Goal: Task Accomplishment & Management: Complete application form

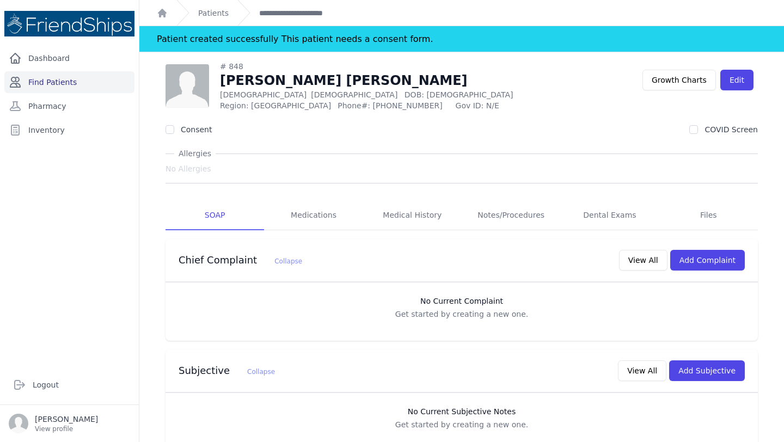
click at [52, 86] on link "Find Patients" at bounding box center [69, 82] width 130 height 22
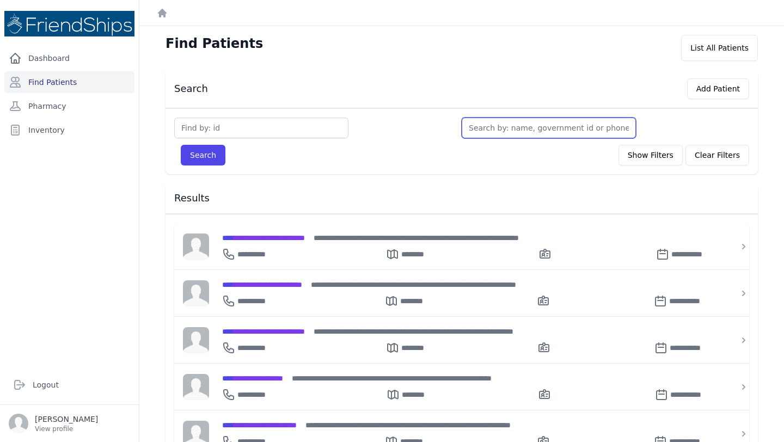
click at [521, 132] on input "text" at bounding box center [549, 128] width 174 height 21
type input "gh"
type input "ghin"
type input "ghina"
click at [181, 145] on button "Search" at bounding box center [203, 155] width 45 height 21
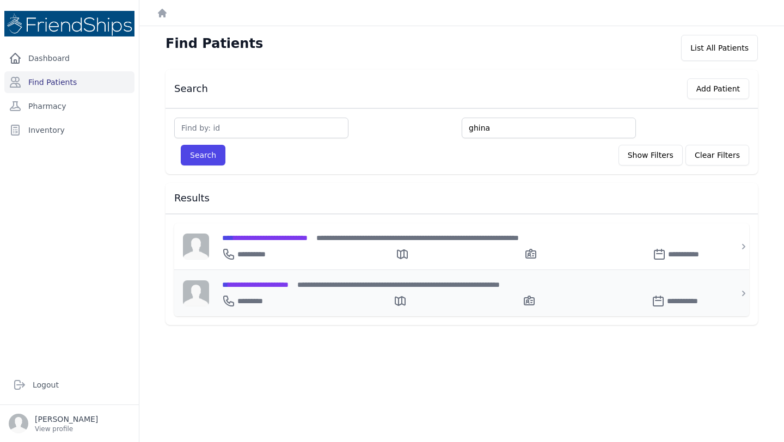
click at [298, 290] on div "**********" at bounding box center [468, 298] width 492 height 17
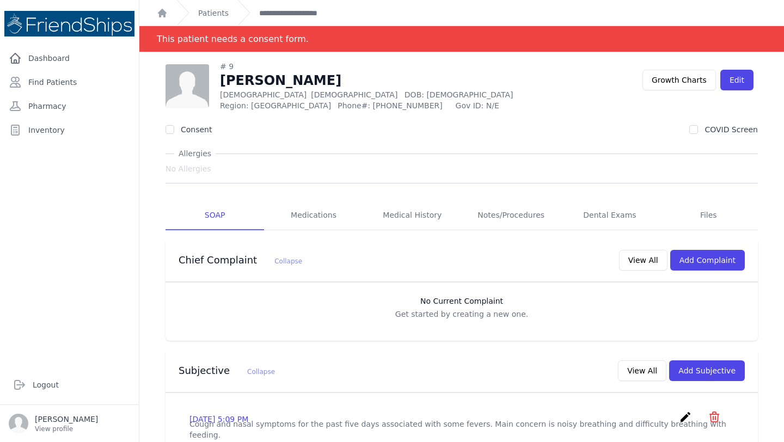
click at [492, 89] on div "# 9 Ghina Yassin Ghayyadh Female 1 Years Old DOB: 2024-Sep-01 Region: Hamadiya …" at bounding box center [404, 86] width 477 height 50
click at [53, 85] on link "Find Patients" at bounding box center [69, 82] width 130 height 22
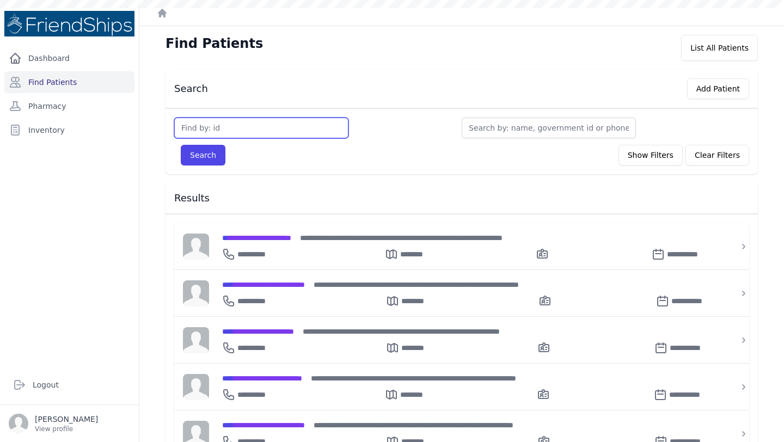
click at [236, 123] on input "text" at bounding box center [261, 128] width 174 height 21
type input "220"
click at [181, 145] on button "Search" at bounding box center [203, 155] width 45 height 21
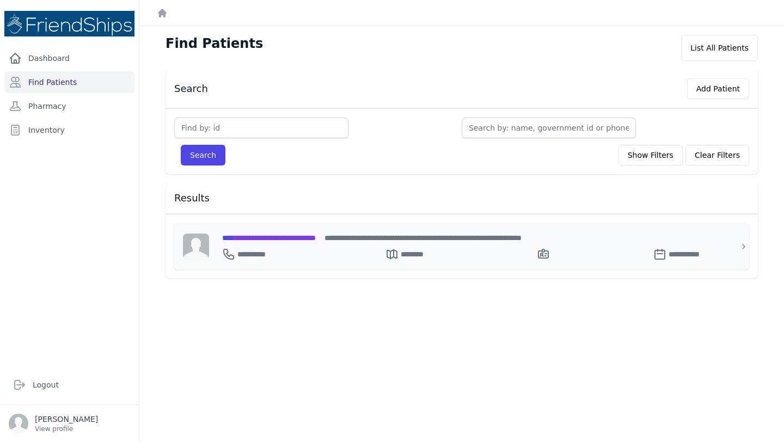
click at [309, 241] on span "**********" at bounding box center [269, 238] width 94 height 8
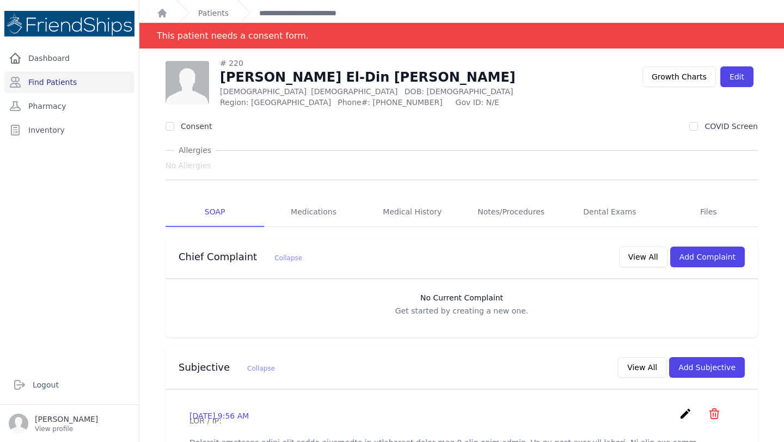
scroll to position [3, 0]
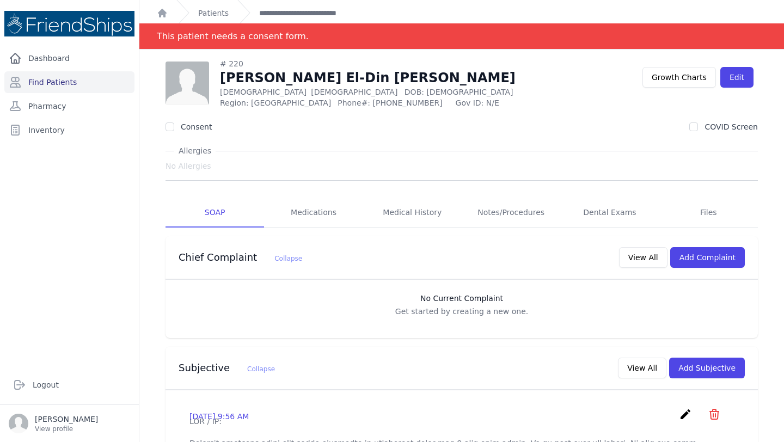
click at [340, 240] on div "Chief Complaint Collapse View All Add Complaint" at bounding box center [462, 257] width 592 height 43
click at [87, 79] on link "Find Patients" at bounding box center [69, 82] width 130 height 22
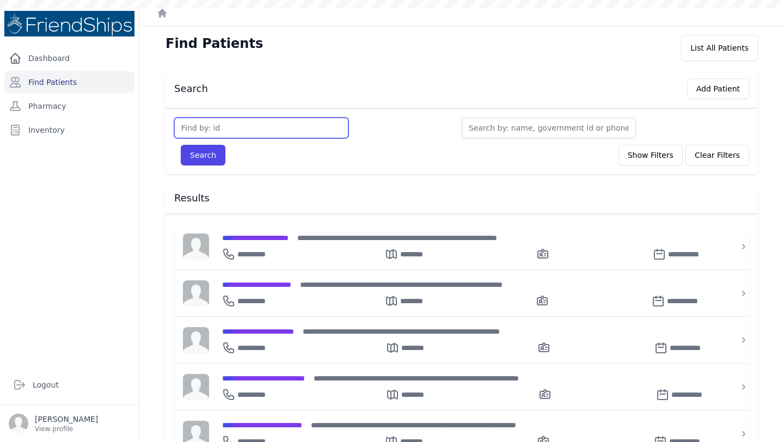
click at [247, 124] on input "text" at bounding box center [261, 128] width 174 height 21
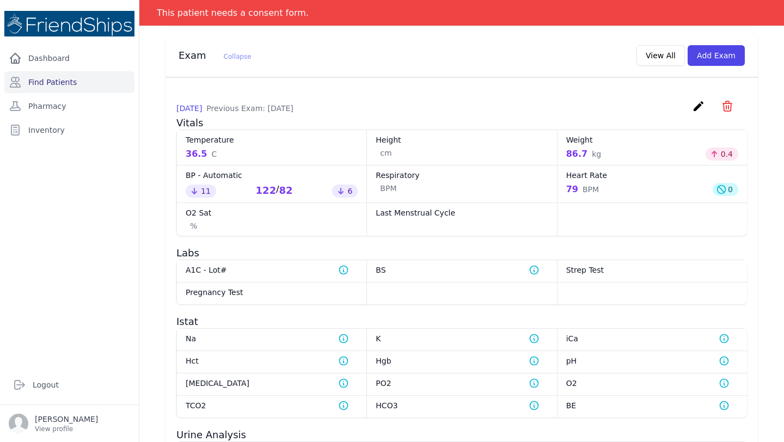
scroll to position [412, 0]
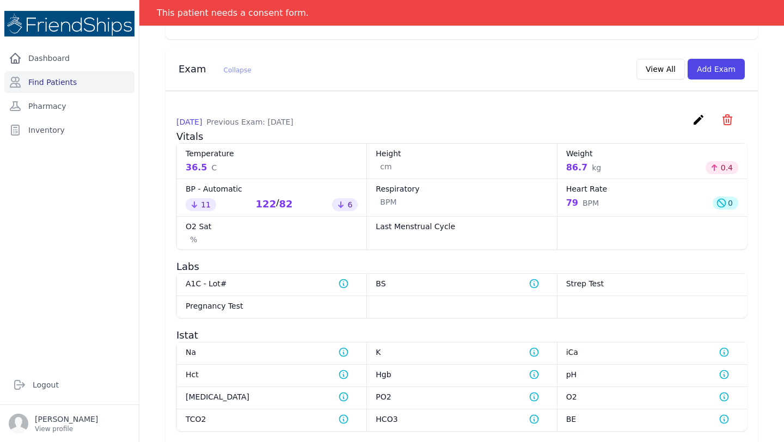
click at [700, 121] on icon "create" at bounding box center [698, 119] width 13 height 13
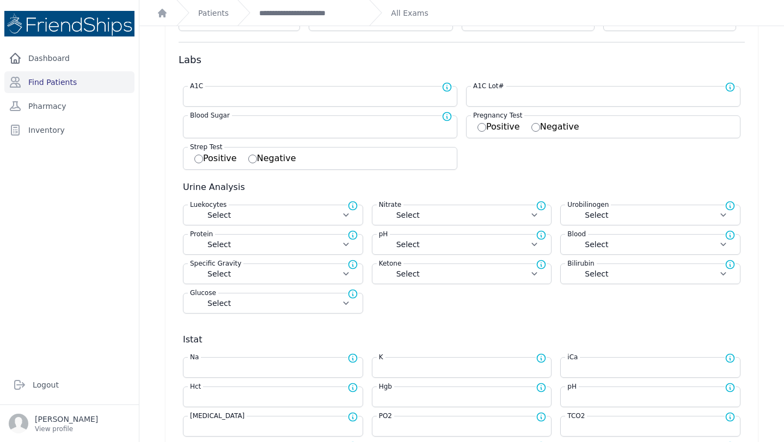
scroll to position [182, 0]
click at [409, 396] on input "number" at bounding box center [462, 395] width 166 height 11
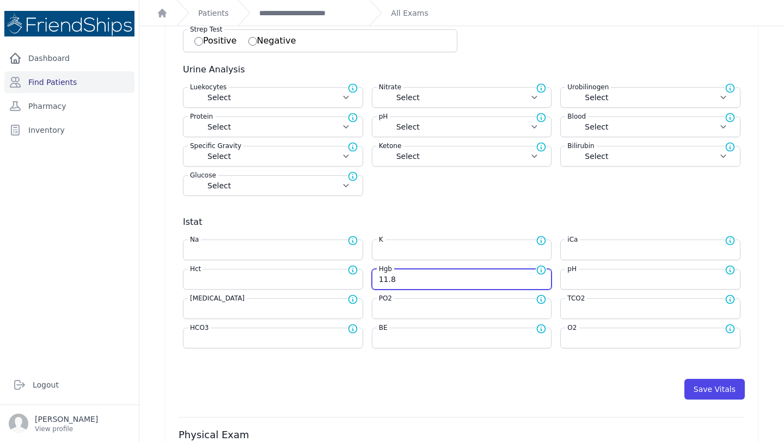
scroll to position [305, 0]
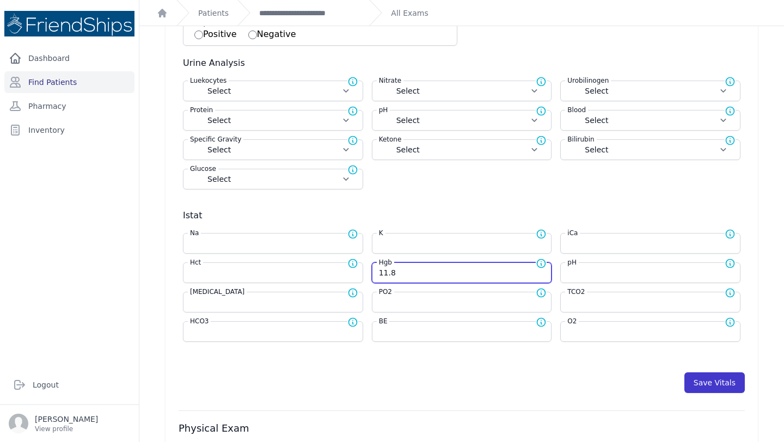
type input "11.8"
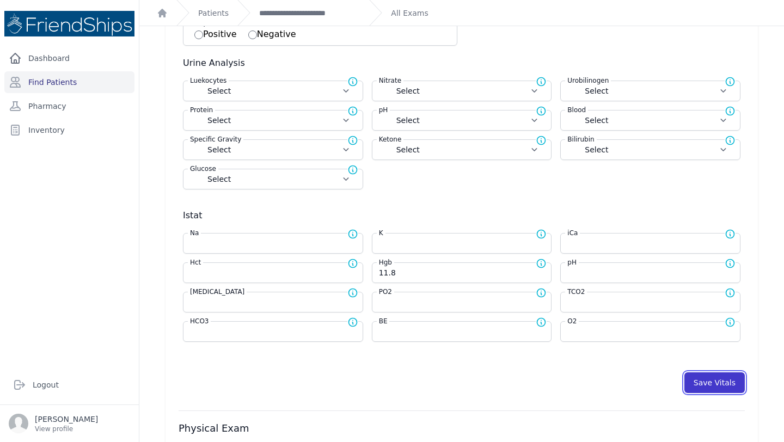
click at [719, 378] on button "Save Vitals" at bounding box center [714, 382] width 60 height 21
select select "Automatic"
select select "C"
select select "cm"
select select "kg"
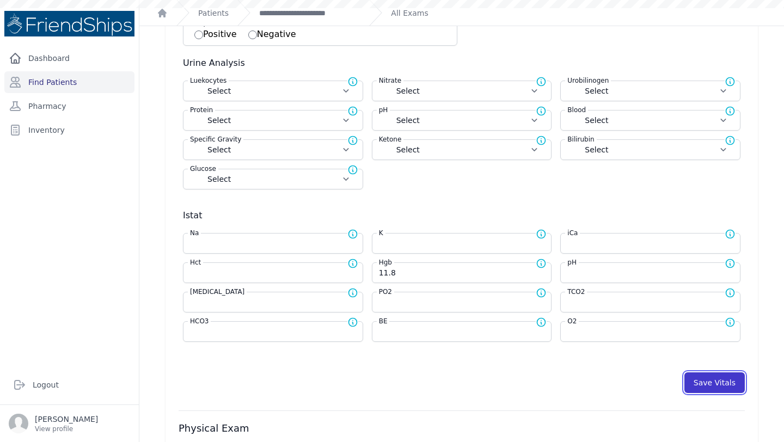
select select
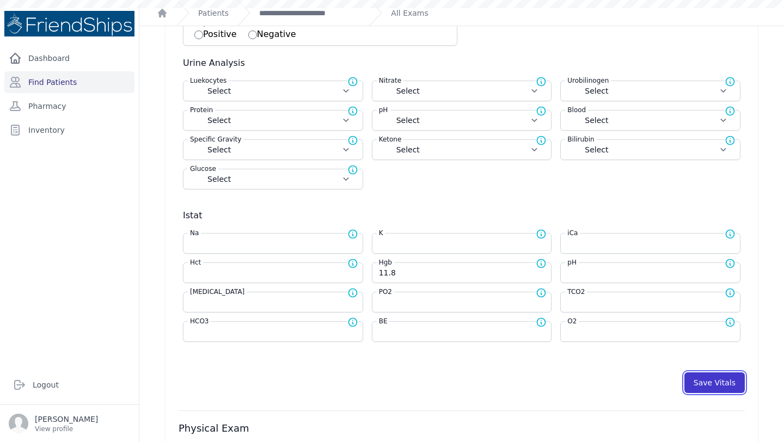
select select
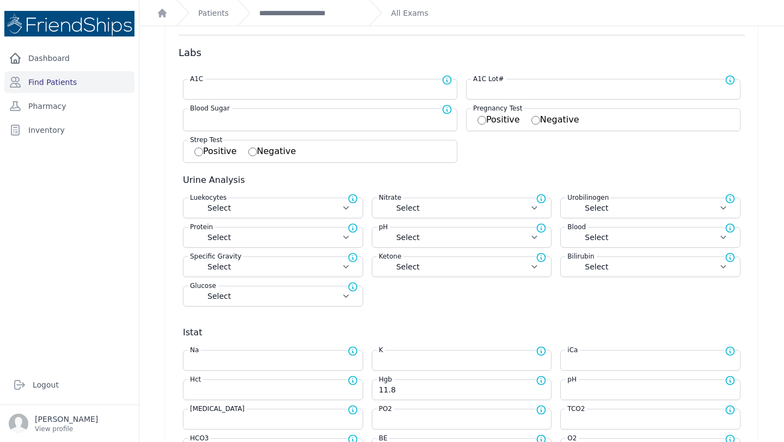
scroll to position [188, 0]
click at [230, 90] on input "number" at bounding box center [320, 89] width 260 height 11
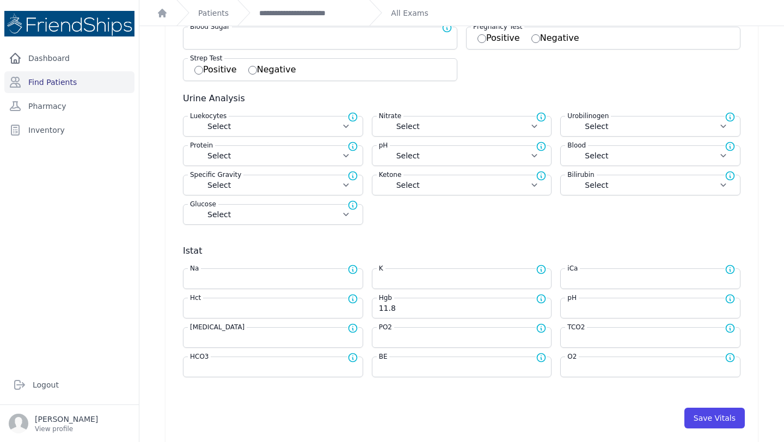
scroll to position [273, 0]
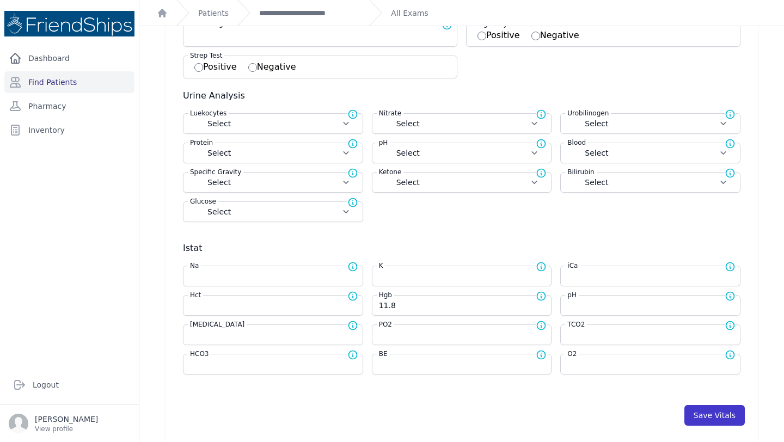
type input "12.2"
click at [711, 419] on button "Save Vitals" at bounding box center [714, 415] width 60 height 21
select select "Automatic"
select select "C"
select select "cm"
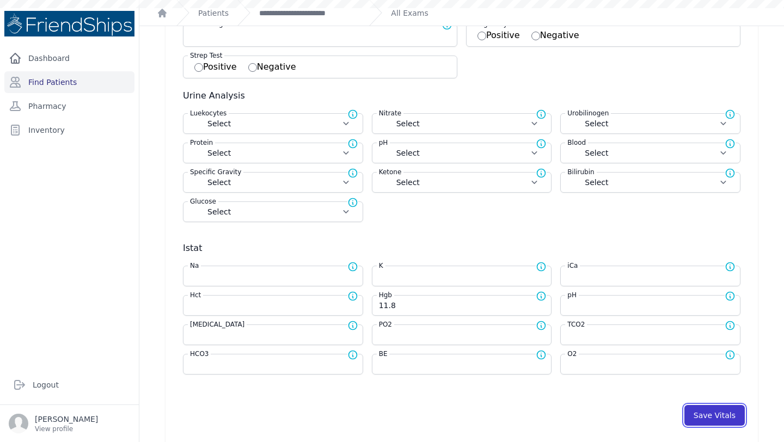
select select "kg"
select select
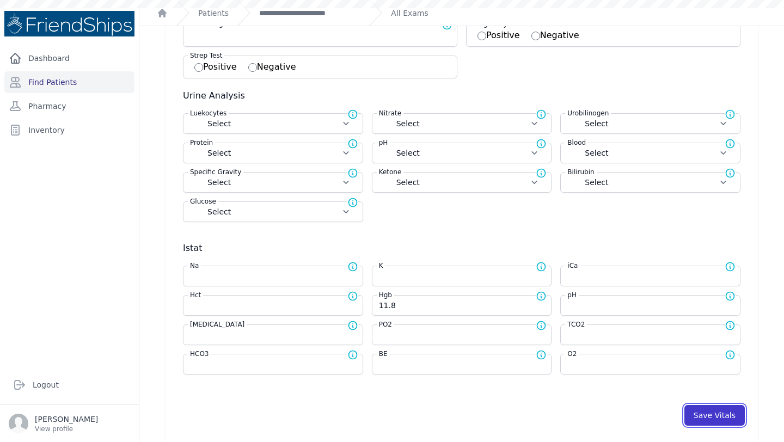
select select
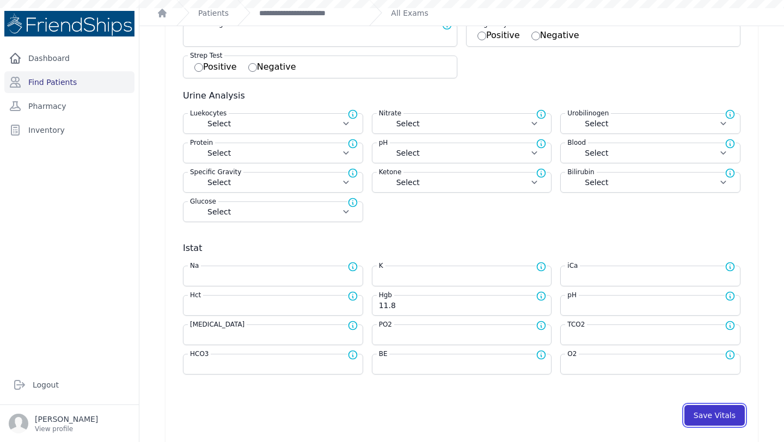
select select
click at [707, 419] on button "Save Vitals" at bounding box center [714, 415] width 60 height 21
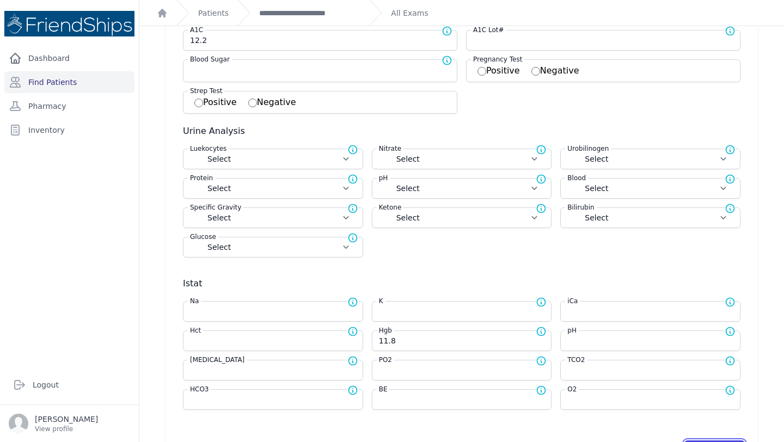
scroll to position [0, 0]
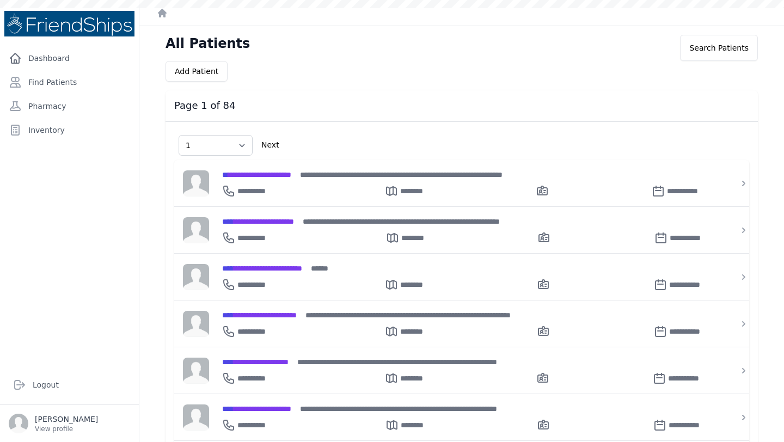
select select "1"
click at [95, 76] on link "Find Patients" at bounding box center [69, 82] width 130 height 22
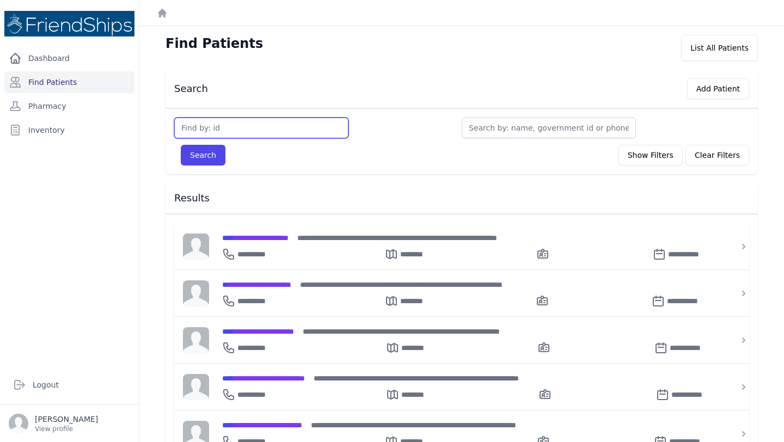
click at [277, 128] on input "text" at bounding box center [261, 128] width 174 height 21
type input "843"
click at [181, 145] on button "Search" at bounding box center [203, 155] width 45 height 21
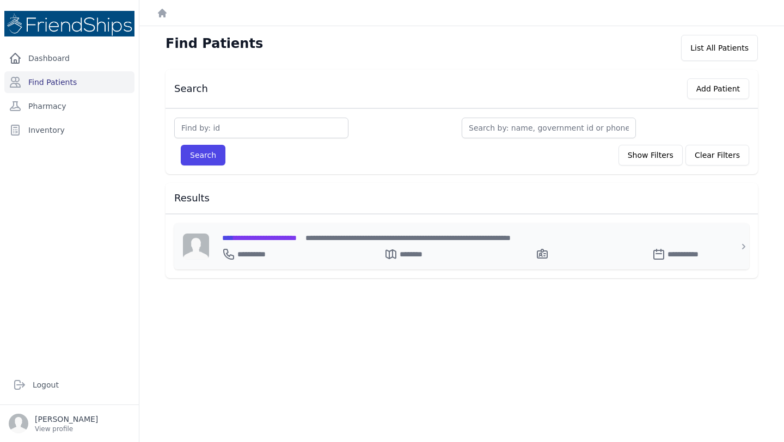
click at [297, 234] on span "**********" at bounding box center [259, 238] width 75 height 8
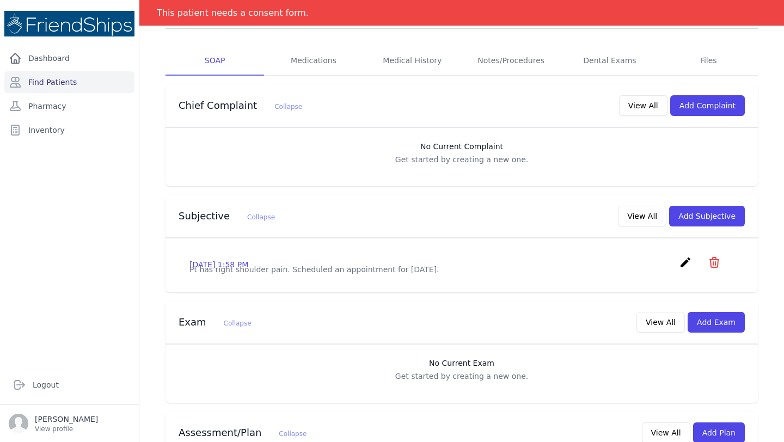
scroll to position [244, 0]
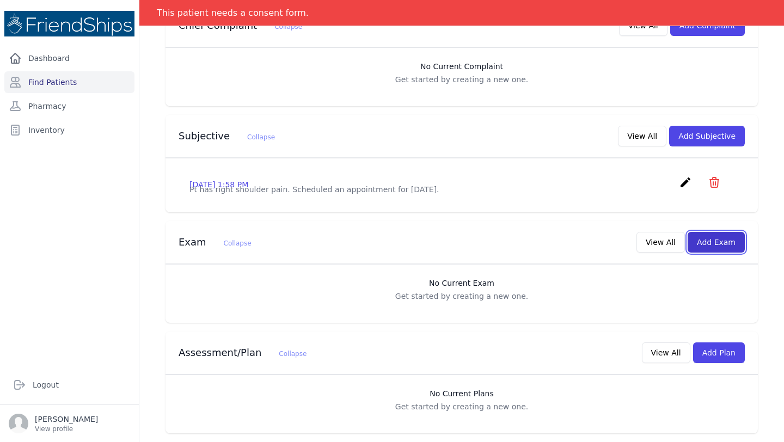
click at [709, 247] on button "Add Exam" at bounding box center [716, 242] width 57 height 21
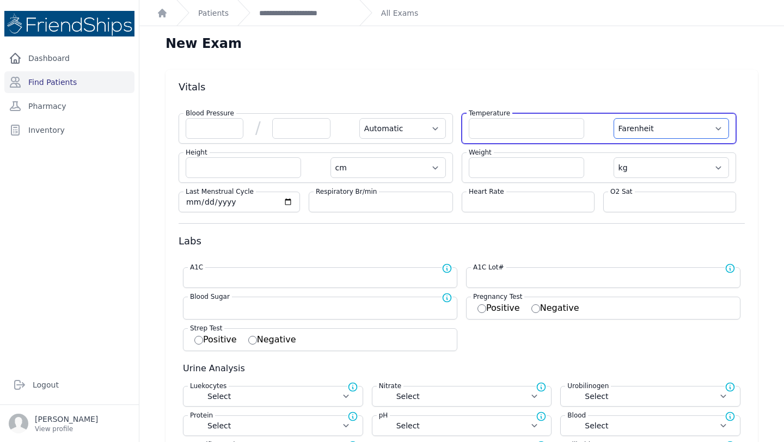
click at [644, 131] on select "Farenheit Celcius" at bounding box center [671, 128] width 115 height 21
select select "C"
select select "Automatic"
select select "cm"
select select "kg"
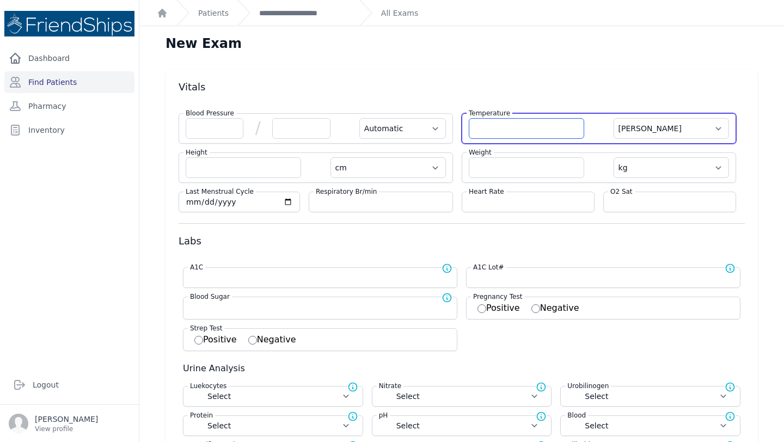
select select
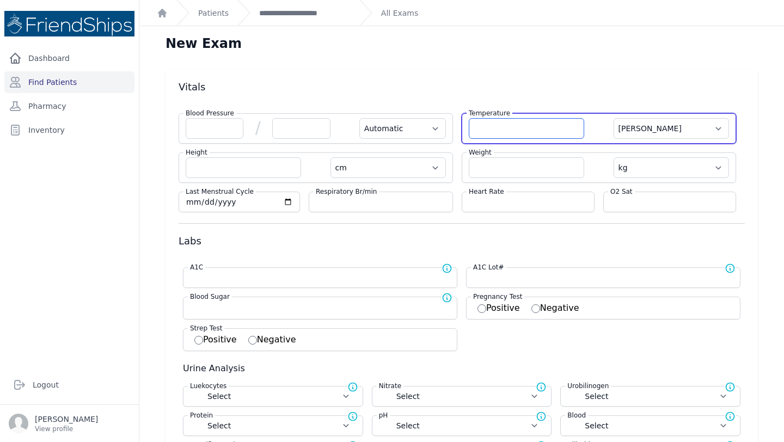
select select
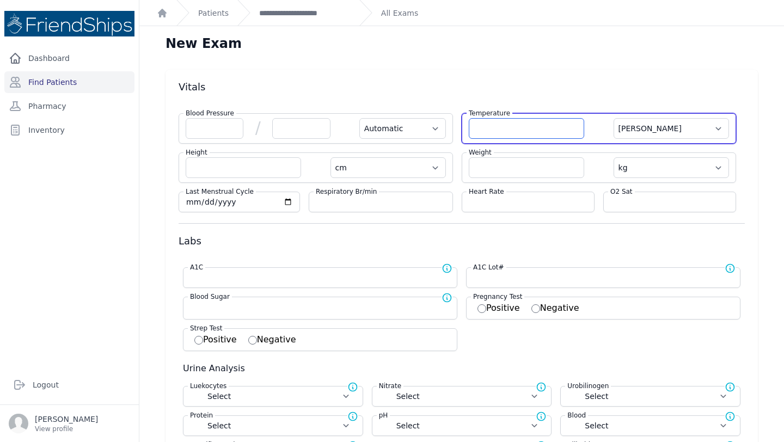
click at [528, 132] on input "number" at bounding box center [526, 128] width 115 height 21
select select "C"
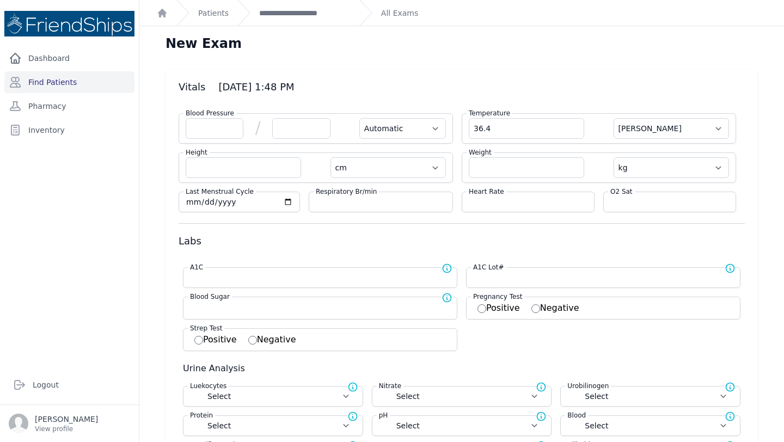
type input "36.4"
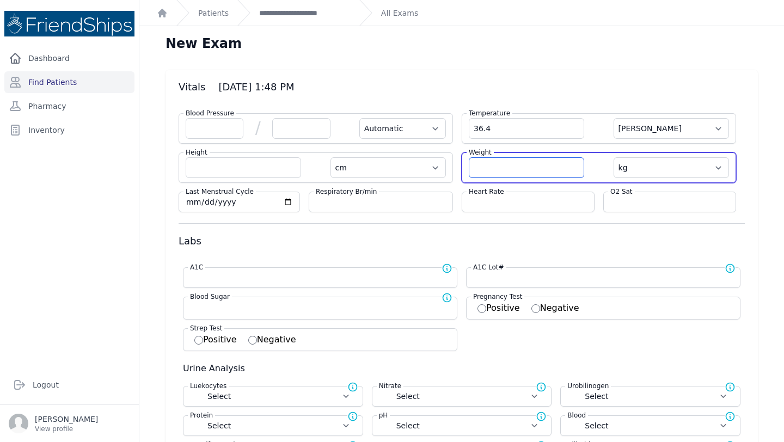
click at [526, 169] on input "number" at bounding box center [526, 167] width 115 height 21
select select "Automatic"
select select "C"
select select "cm"
select select "kg"
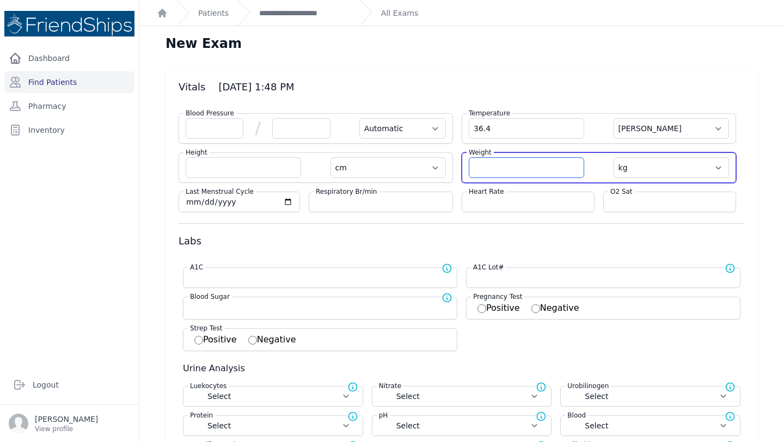
select select
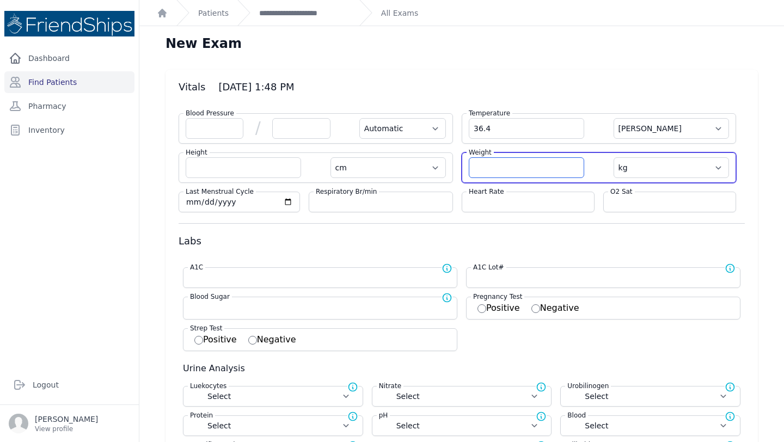
select select
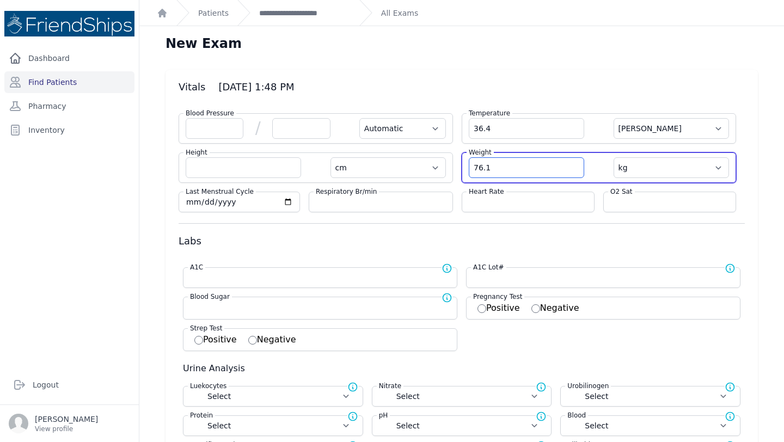
type input "76.1"
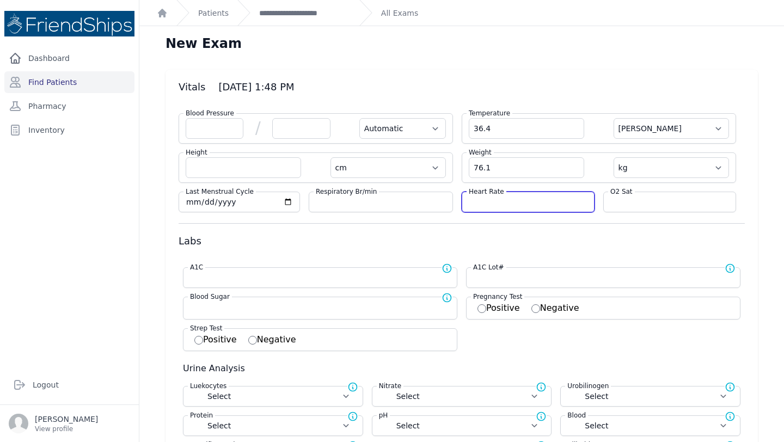
click at [511, 199] on input "number" at bounding box center [528, 202] width 119 height 11
select select "Automatic"
select select "C"
select select "cm"
select select "kg"
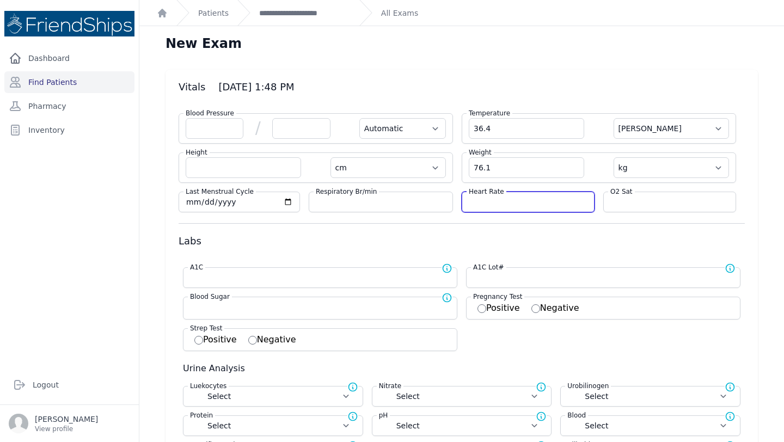
select select
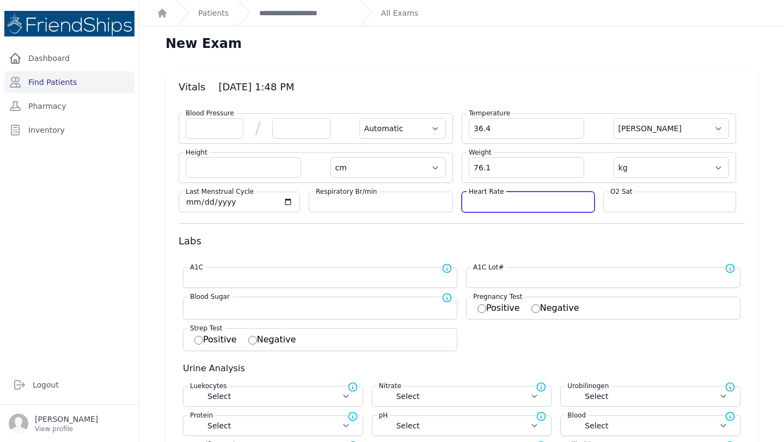
select select
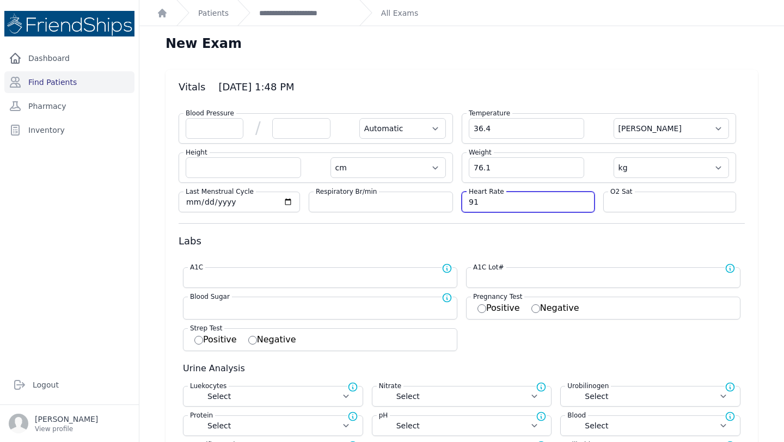
type input "91"
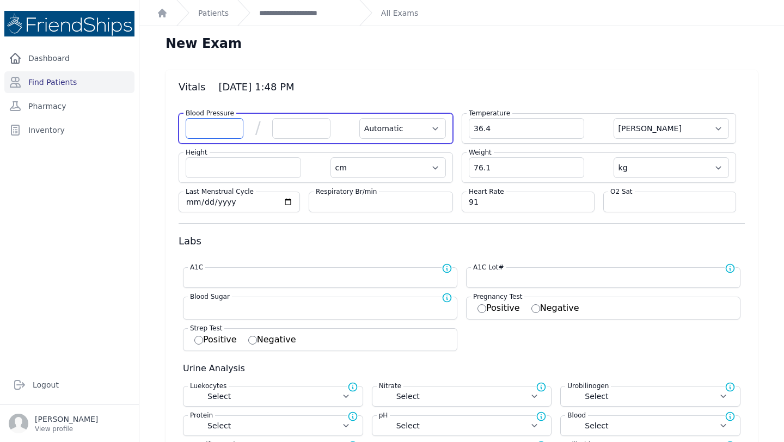
click at [207, 128] on input "number" at bounding box center [215, 128] width 58 height 21
select select "Automatic"
select select "C"
select select "cm"
select select "kg"
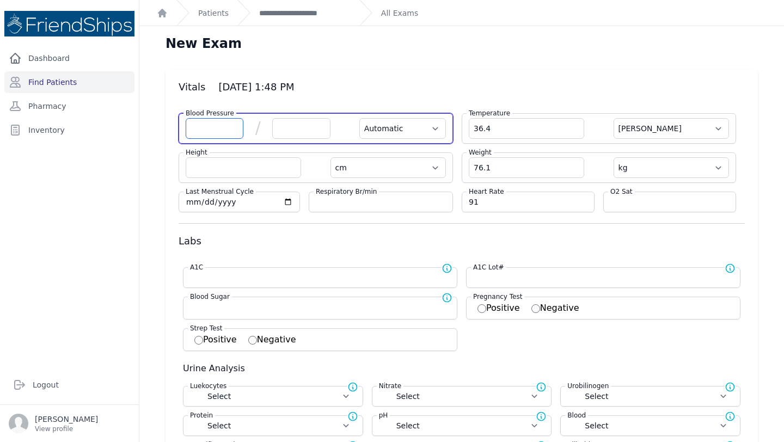
select select
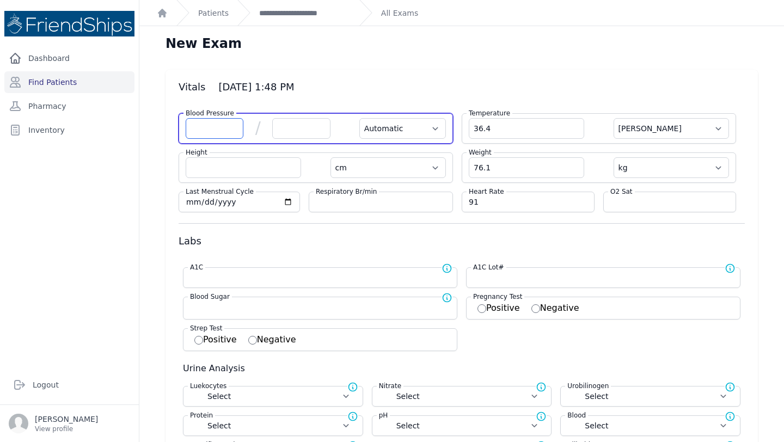
select select
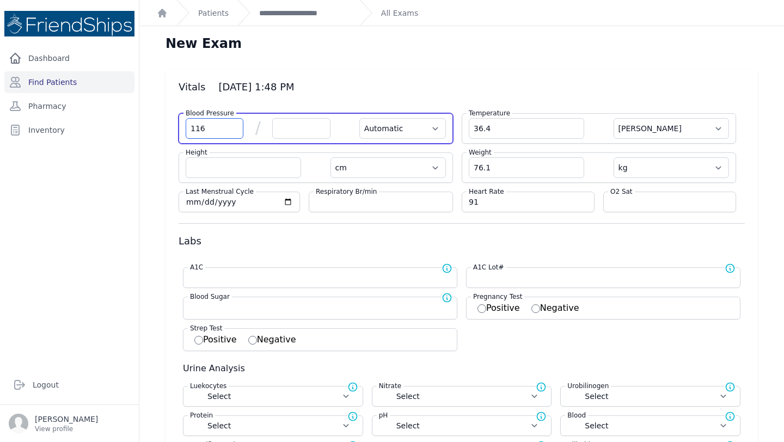
type input "116"
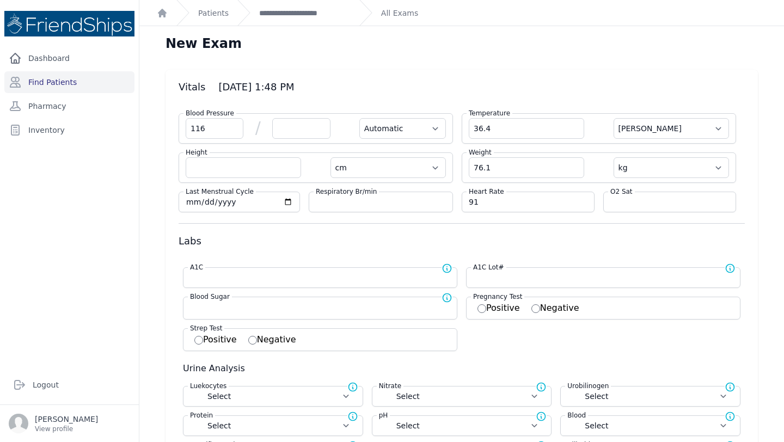
click at [284, 117] on div "Blood Pressure 116 / Automatic Manual" at bounding box center [316, 128] width 274 height 30
select select "Automatic"
select select "cm"
select select "kg"
select select
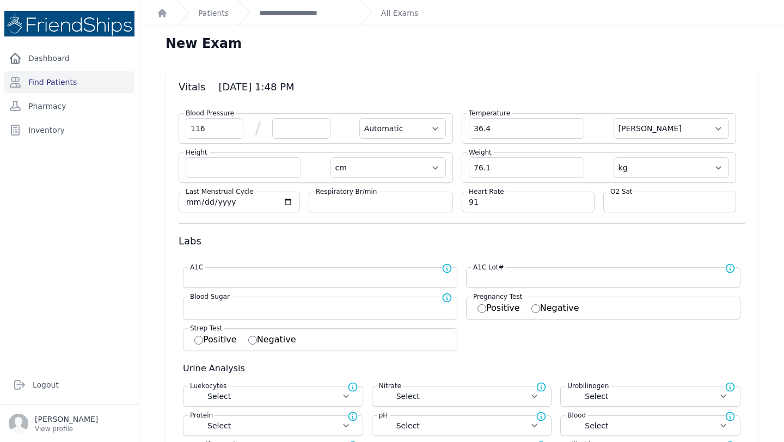
select select
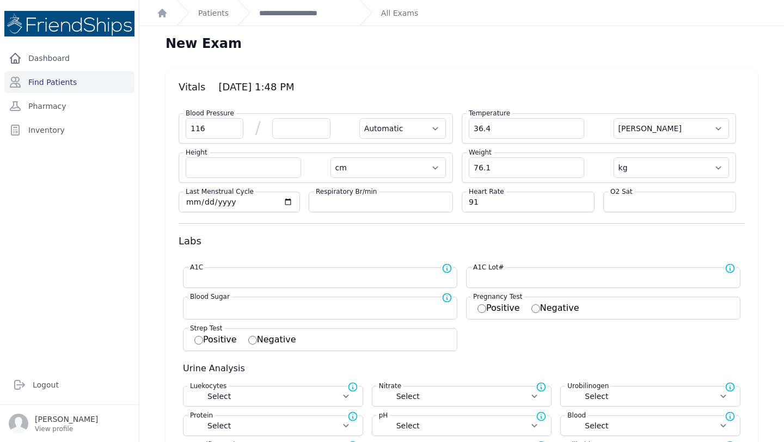
select select
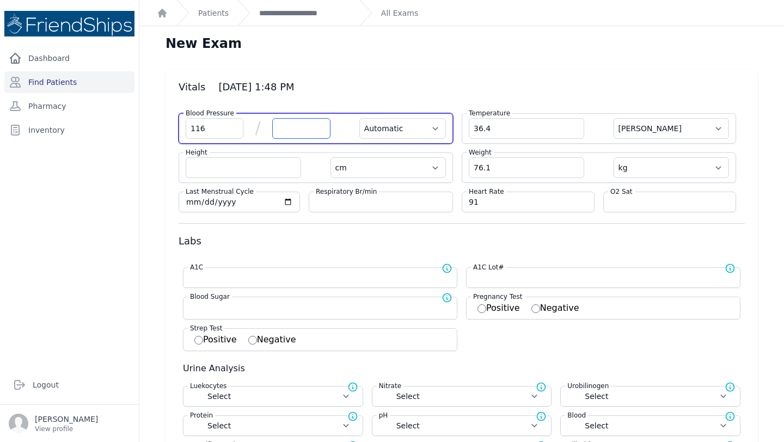
click at [298, 130] on input "number" at bounding box center [301, 128] width 58 height 21
type input "90"
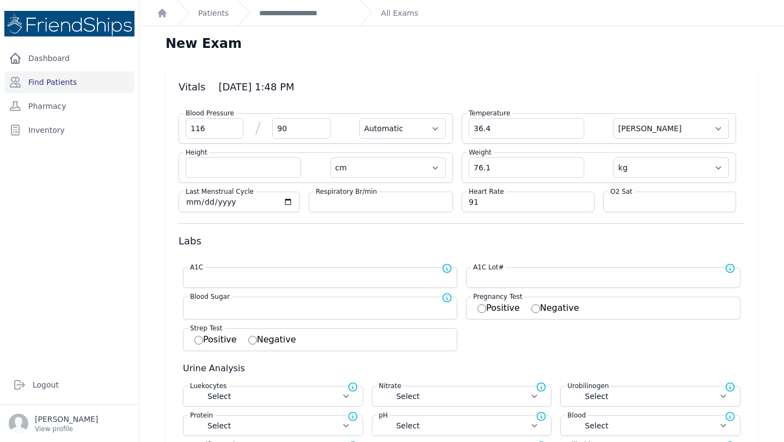
click at [504, 47] on div "New Exam" at bounding box center [461, 48] width 627 height 26
select select "Automatic"
select select "cm"
select select "kg"
select select
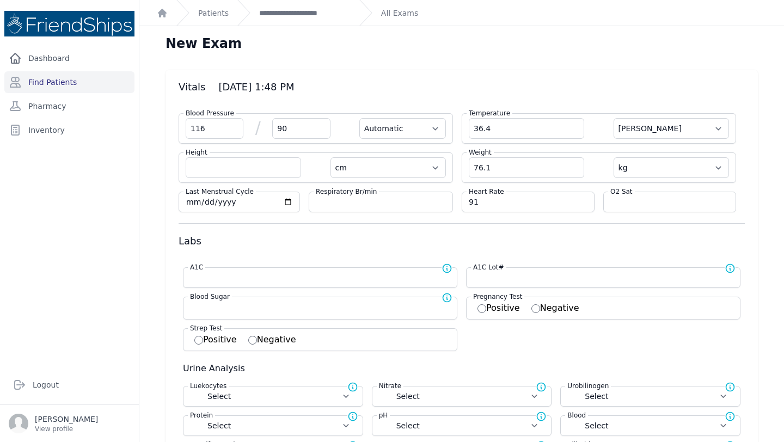
select select
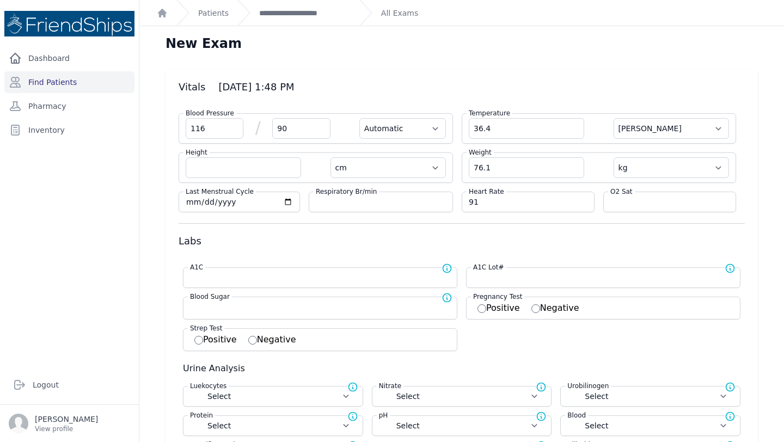
select select
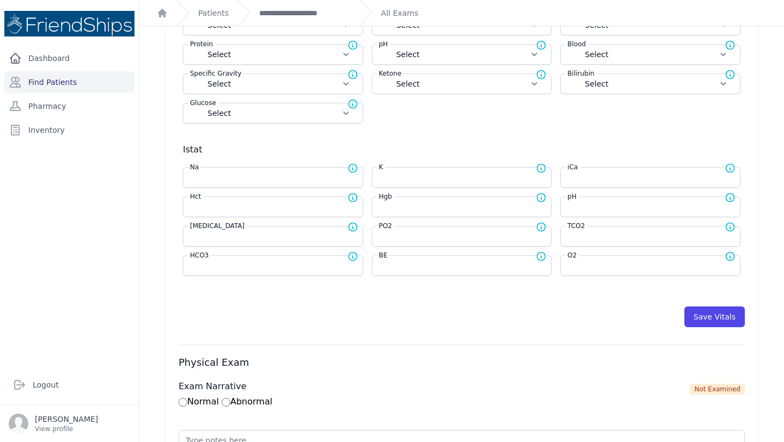
scroll to position [372, 0]
click at [708, 311] on button "Save Vitals" at bounding box center [714, 315] width 60 height 21
click at [710, 315] on button "Save Vitals" at bounding box center [714, 315] width 60 height 21
click at [303, 10] on link "**********" at bounding box center [304, 13] width 91 height 11
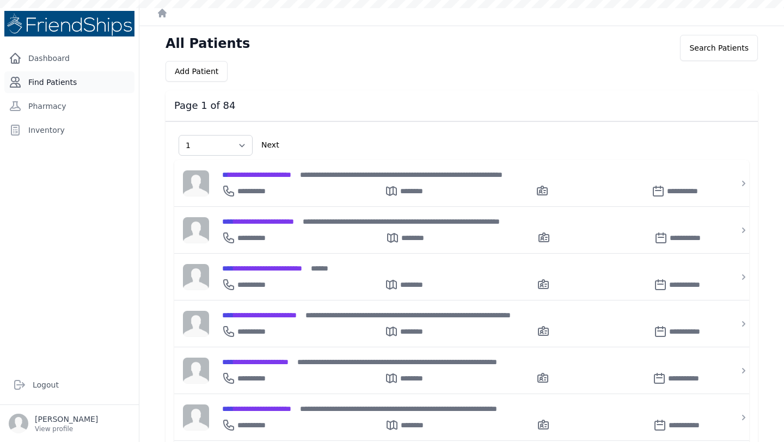
select select "1"
click at [56, 77] on link "Find Patients" at bounding box center [69, 82] width 130 height 22
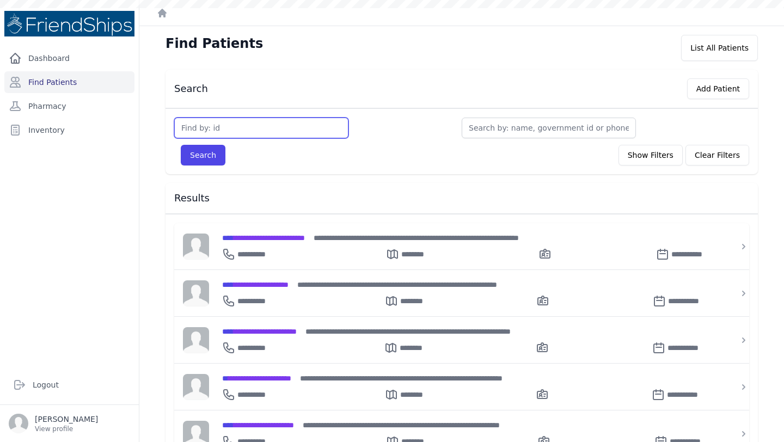
click at [246, 133] on input "text" at bounding box center [261, 128] width 174 height 21
type input "828"
click at [181, 145] on button "Search" at bounding box center [203, 155] width 45 height 21
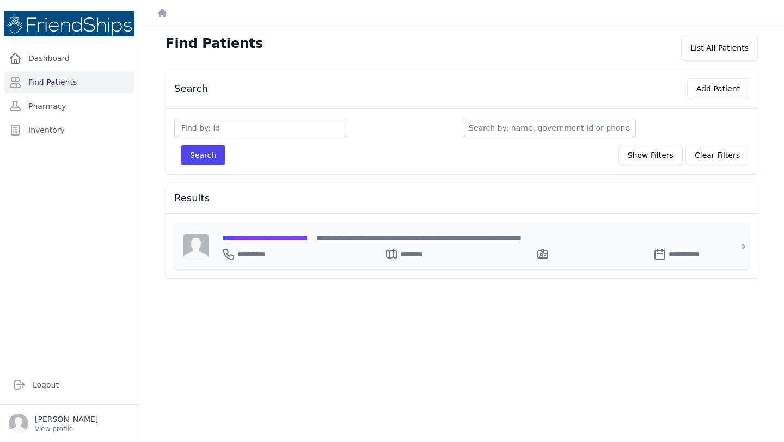
click at [285, 235] on span "**********" at bounding box center [264, 238] width 85 height 8
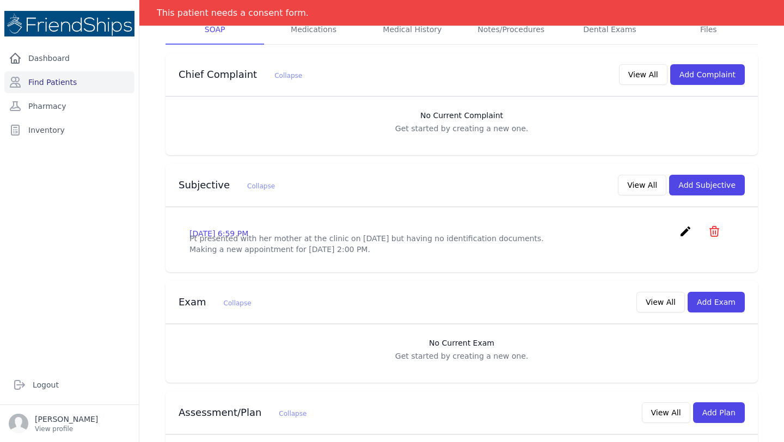
scroll to position [211, 0]
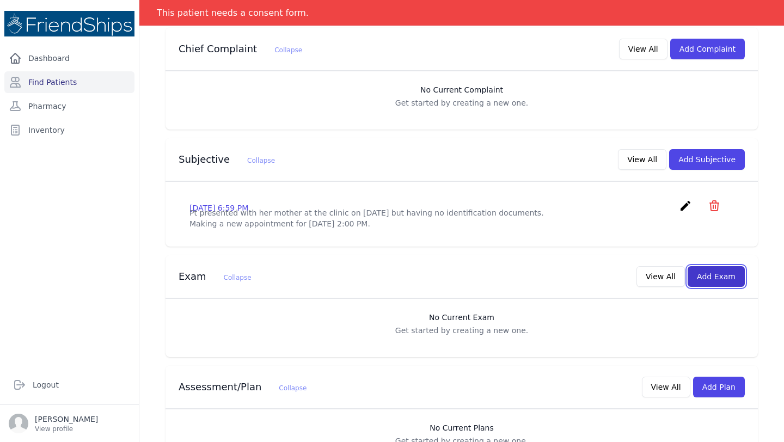
click at [717, 285] on button "Add Exam" at bounding box center [716, 276] width 57 height 21
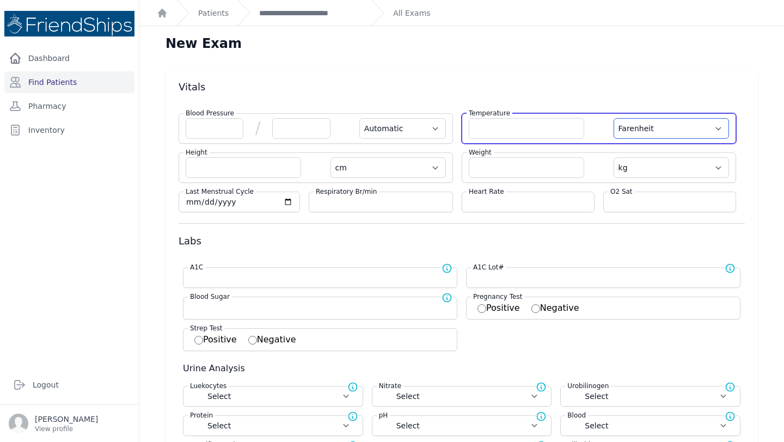
click at [653, 128] on select "Farenheit Celcius" at bounding box center [671, 128] width 115 height 21
select select "C"
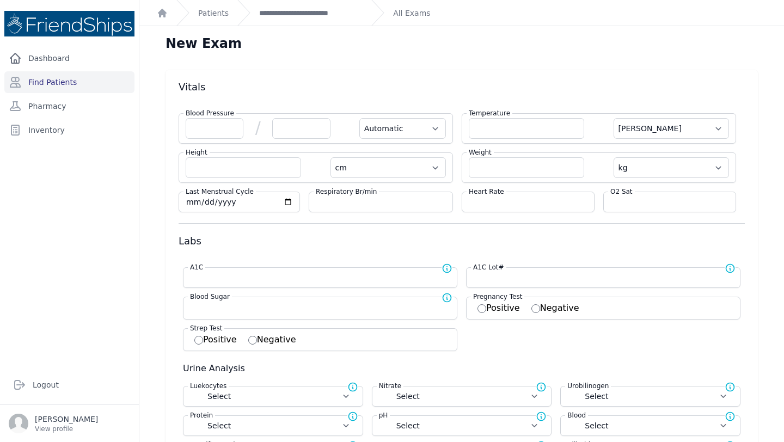
select select "Automatic"
select select "cm"
select select "kg"
select select
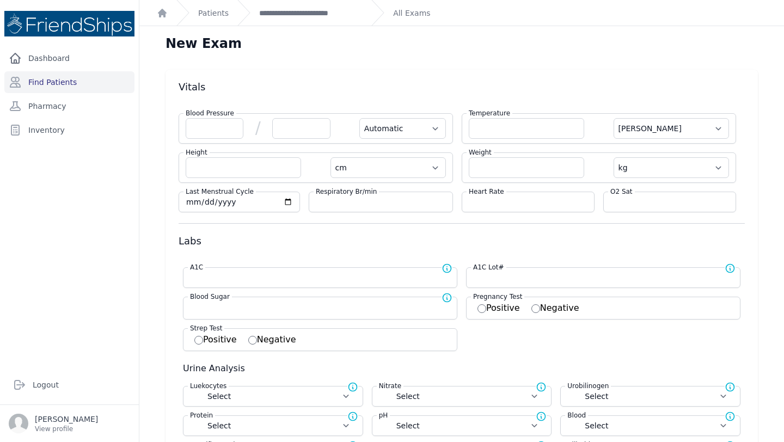
select select
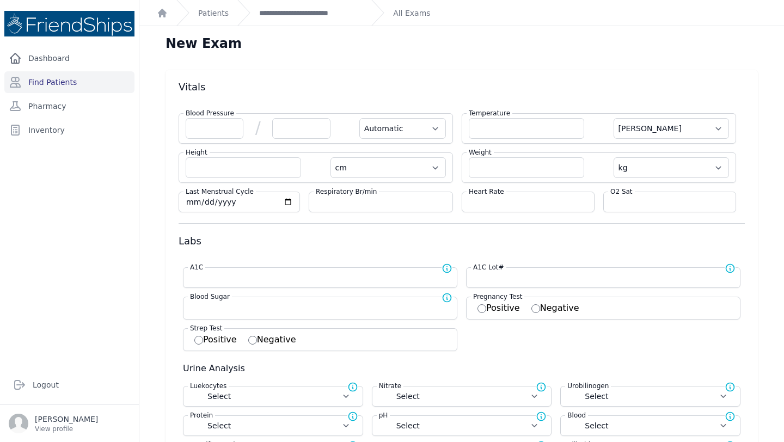
select select
select select "C"
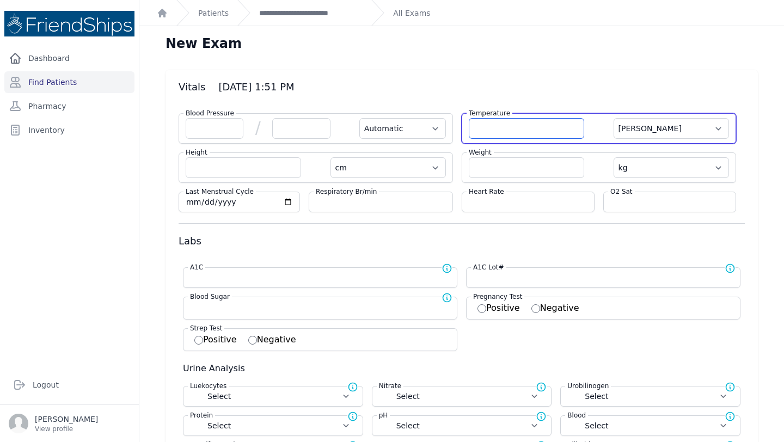
click at [487, 126] on input "number" at bounding box center [526, 128] width 115 height 21
type input "36.5"
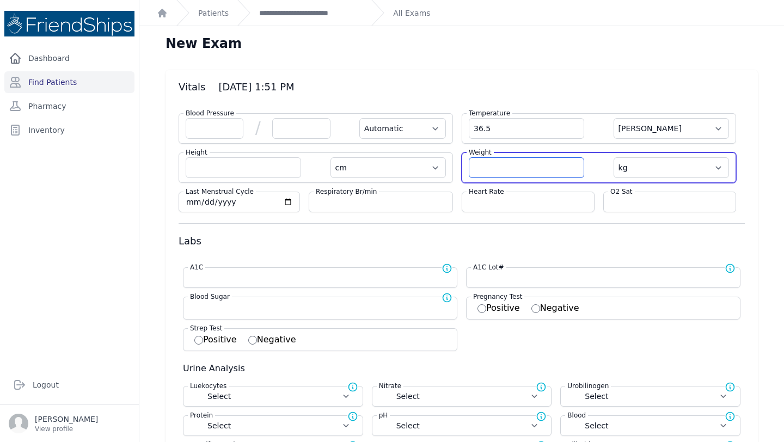
click at [485, 162] on input "number" at bounding box center [526, 167] width 115 height 21
select select "Automatic"
select select "C"
select select "cm"
select select "kg"
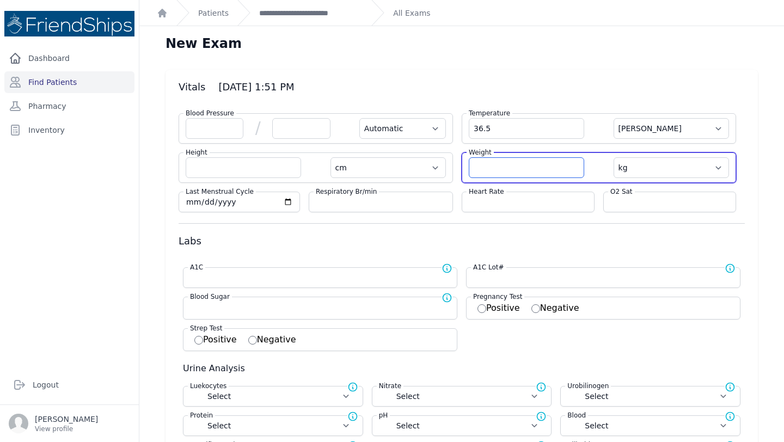
select select
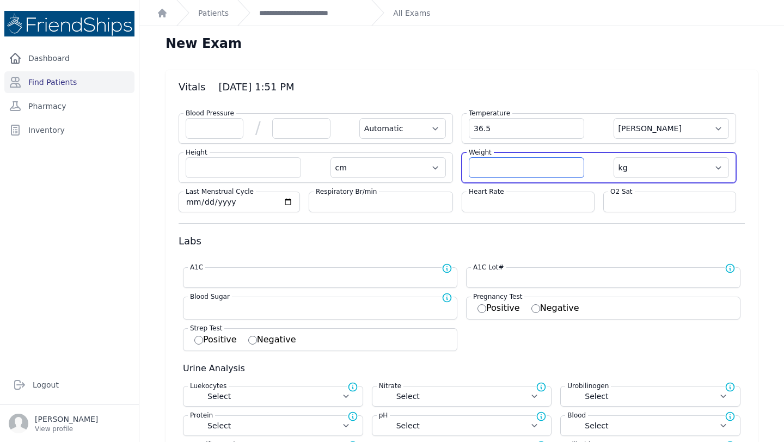
select select
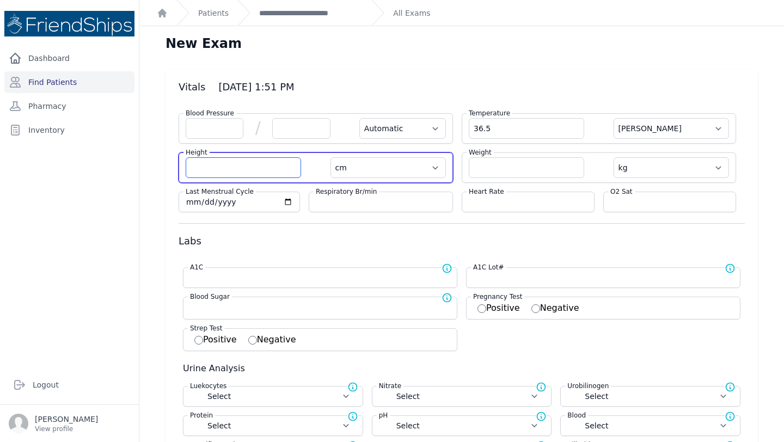
click at [238, 169] on input "number" at bounding box center [243, 167] width 115 height 21
type input "147.7"
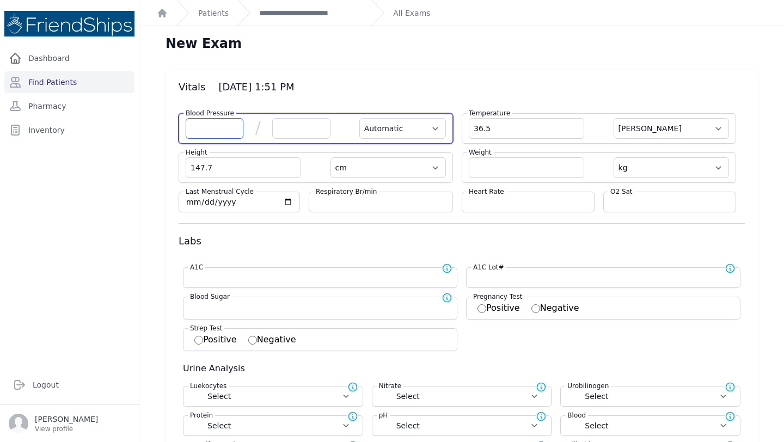
click at [202, 130] on input "number" at bounding box center [215, 128] width 58 height 21
select select "Automatic"
select select "C"
select select "cm"
select select "kg"
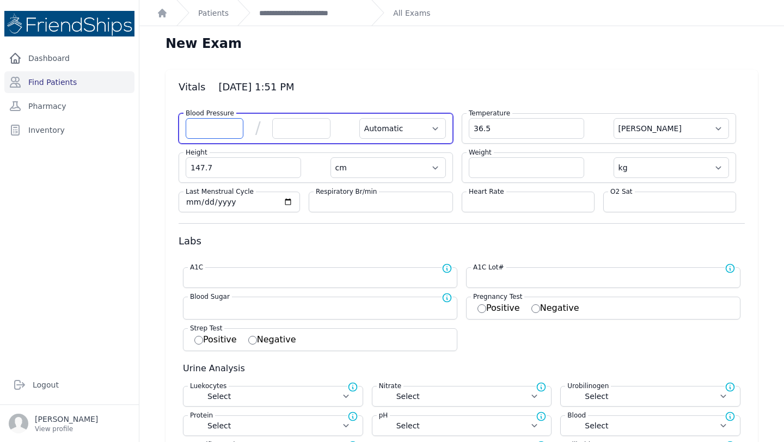
select select
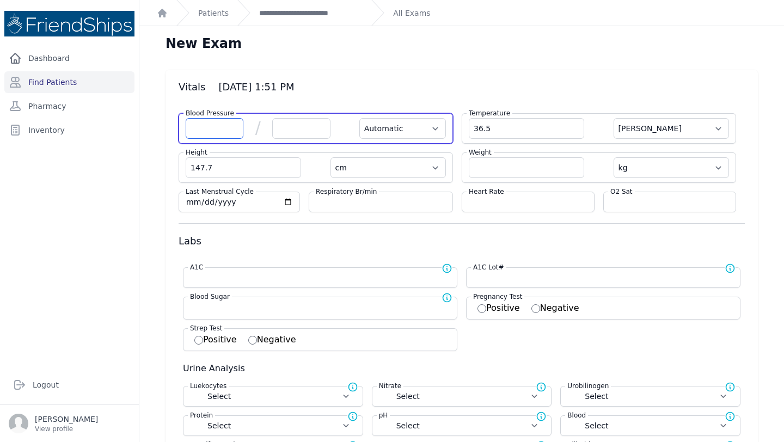
select select
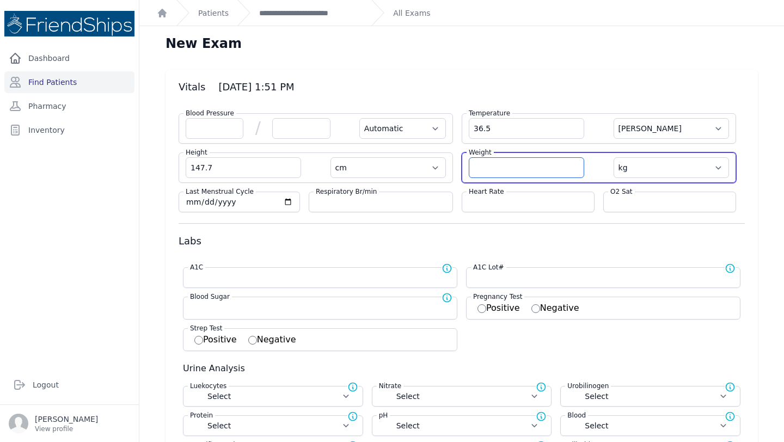
click at [498, 168] on input "number" at bounding box center [526, 167] width 115 height 21
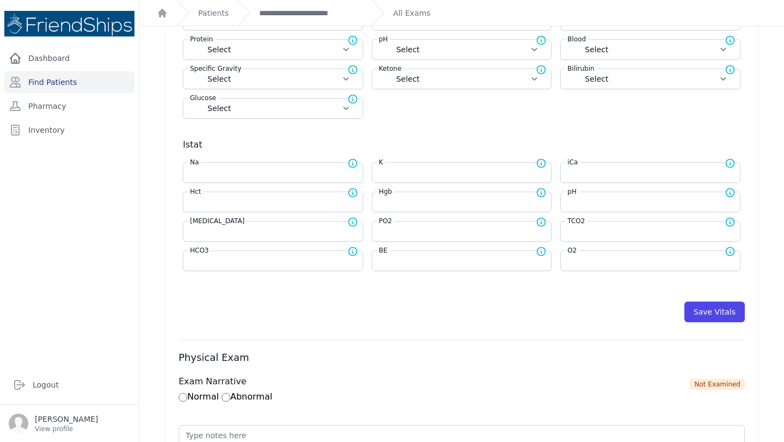
scroll to position [376, 0]
type input "38.3"
click at [408, 195] on div "Hgb Normal range for Hgb is 12 - 17" at bounding box center [466, 193] width 179 height 11
select select "Automatic"
select select "cm"
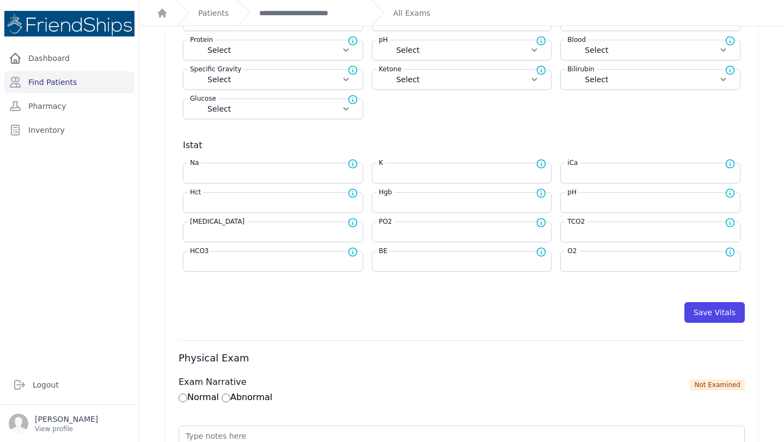
select select "kg"
select select
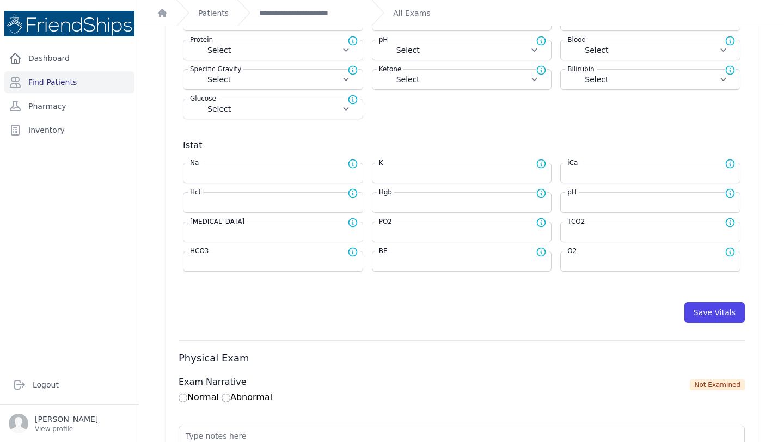
select select
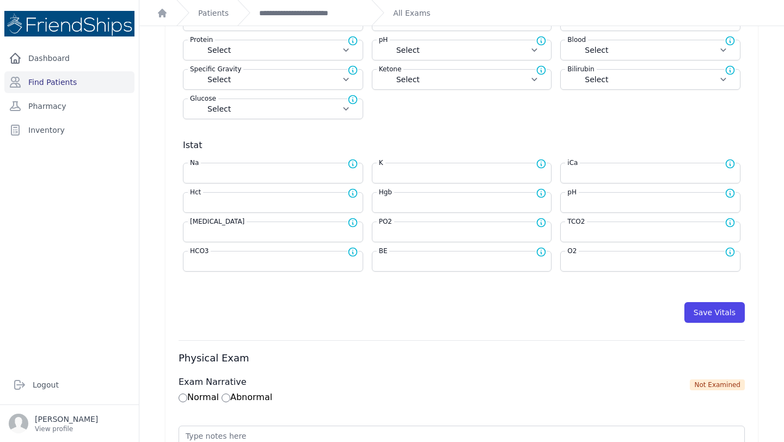
select select
click at [407, 199] on input "number" at bounding box center [462, 202] width 166 height 11
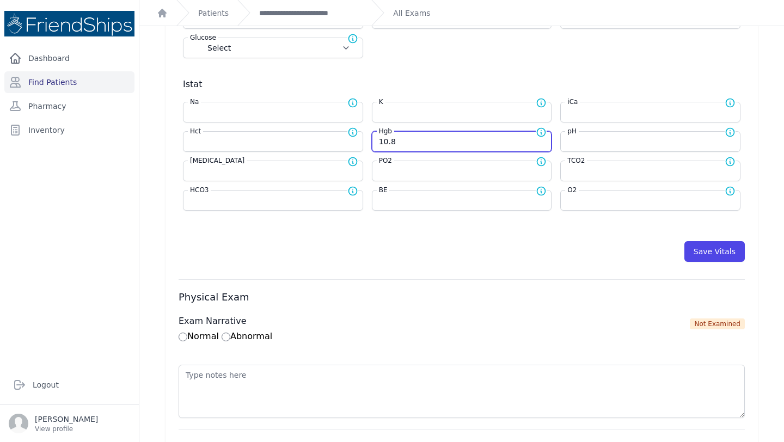
scroll to position [450, 0]
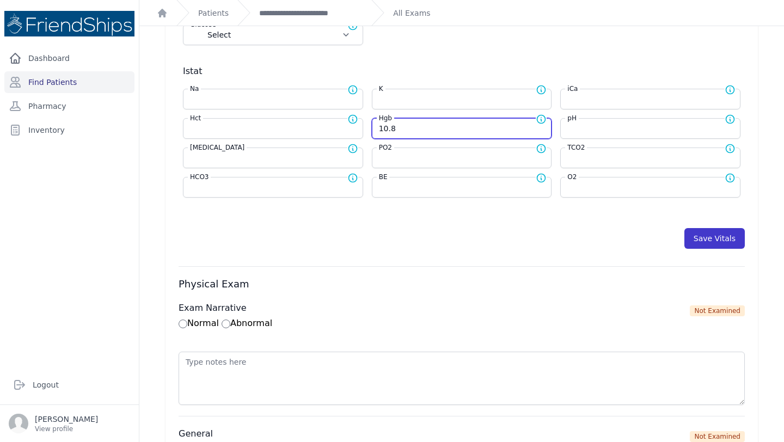
type input "10.8"
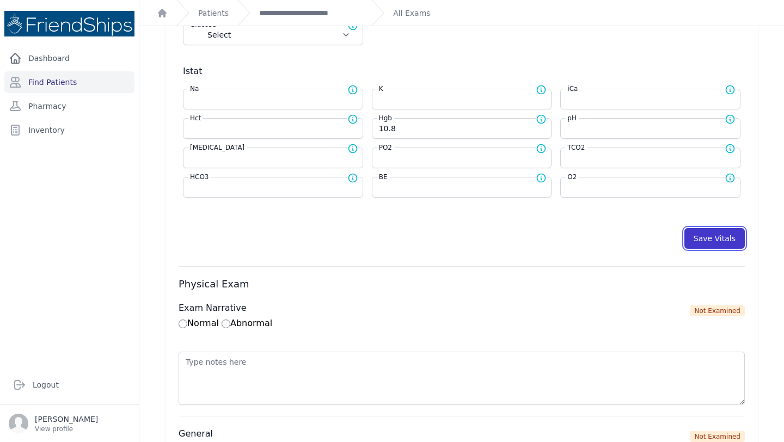
click at [725, 237] on button "Save Vitals" at bounding box center [714, 238] width 60 height 21
select select "Automatic"
select select "cm"
select select "kg"
select select
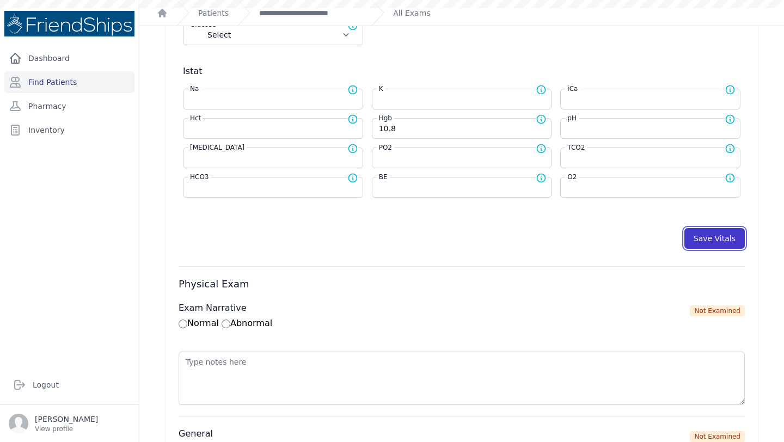
select select
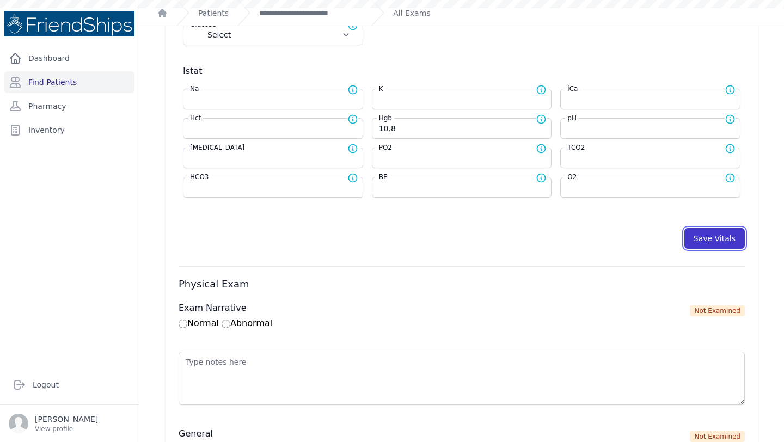
select select
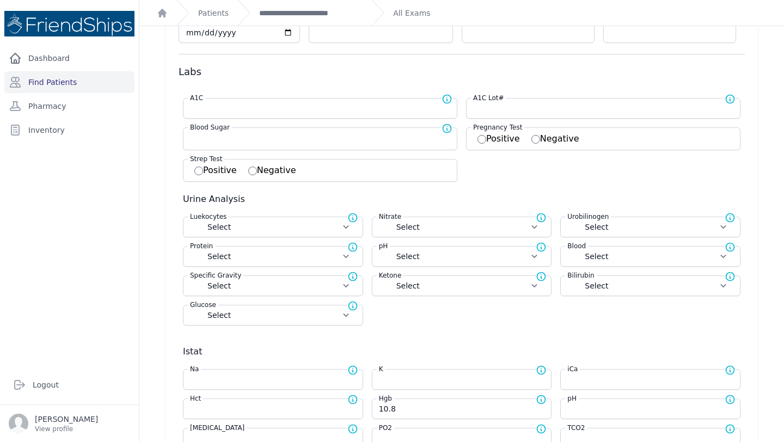
scroll to position [51, 0]
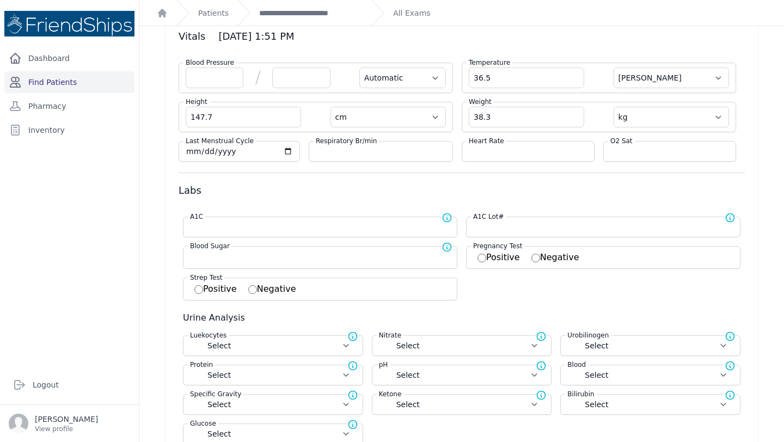
click at [62, 79] on link "Find Patients" at bounding box center [69, 82] width 130 height 22
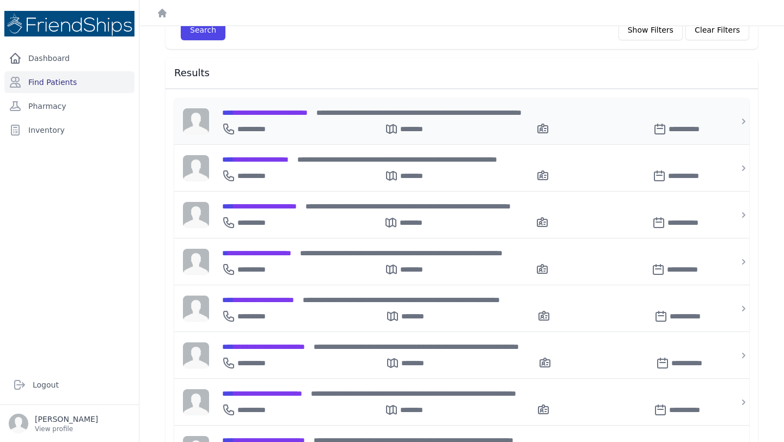
scroll to position [124, 0]
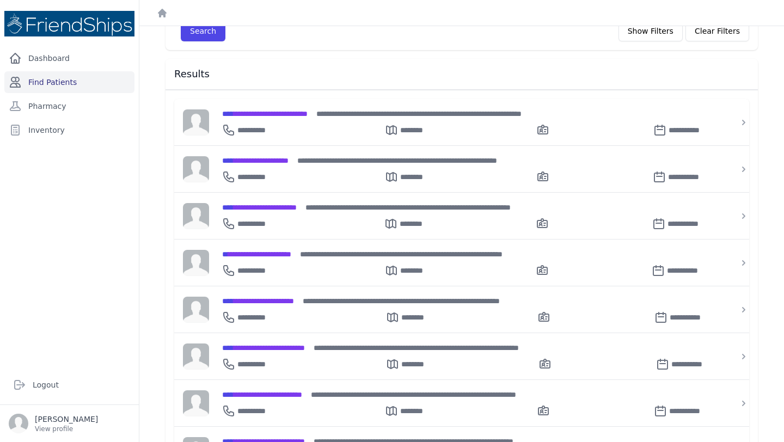
click at [76, 78] on link "Find Patients" at bounding box center [69, 82] width 130 height 22
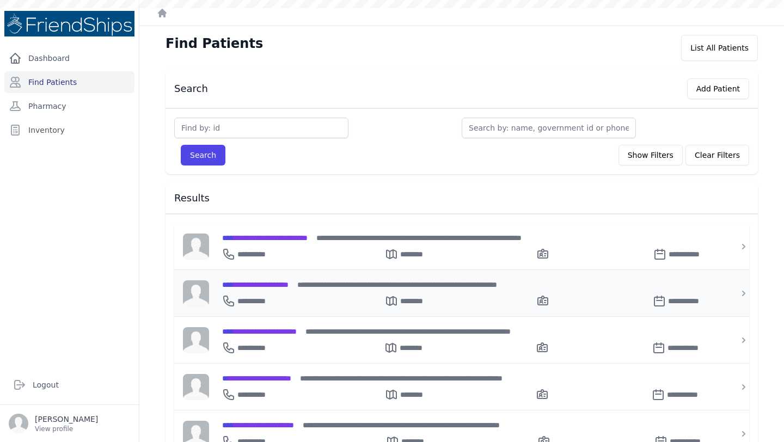
click at [282, 296] on p "**********" at bounding box center [260, 301] width 46 height 11
click at [289, 283] on span "**********" at bounding box center [255, 285] width 66 height 8
click at [270, 284] on span "**********" at bounding box center [255, 285] width 66 height 8
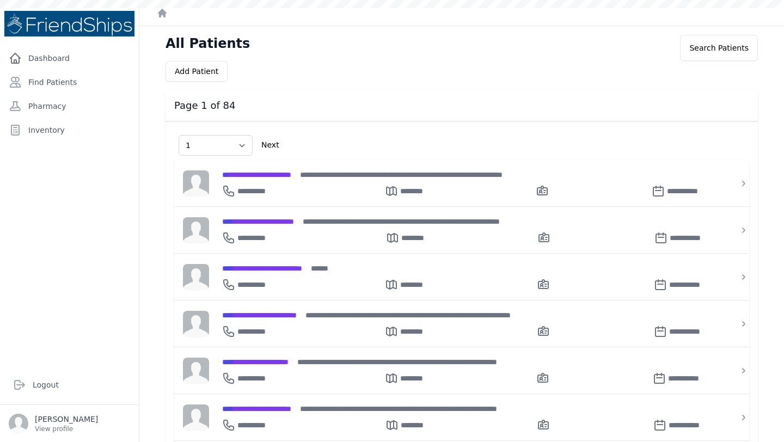
select select "1"
click at [57, 77] on link "Find Patients" at bounding box center [69, 82] width 130 height 22
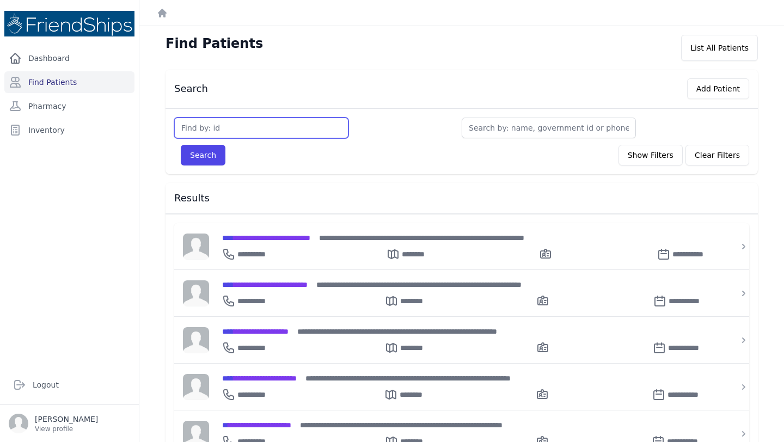
click at [276, 133] on input "text" at bounding box center [261, 128] width 174 height 21
type input "844"
click at [181, 145] on button "Search" at bounding box center [203, 155] width 45 height 21
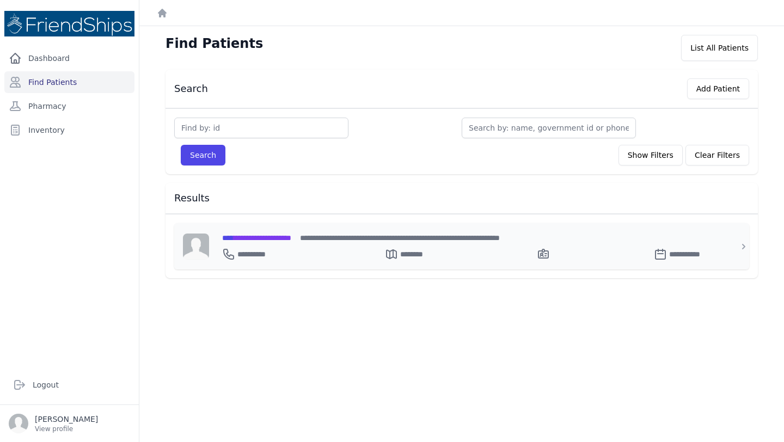
click at [291, 235] on span "**********" at bounding box center [256, 238] width 69 height 8
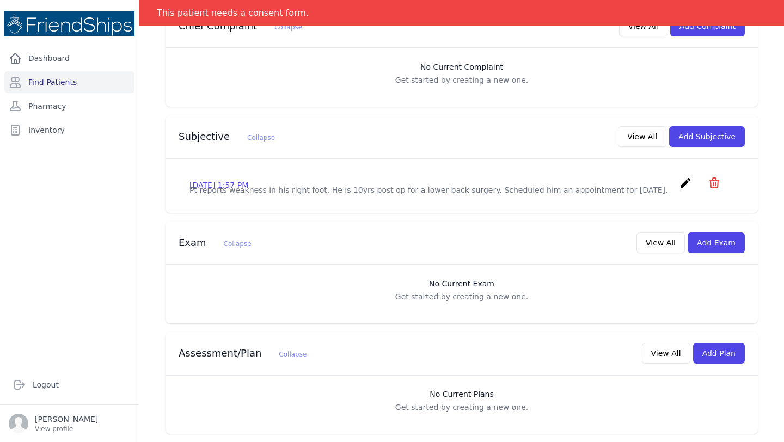
scroll to position [244, 0]
click at [717, 243] on button "Add Exam" at bounding box center [716, 242] width 57 height 21
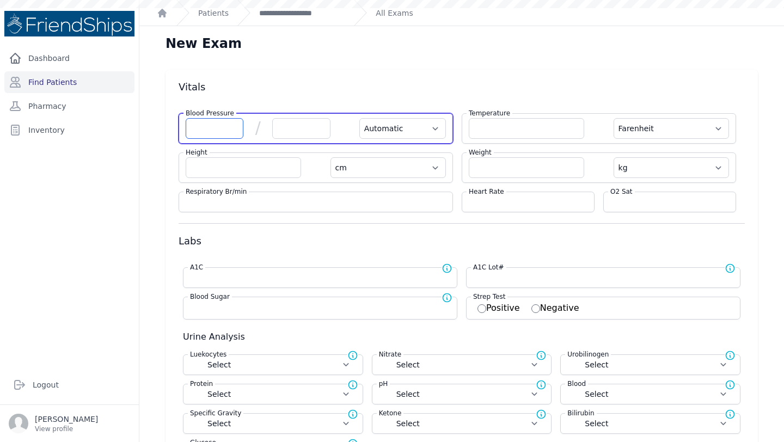
click at [213, 124] on input "number" at bounding box center [215, 128] width 58 height 21
type input "157"
click at [280, 129] on input "number" at bounding box center [301, 128] width 58 height 21
type input "102"
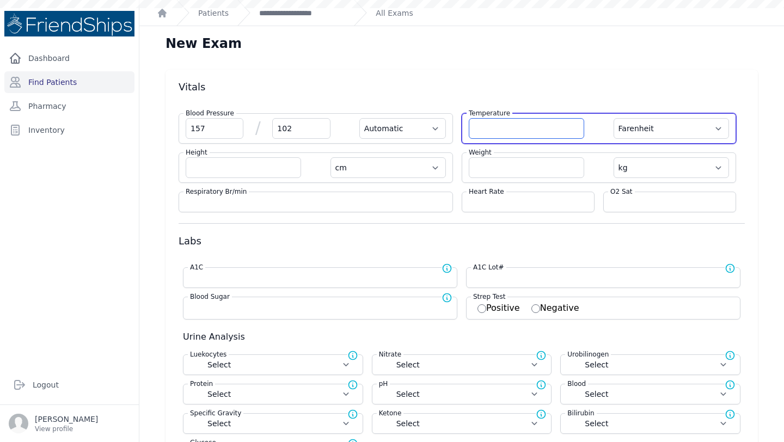
click at [541, 137] on input "number" at bounding box center [526, 128] width 115 height 21
type input "36.4"
click at [658, 126] on select "Farenheit [PERSON_NAME]" at bounding box center [671, 128] width 115 height 21
select select "C"
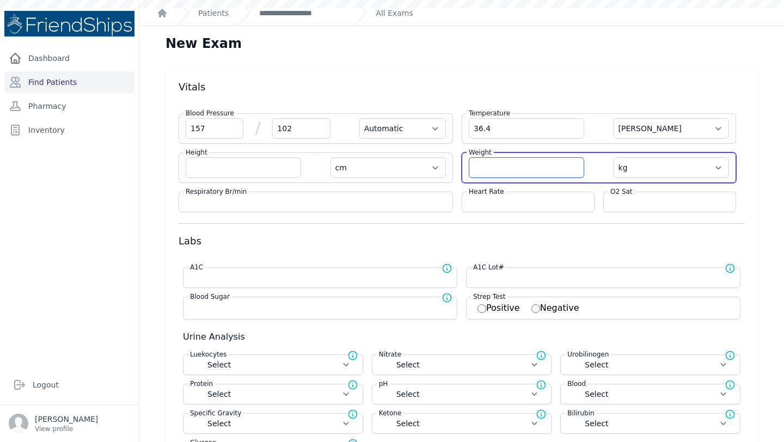
click at [523, 167] on input "number" at bounding box center [526, 167] width 115 height 21
type input "113.8"
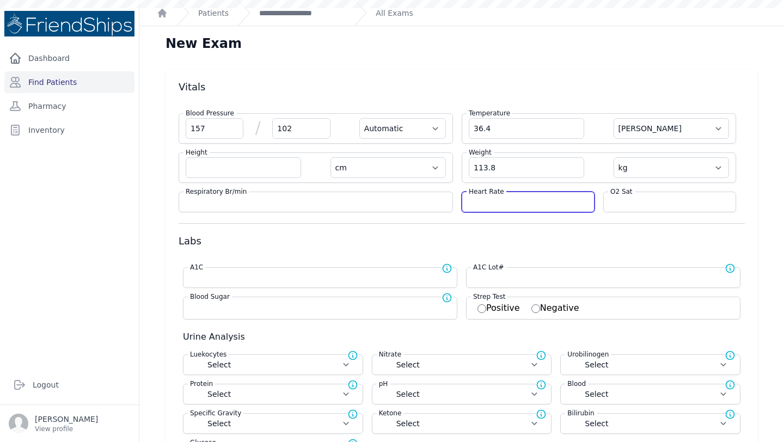
click at [531, 199] on input "number" at bounding box center [528, 202] width 119 height 11
type input "93"
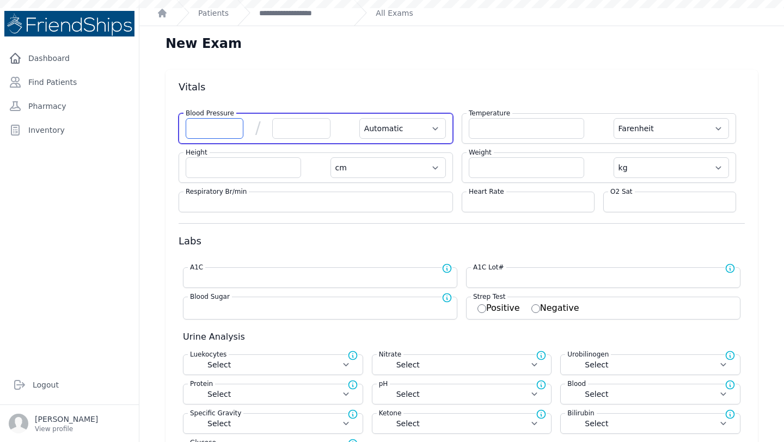
click at [212, 123] on input "number" at bounding box center [215, 128] width 58 height 21
type input "157"
click at [288, 124] on input "number" at bounding box center [301, 128] width 58 height 21
type input "102"
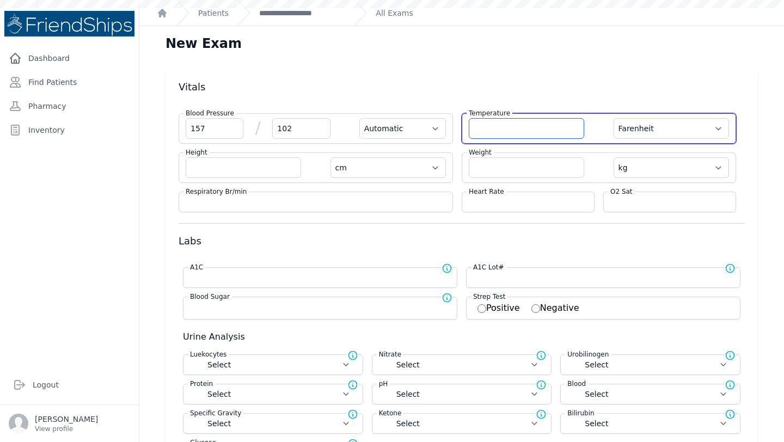
click at [497, 130] on input "number" at bounding box center [526, 128] width 115 height 21
type input "36.4"
click at [661, 124] on select "Farenheit [PERSON_NAME]" at bounding box center [671, 128] width 115 height 21
select select "C"
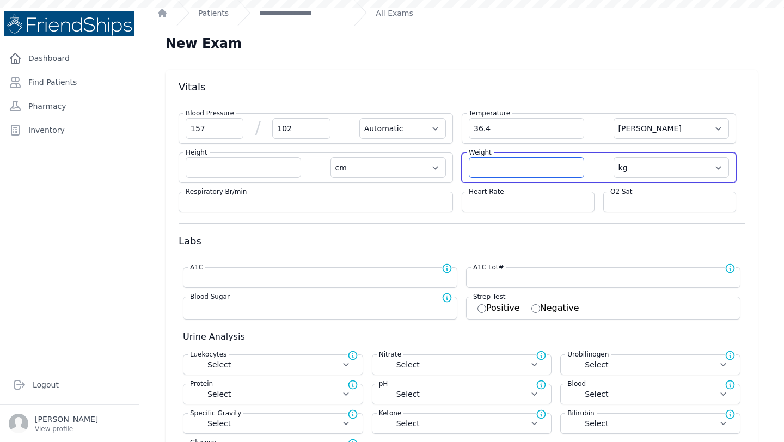
click at [488, 175] on input "number" at bounding box center [526, 167] width 115 height 21
type input "113.8"
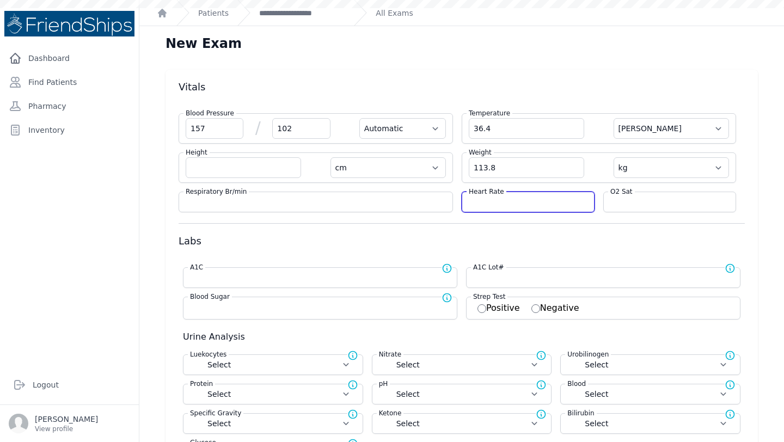
click at [538, 201] on input "number" at bounding box center [528, 202] width 119 height 11
type input "8"
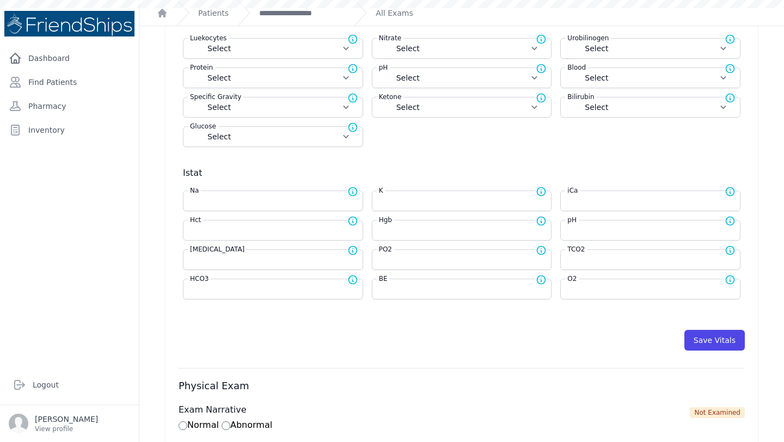
scroll to position [343, 0]
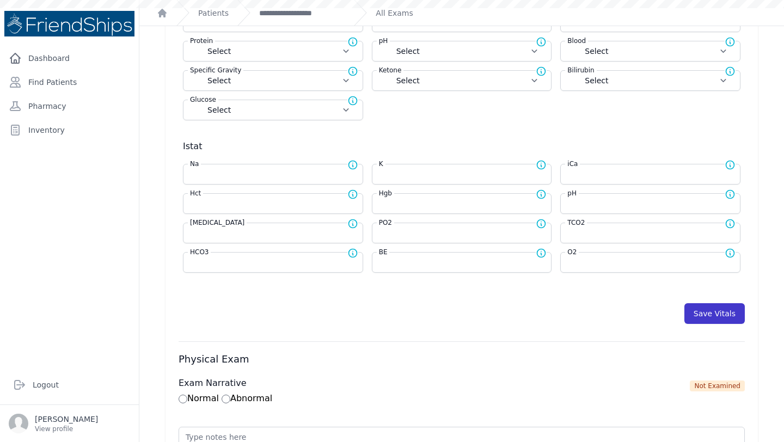
type input "93"
click at [700, 312] on button "Save Vitals" at bounding box center [714, 313] width 60 height 21
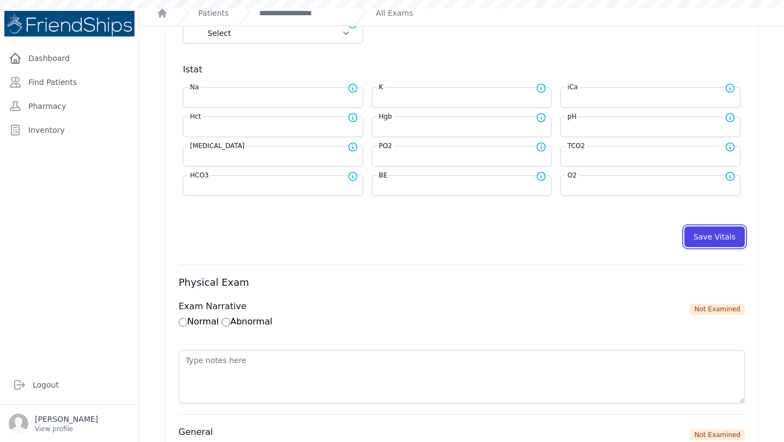
scroll to position [585, 0]
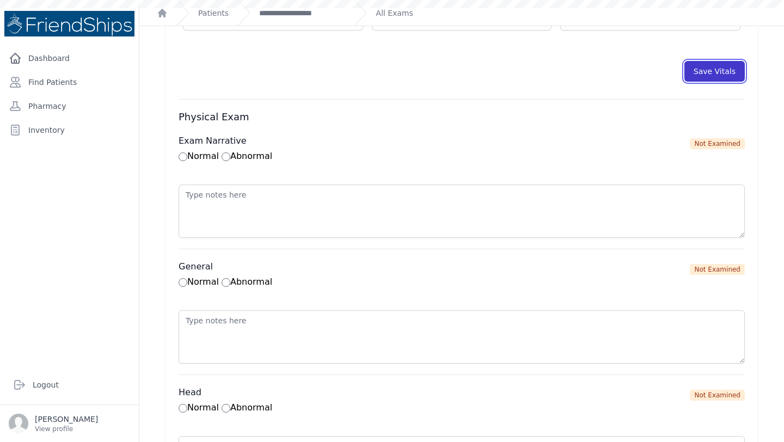
click at [708, 75] on button "Save Vitals" at bounding box center [714, 71] width 60 height 21
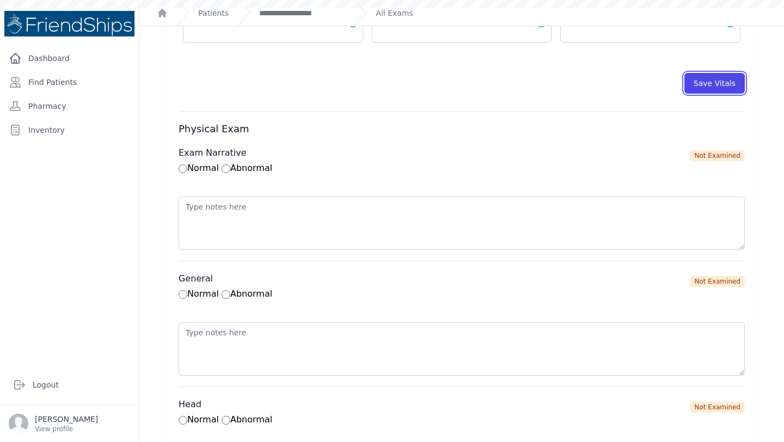
scroll to position [575, 0]
click at [701, 85] on button "Save Vitals" at bounding box center [714, 81] width 60 height 21
click at [494, 127] on h3 "Physical Exam" at bounding box center [462, 127] width 566 height 13
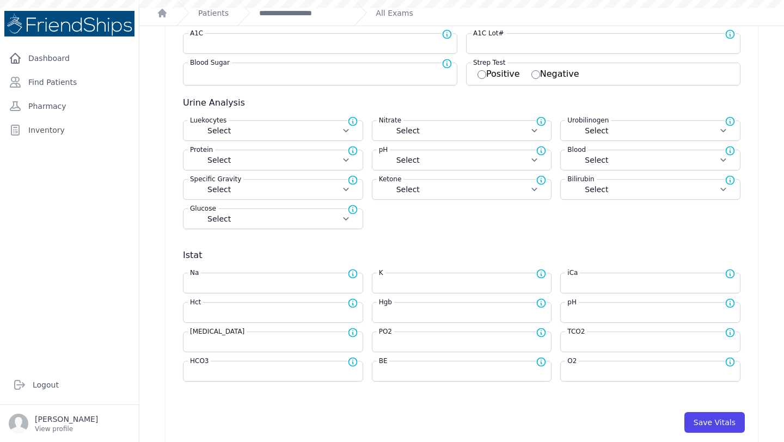
scroll to position [236, 0]
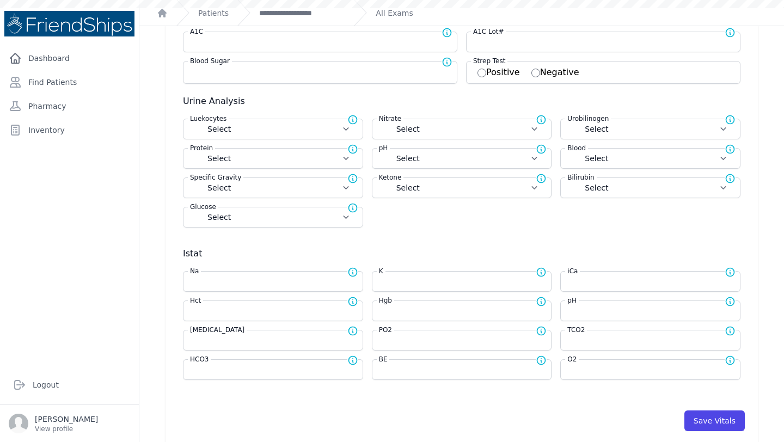
click at [718, 407] on div "Save Vitals" at bounding box center [462, 416] width 566 height 32
click at [718, 420] on button "Save Vitals" at bounding box center [714, 421] width 60 height 21
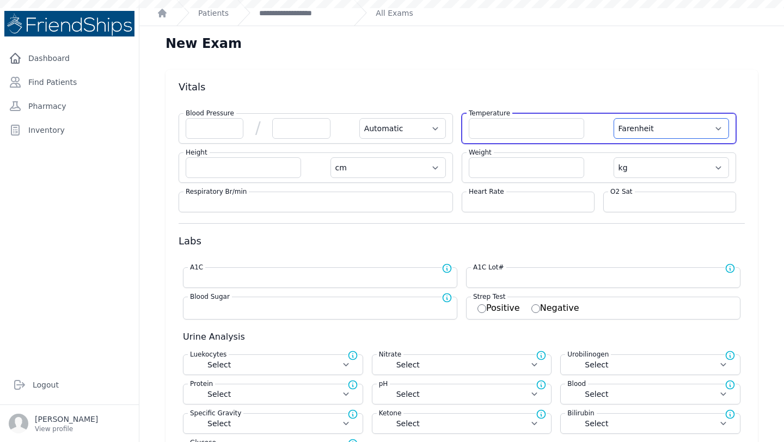
click at [659, 133] on select "Farenheit [PERSON_NAME]" at bounding box center [671, 128] width 115 height 21
select select "C"
click at [515, 129] on input "number" at bounding box center [526, 128] width 115 height 21
type input "36.4"
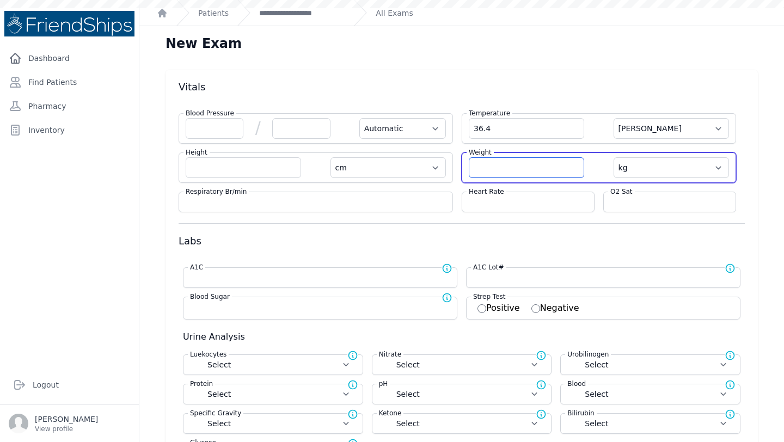
click at [476, 169] on input "number" at bounding box center [526, 167] width 115 height 21
type input "113.8"
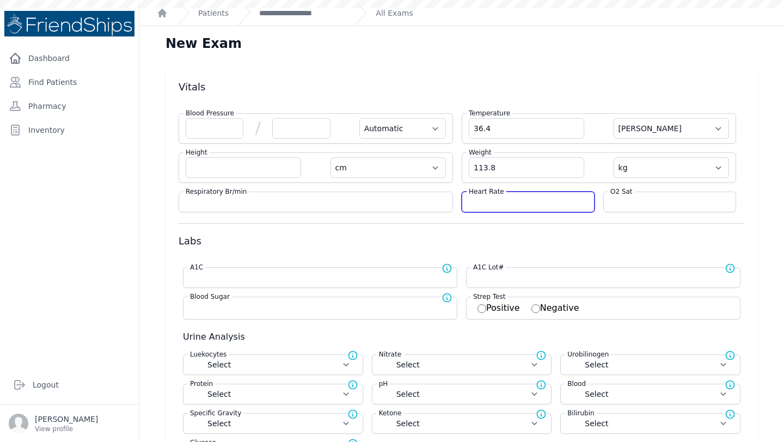
click at [490, 201] on input "number" at bounding box center [528, 202] width 119 height 11
type input "93"
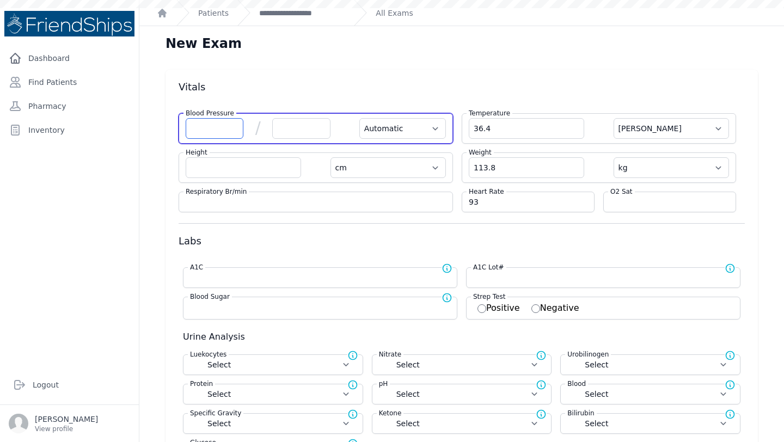
click at [212, 123] on input "number" at bounding box center [215, 128] width 58 height 21
type input "157"
click at [286, 131] on input "number" at bounding box center [301, 128] width 58 height 21
type input "1"
select select "Automatic"
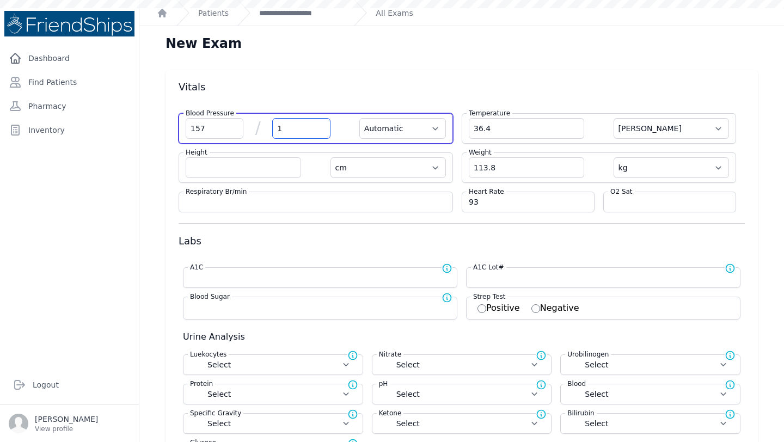
select select "F"
select select "cm"
select select "kg"
select select
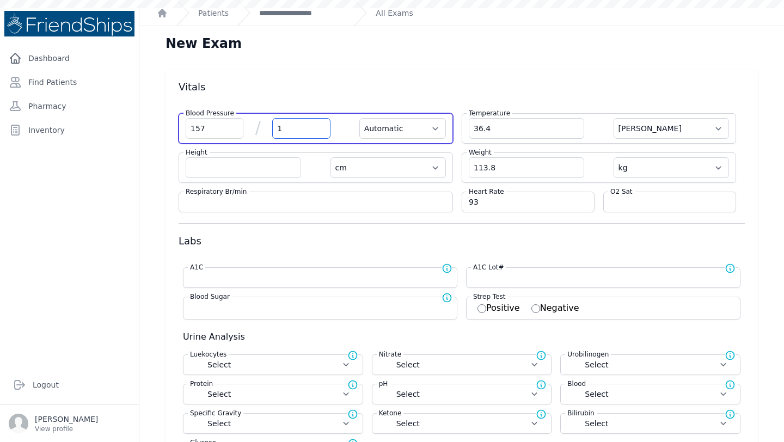
select select
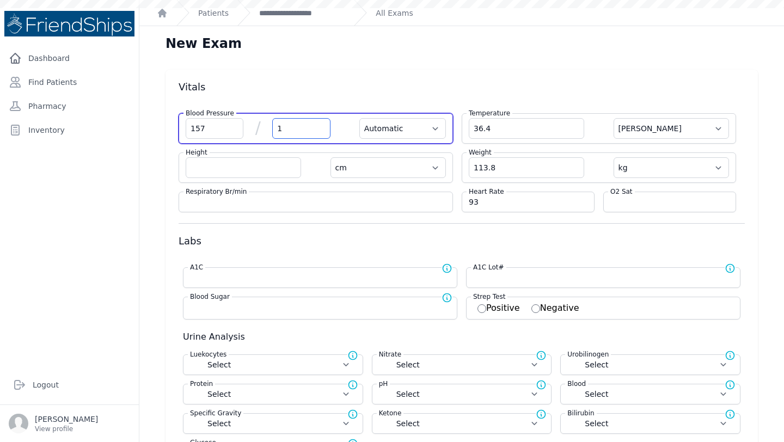
select select
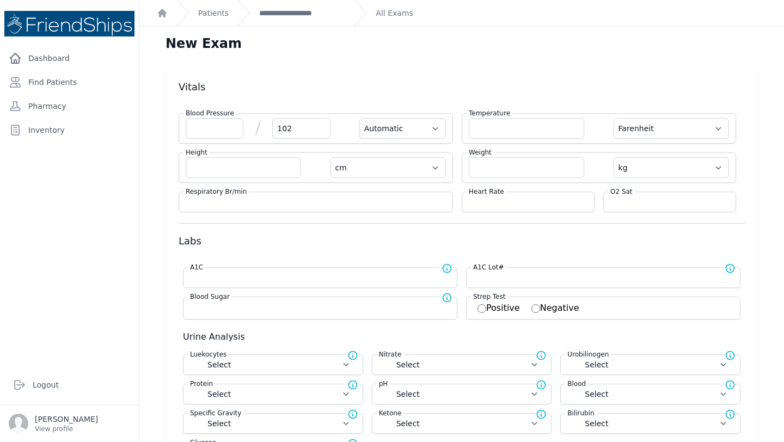
type input "102"
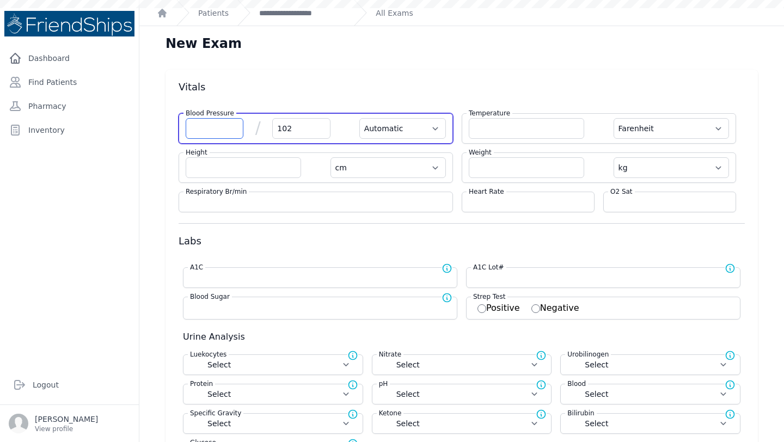
click at [227, 133] on input "number" at bounding box center [215, 128] width 58 height 21
click at [225, 131] on input "number" at bounding box center [215, 128] width 58 height 21
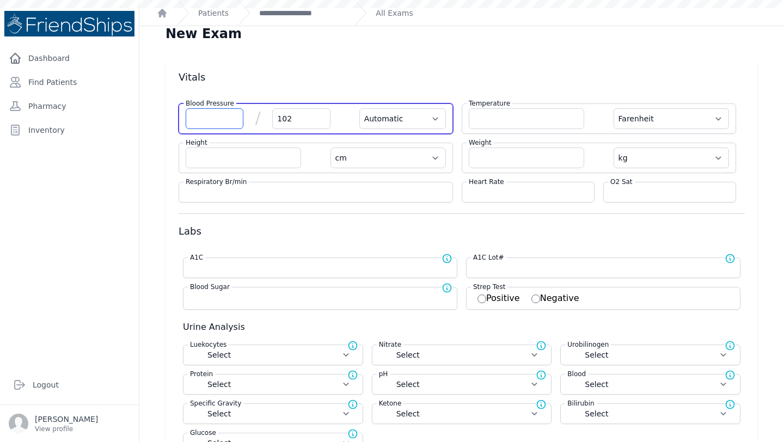
scroll to position [10, 0]
select select "Automatic"
select select "F"
select select "cm"
select select "kg"
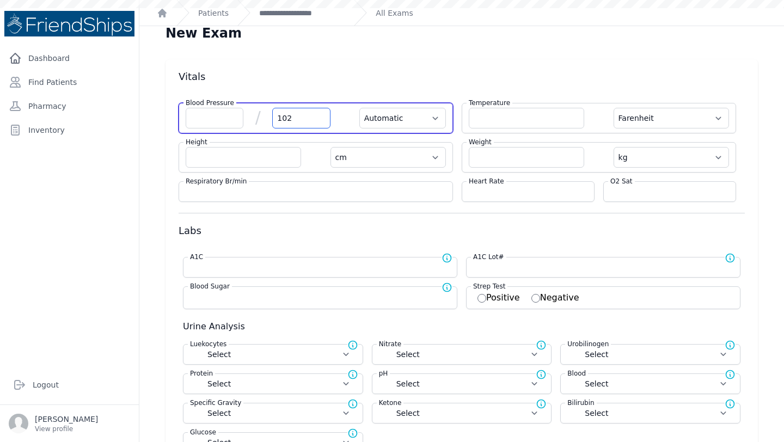
select select
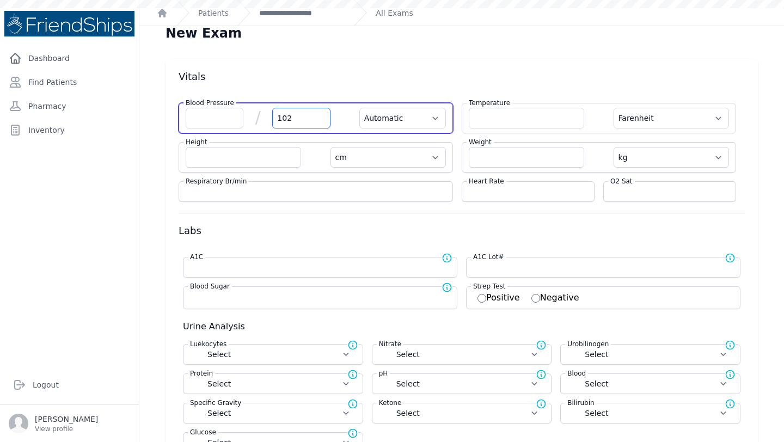
select select
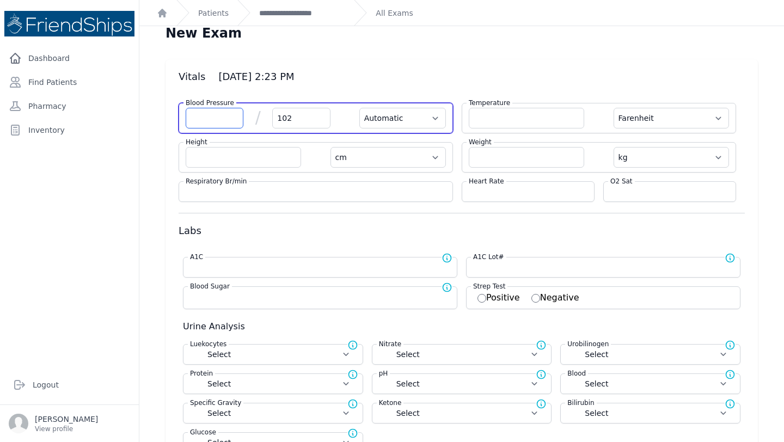
click at [208, 119] on input "number" at bounding box center [215, 118] width 58 height 21
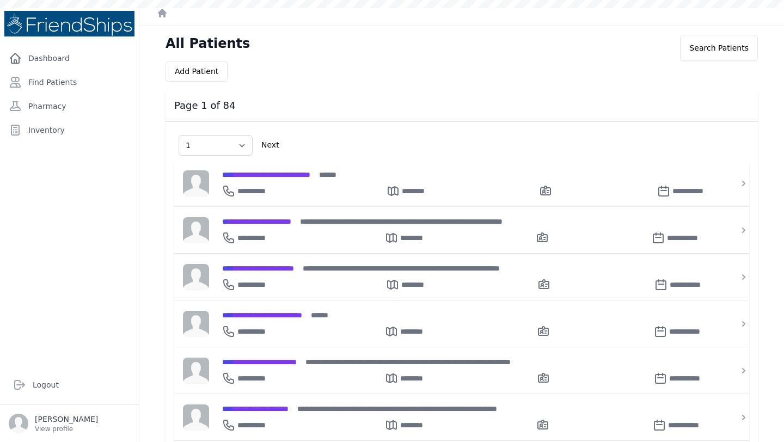
select select "1"
click at [79, 82] on link "Find Patients" at bounding box center [69, 82] width 130 height 22
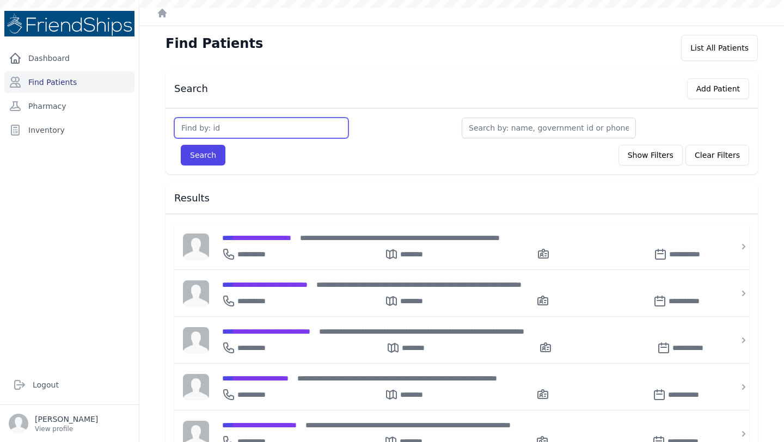
click at [210, 125] on input "text" at bounding box center [261, 128] width 174 height 21
type input "746"
click at [181, 145] on button "Search" at bounding box center [203, 155] width 45 height 21
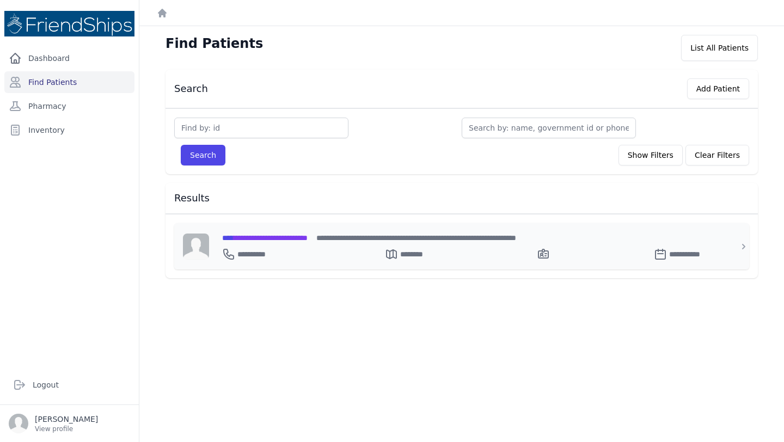
click at [263, 235] on span "**********" at bounding box center [264, 238] width 85 height 8
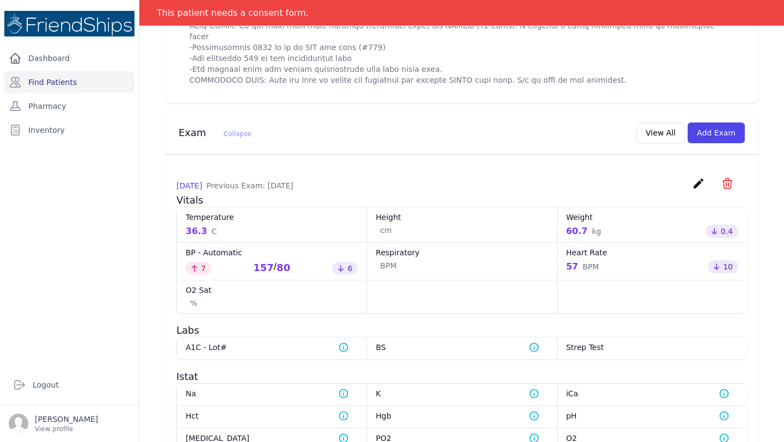
scroll to position [835, 0]
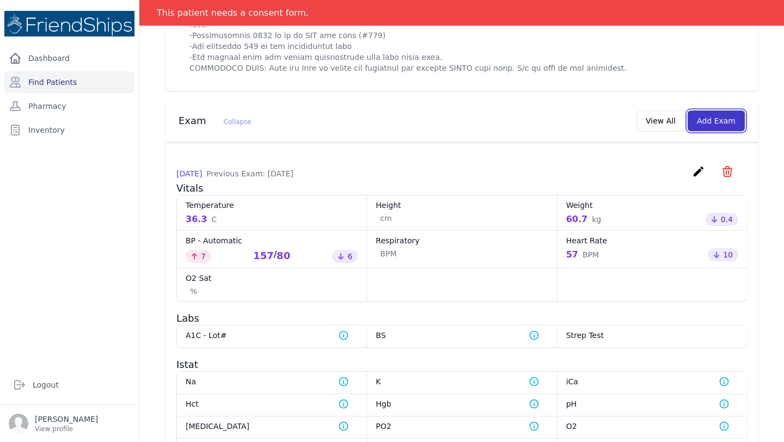
click at [726, 131] on button "Add Exam" at bounding box center [716, 121] width 57 height 21
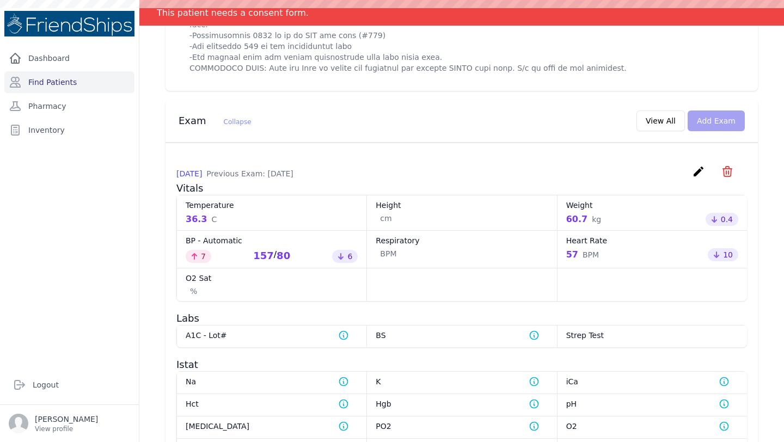
scroll to position [0, 0]
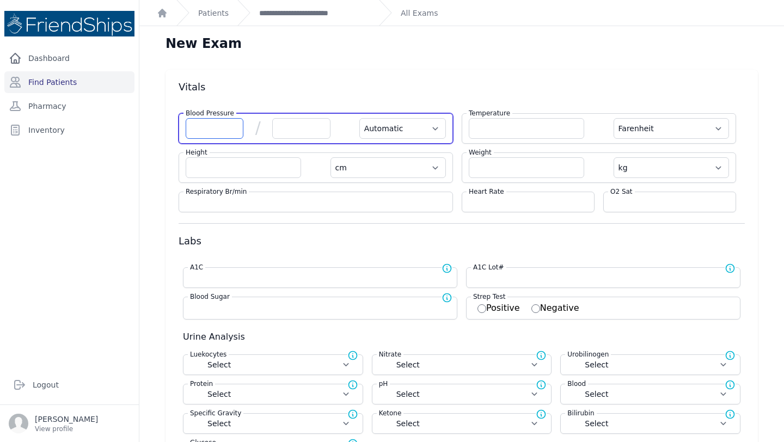
click at [209, 127] on input "number" at bounding box center [215, 128] width 58 height 21
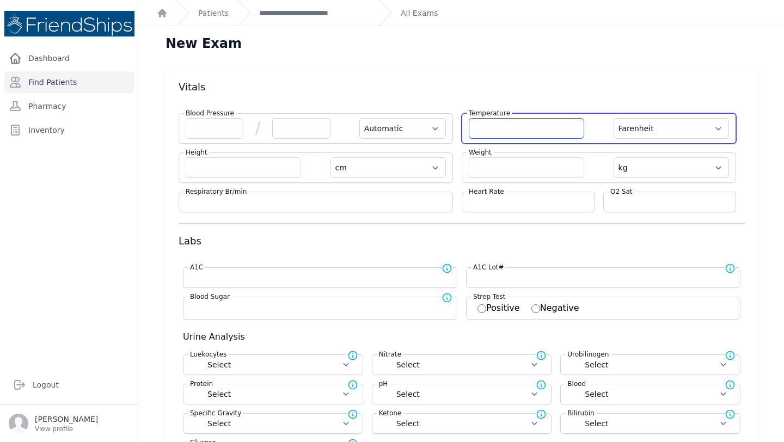
click at [529, 128] on input "number" at bounding box center [526, 128] width 115 height 21
type input "36.5"
click at [657, 125] on select "Farenheit [PERSON_NAME]" at bounding box center [671, 128] width 115 height 21
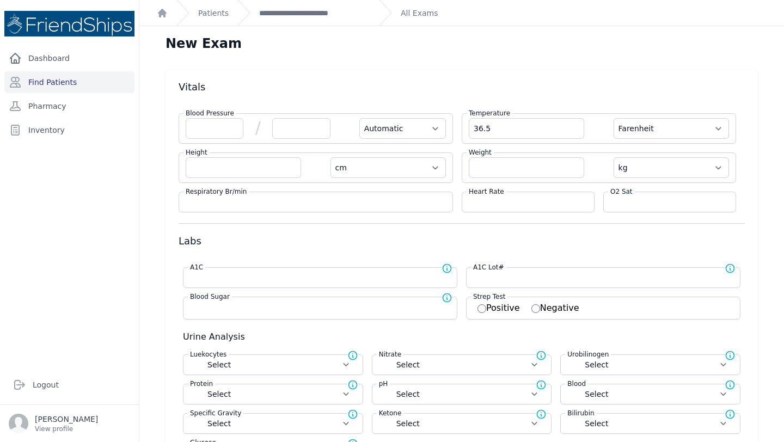
select select "Automatic"
select select "cm"
select select "kg"
select select
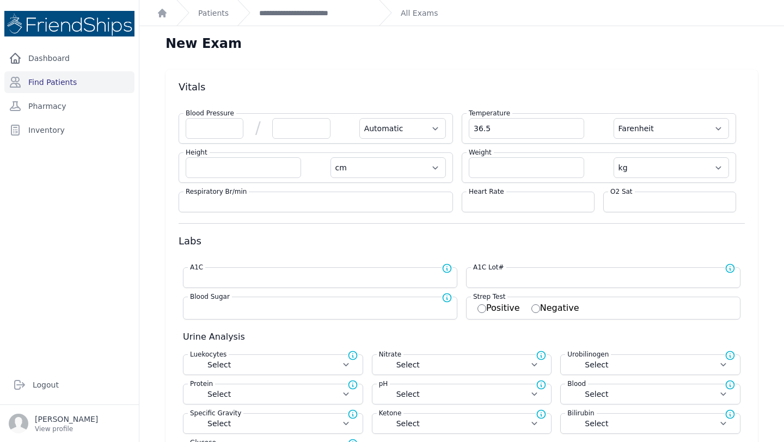
select select
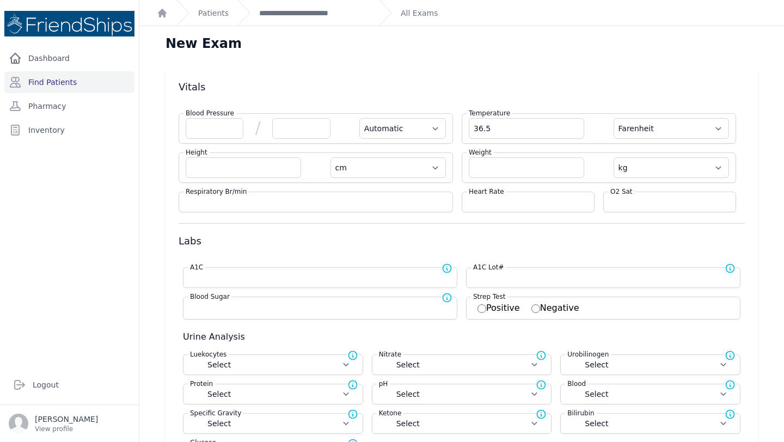
select select
click at [657, 142] on div "Temperature 36.5 Farenheit Celcius" at bounding box center [599, 128] width 274 height 30
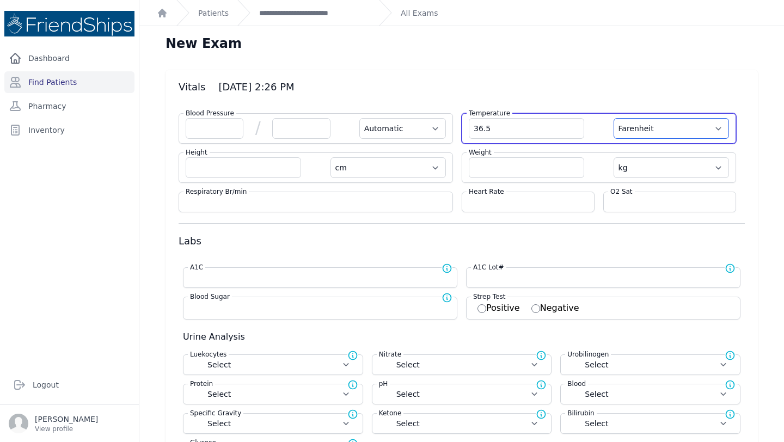
click at [663, 126] on select "Farenheit [PERSON_NAME]" at bounding box center [671, 128] width 115 height 21
select select "C"
select select "Automatic"
select select "cm"
select select "kg"
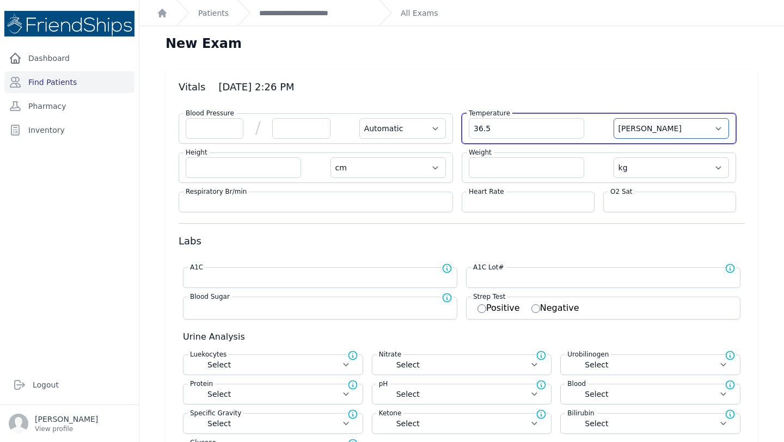
select select
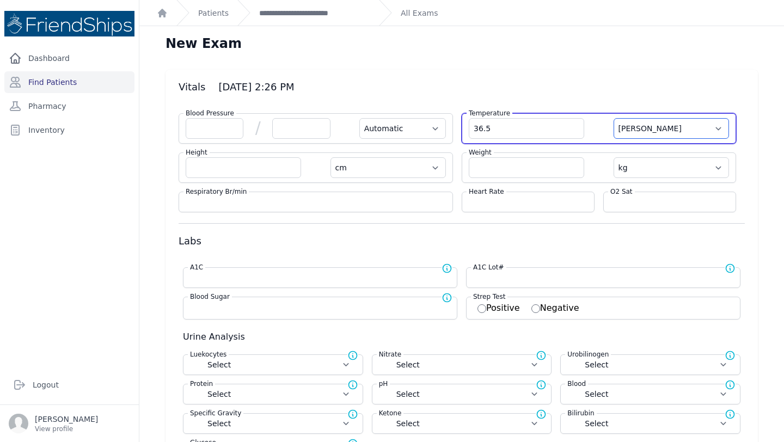
select select
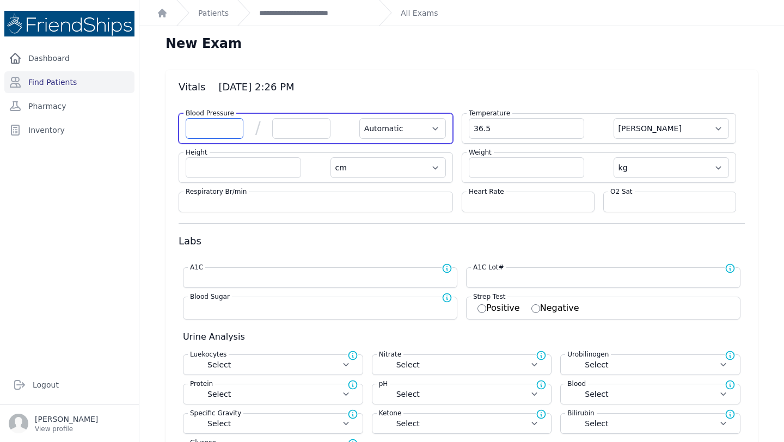
click at [230, 130] on input "number" at bounding box center [215, 128] width 58 height 21
type input "136"
click at [303, 132] on input "number" at bounding box center [301, 128] width 58 height 21
select select "Automatic"
select select "C"
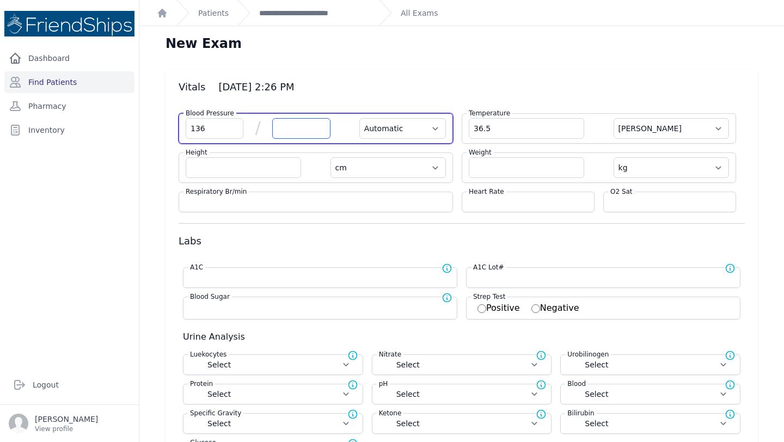
select select "cm"
select select "kg"
select select
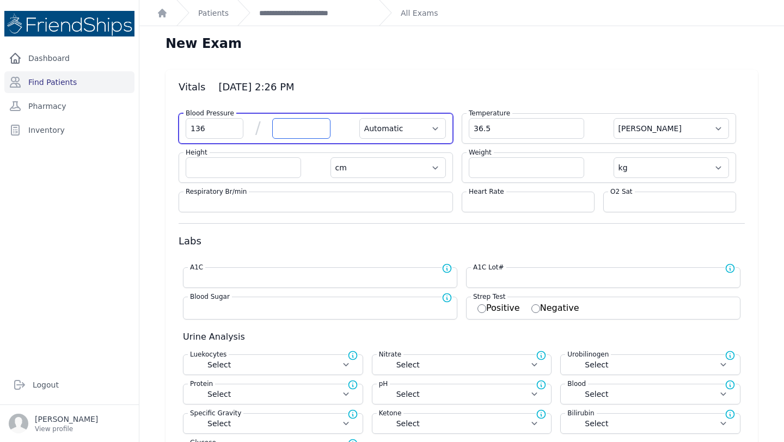
select select
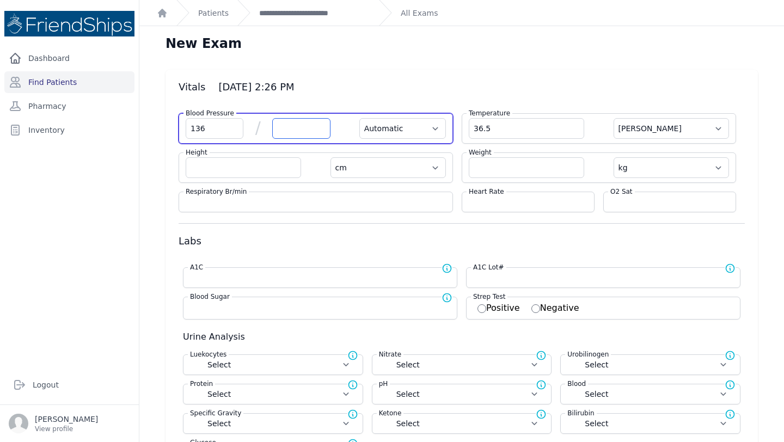
select select
type input "72"
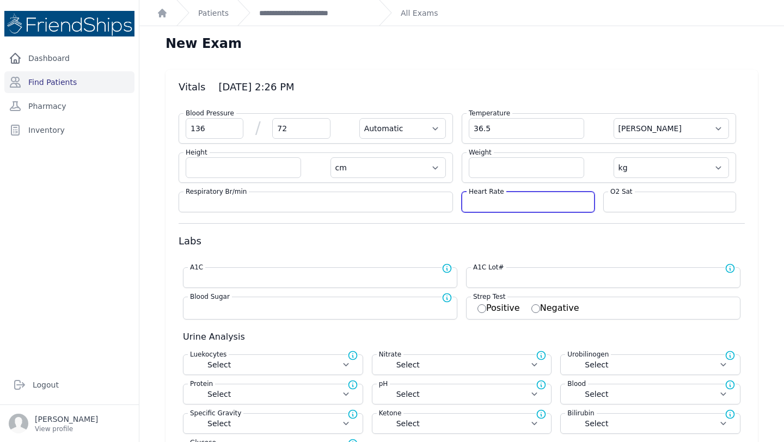
click at [500, 202] on input "number" at bounding box center [528, 202] width 119 height 11
select select "Automatic"
select select "C"
select select "cm"
select select "kg"
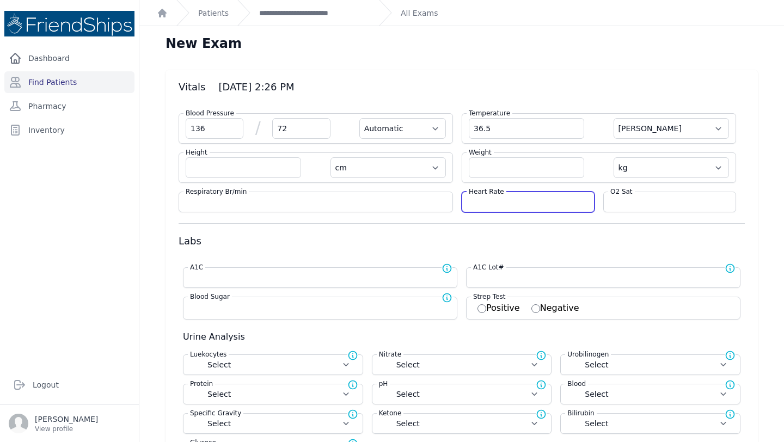
select select
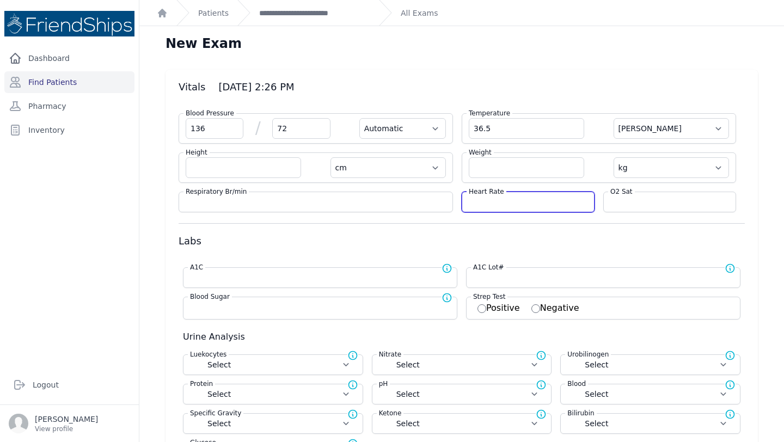
select select
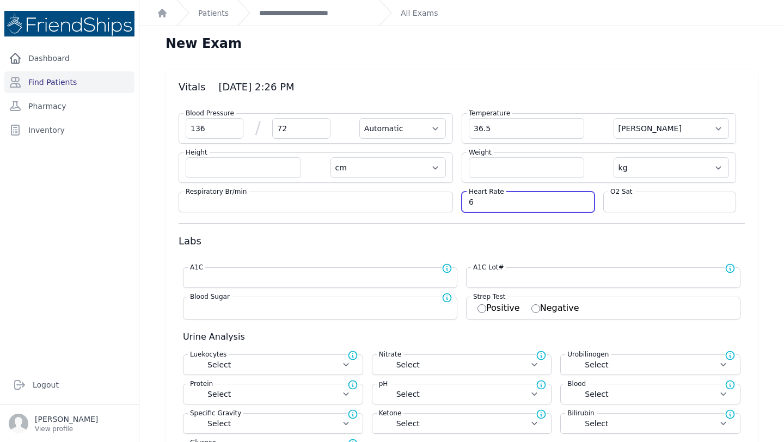
click at [500, 202] on input "6" at bounding box center [528, 202] width 119 height 11
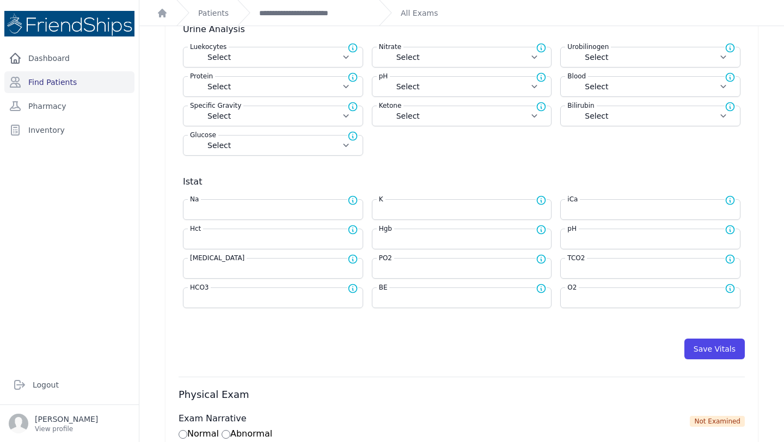
scroll to position [308, 0]
type input "66"
click at [697, 358] on button "Save Vitals" at bounding box center [714, 349] width 60 height 21
select select "Automatic"
select select "cm"
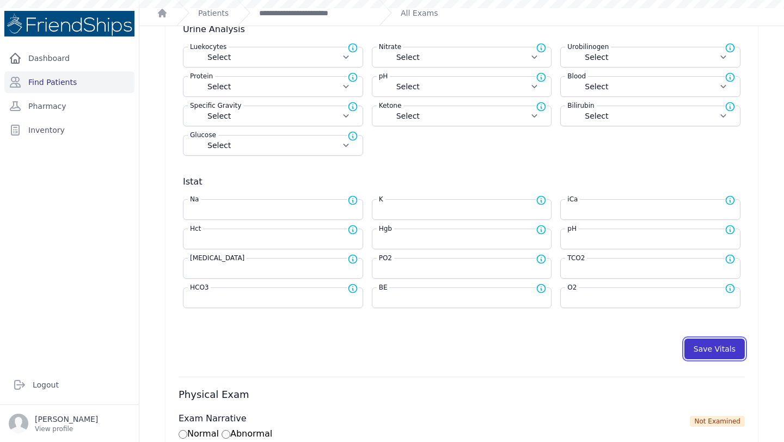
select select "kg"
select select
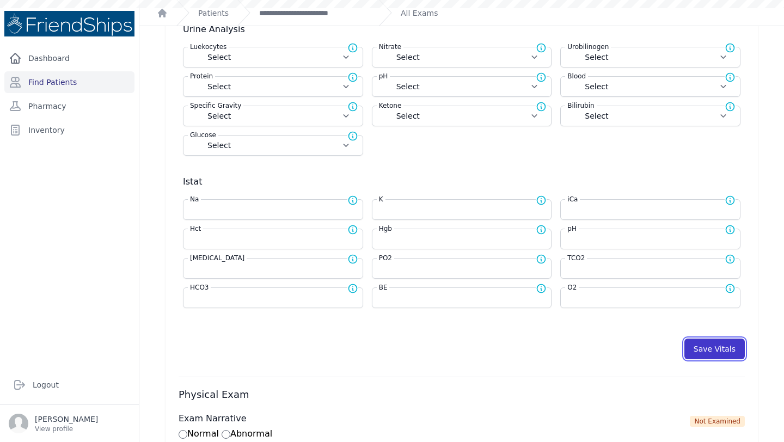
select select
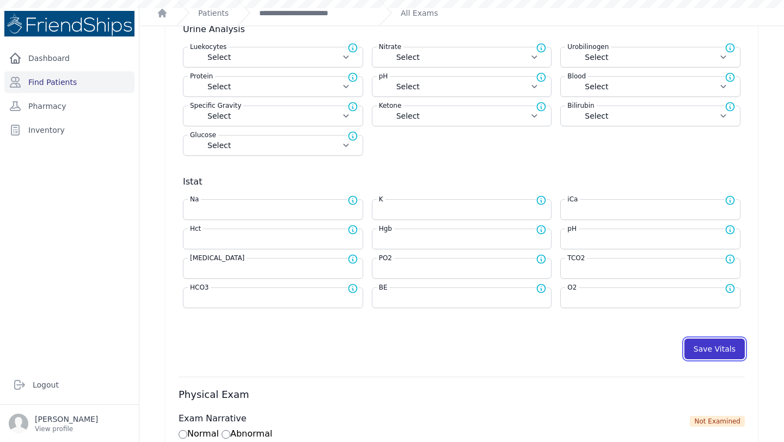
select select
click at [700, 352] on button "Save Vitals" at bounding box center [714, 349] width 60 height 21
click at [317, 14] on link "**********" at bounding box center [314, 13] width 111 height 11
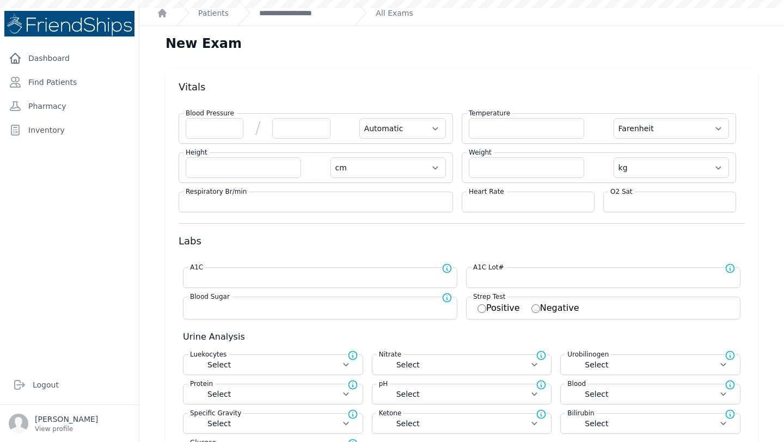
select select "Automatic"
select select "F"
select select "cm"
select select "kg"
select select
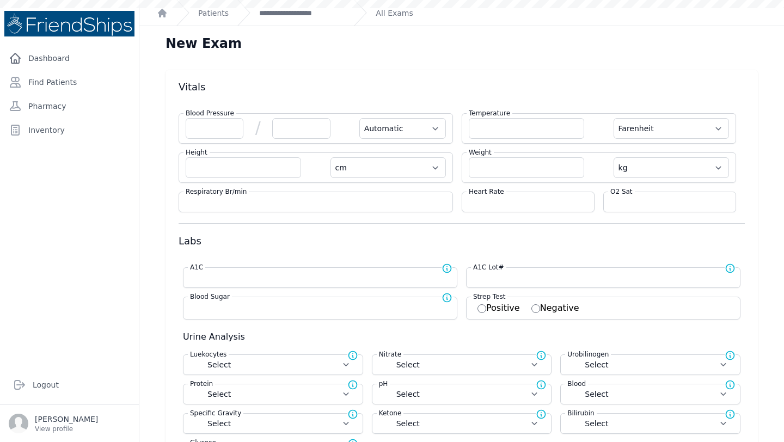
select select
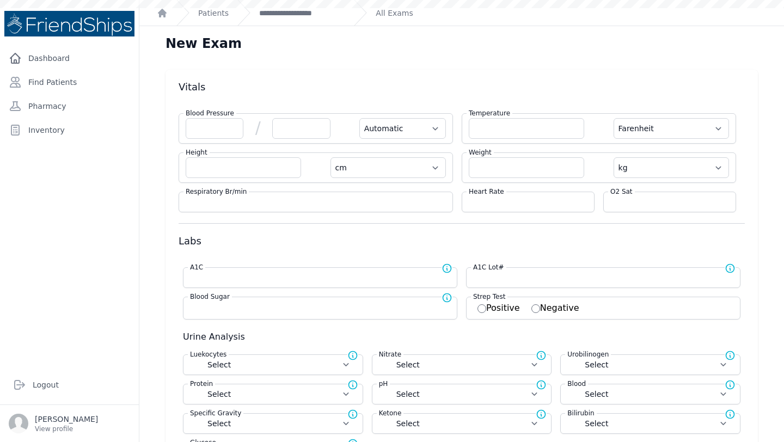
select select
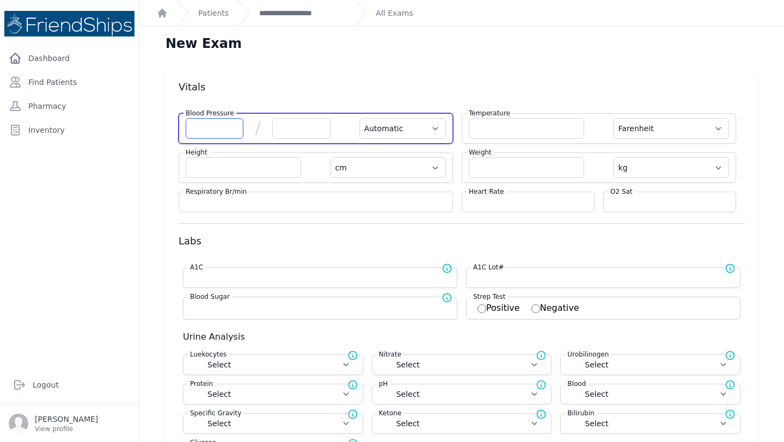
click at [216, 124] on input "number" at bounding box center [215, 128] width 58 height 21
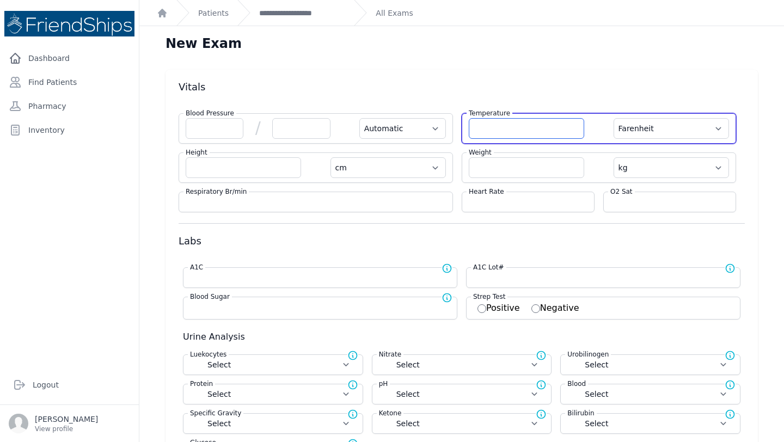
click at [516, 124] on input "number" at bounding box center [526, 128] width 115 height 21
type input "36.4"
click at [703, 124] on select "Farenheit [PERSON_NAME]" at bounding box center [671, 128] width 115 height 21
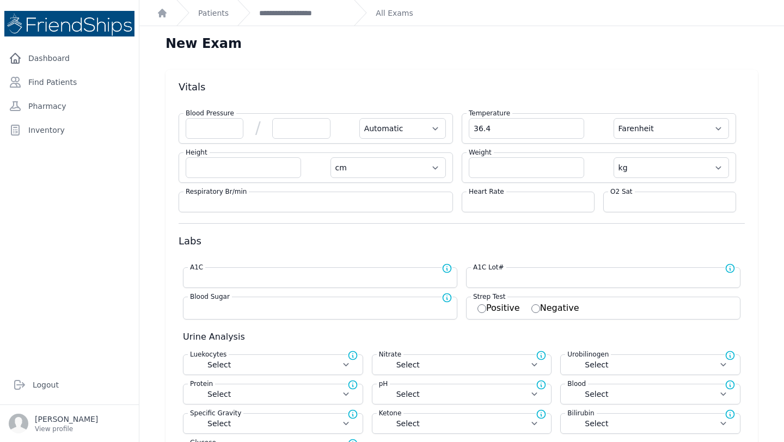
select select "Automatic"
select select "cm"
select select "kg"
select select
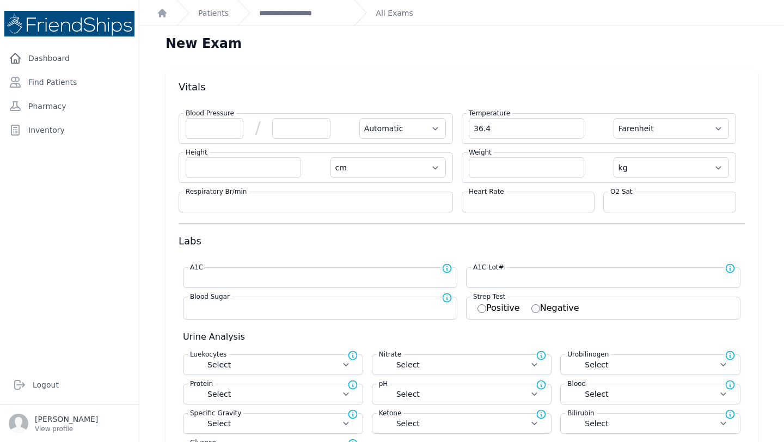
select select
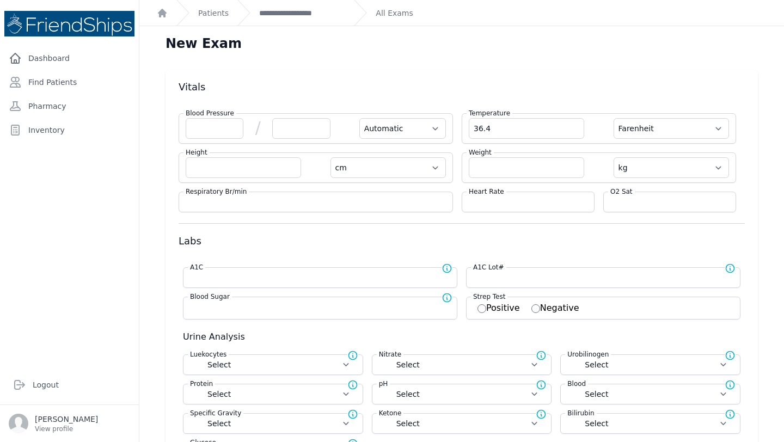
select select
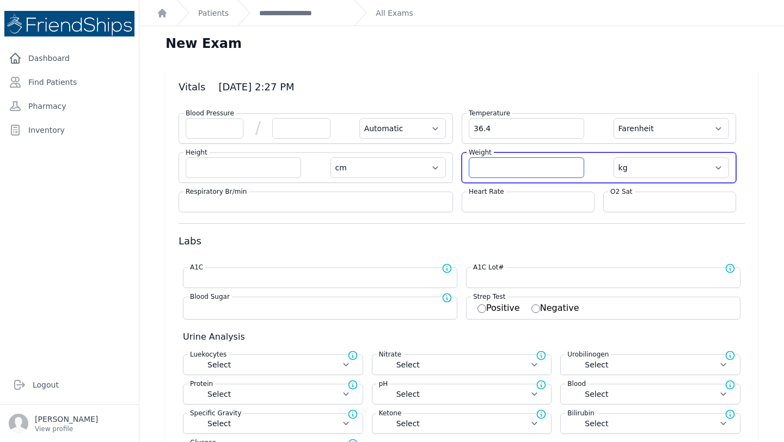
click at [501, 168] on input "number" at bounding box center [526, 167] width 115 height 21
type input "113.8"
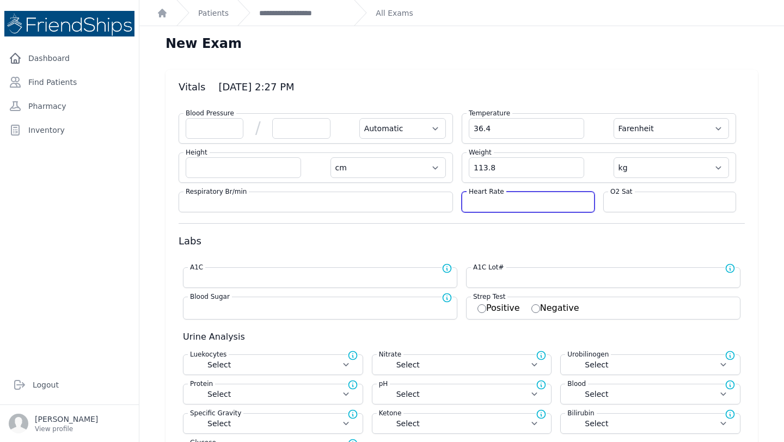
click at [499, 207] on input "number" at bounding box center [528, 202] width 119 height 11
select select "Automatic"
select select "F"
select select "cm"
select select "kg"
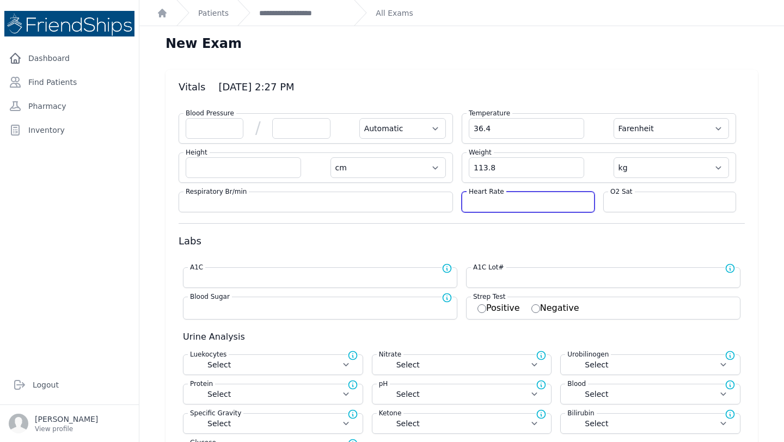
select select
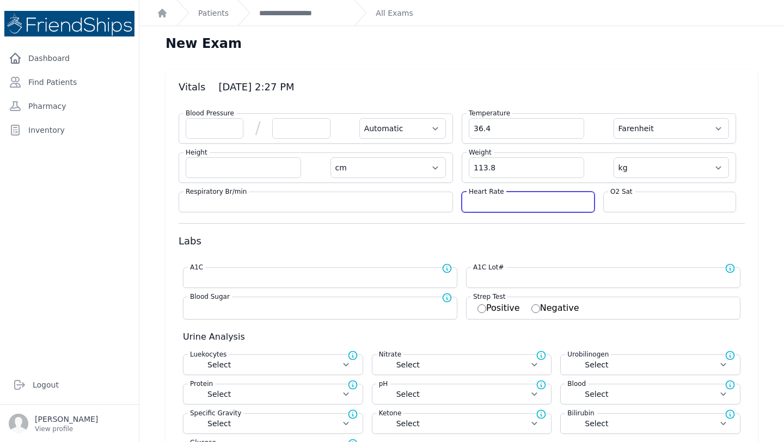
select select
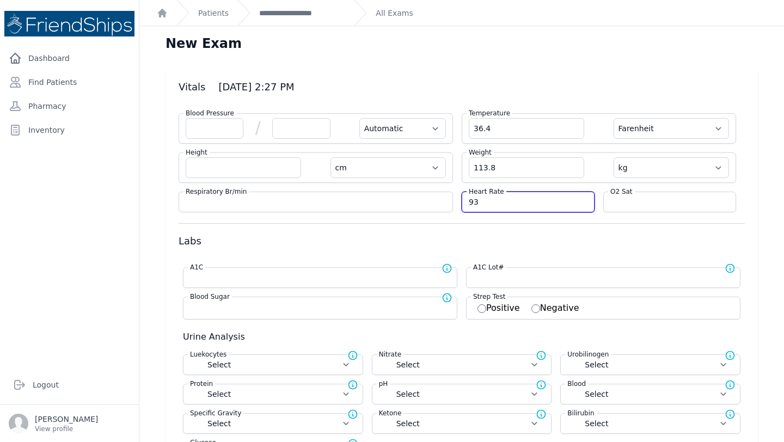
type input "93"
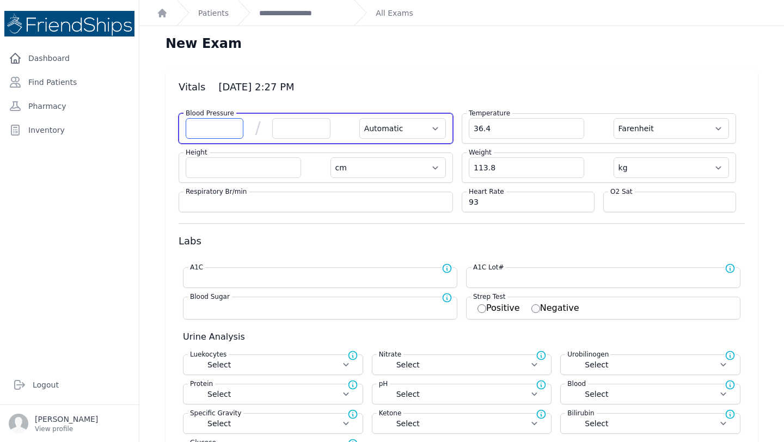
click at [206, 136] on input "number" at bounding box center [215, 128] width 58 height 21
select select "Automatic"
select select "F"
select select "cm"
select select "kg"
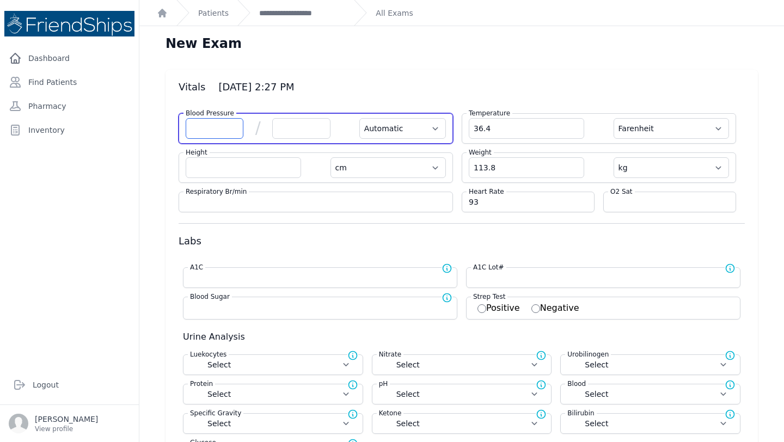
select select
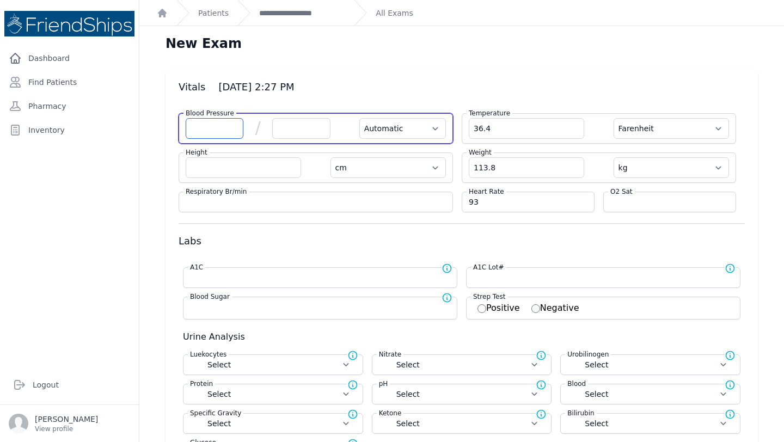
select select
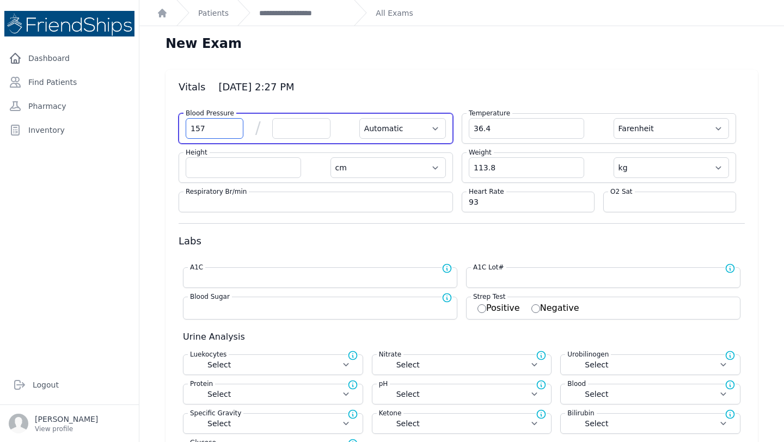
type input "157"
click at [299, 127] on input "number" at bounding box center [301, 128] width 58 height 21
type input "1"
select select "Automatic"
select select "F"
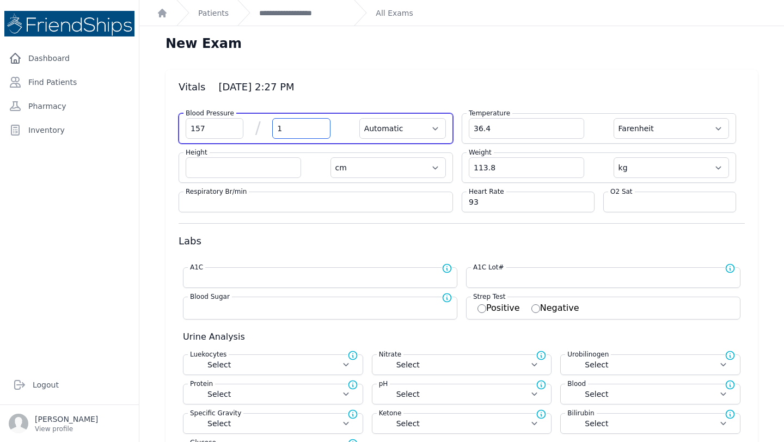
select select "cm"
select select "kg"
select select
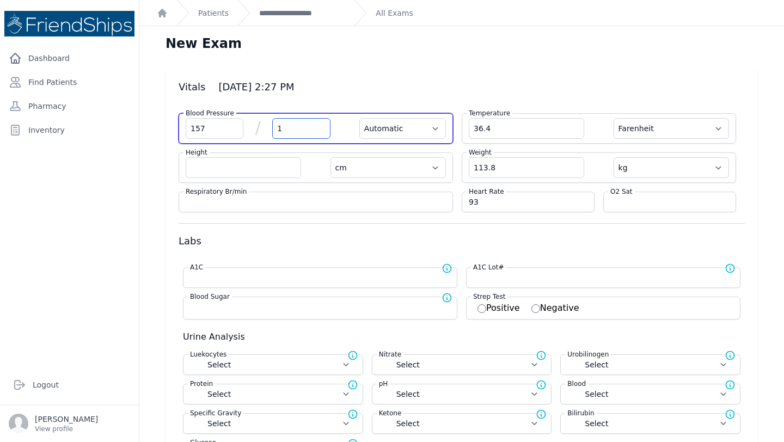
select select
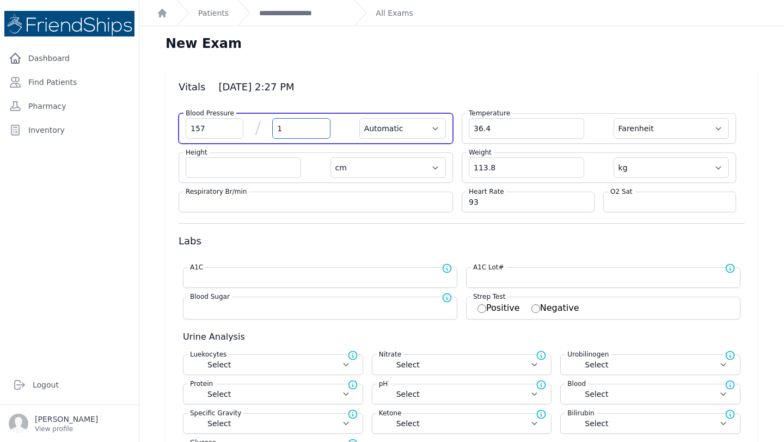
select select
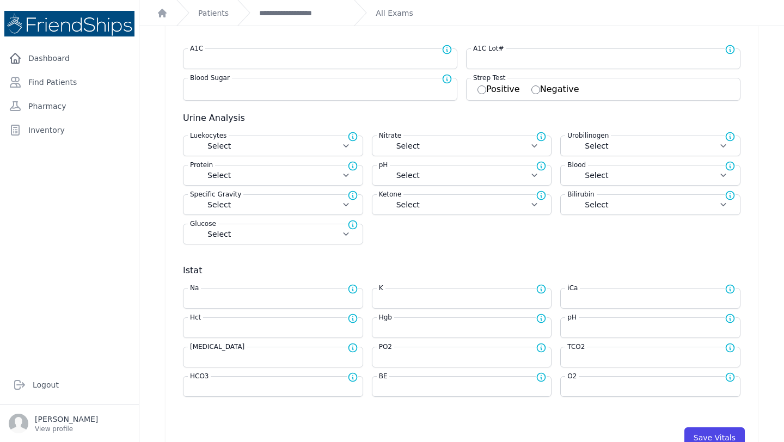
scroll to position [340, 0]
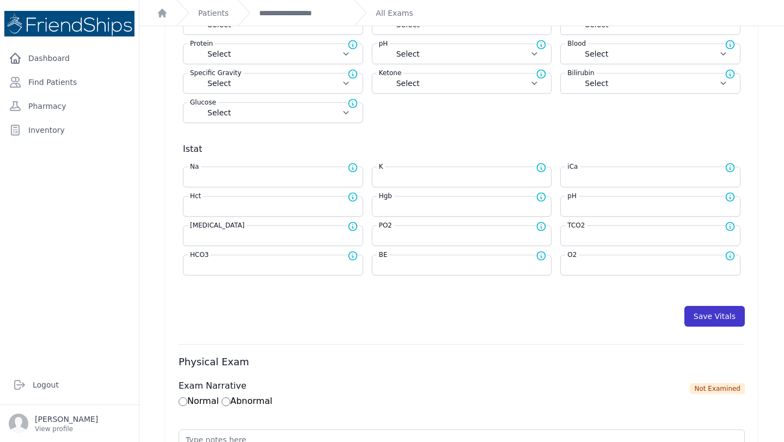
type input "102"
click at [724, 318] on button "Save Vitals" at bounding box center [714, 316] width 60 height 21
select select "Automatic"
select select "F"
select select "cm"
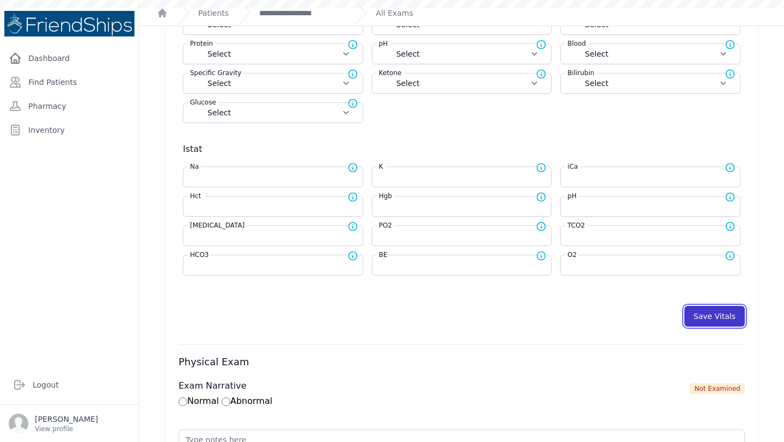
select select "kg"
select select
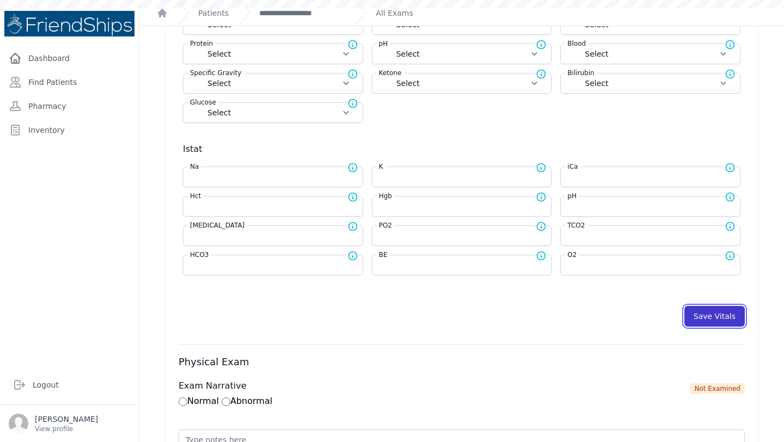
select select
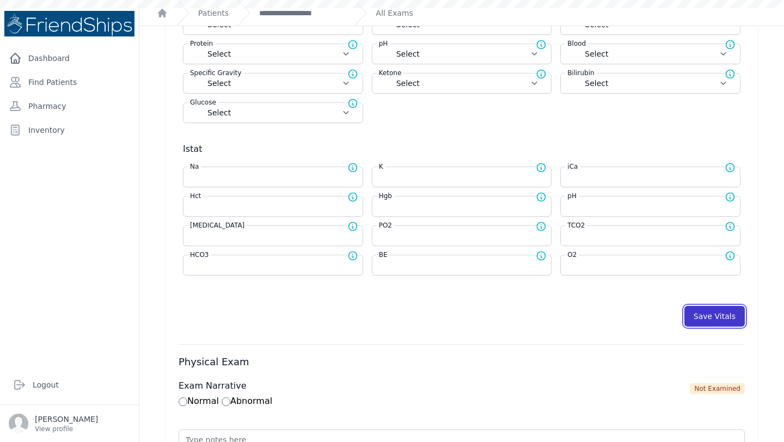
select select
click at [724, 318] on button "Save Vitals" at bounding box center [714, 316] width 60 height 21
click at [296, 17] on link "**********" at bounding box center [302, 13] width 86 height 11
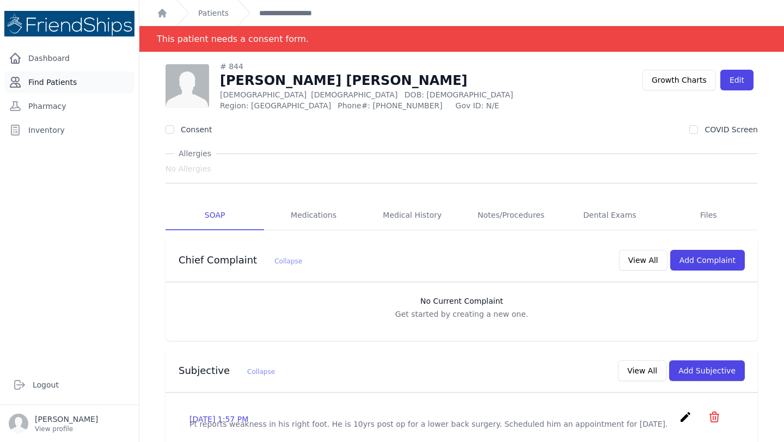
click at [86, 87] on link "Find Patients" at bounding box center [69, 82] width 130 height 22
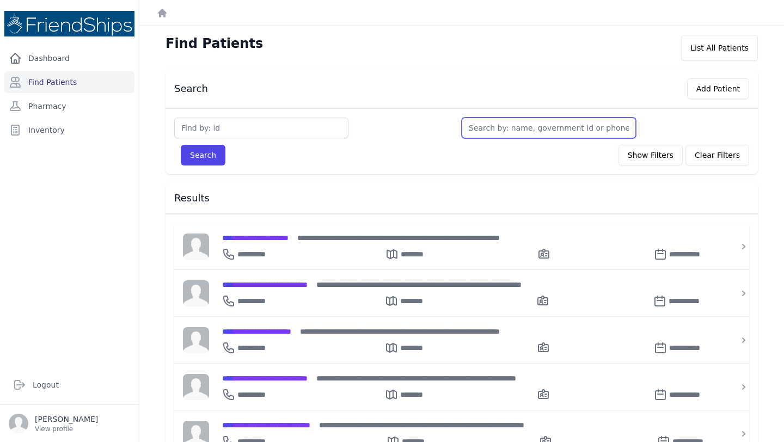
click at [479, 130] on input "text" at bounding box center [549, 128] width 174 height 21
type input "a"
type input "aya"
click at [181, 145] on button "Search" at bounding box center [203, 155] width 45 height 21
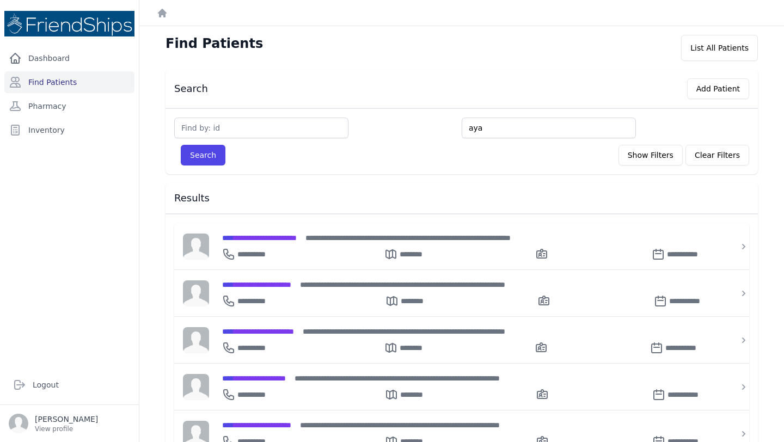
click at [481, 125] on input "aya" at bounding box center [549, 128] width 174 height 21
type input "k"
type input "kh"
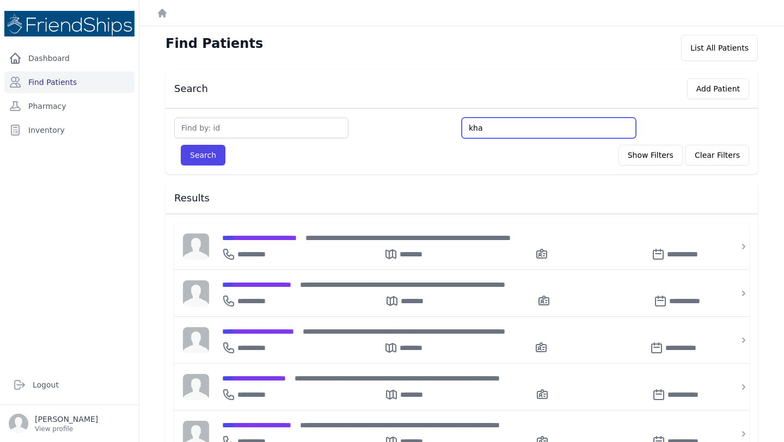
type input "khad"
type input "khade"
type input "khader"
click at [181, 145] on button "Search" at bounding box center [203, 155] width 45 height 21
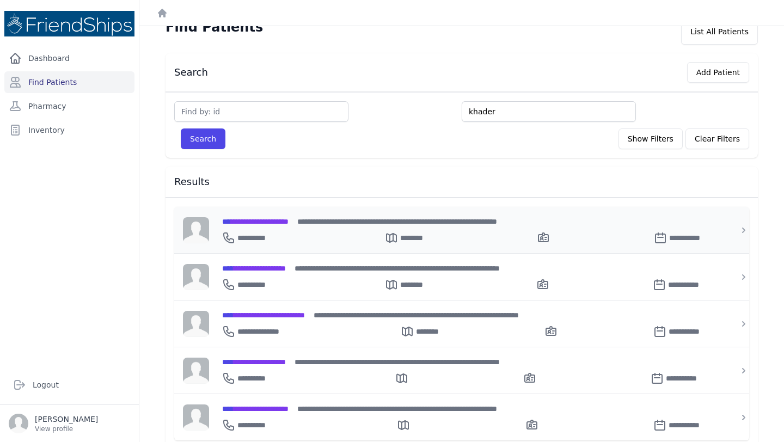
scroll to position [29, 0]
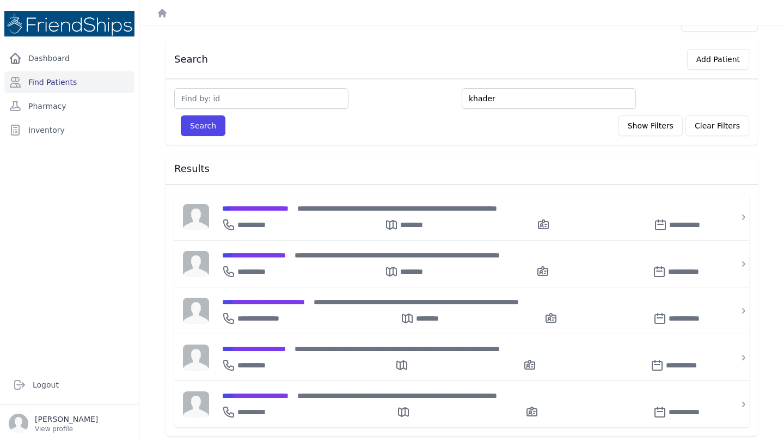
click at [509, 95] on input "khader" at bounding box center [549, 98] width 174 height 21
click at [735, 55] on button "Add Patient" at bounding box center [718, 59] width 62 height 21
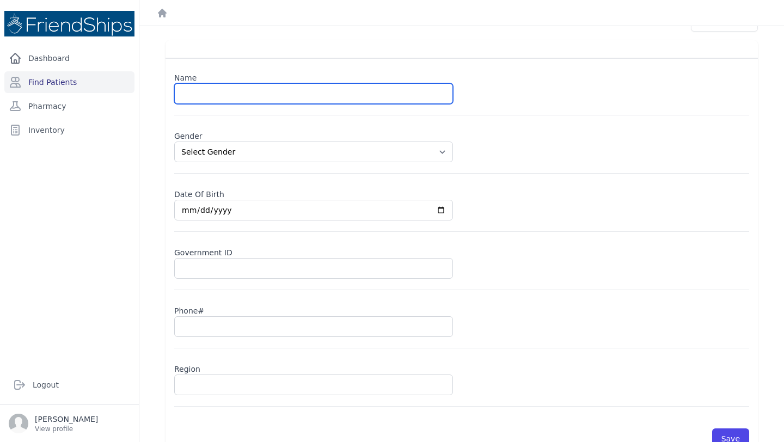
click at [227, 93] on input "text" at bounding box center [313, 93] width 279 height 21
type input "Aya Bassam Khader"
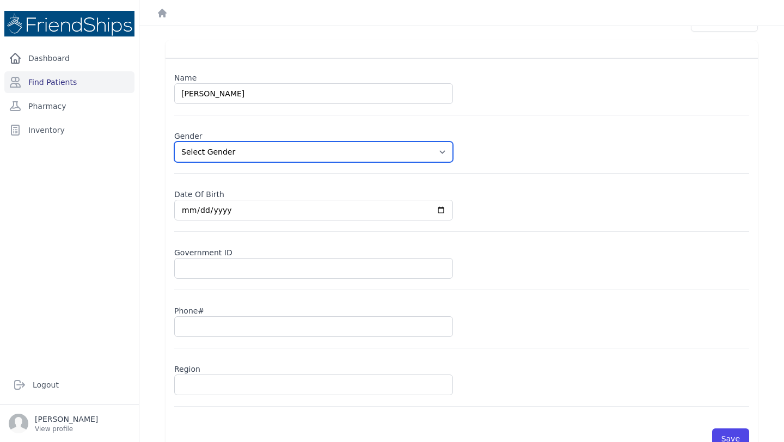
click at [249, 147] on select "Select Gender Male Female" at bounding box center [313, 152] width 279 height 21
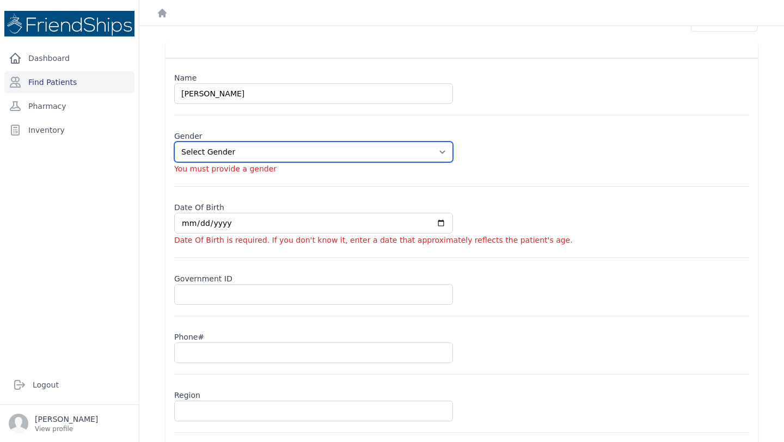
select select "female"
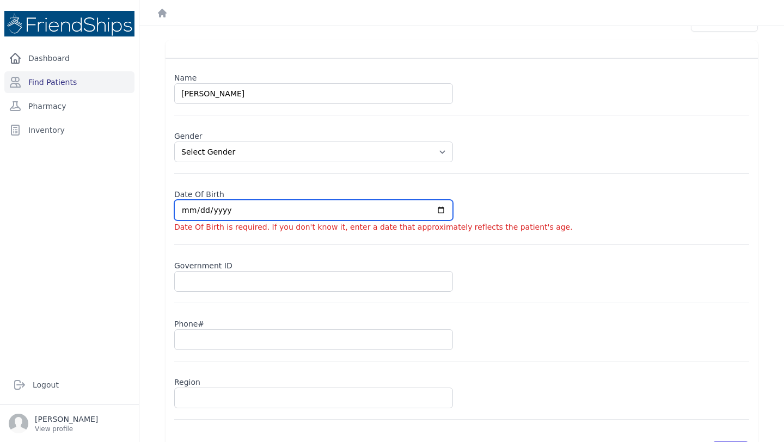
click at [241, 210] on input "date" at bounding box center [313, 210] width 279 height 21
click at [219, 212] on input "date" at bounding box center [313, 210] width 279 height 21
click at [186, 210] on input "date" at bounding box center [313, 210] width 279 height 21
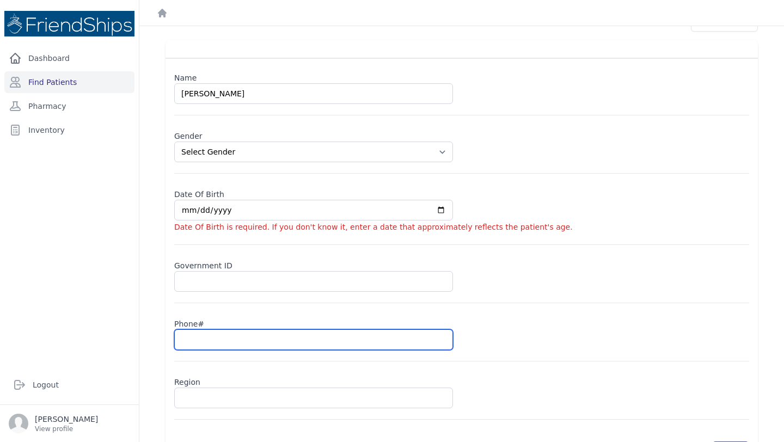
click at [204, 344] on input "text" at bounding box center [313, 339] width 279 height 21
type input "0"
select select "female"
type input "09"
select select "female"
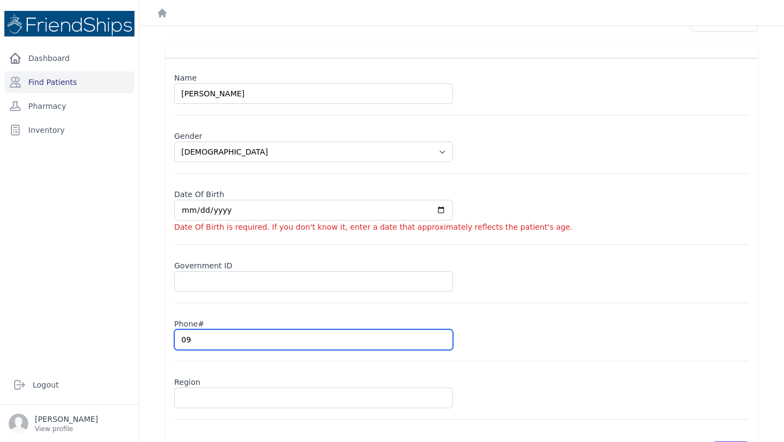
type input "09"
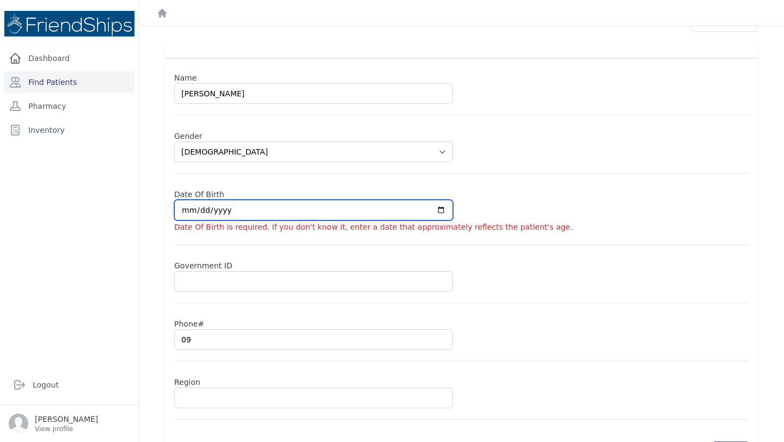
click at [189, 211] on input "date" at bounding box center [313, 210] width 279 height 21
type input "2010-09-03"
select select "female"
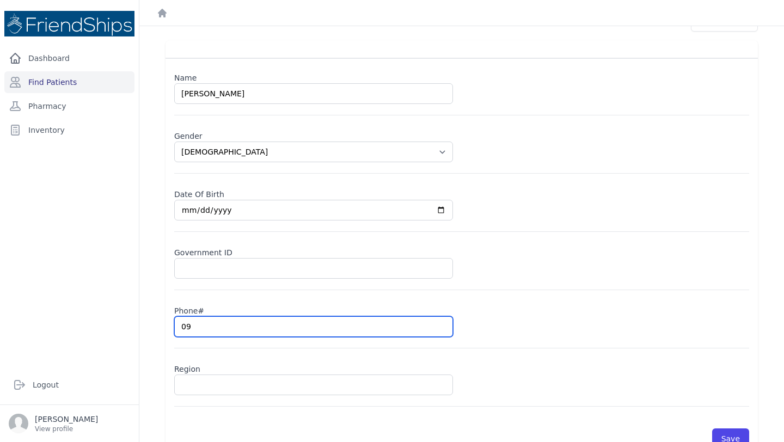
click at [197, 325] on input "09" at bounding box center [313, 326] width 279 height 21
type input "095"
select select "female"
type input "0959"
select select "female"
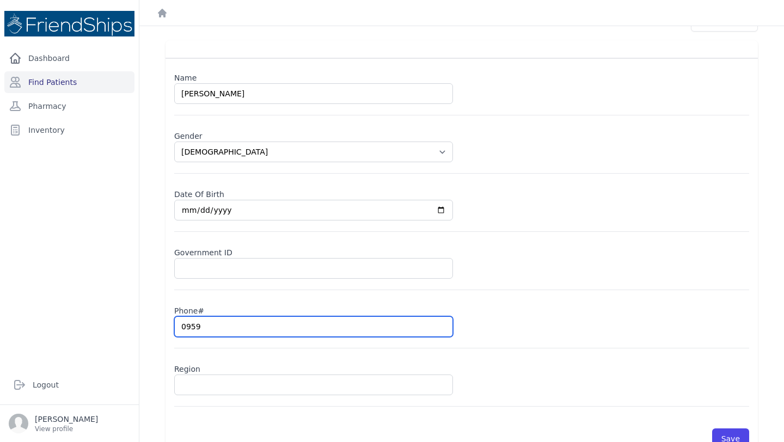
type input "09599"
select select "female"
type input "095994"
select select "female"
type input "09599411"
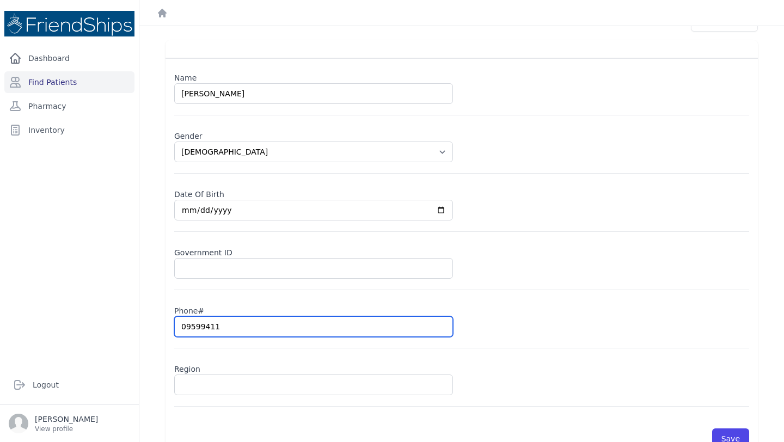
select select "female"
type input "0959941188"
select select "female"
type input "0959941188"
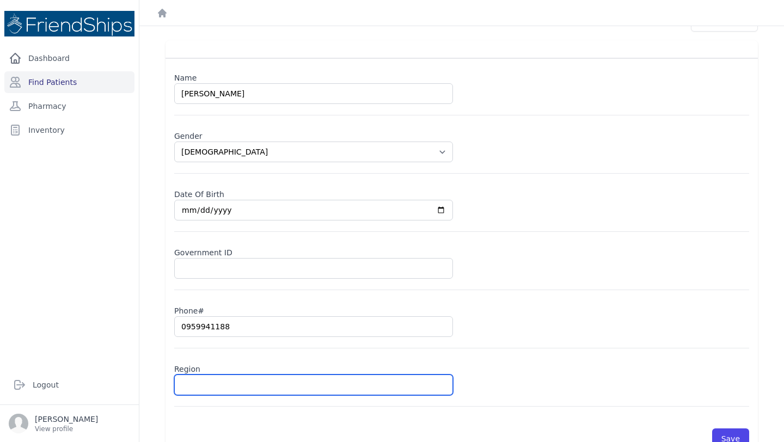
click at [201, 387] on input "text" at bounding box center [313, 385] width 279 height 21
type input "Ha"
select select "female"
type input "Hama"
select select "female"
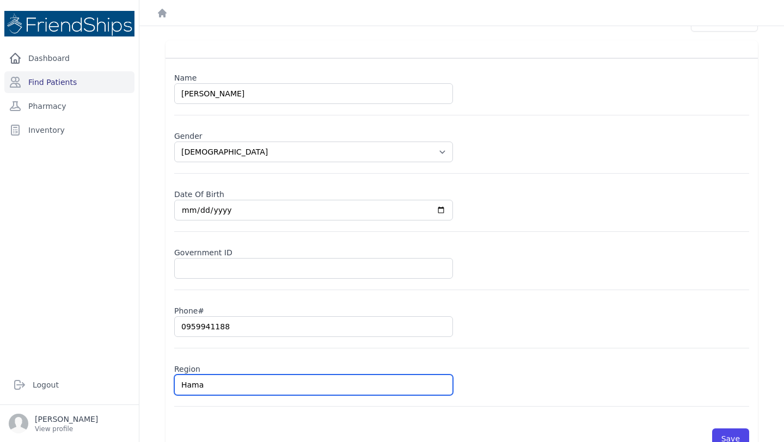
type input "Hamad"
select select "female"
type input "Hamadi"
select select "female"
type input "Hamadiya"
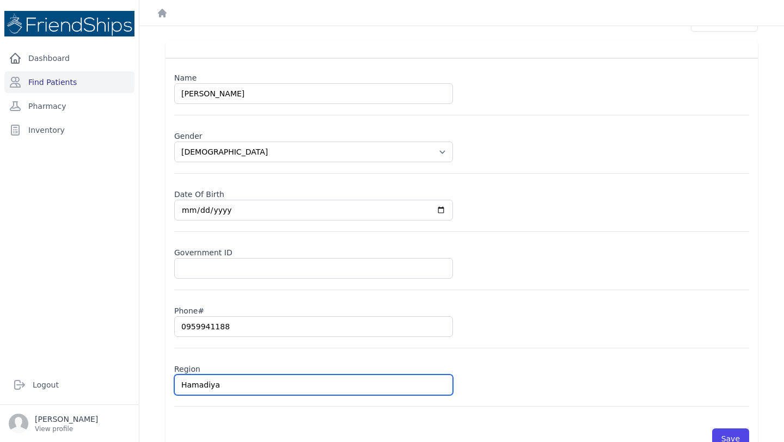
select select "female"
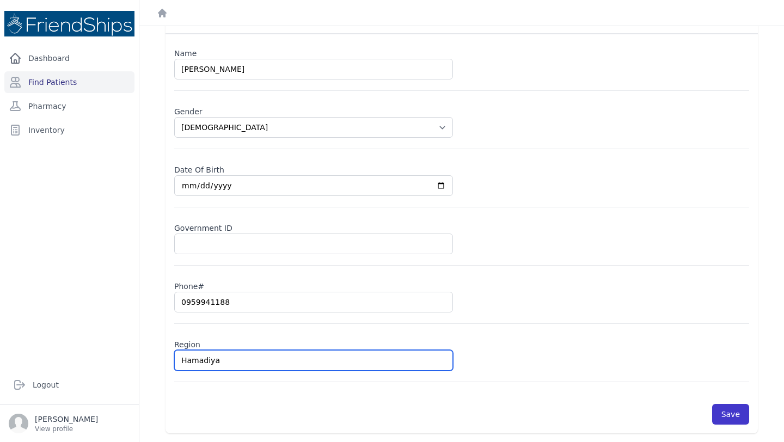
type input "Hamadiya"
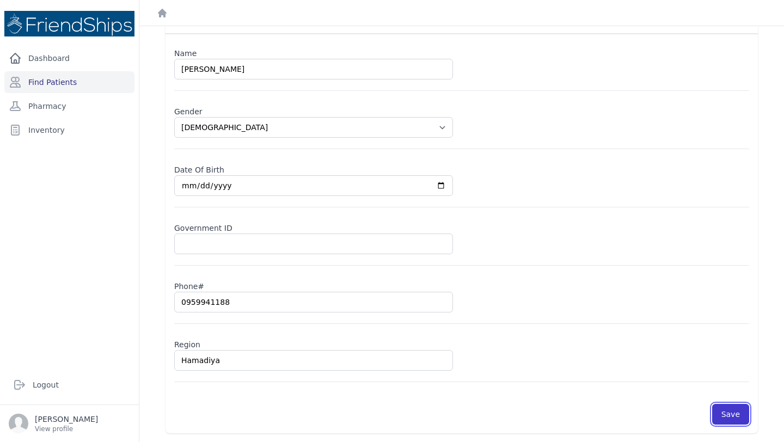
click at [732, 411] on button "Save" at bounding box center [730, 414] width 37 height 21
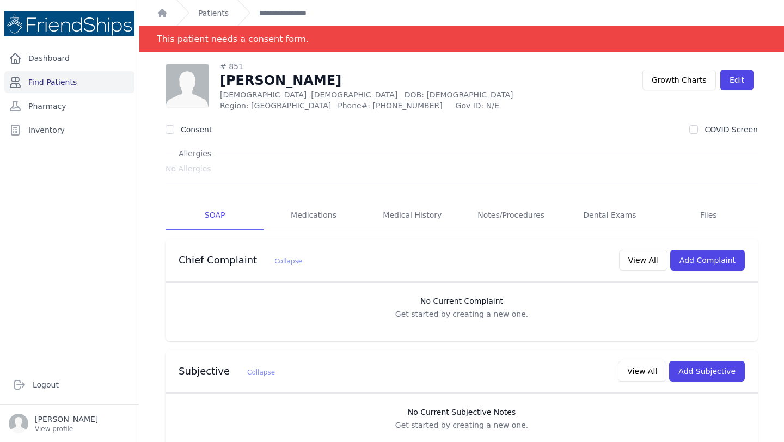
click at [71, 77] on link "Find Patients" at bounding box center [69, 82] width 130 height 22
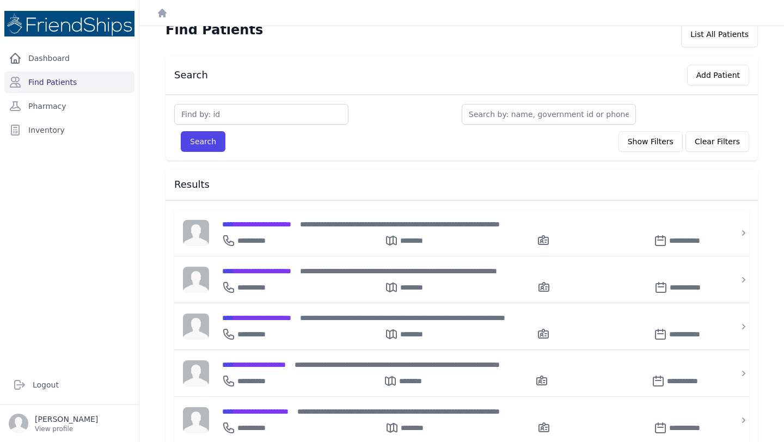
scroll to position [28, 0]
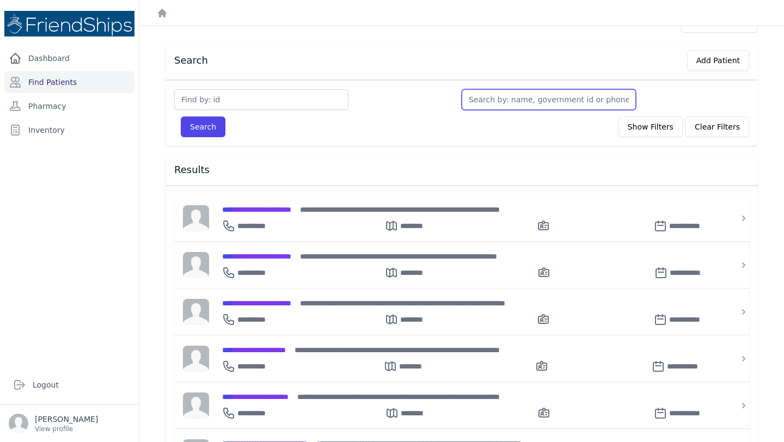
click at [510, 100] on input "text" at bounding box center [549, 99] width 174 height 21
click at [266, 256] on span "**********" at bounding box center [256, 257] width 69 height 8
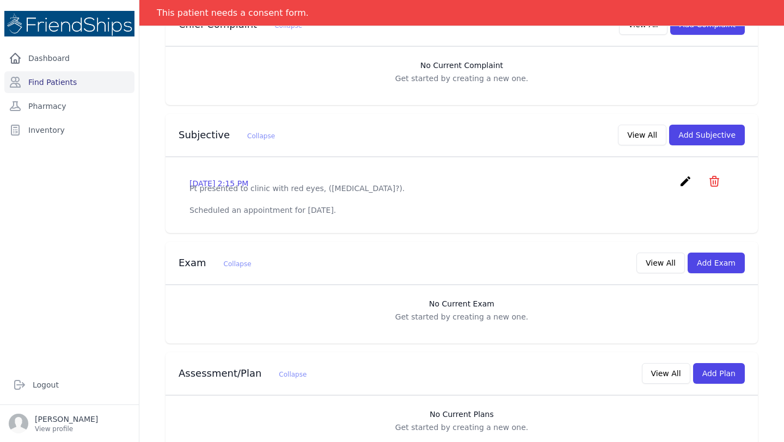
scroll to position [266, 0]
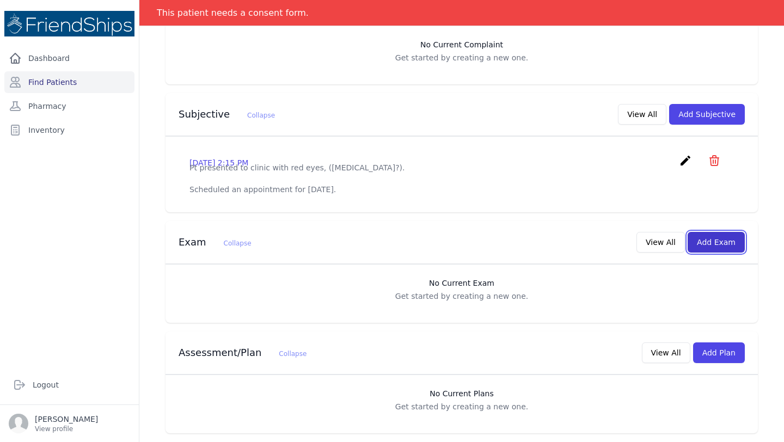
click at [721, 235] on button "Add Exam" at bounding box center [716, 242] width 57 height 21
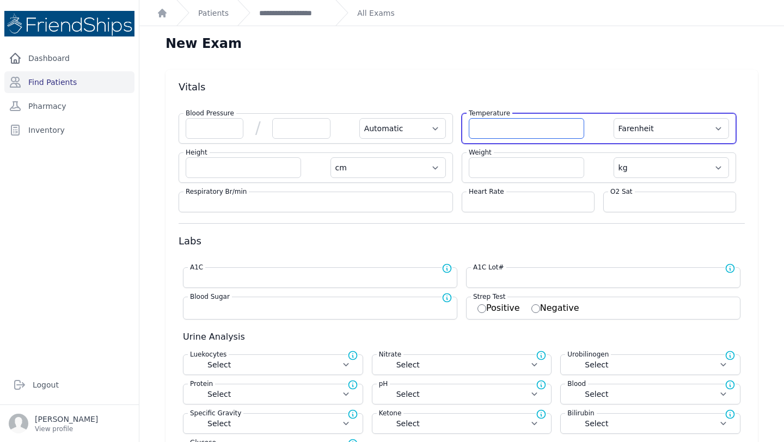
click at [518, 129] on input "number" at bounding box center [526, 128] width 115 height 21
type input "36.6"
click at [654, 123] on select "Farenheit [PERSON_NAME]" at bounding box center [671, 128] width 115 height 21
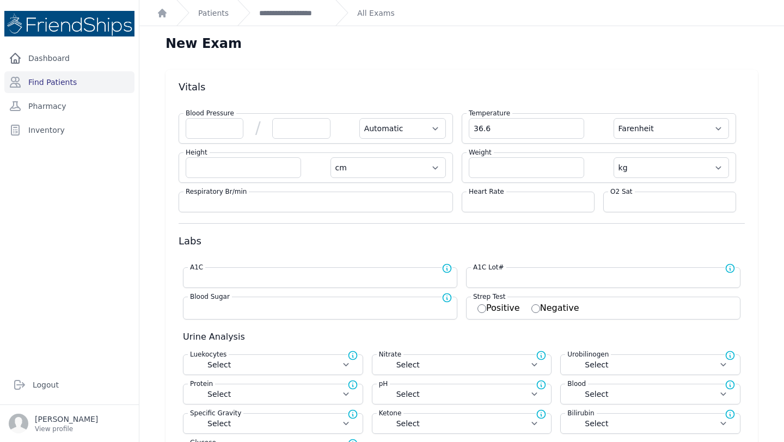
select select "Automatic"
select select "cm"
select select "kg"
select select
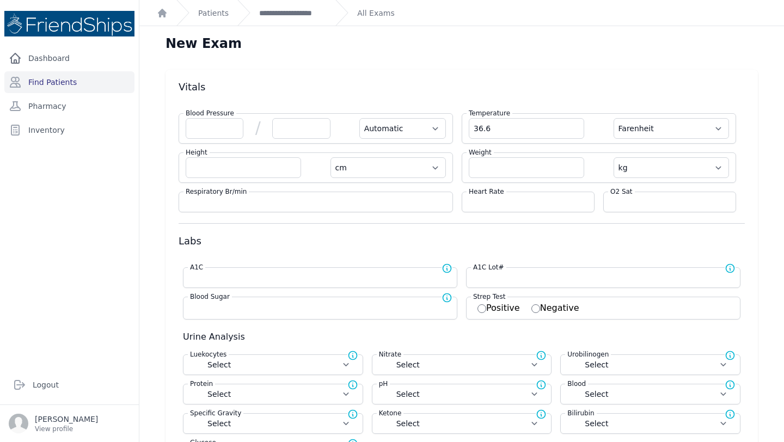
select select
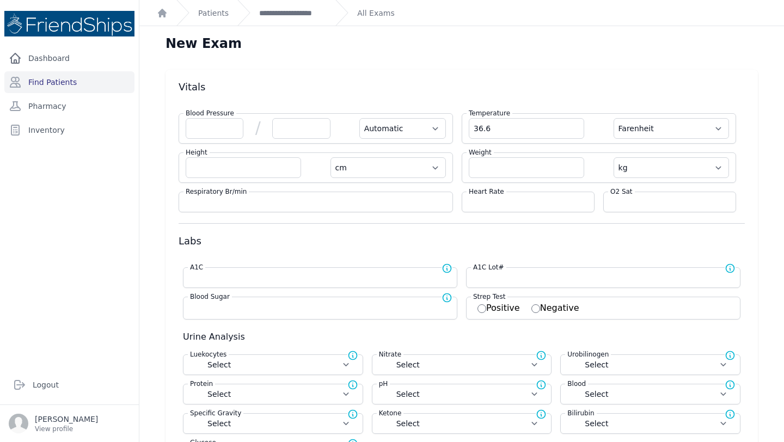
select select
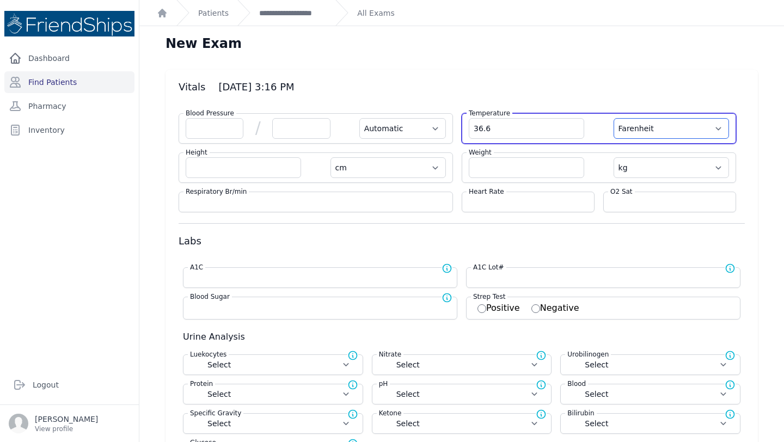
click at [651, 130] on select "Farenheit [PERSON_NAME]" at bounding box center [671, 128] width 115 height 21
select select "C"
select select "Automatic"
select select "cm"
select select "kg"
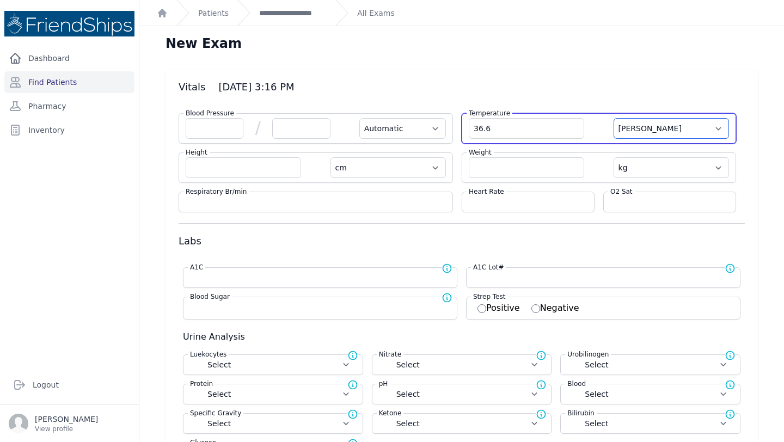
select select
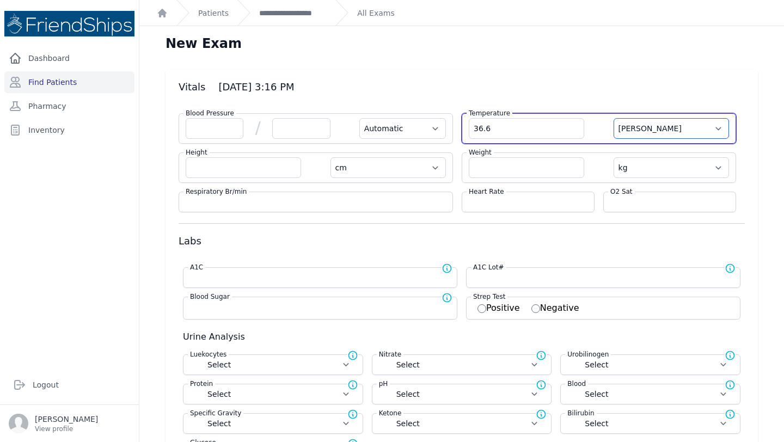
select select
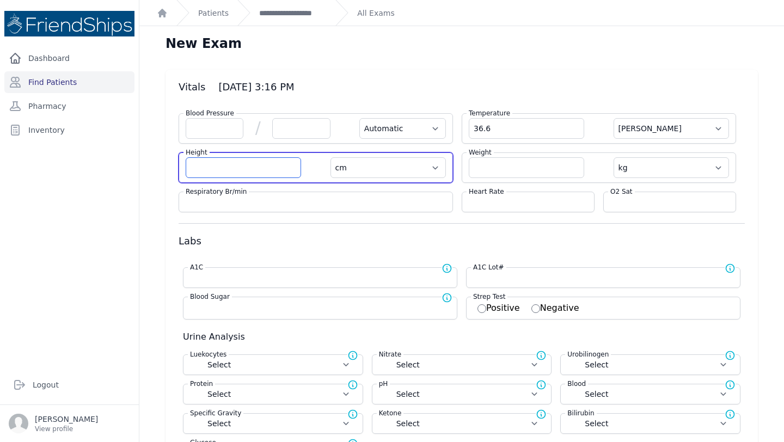
click at [219, 169] on input "number" at bounding box center [243, 167] width 115 height 21
type input "120.1"
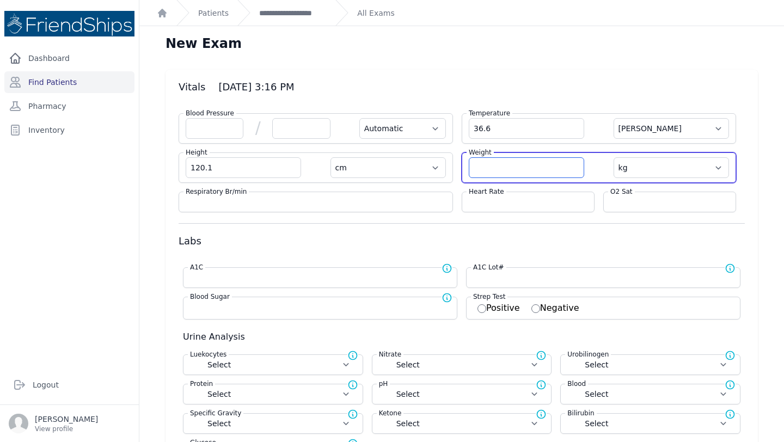
click at [512, 166] on input "number" at bounding box center [526, 167] width 115 height 21
select select "Automatic"
select select "C"
select select "cm"
select select "kg"
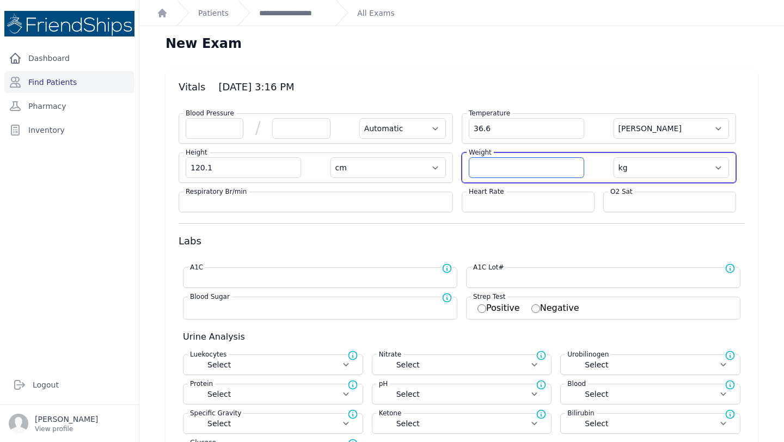
select select
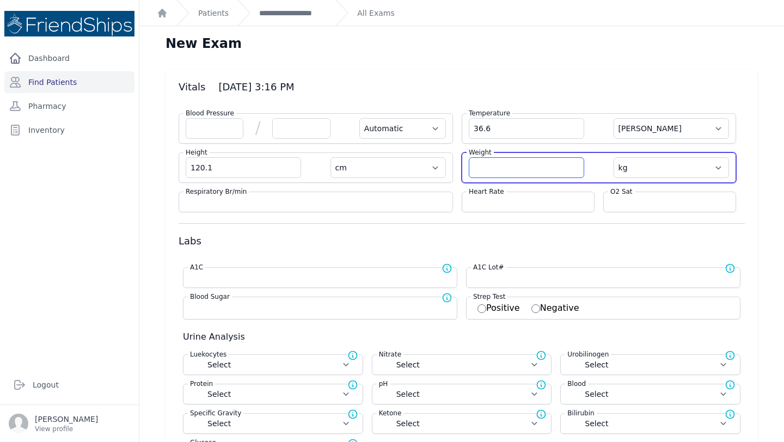
select select
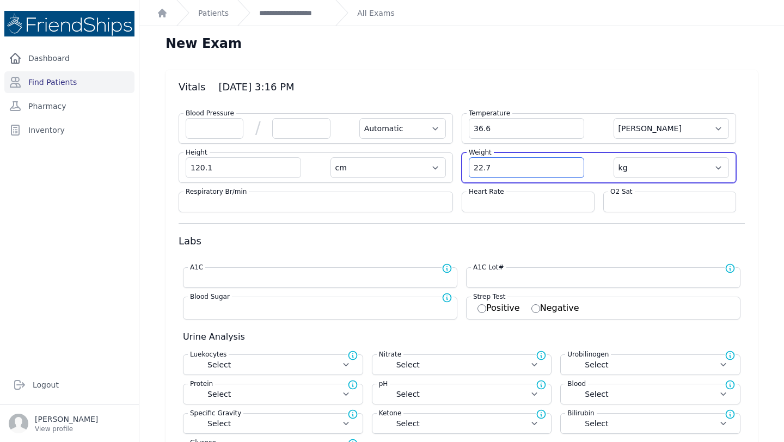
type input "22.7"
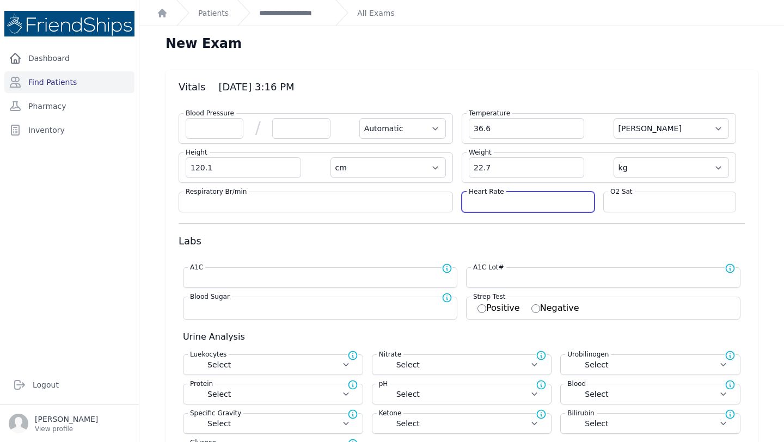
click at [513, 198] on input "number" at bounding box center [528, 202] width 119 height 11
select select "Automatic"
select select "C"
select select "cm"
select select "kg"
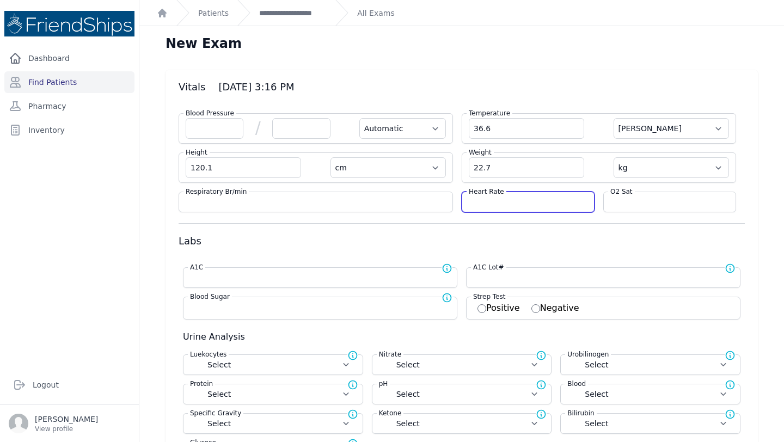
select select
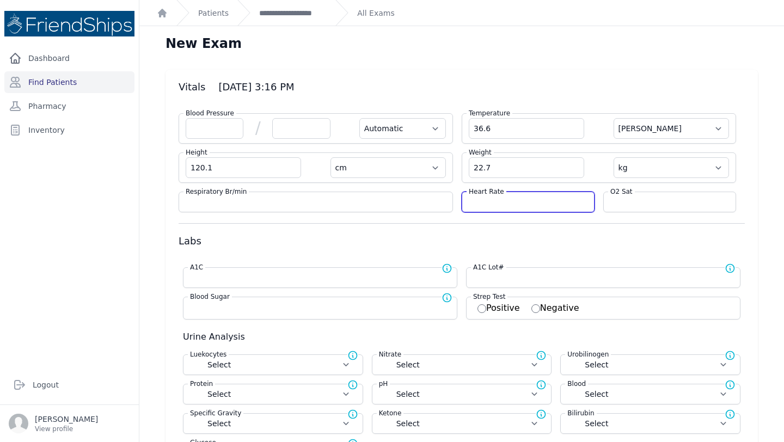
select select
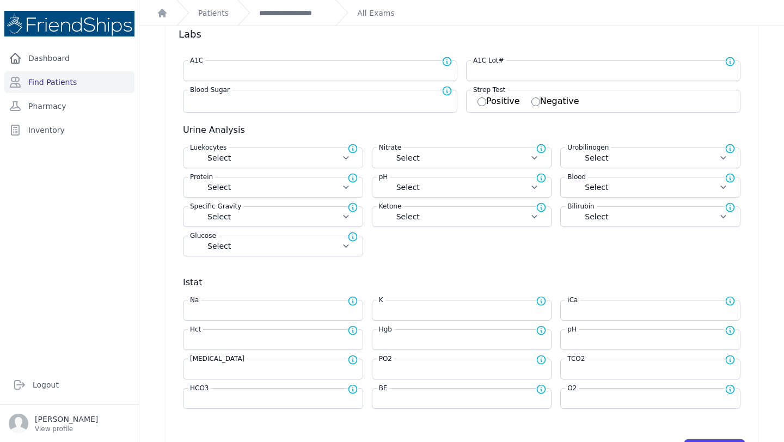
scroll to position [209, 0]
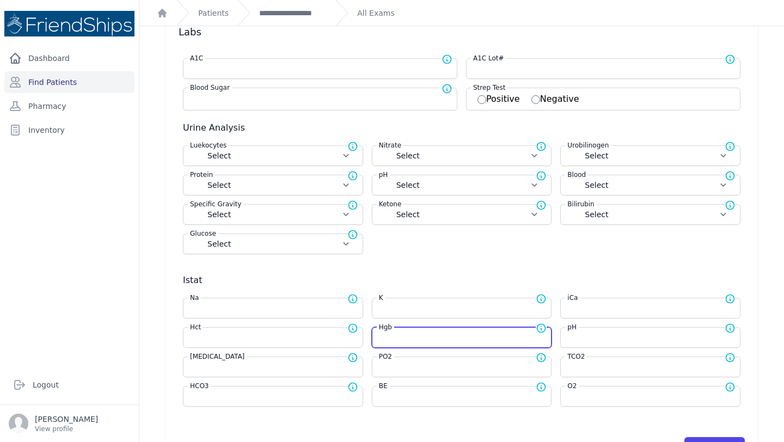
click at [420, 336] on input "number" at bounding box center [462, 337] width 166 height 11
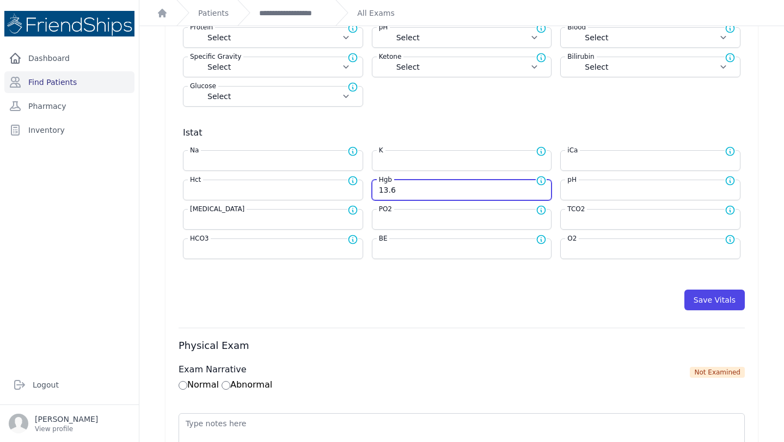
scroll to position [361, 0]
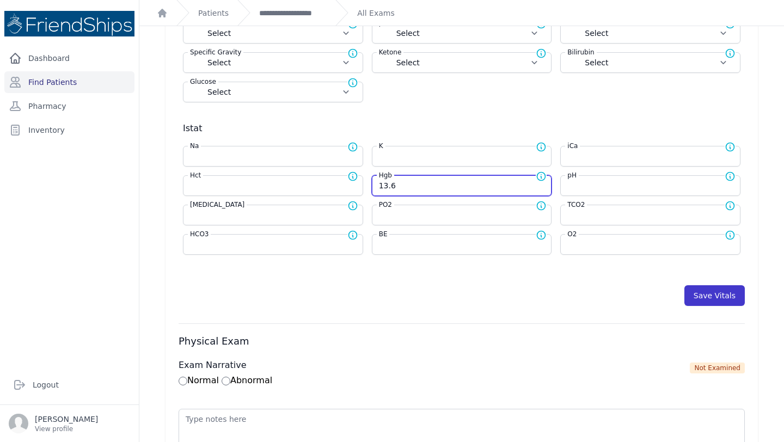
type input "13.6"
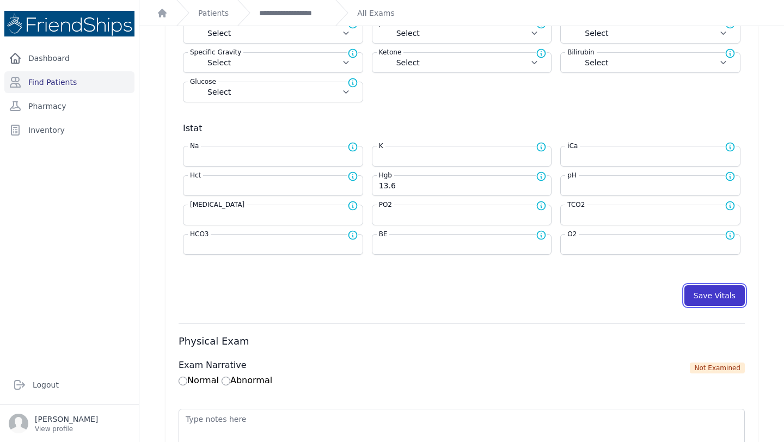
click at [717, 299] on button "Save Vitals" at bounding box center [714, 295] width 60 height 21
select select "Automatic"
select select "cm"
select select "kg"
select select
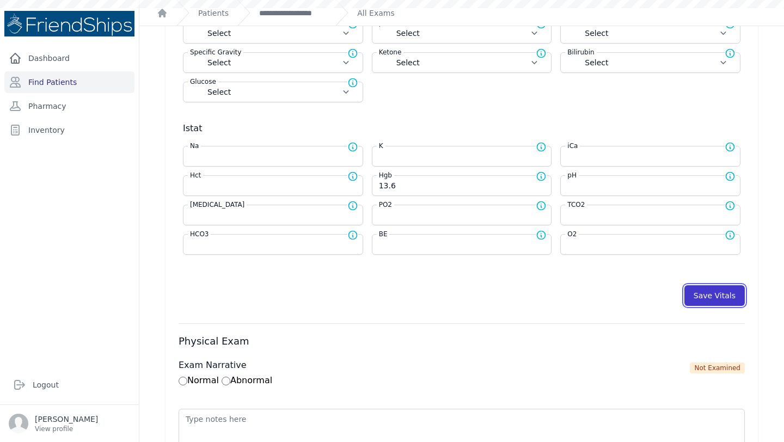
select select
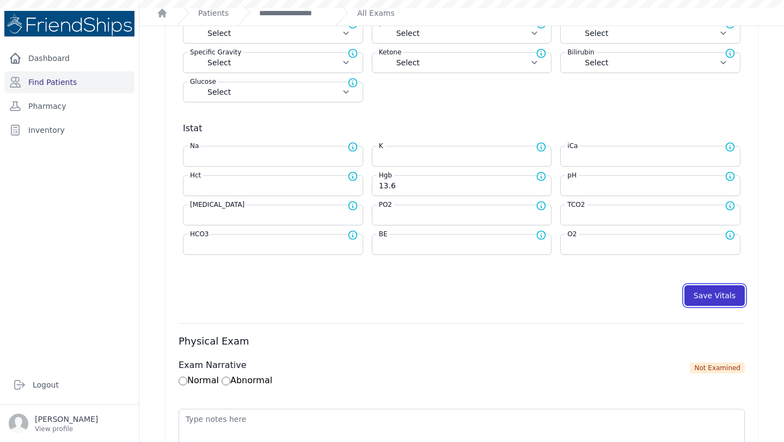
select select
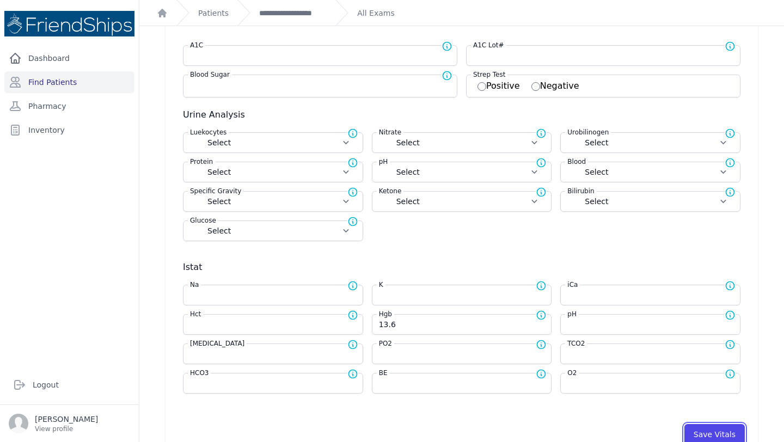
scroll to position [242, 0]
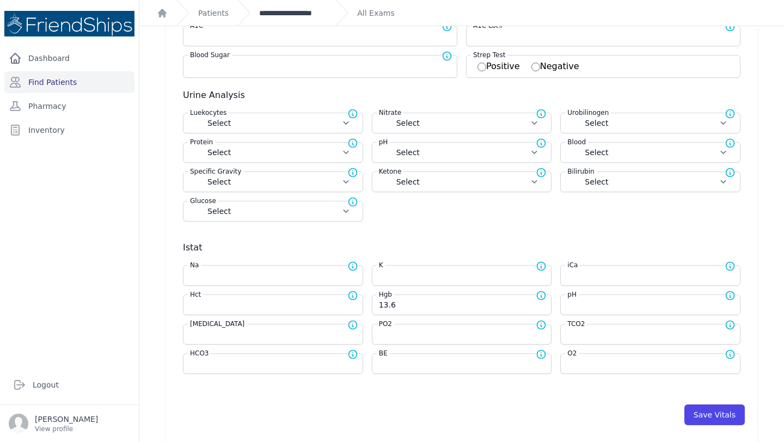
click at [299, 11] on link "**********" at bounding box center [293, 13] width 68 height 11
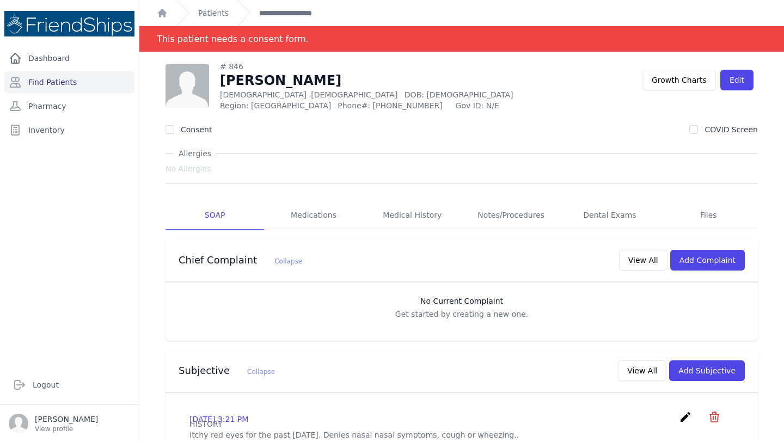
click at [429, 62] on div "# 846" at bounding box center [396, 66] width 353 height 11
click at [30, 74] on link "Find Patients" at bounding box center [69, 82] width 130 height 22
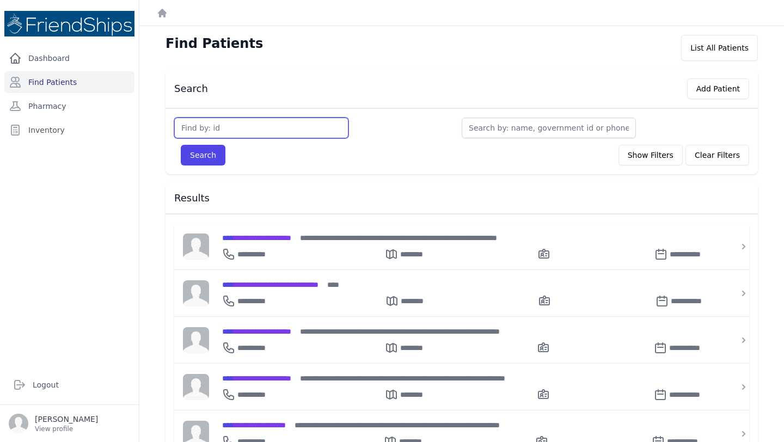
click at [244, 129] on input "text" at bounding box center [261, 128] width 174 height 21
type input "588"
click at [196, 157] on button "Search" at bounding box center [203, 155] width 45 height 21
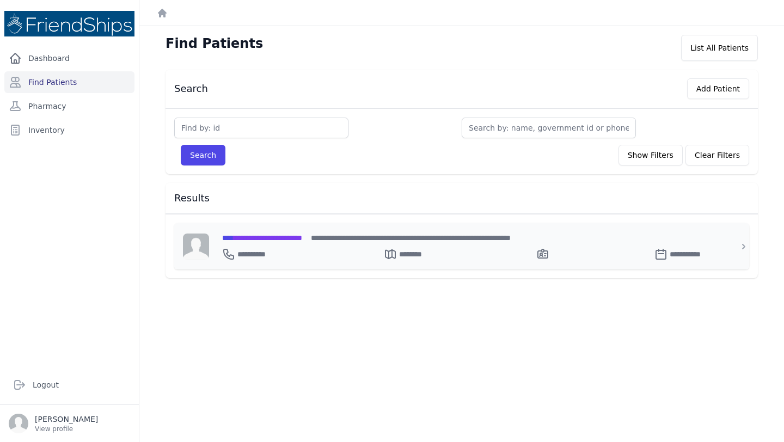
click at [303, 244] on div "**********" at bounding box center [468, 251] width 492 height 17
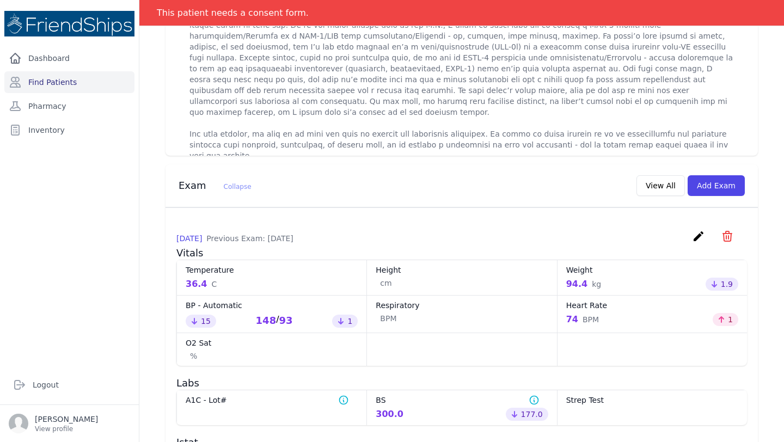
scroll to position [593, 0]
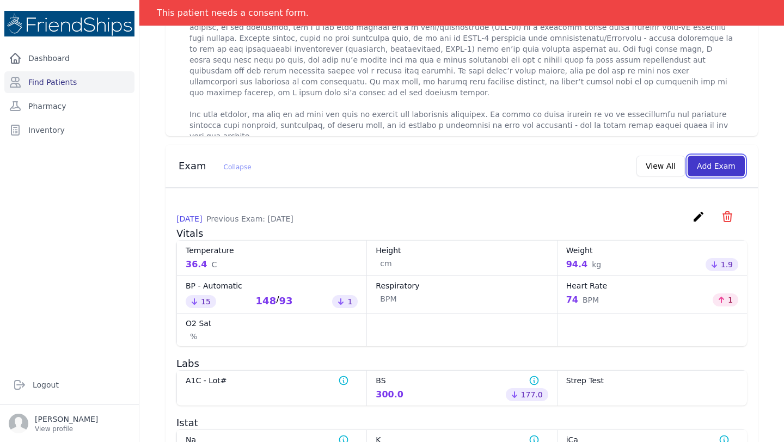
click at [722, 164] on button "Add Exam" at bounding box center [716, 166] width 57 height 21
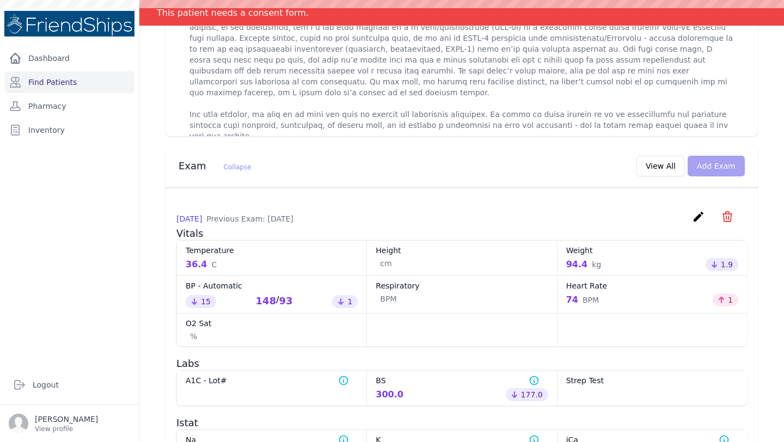
scroll to position [0, 0]
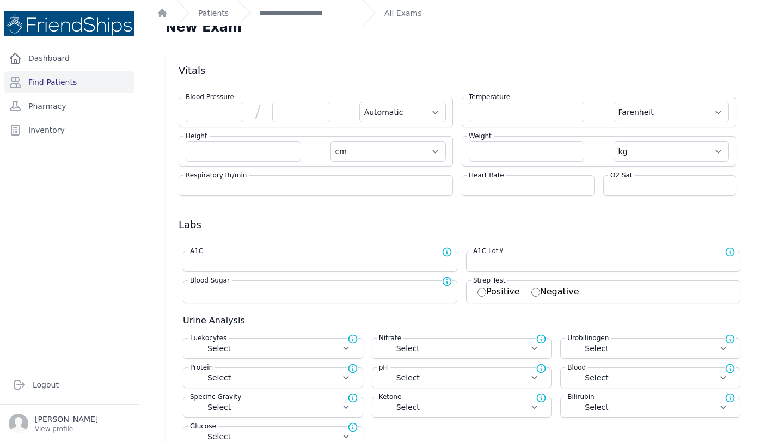
scroll to position [13, 0]
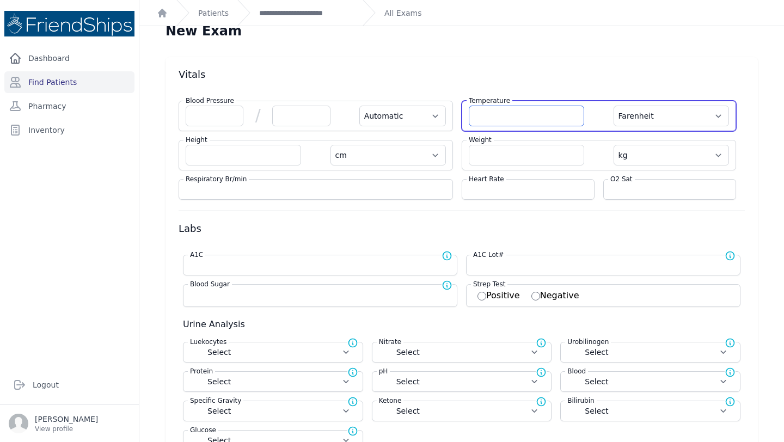
click at [487, 114] on input "number" at bounding box center [526, 116] width 115 height 21
click at [706, 115] on select "Farenheit Celcius" at bounding box center [671, 116] width 115 height 21
select select "C"
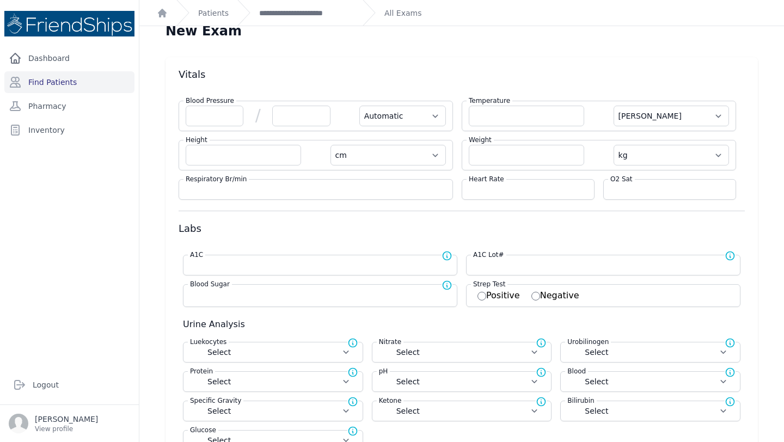
select select "Automatic"
select select "cm"
select select "kg"
select select
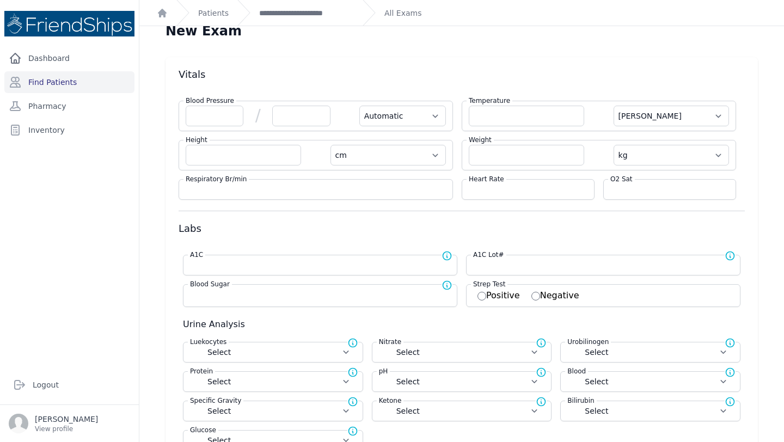
select select
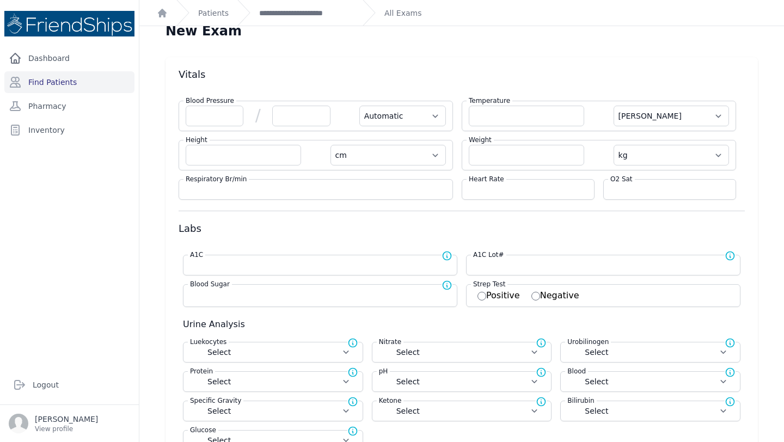
select select
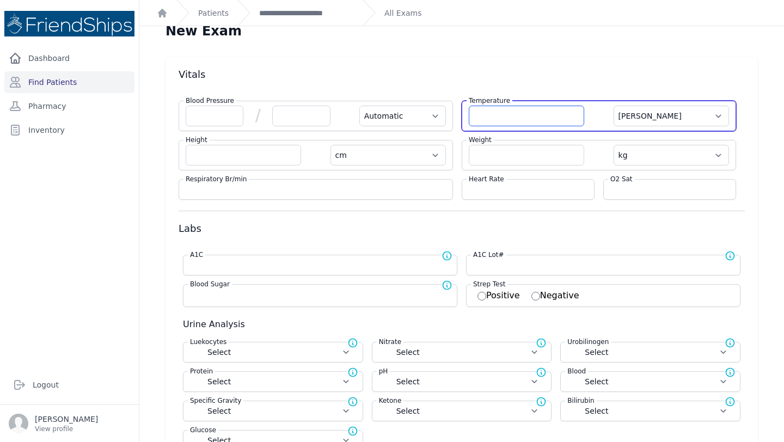
click at [495, 113] on input "number" at bounding box center [526, 116] width 115 height 21
select select "C"
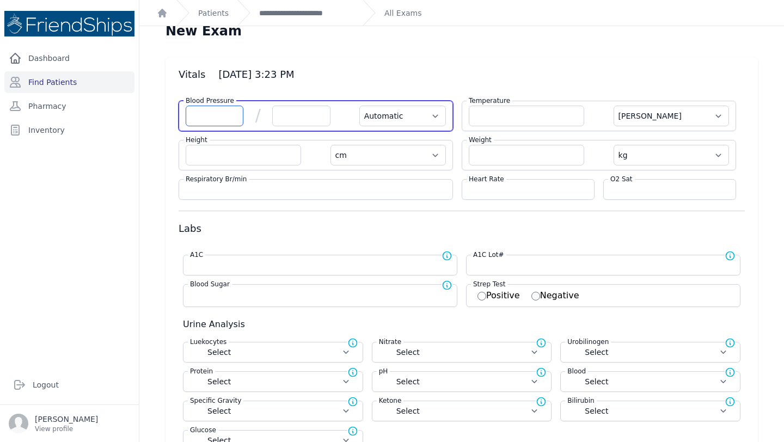
click at [215, 111] on input "number" at bounding box center [215, 116] width 58 height 21
type input "155"
click at [286, 117] on input "number" at bounding box center [301, 116] width 58 height 21
select select "Automatic"
select select "C"
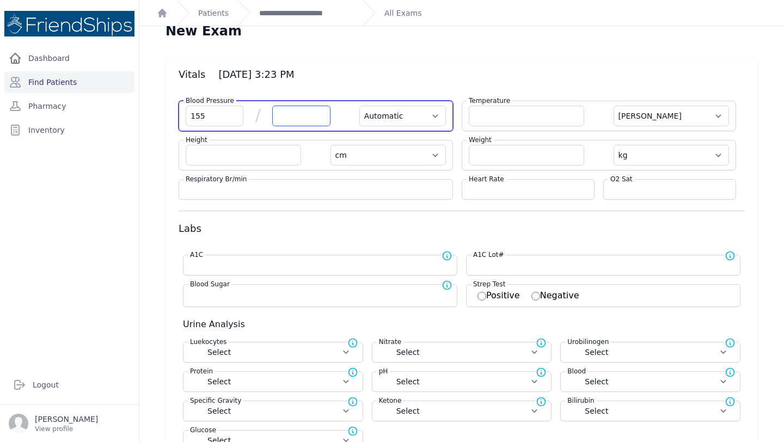
select select "cm"
select select "kg"
select select
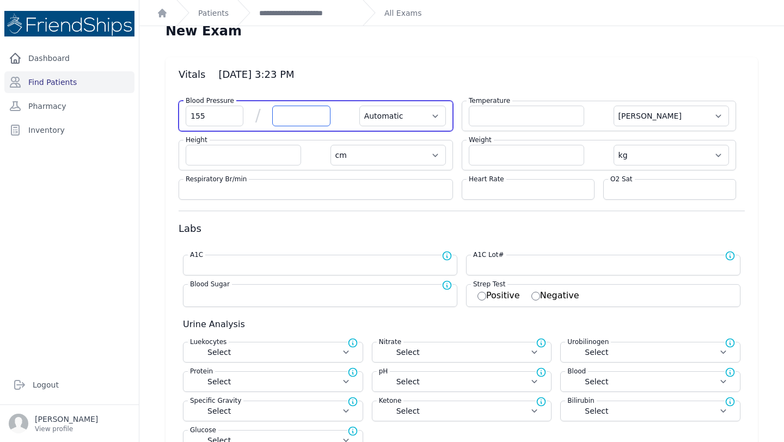
select select
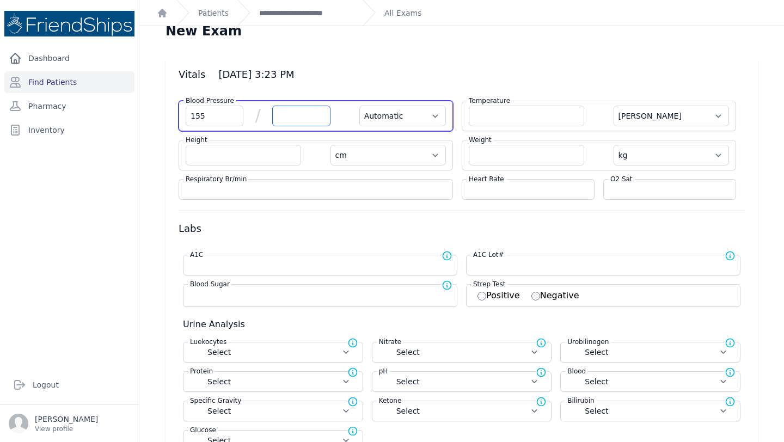
select select
type input "85"
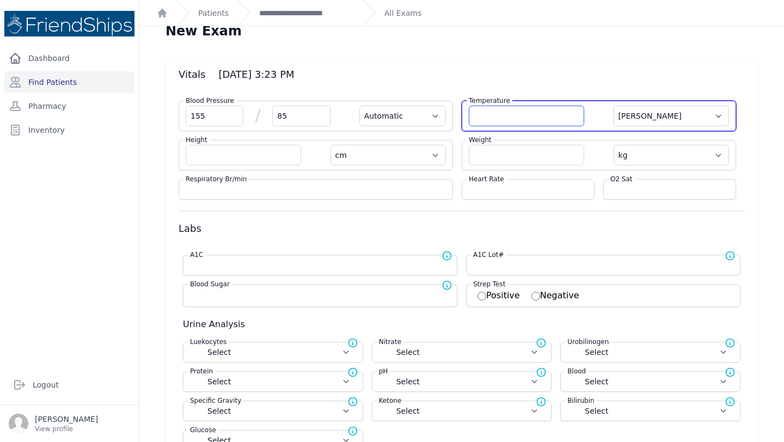
click at [508, 114] on input "number" at bounding box center [526, 116] width 115 height 21
select select "Automatic"
select select "C"
select select "cm"
select select "kg"
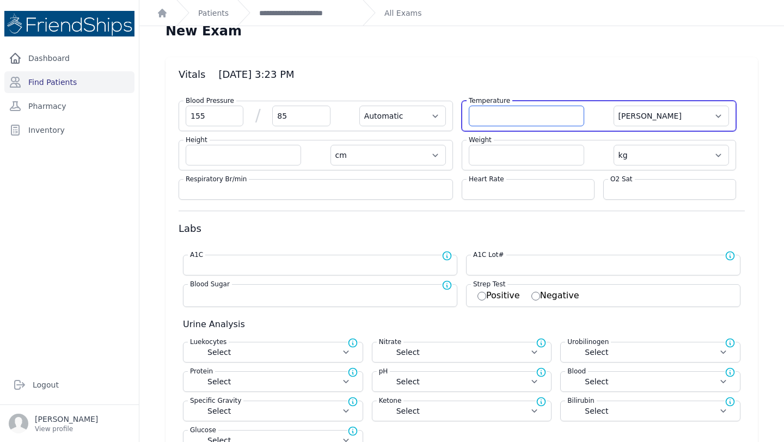
select select
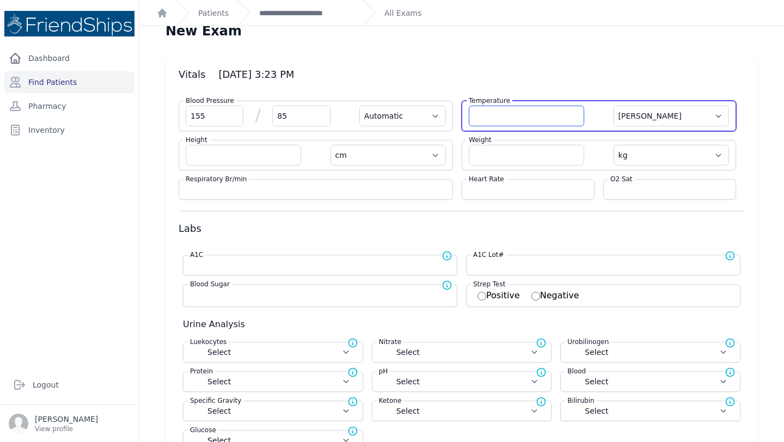
select select
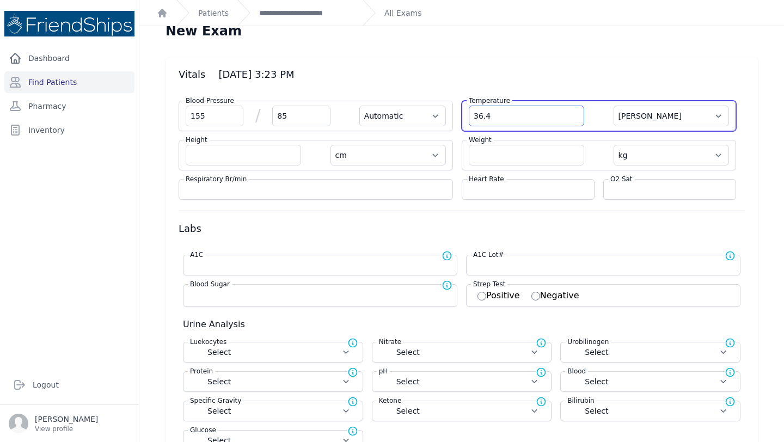
type input "36.4"
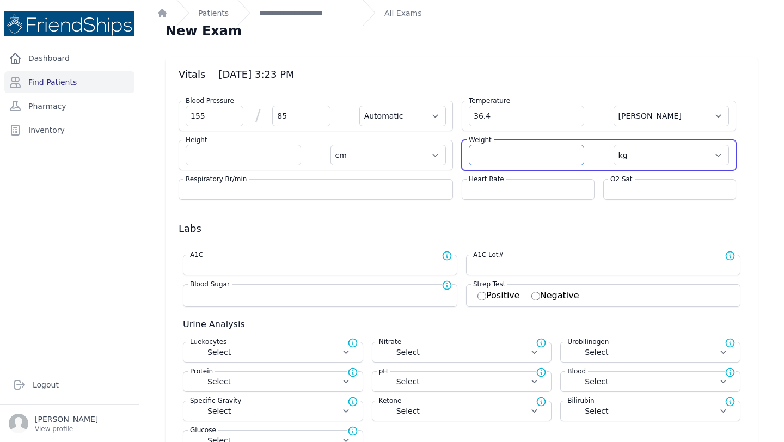
click at [529, 162] on input "number" at bounding box center [526, 155] width 115 height 21
select select "Automatic"
select select "C"
select select "cm"
select select "kg"
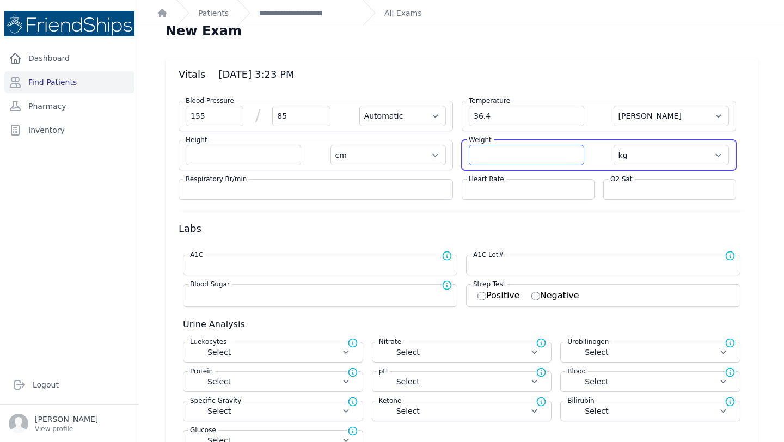
select select
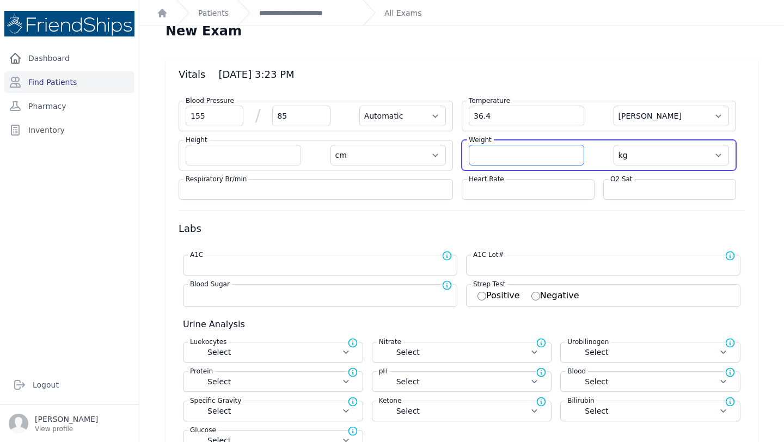
select select
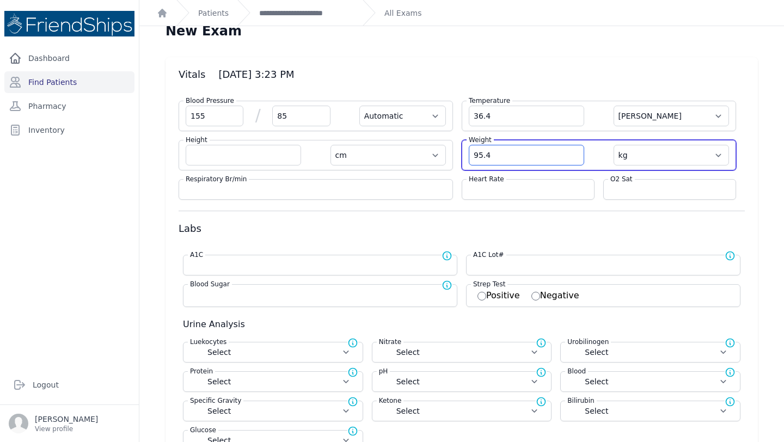
type input "95.4"
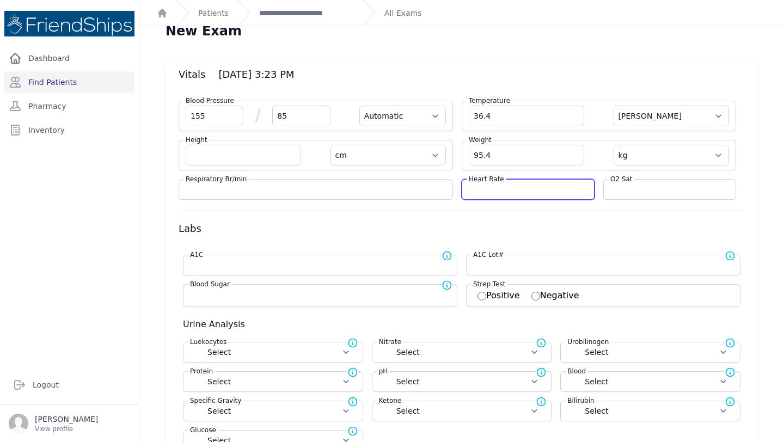
click at [529, 191] on input "number" at bounding box center [528, 189] width 119 height 11
select select "Automatic"
select select "C"
select select "cm"
select select "kg"
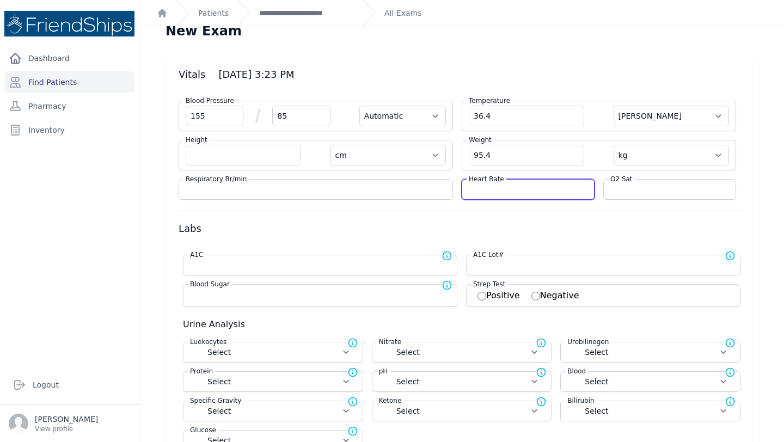
select select
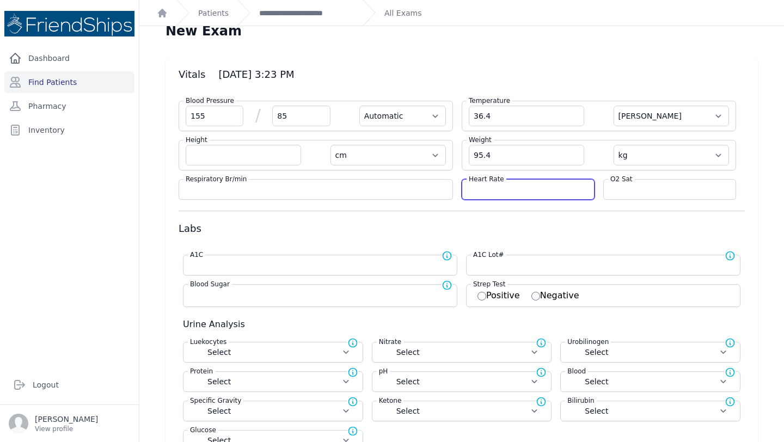
select select
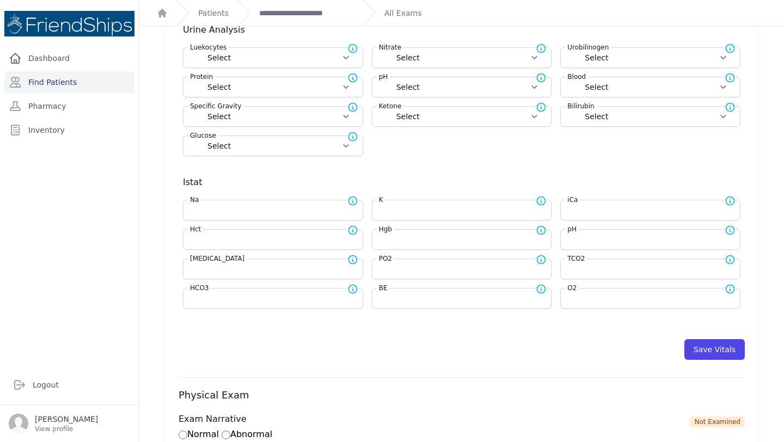
scroll to position [309, 0]
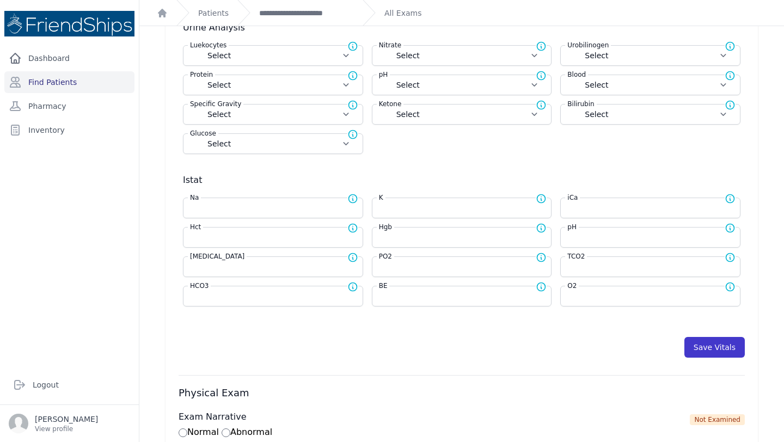
type input "73"
click at [706, 354] on button "Save Vitals" at bounding box center [714, 347] width 60 height 21
select select "Automatic"
select select "cm"
select select "kg"
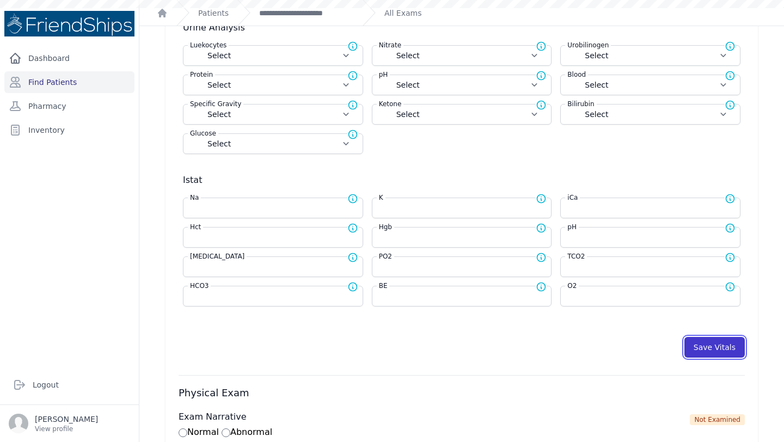
select select
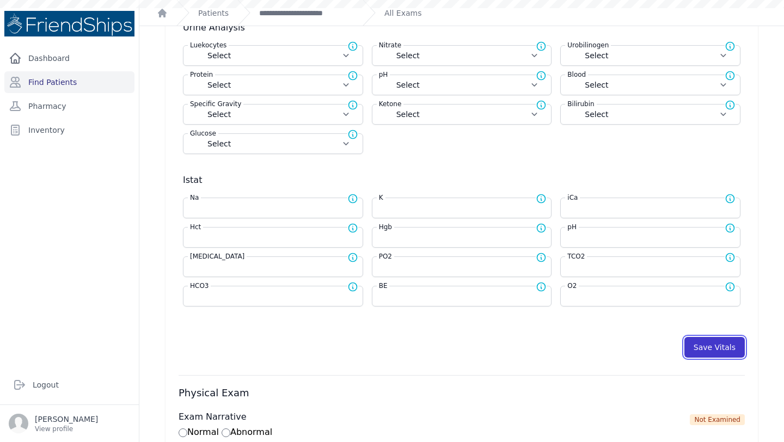
select select
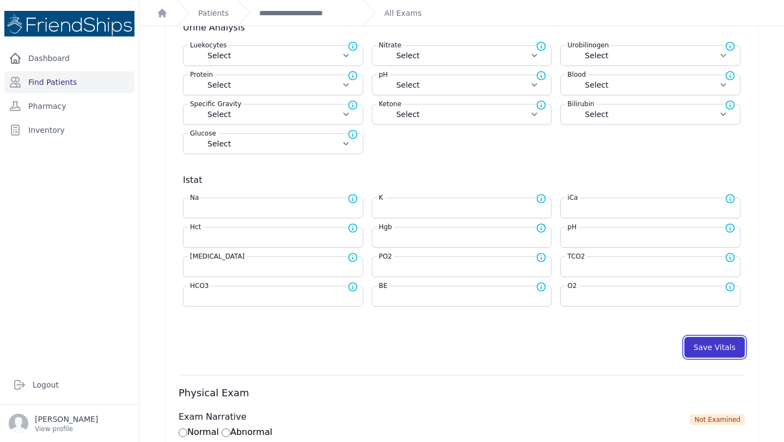
click at [700, 350] on button "Save Vitals" at bounding box center [714, 347] width 60 height 21
click at [265, 8] on link "**********" at bounding box center [306, 13] width 95 height 11
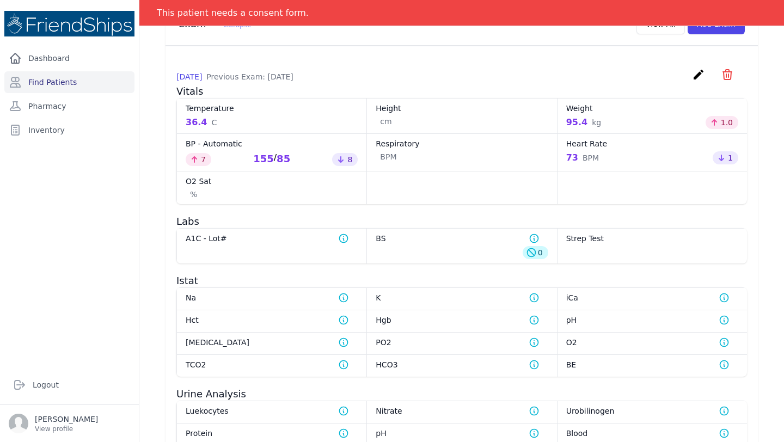
scroll to position [751, 0]
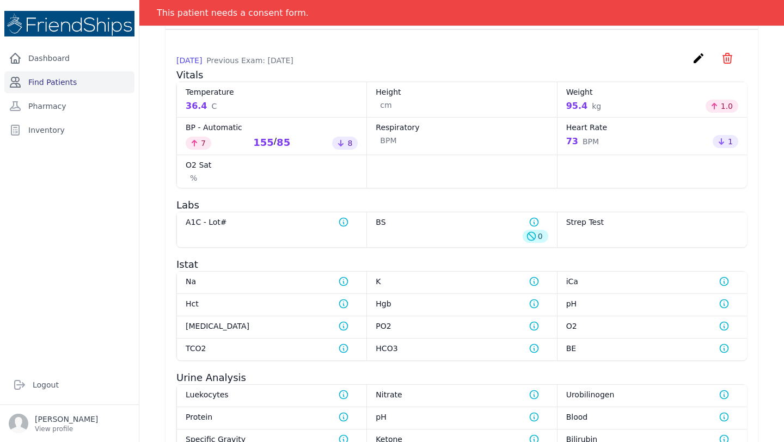
click at [61, 83] on link "Find Patients" at bounding box center [69, 82] width 130 height 22
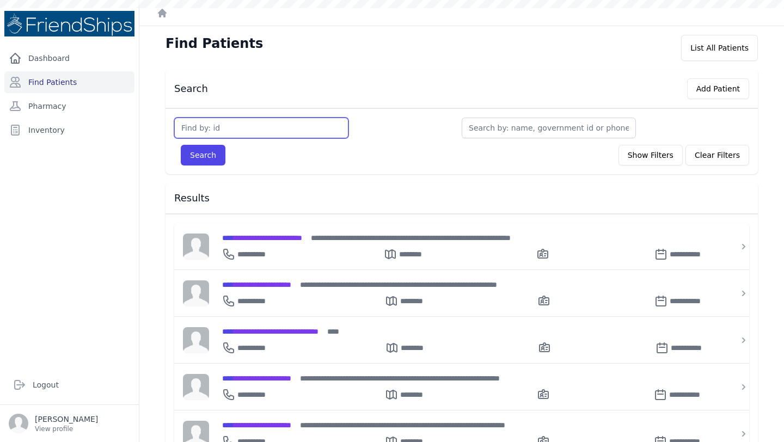
click at [259, 126] on input "text" at bounding box center [261, 128] width 174 height 21
type input "852"
click at [181, 145] on button "Search" at bounding box center [203, 155] width 45 height 21
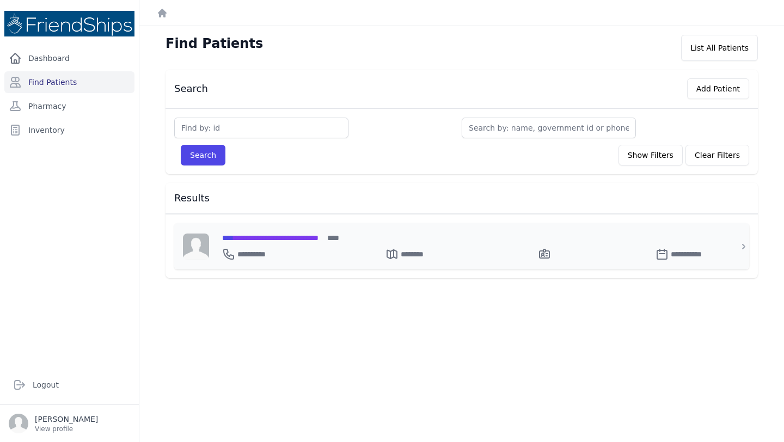
click at [291, 234] on span "**********" at bounding box center [270, 238] width 96 height 8
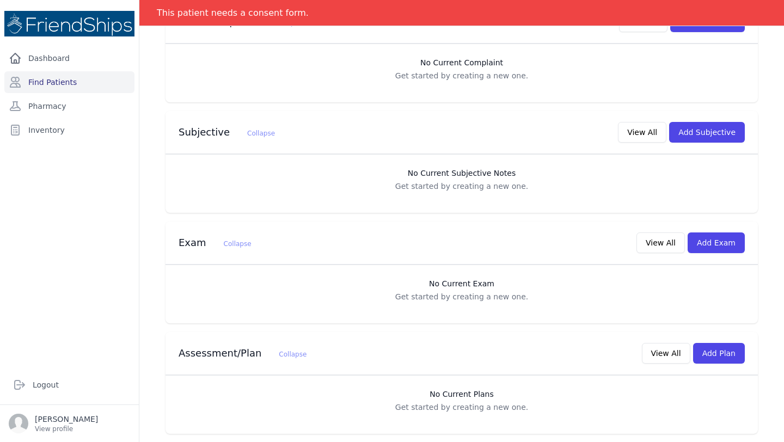
scroll to position [238, 0]
click at [715, 239] on button "Add Exam" at bounding box center [716, 243] width 57 height 21
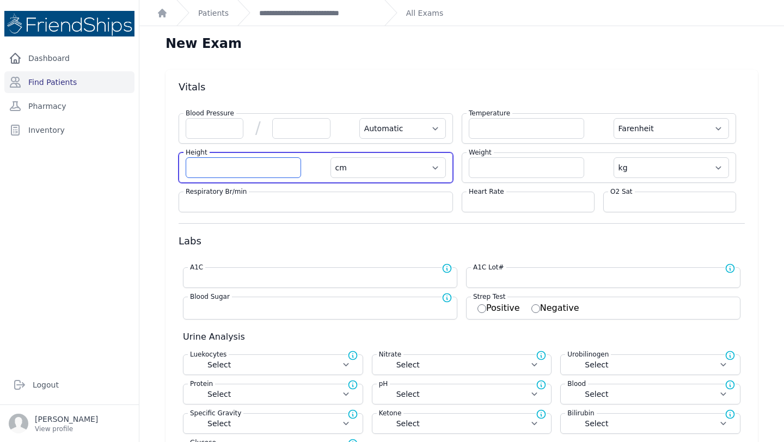
click at [217, 167] on input "number" at bounding box center [243, 167] width 115 height 21
type input "155.1"
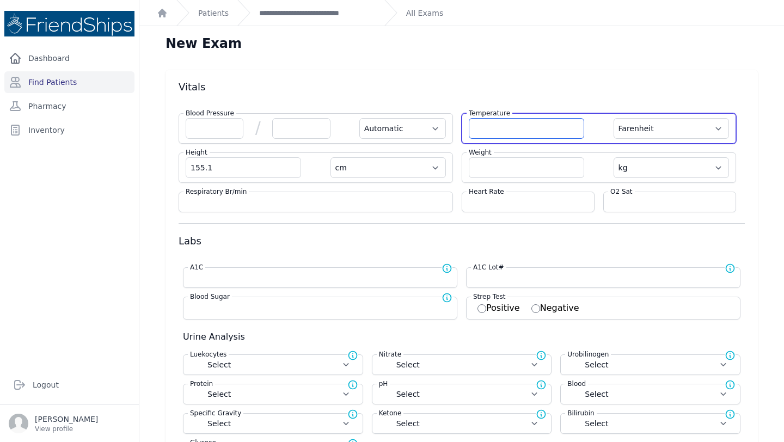
click at [510, 128] on input "number" at bounding box center [526, 128] width 115 height 21
select select "Automatic"
select select "F"
select select "cm"
select select "kg"
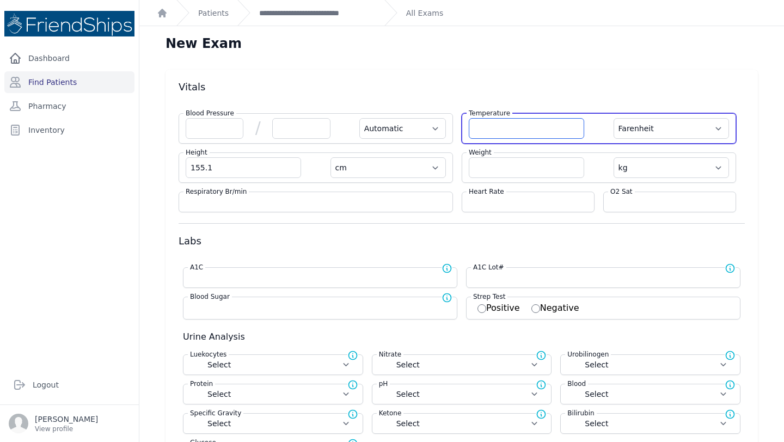
select select
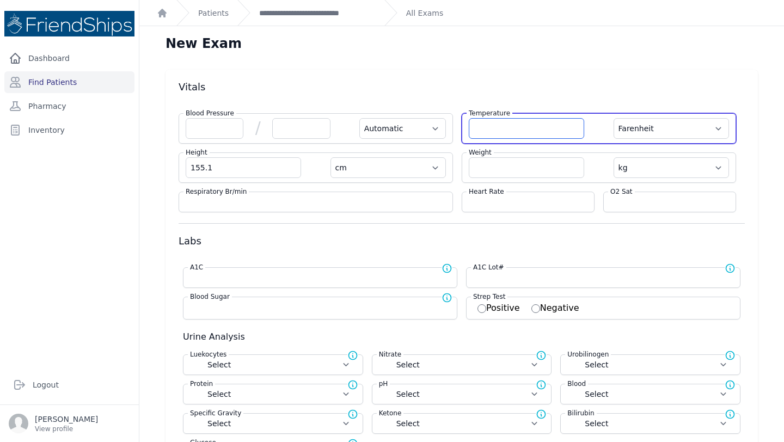
select select
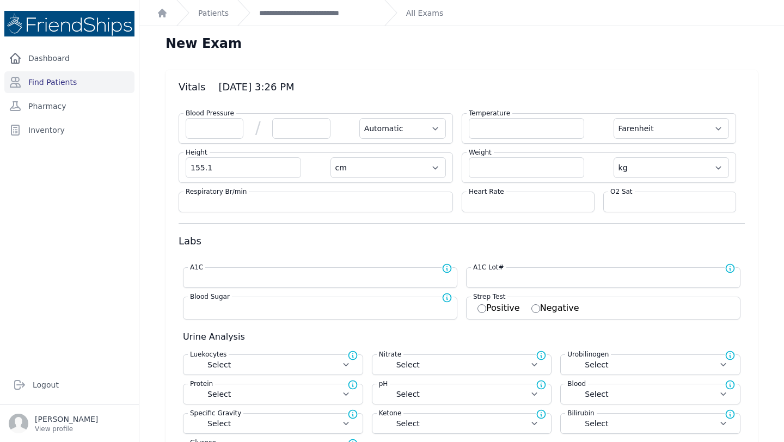
type input "2"
type input "36.6"
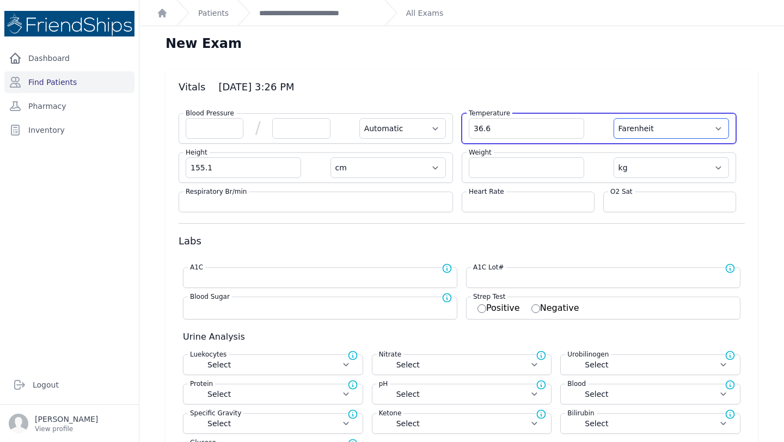
click at [677, 121] on select "Farenheit Celcius" at bounding box center [671, 128] width 115 height 21
select select "Automatic"
select select "cm"
select select "kg"
select select
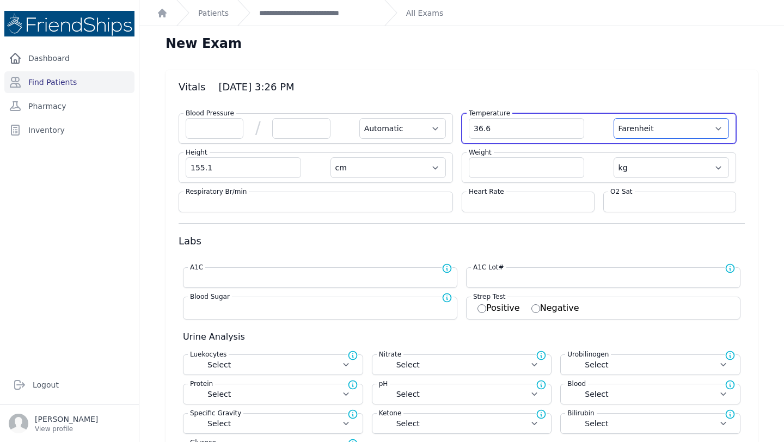
select select
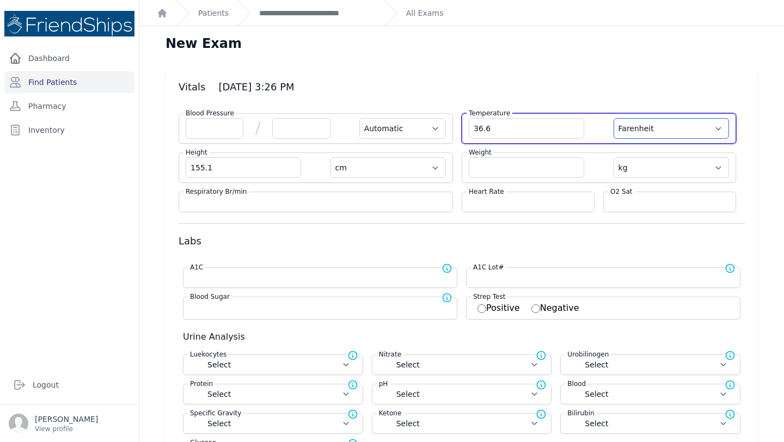
select select
select select "C"
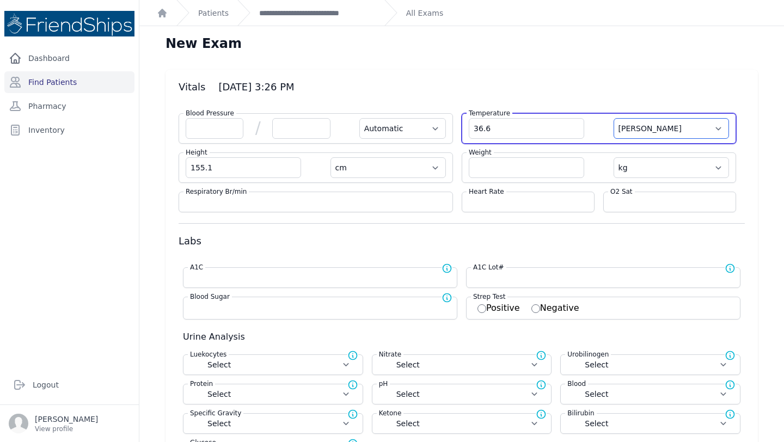
select select "Automatic"
select select "cm"
select select "kg"
select select
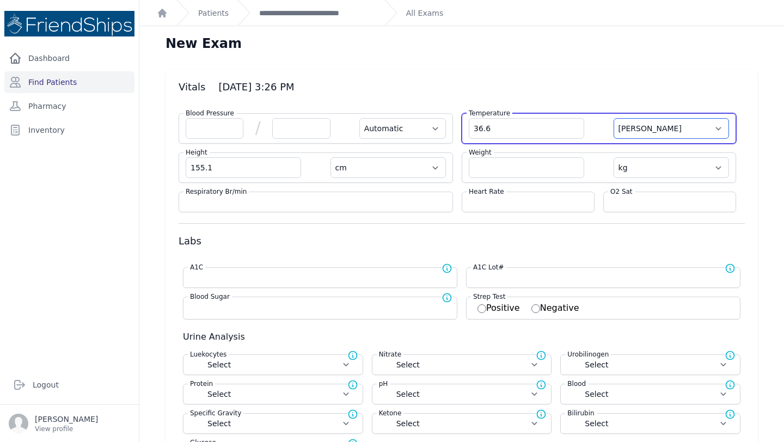
select select
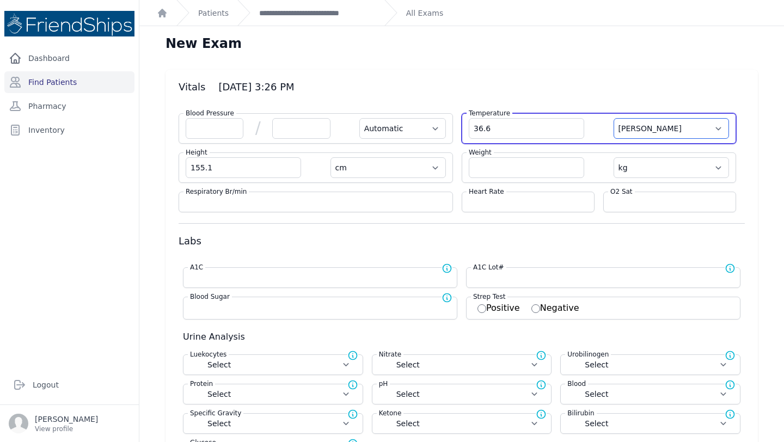
select select
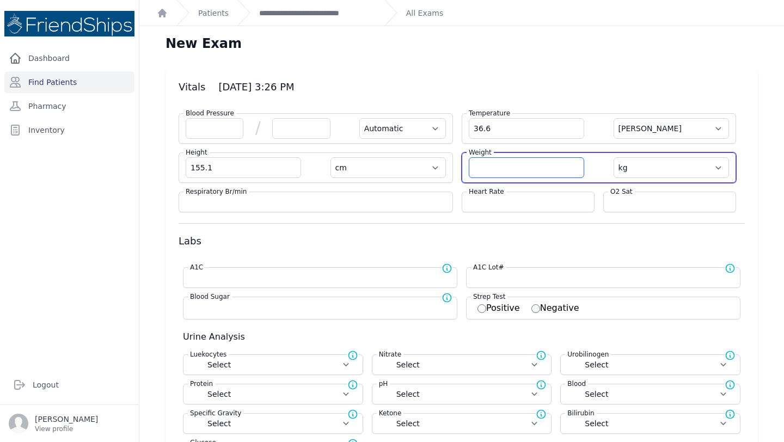
click at [494, 168] on input "number" at bounding box center [526, 167] width 115 height 21
type input "49.8"
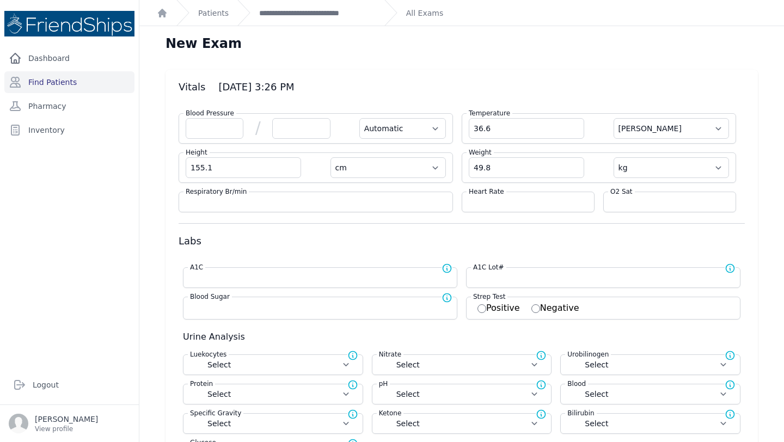
click at [416, 244] on h3 "Labs" at bounding box center [462, 241] width 566 height 13
select select "Automatic"
select select "cm"
select select "kg"
select select
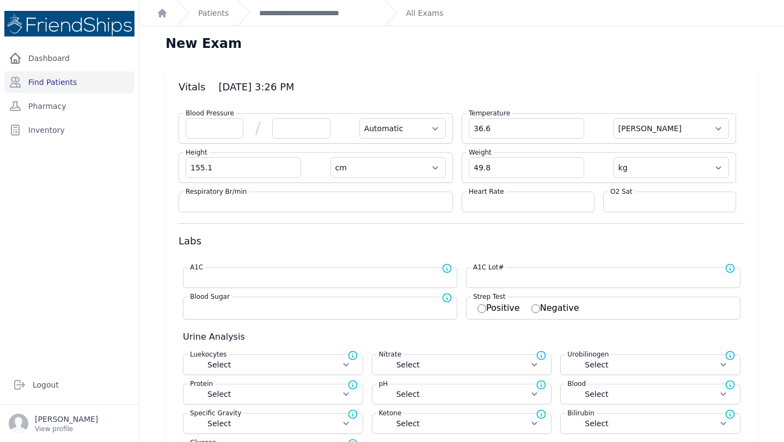
select select
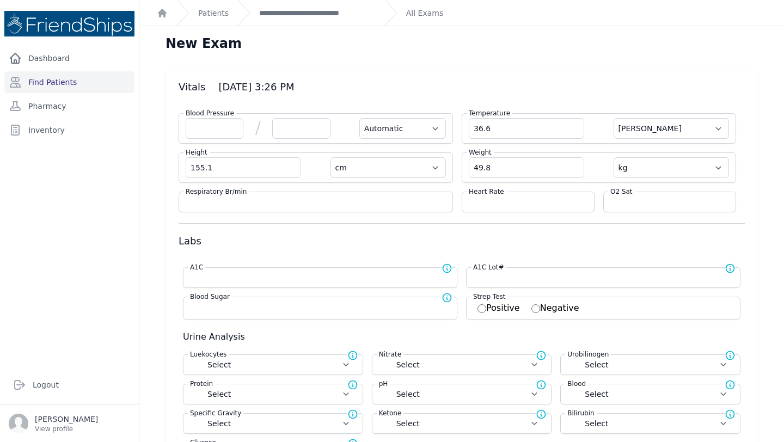
select select
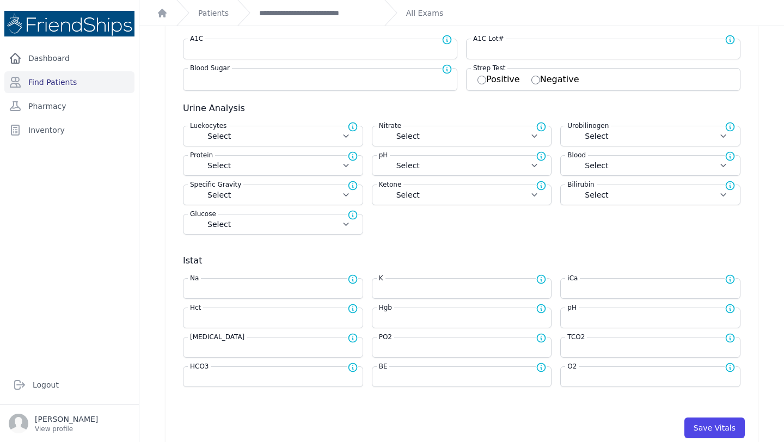
scroll to position [255, 0]
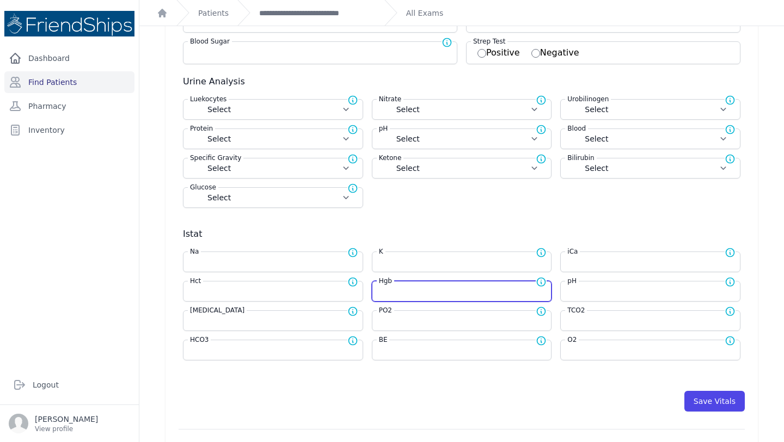
click at [401, 293] on input "number" at bounding box center [462, 291] width 166 height 11
type input "11.7"
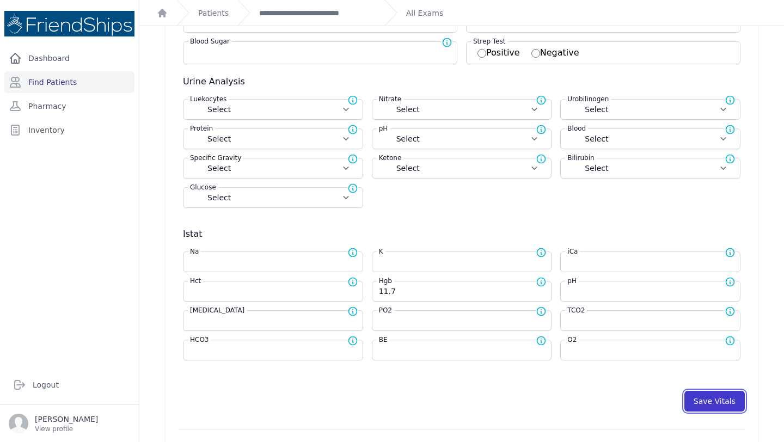
click at [733, 396] on button "Save Vitals" at bounding box center [714, 401] width 60 height 21
select select "Automatic"
select select "cm"
select select "kg"
select select
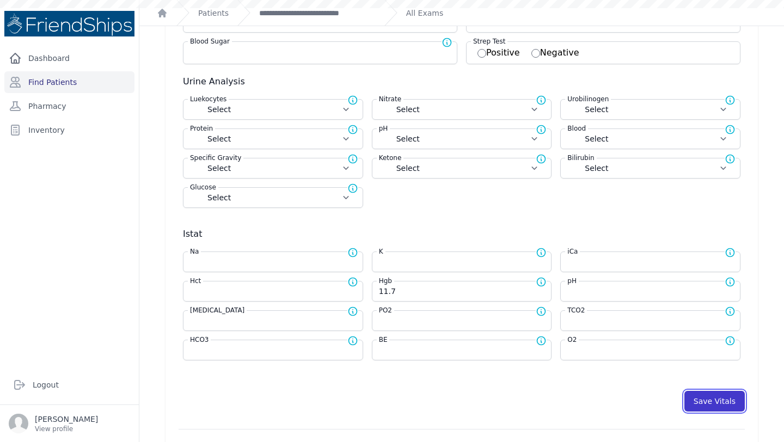
select select
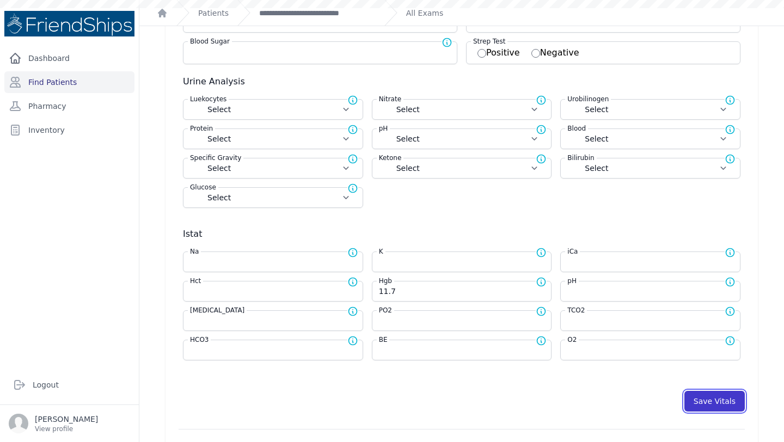
select select
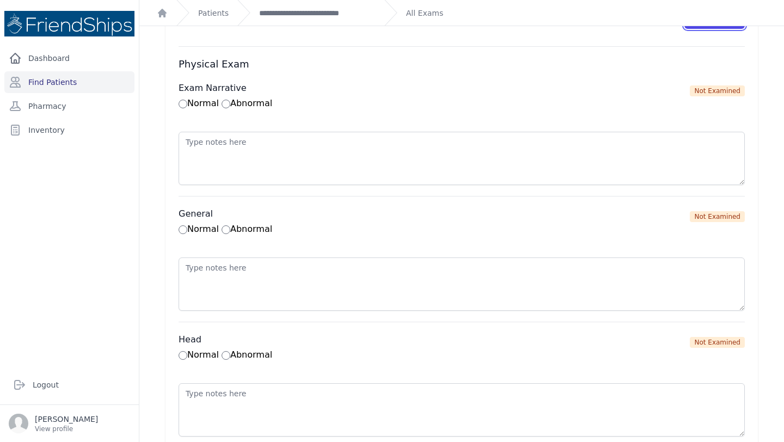
scroll to position [589, 0]
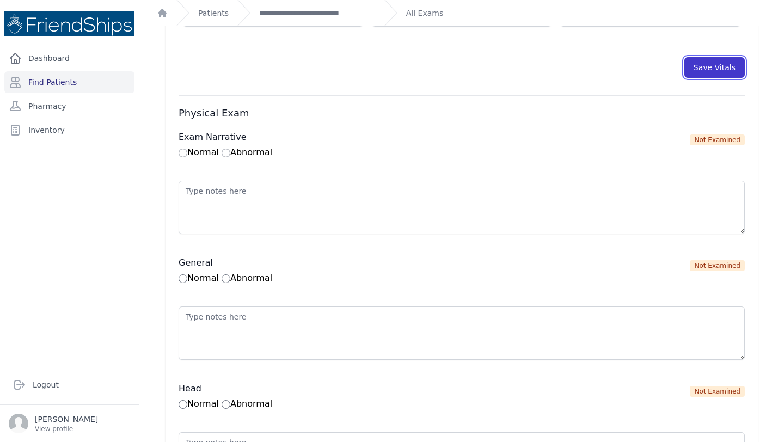
click at [711, 68] on button "Save Vitals" at bounding box center [714, 67] width 60 height 21
click at [309, 11] on link "**********" at bounding box center [317, 13] width 117 height 11
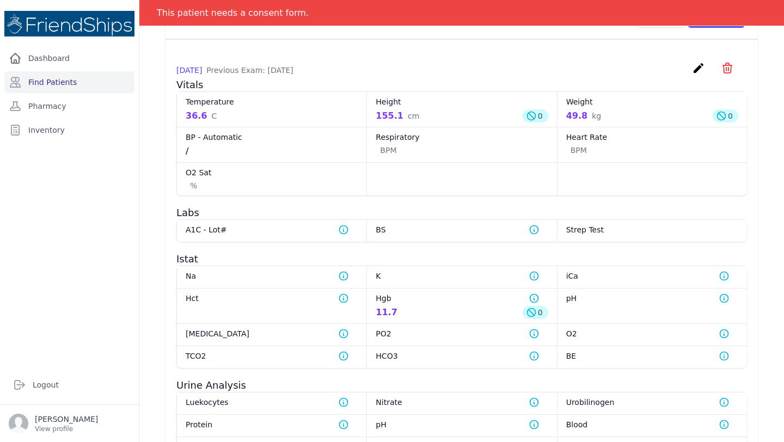
scroll to position [666, 0]
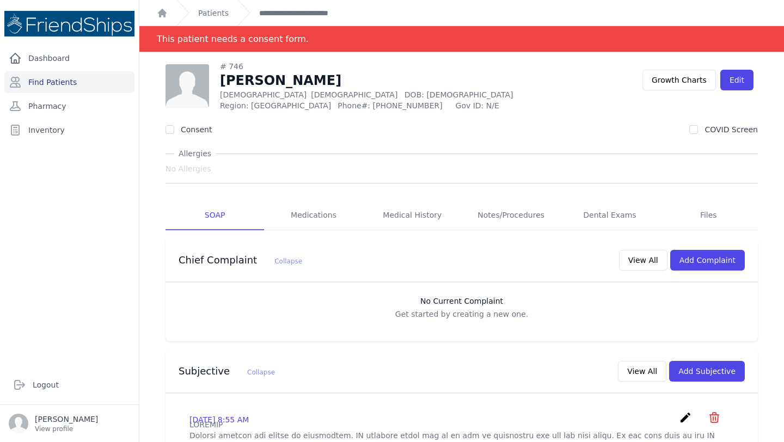
click at [35, 84] on link "Find Patients" at bounding box center [69, 82] width 130 height 22
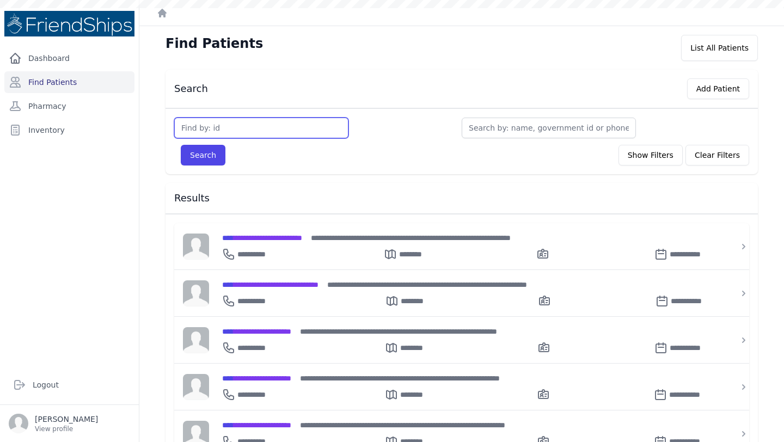
click at [272, 130] on input "text" at bounding box center [261, 128] width 174 height 21
type input "846"
click at [181, 145] on button "Search" at bounding box center [203, 155] width 45 height 21
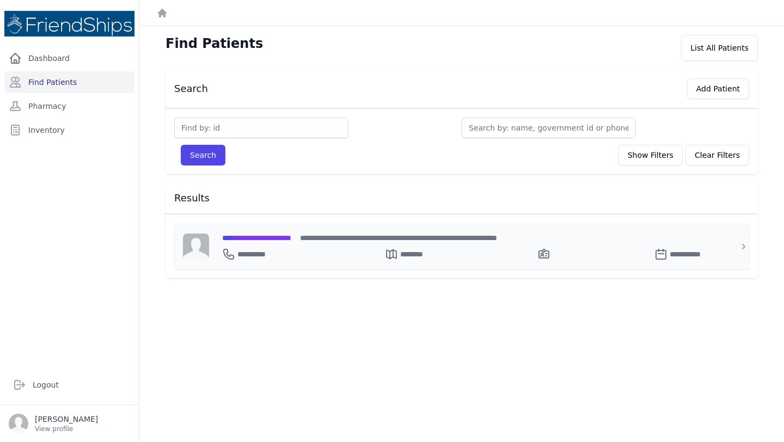
click at [281, 234] on span "**********" at bounding box center [256, 238] width 69 height 8
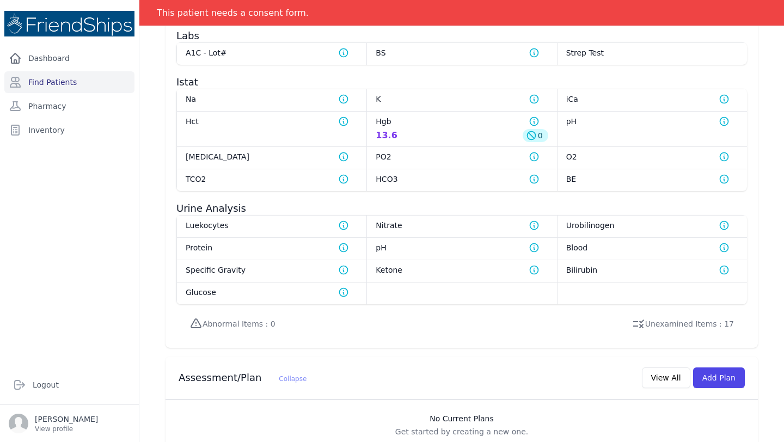
scroll to position [816, 0]
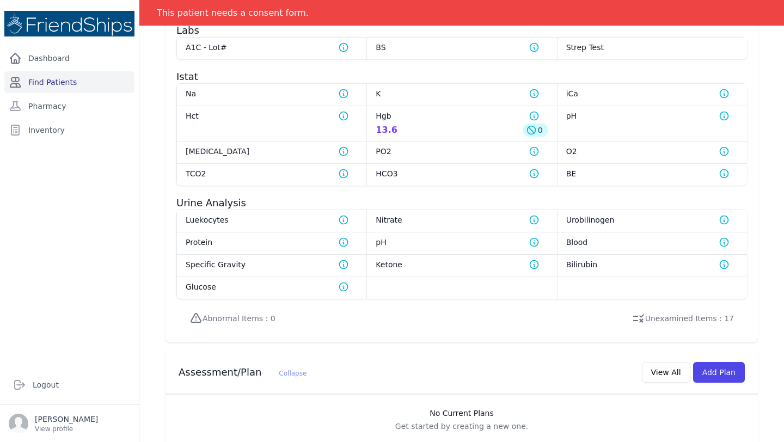
click at [48, 89] on link "Find Patients" at bounding box center [69, 82] width 130 height 22
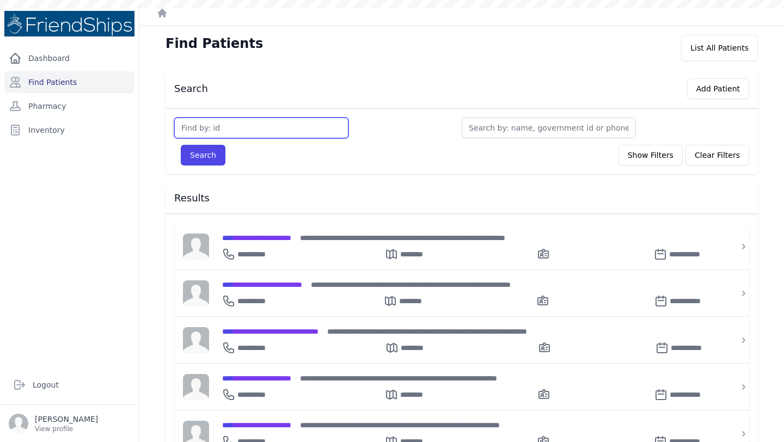
click at [256, 132] on input "text" at bounding box center [261, 128] width 174 height 21
type input "640"
click at [181, 145] on button "Search" at bounding box center [203, 155] width 45 height 21
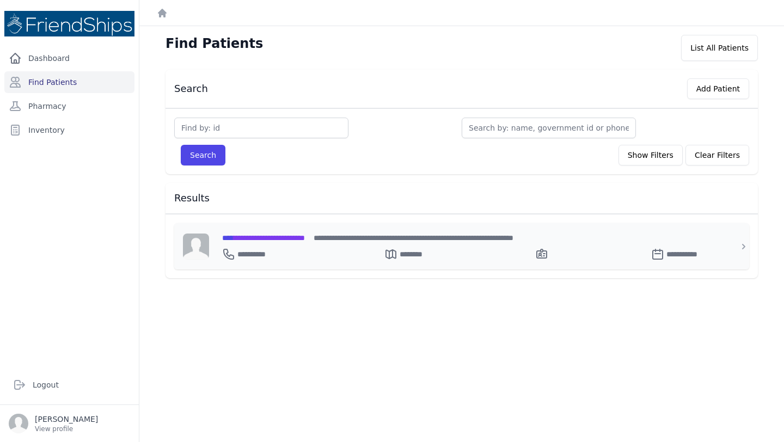
click at [271, 235] on span "**********" at bounding box center [263, 238] width 83 height 8
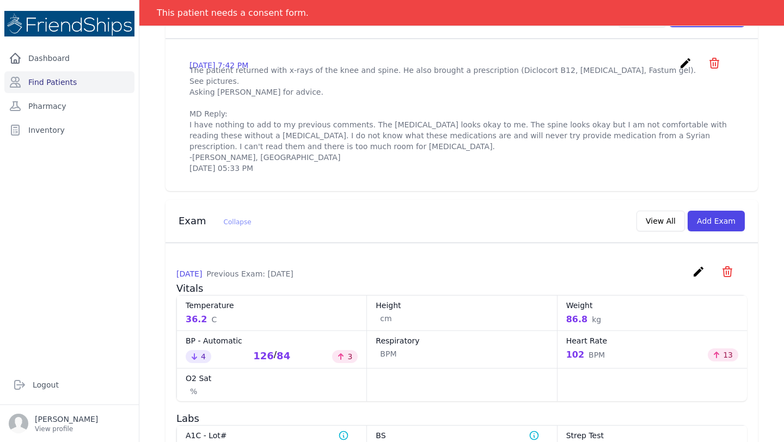
scroll to position [388, 0]
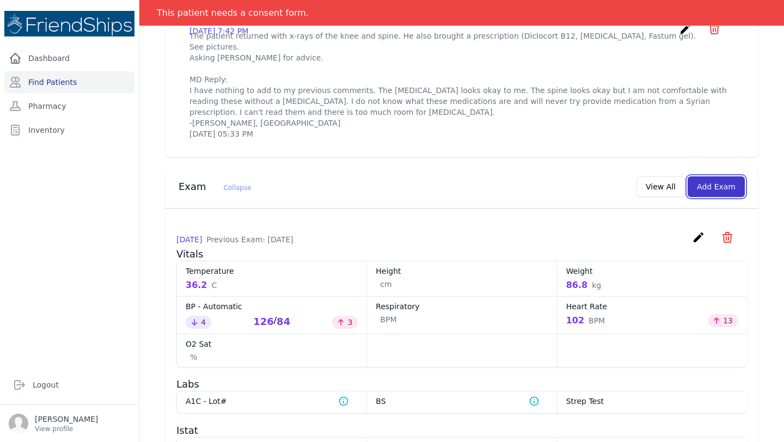
click at [721, 194] on button "Add Exam" at bounding box center [716, 186] width 57 height 21
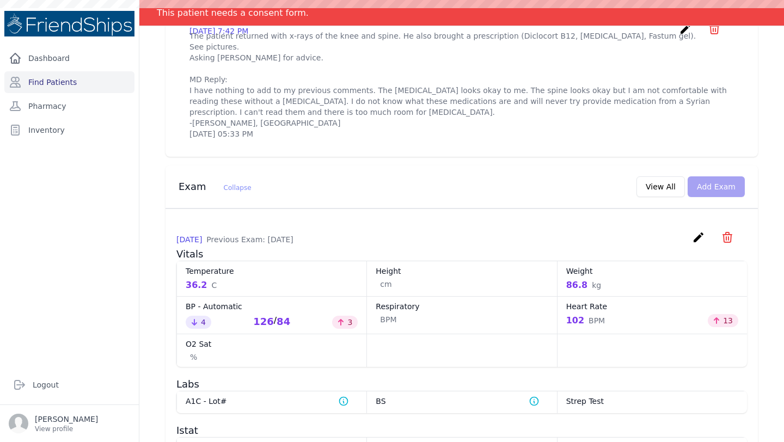
scroll to position [0, 0]
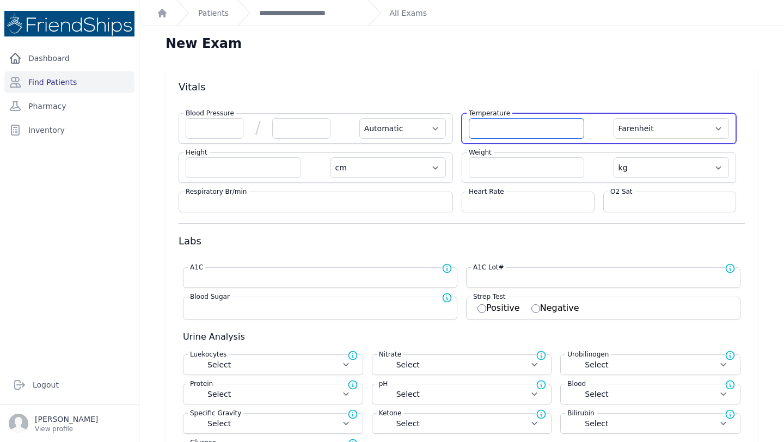
click at [530, 129] on input "number" at bounding box center [526, 128] width 115 height 21
type input "36.8"
click at [687, 134] on select "Farenheit [PERSON_NAME]" at bounding box center [671, 128] width 115 height 21
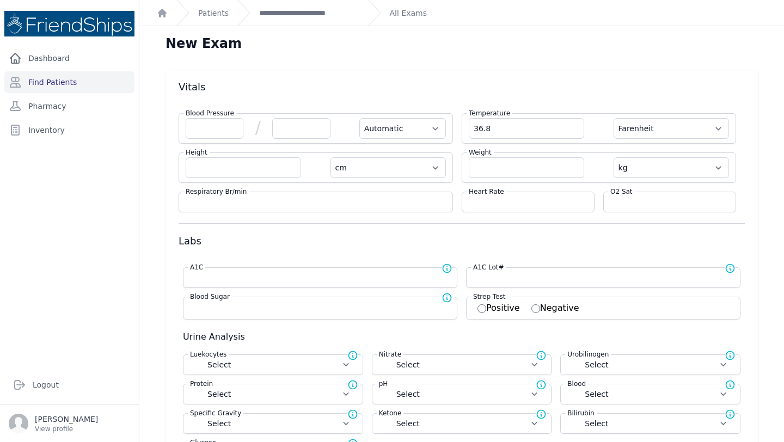
select select "Automatic"
select select "cm"
select select "kg"
select select
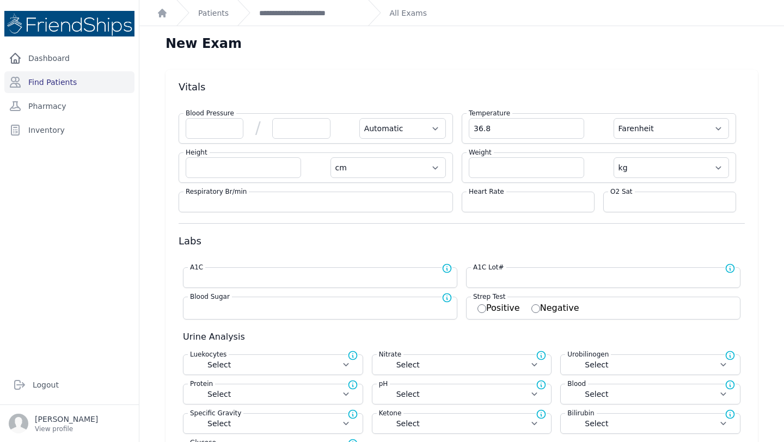
select select
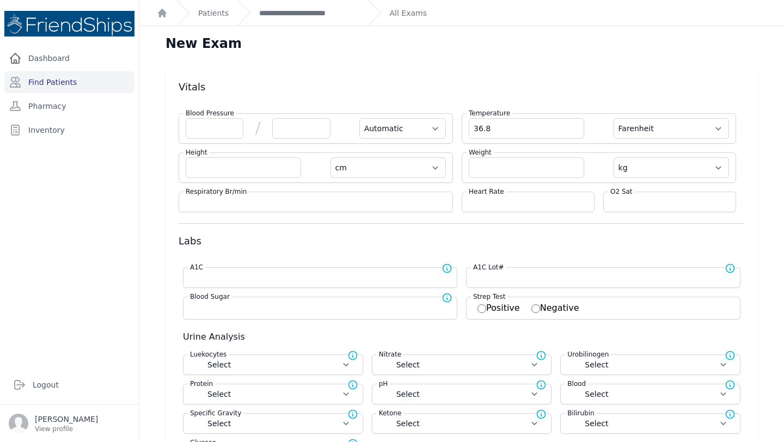
select select
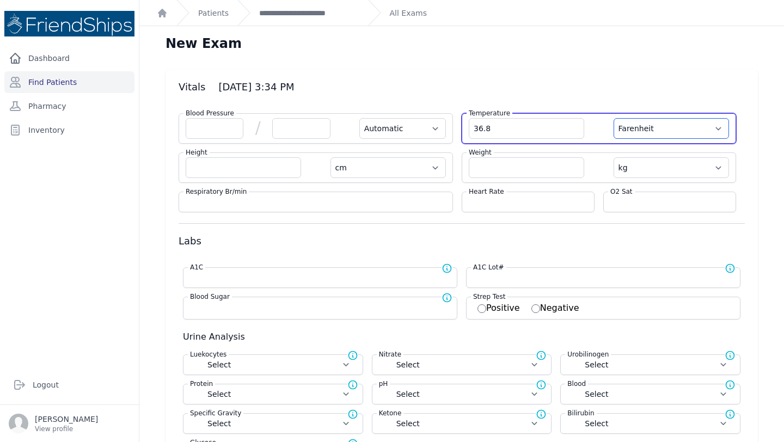
click at [681, 133] on select "Farenheit [PERSON_NAME]" at bounding box center [671, 128] width 115 height 21
select select "C"
select select "Automatic"
select select "cm"
select select "kg"
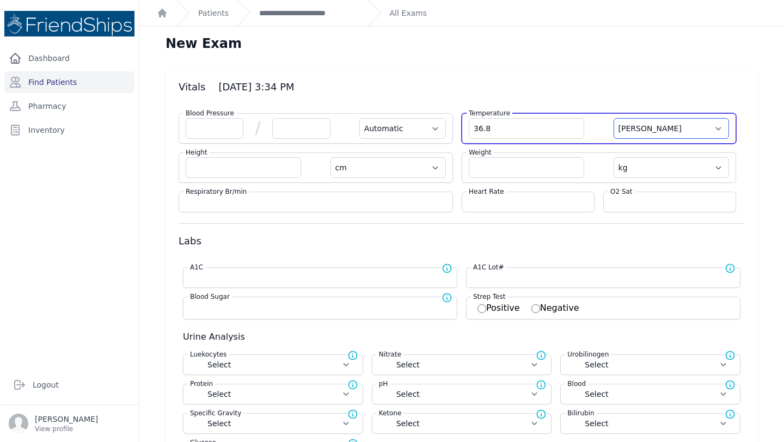
select select
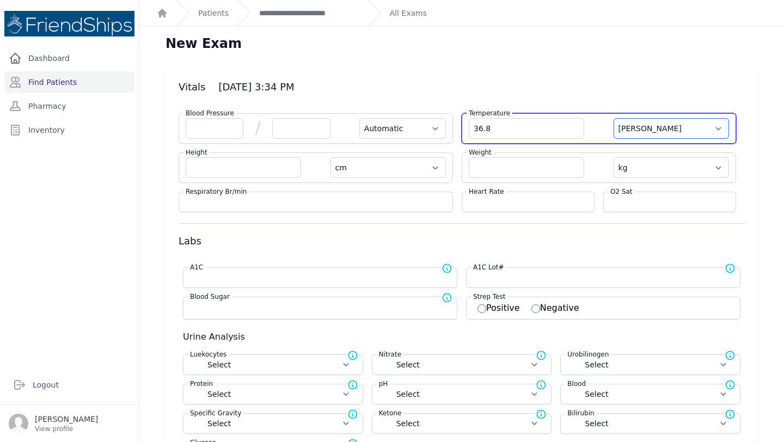
select select
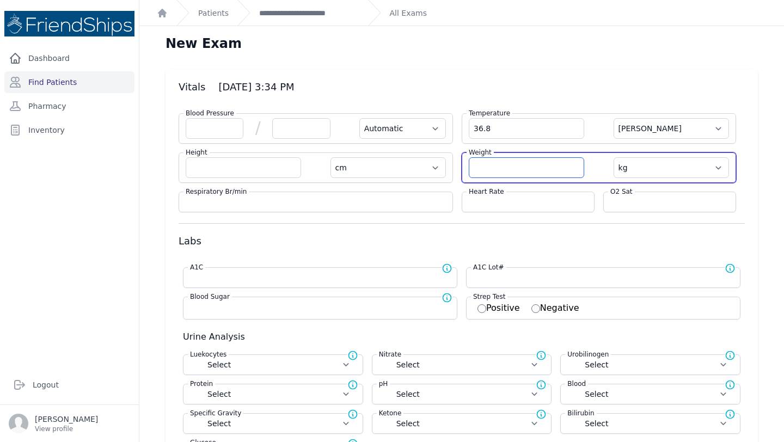
click at [510, 167] on input "number" at bounding box center [526, 167] width 115 height 21
type input "87.7"
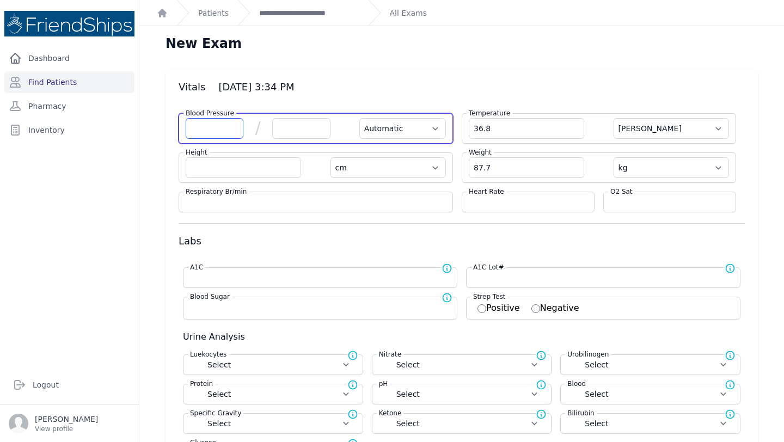
click at [225, 128] on input "number" at bounding box center [215, 128] width 58 height 21
select select "Automatic"
select select "C"
select select "cm"
select select "kg"
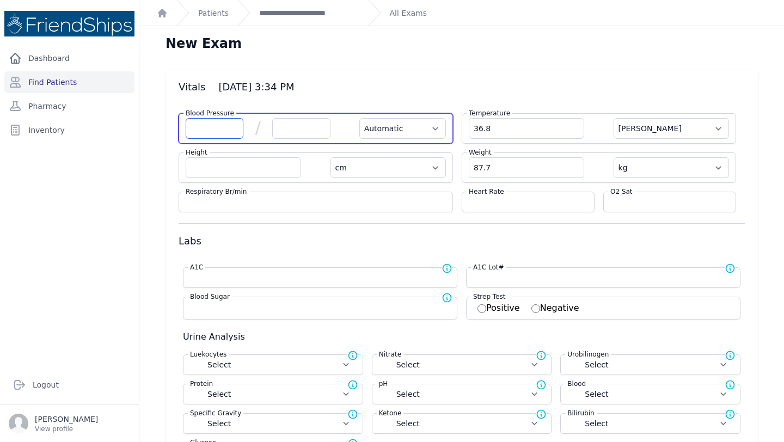
select select
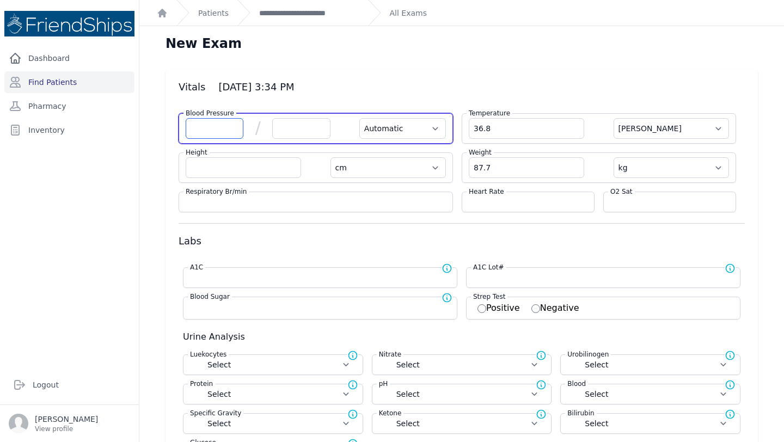
select select
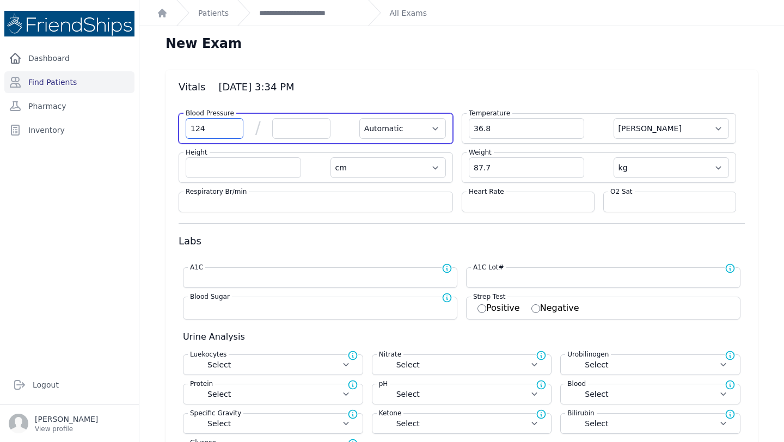
type input "124"
click at [304, 123] on input "number" at bounding box center [301, 128] width 58 height 21
select select "Automatic"
select select "C"
select select "cm"
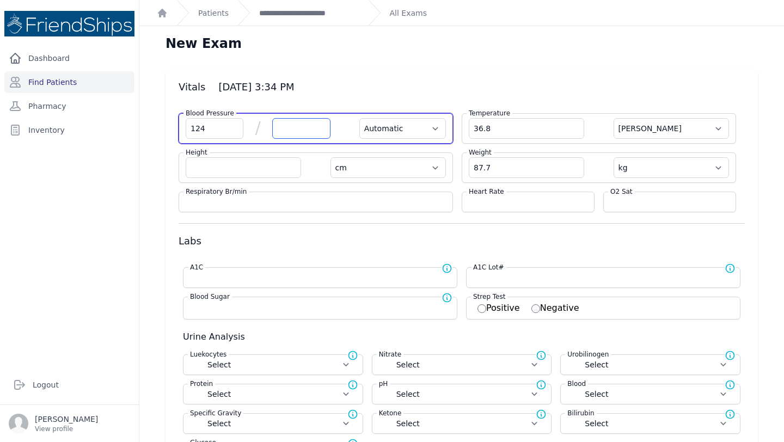
select select "kg"
select select
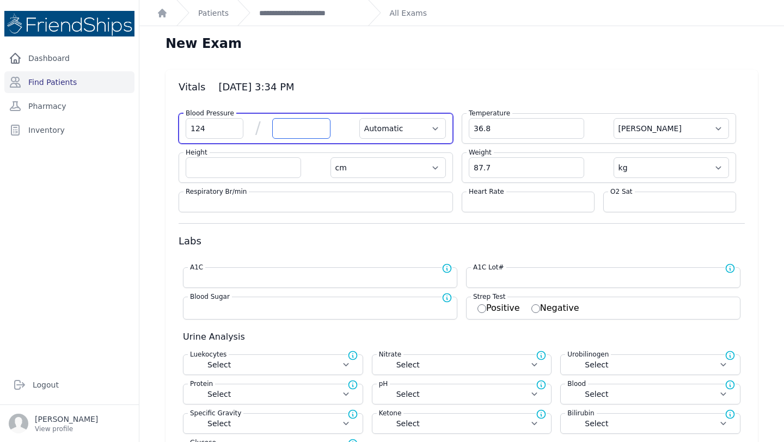
select select
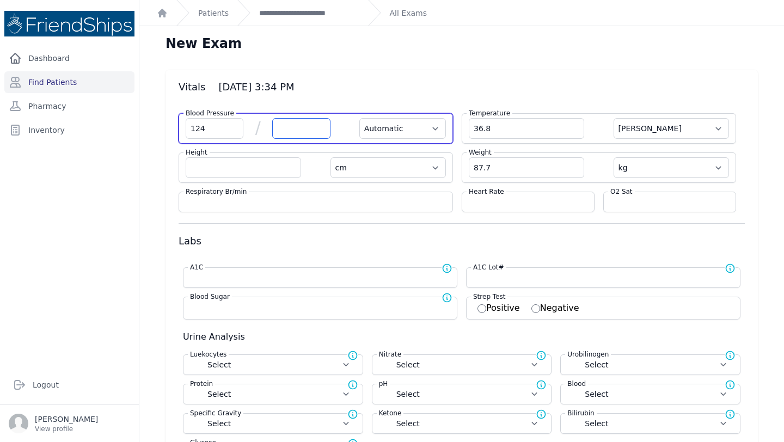
select select
type input "82"
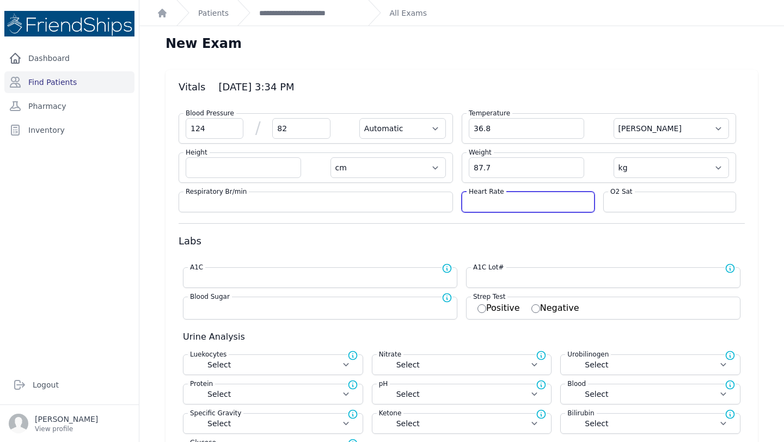
click at [506, 199] on input "number" at bounding box center [528, 202] width 119 height 11
select select "Automatic"
select select "C"
select select "cm"
select select "kg"
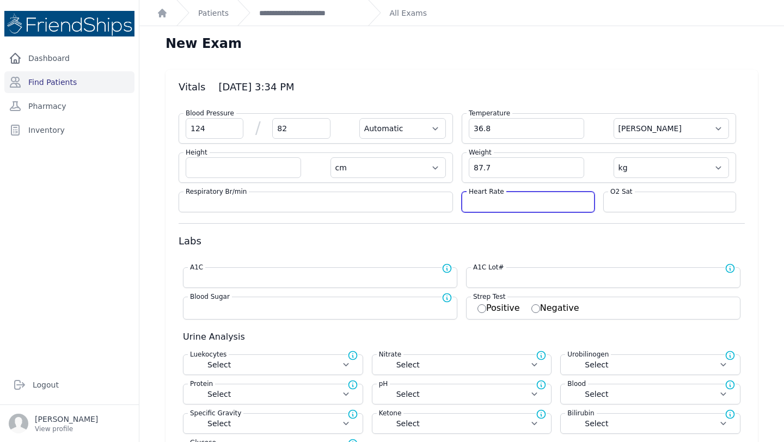
select select
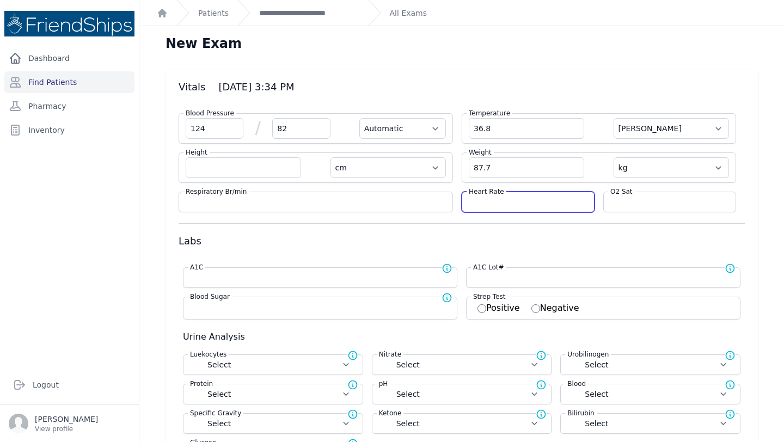
select select
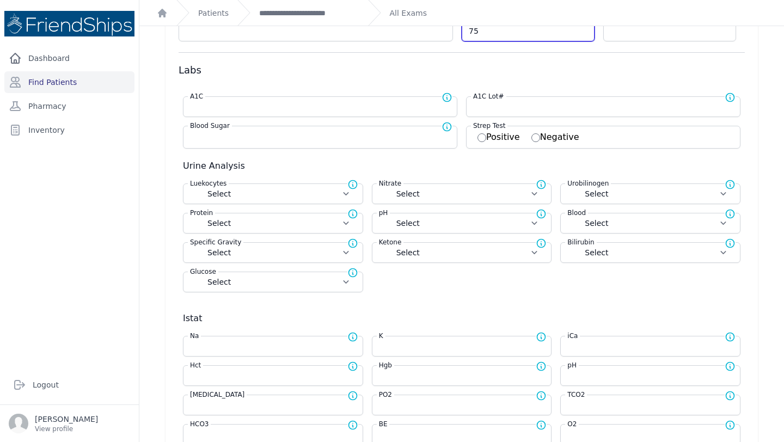
scroll to position [279, 0]
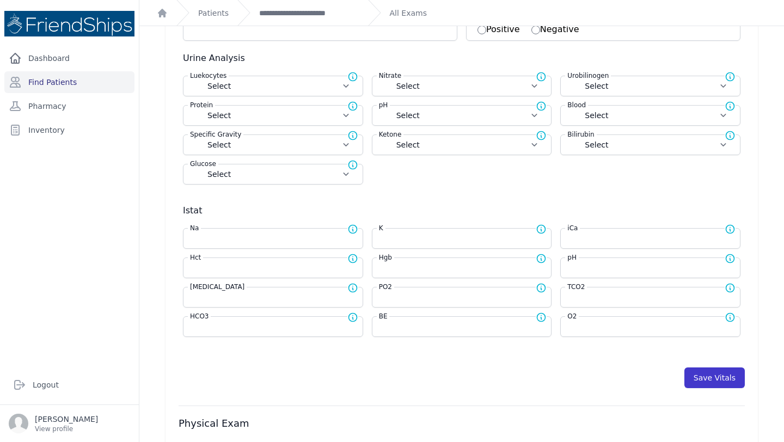
type input "75"
click at [706, 375] on button "Save Vitals" at bounding box center [714, 378] width 60 height 21
select select "Automatic"
select select "cm"
select select "kg"
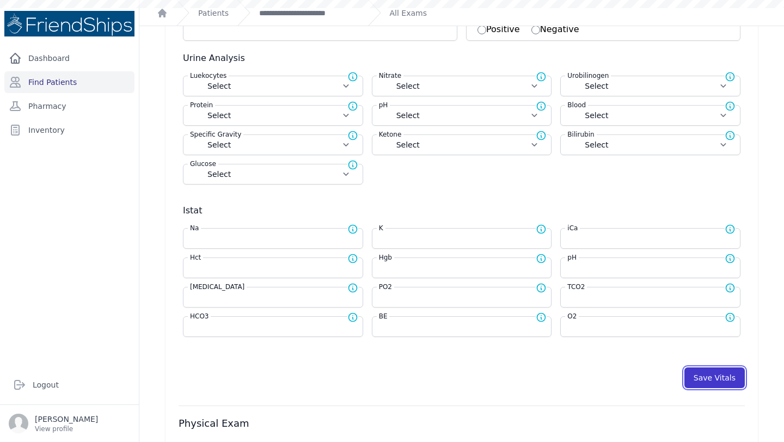
select select
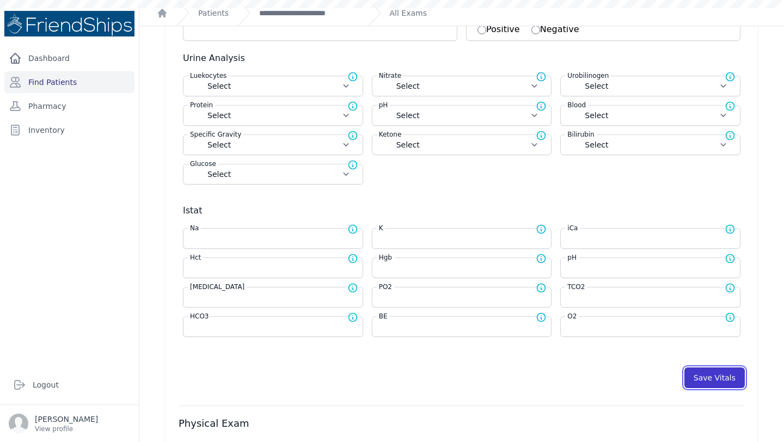
select select
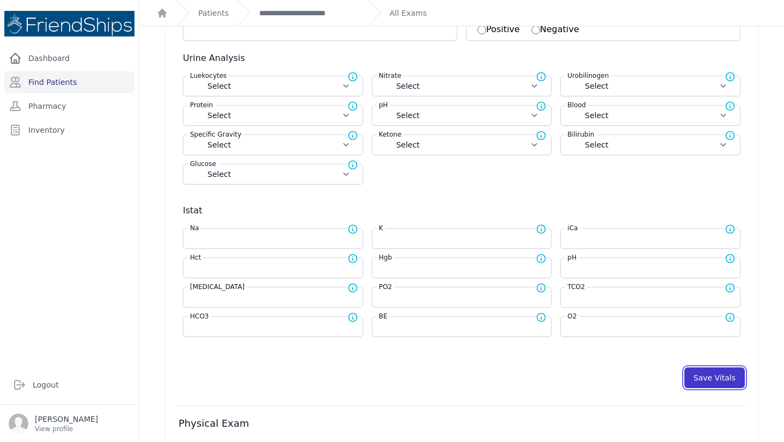
click at [705, 378] on button "Save Vitals" at bounding box center [714, 378] width 60 height 21
click at [315, 19] on div "**********" at bounding box center [298, 13] width 122 height 26
click at [312, 13] on link "**********" at bounding box center [309, 13] width 100 height 11
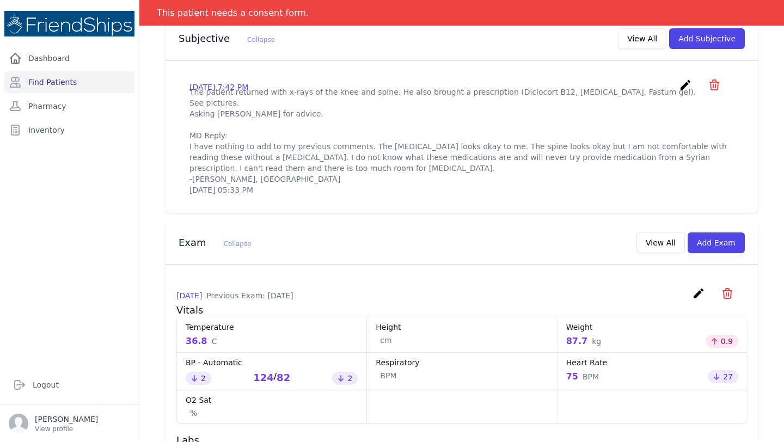
scroll to position [331, 0]
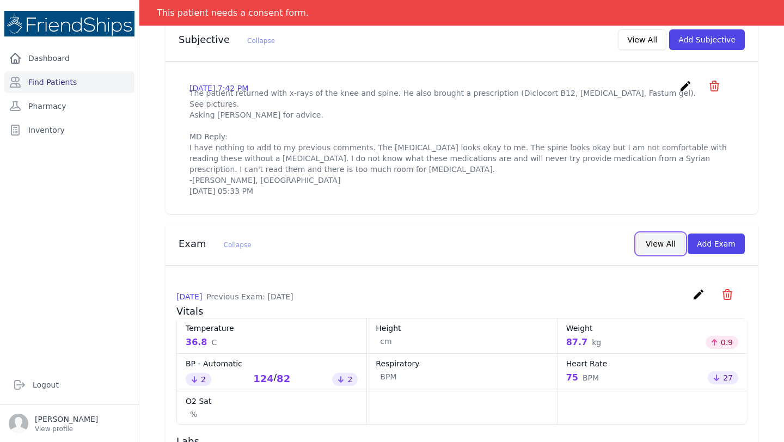
click at [652, 254] on button "View All" at bounding box center [661, 244] width 48 height 21
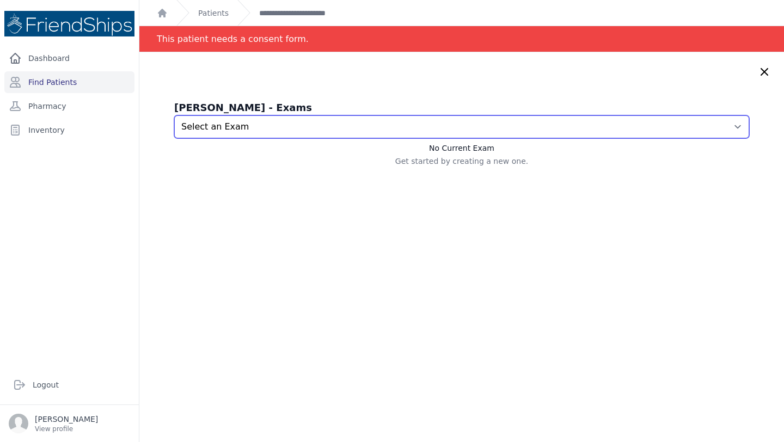
click at [720, 120] on select "Select an Exam 2025-Oct-14 3:34 PM 2025-Oct-09 11:30 AM 2025-Jul-07 3:41 PM 202…" at bounding box center [461, 126] width 575 height 23
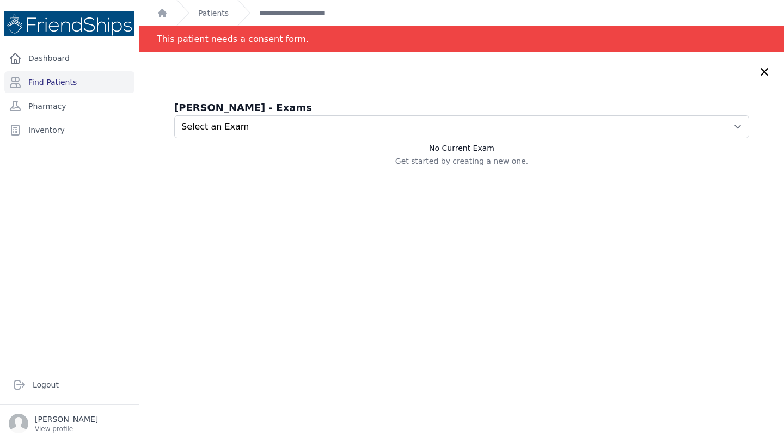
click at [758, 74] on icon at bounding box center [764, 71] width 13 height 13
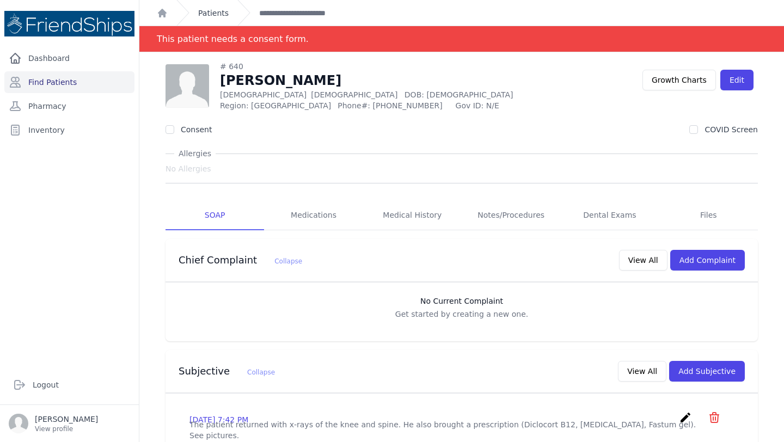
click at [216, 9] on link "Patients" at bounding box center [213, 13] width 30 height 11
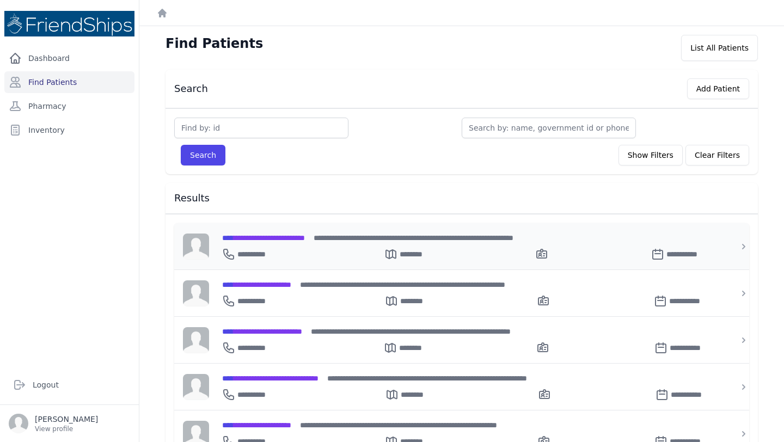
click at [286, 243] on div "**********" at bounding box center [468, 251] width 492 height 17
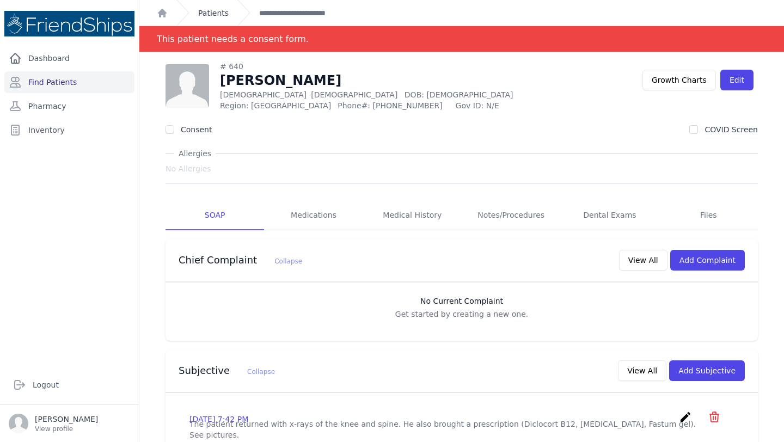
click at [221, 11] on link "Patients" at bounding box center [213, 13] width 30 height 11
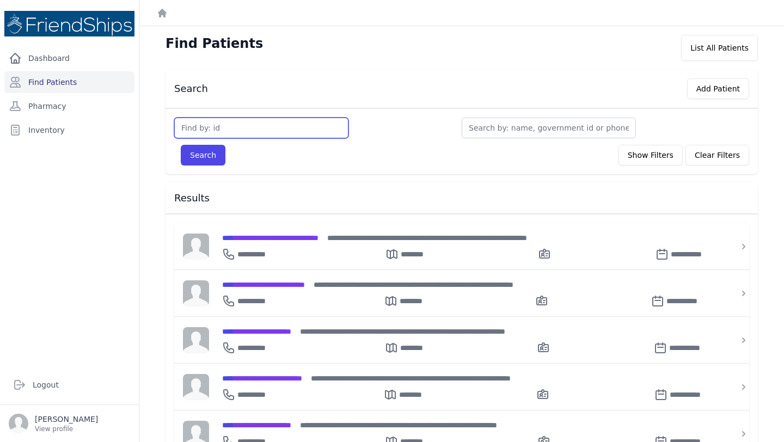
click at [255, 135] on input "text" at bounding box center [261, 128] width 174 height 21
type input "220"
click at [181, 145] on button "Search" at bounding box center [203, 155] width 45 height 21
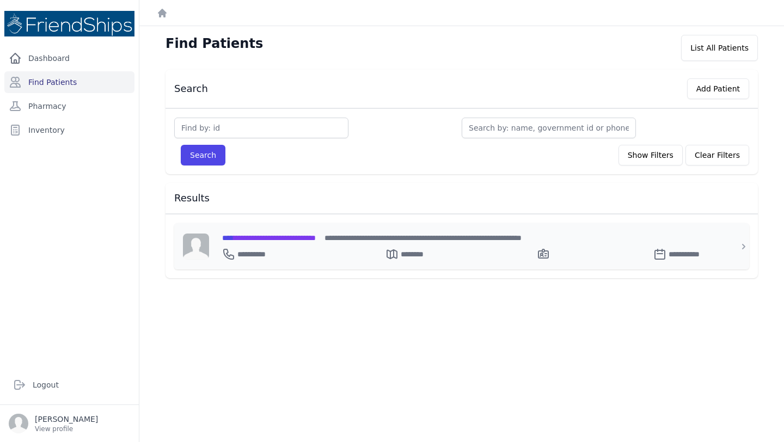
click at [288, 242] on div "**********" at bounding box center [468, 237] width 492 height 11
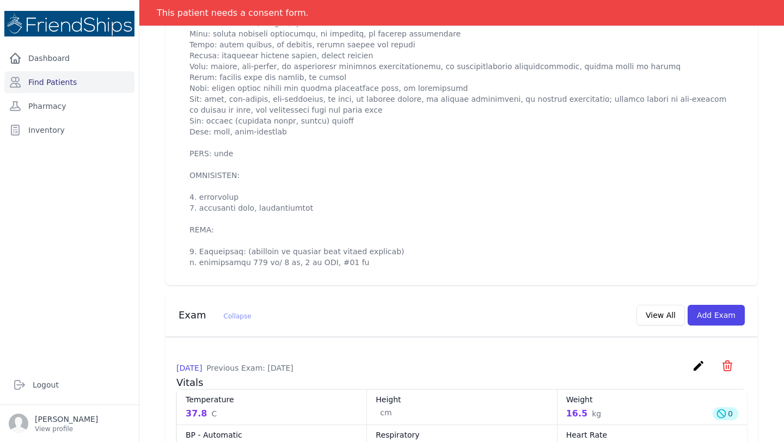
scroll to position [543, 0]
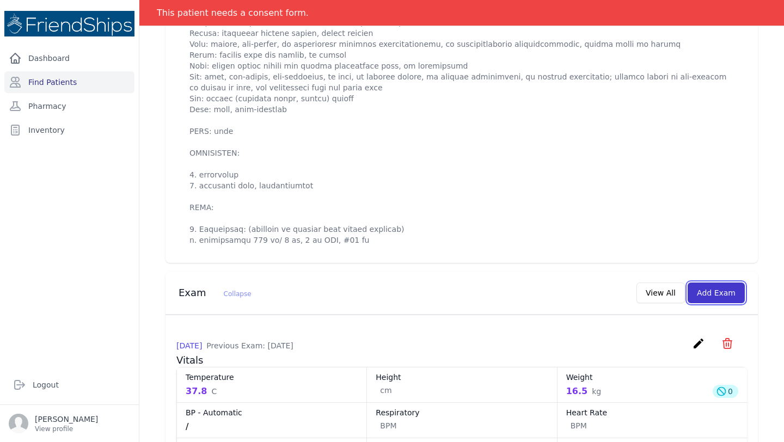
click at [720, 303] on button "Add Exam" at bounding box center [716, 293] width 57 height 21
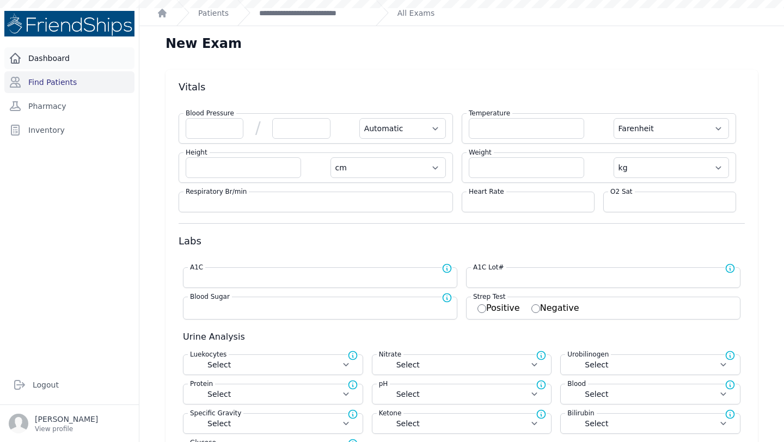
click at [58, 60] on link "Dashboard" at bounding box center [69, 58] width 130 height 22
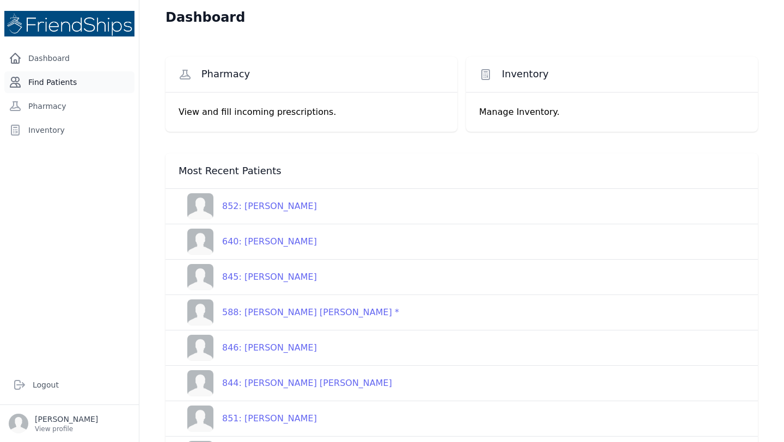
click at [38, 81] on link "Find Patients" at bounding box center [69, 82] width 130 height 22
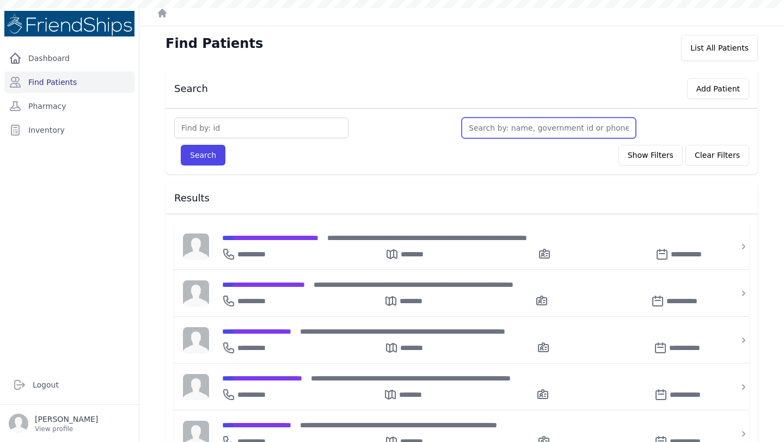
click at [493, 126] on input "text" at bounding box center [549, 128] width 174 height 21
type input "jaw"
type input "jawha"
type input "jawhar"
click at [181, 145] on button "Search" at bounding box center [203, 155] width 45 height 21
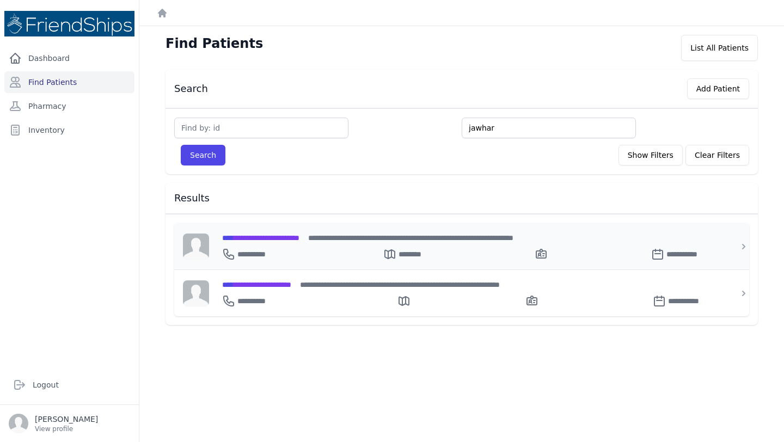
click at [306, 244] on div "**********" at bounding box center [468, 251] width 492 height 17
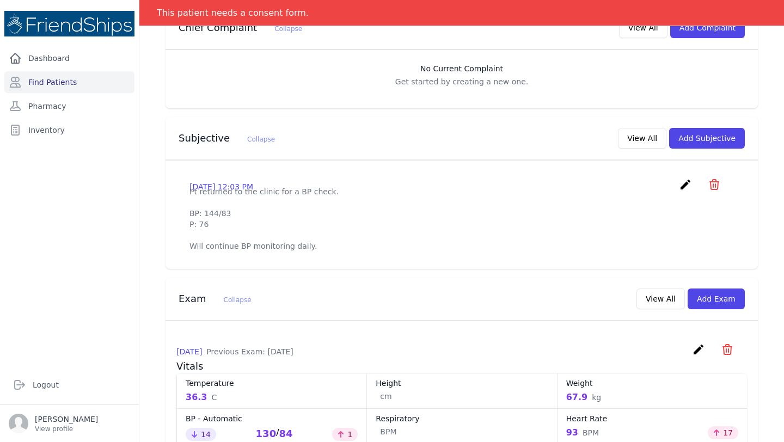
scroll to position [287, 0]
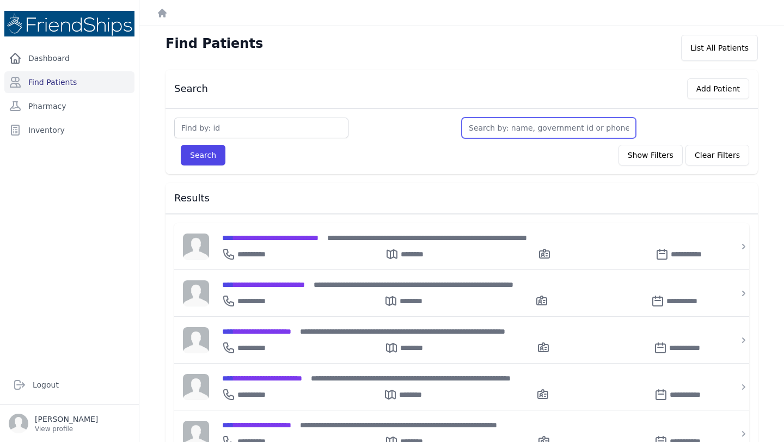
click at [501, 128] on input "text" at bounding box center [549, 128] width 174 height 21
type input "ja"
type input "jawh"
type input "jawhar"
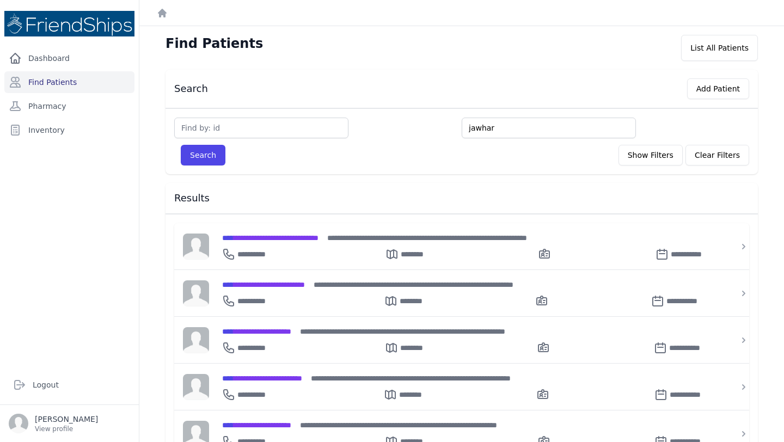
type input "jawhar"
click at [181, 145] on button "Search" at bounding box center [203, 155] width 45 height 21
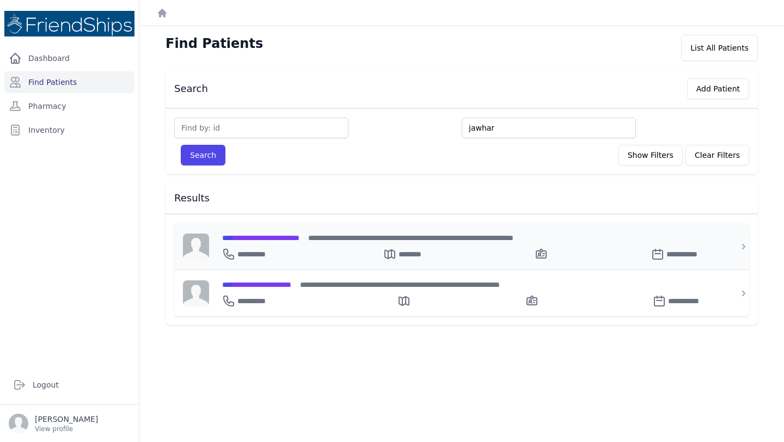
click at [283, 240] on span "**********" at bounding box center [260, 238] width 77 height 8
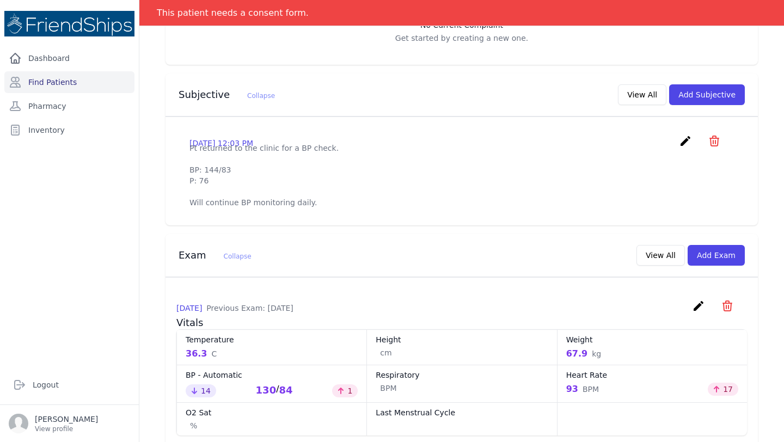
scroll to position [265, 0]
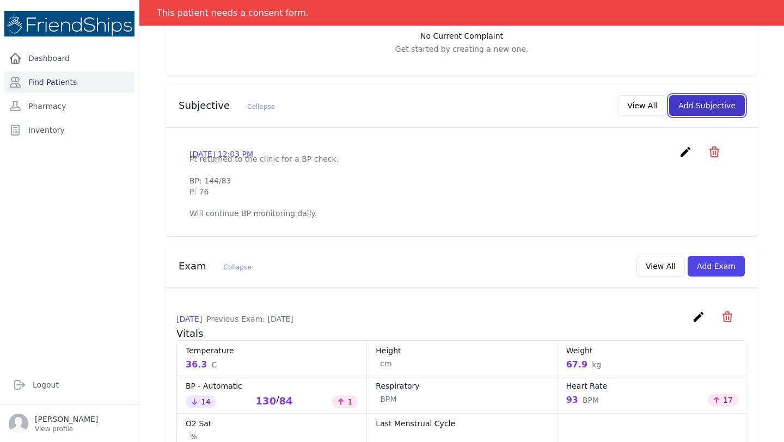
click at [725, 103] on button "Add Subjective" at bounding box center [707, 105] width 76 height 21
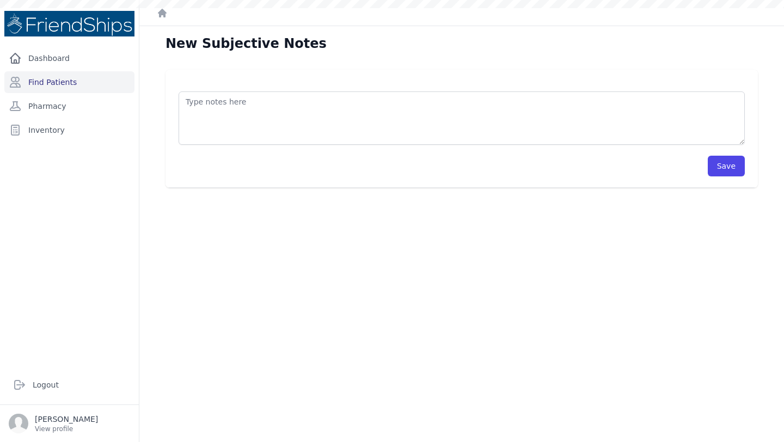
click at [335, 167] on div "Save" at bounding box center [462, 166] width 566 height 21
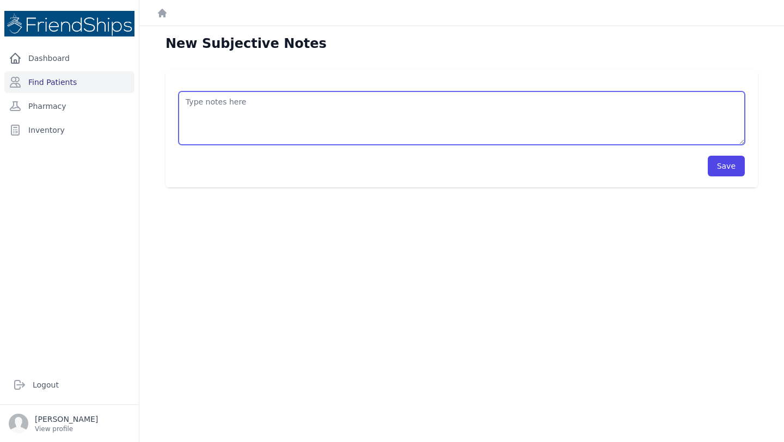
click at [254, 118] on textarea at bounding box center [462, 117] width 566 height 53
type textarea "."
type textarea "/"
type textarea "/lipid"
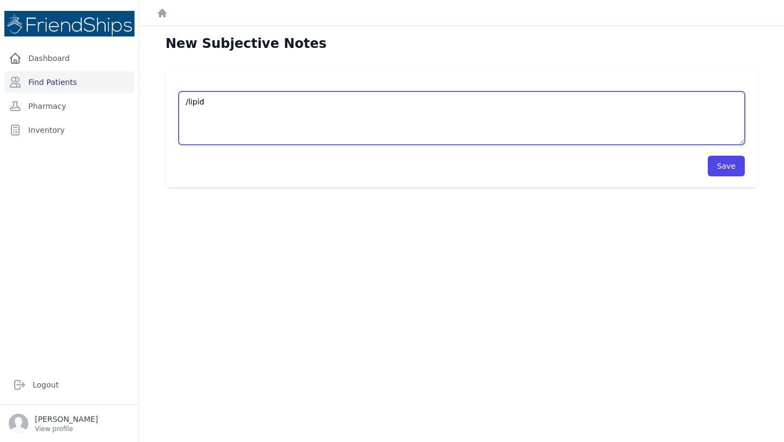
click at [228, 105] on textarea "/lipid" at bounding box center [462, 117] width 566 height 53
type textarea "l"
type textarea "/lipid"
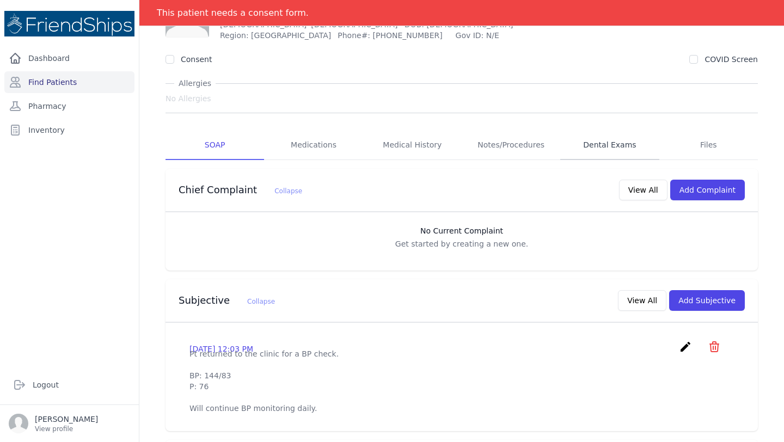
scroll to position [83, 0]
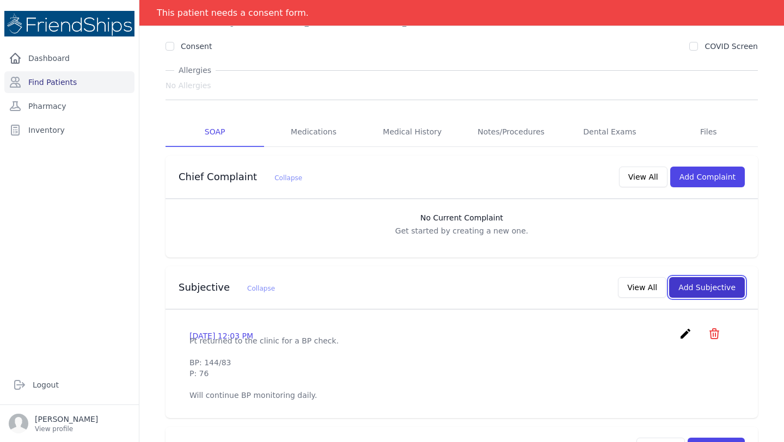
click at [707, 291] on button "Add Subjective" at bounding box center [707, 287] width 76 height 21
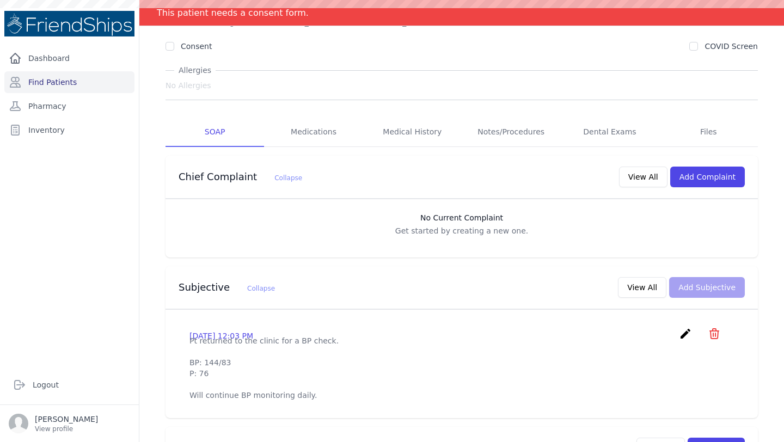
scroll to position [0, 0]
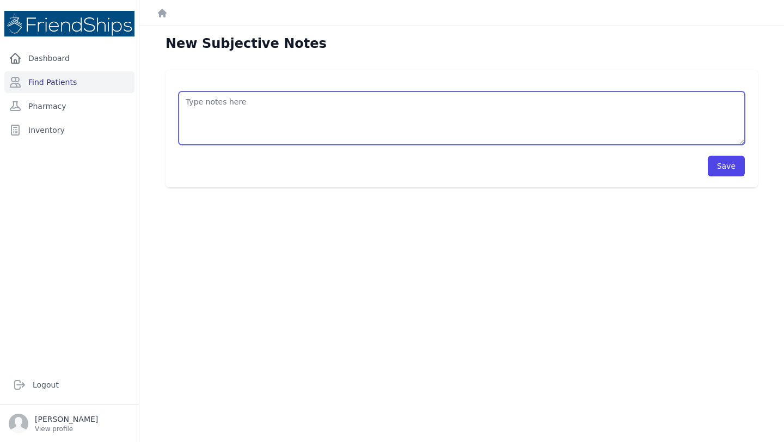
click at [296, 105] on textarea at bounding box center [462, 117] width 566 height 53
type textarea "."
drag, startPoint x: 238, startPoint y: 136, endPoint x: 187, endPoint y: 83, distance: 73.9
click at [187, 83] on div "TC: 2.67 mmoles/L HDL: 0.81 mmoles/L TG: 0.93 mmoles/L LDL: 1.43 mmoles/L delet…" at bounding box center [462, 113] width 566 height 64
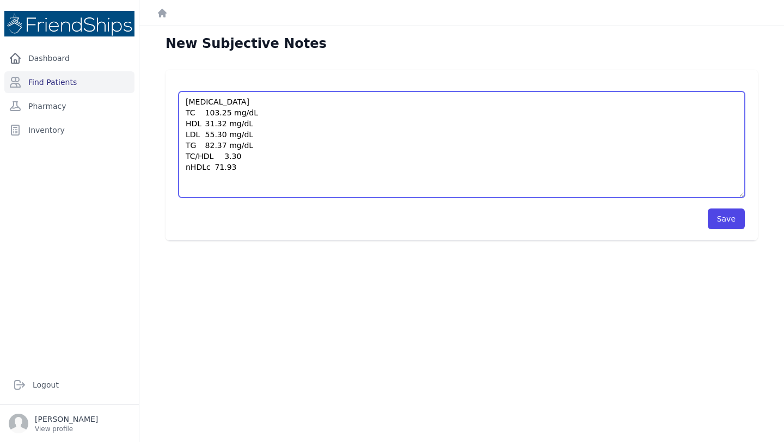
drag, startPoint x: 739, startPoint y: 142, endPoint x: 749, endPoint y: 199, distance: 57.5
click at [749, 199] on div "LIPID PANEL TC 103.25 mg/dL HDL 31.32 mg/dL LDL 55.30 mg/dL TG 82.37 mg/dL TC/H…" at bounding box center [462, 155] width 592 height 171
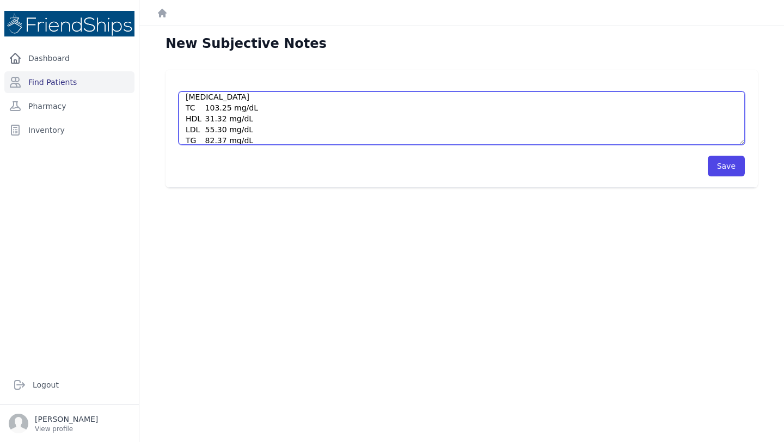
scroll to position [0, 0]
click at [437, 111] on textarea "Ran a lipid panel LIPID PANEL TC 103.25 mg/dL HDL 31.32 mg/dL LDL 55.30 mg/dL T…" at bounding box center [462, 117] width 566 height 53
click at [364, 104] on textarea "Ran a lipid panel LIPID PANEL TC 103.25 mg/dL HDL 31.32 mg/dL LDL 55.30 mg/dL T…" at bounding box center [462, 117] width 566 height 53
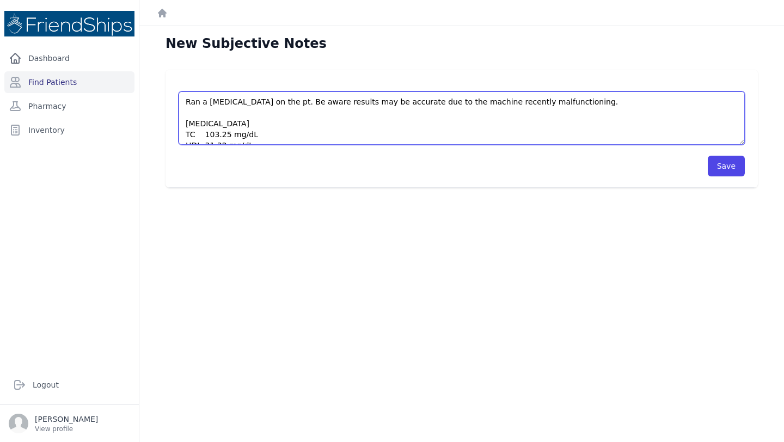
click at [358, 102] on textarea "Ran a lipid panel on the pt. Be aware results may be accurate due to the machin…" at bounding box center [462, 117] width 566 height 53
type textarea "Ran a lipid panel on the pt. Be aware results may not be accurate due to the ma…"
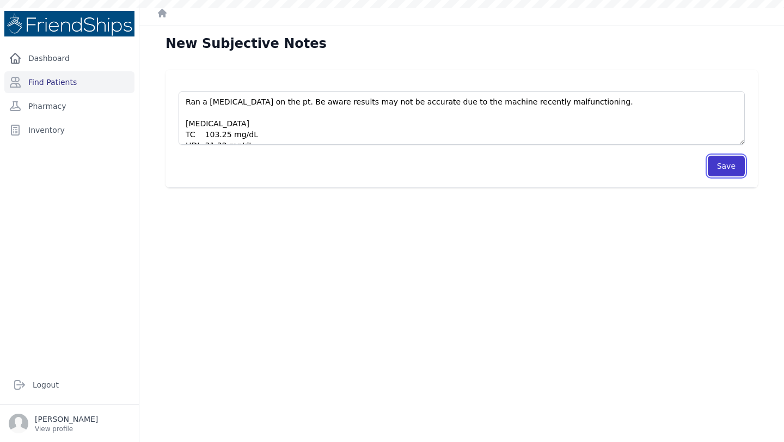
click at [736, 170] on button "Save" at bounding box center [726, 166] width 37 height 21
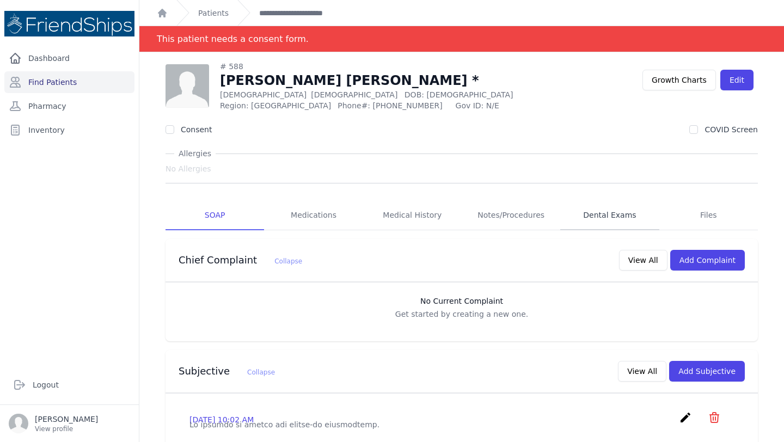
click at [585, 221] on link "Dental Exams" at bounding box center [609, 215] width 99 height 29
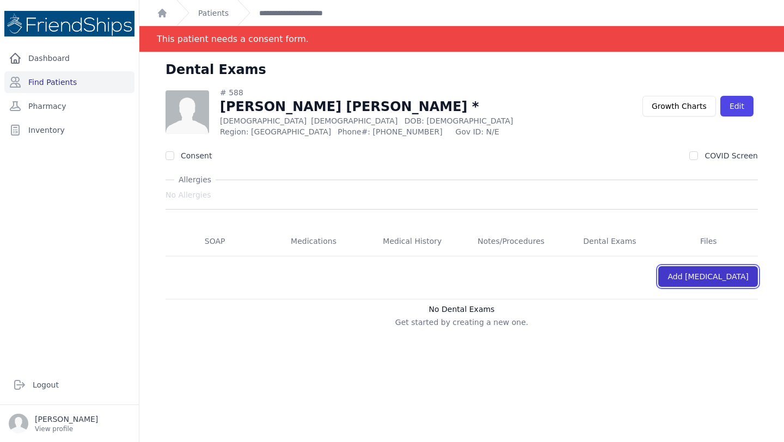
click at [709, 278] on link "Add [MEDICAL_DATA]" at bounding box center [708, 276] width 100 height 21
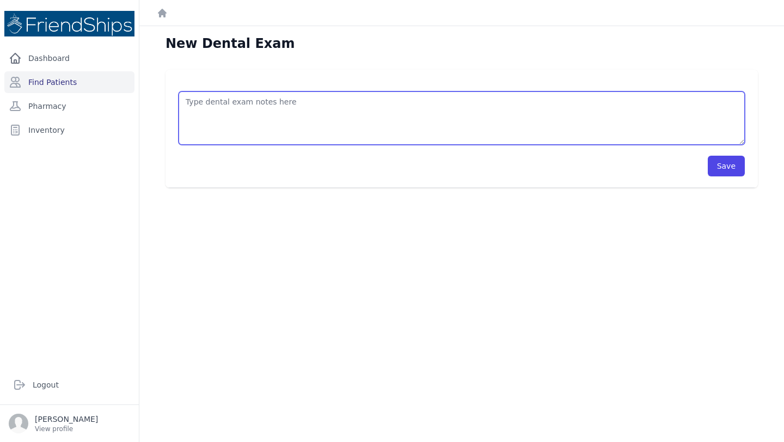
click at [301, 109] on textarea at bounding box center [462, 117] width 566 height 53
type textarea "Polishing residual root 37"
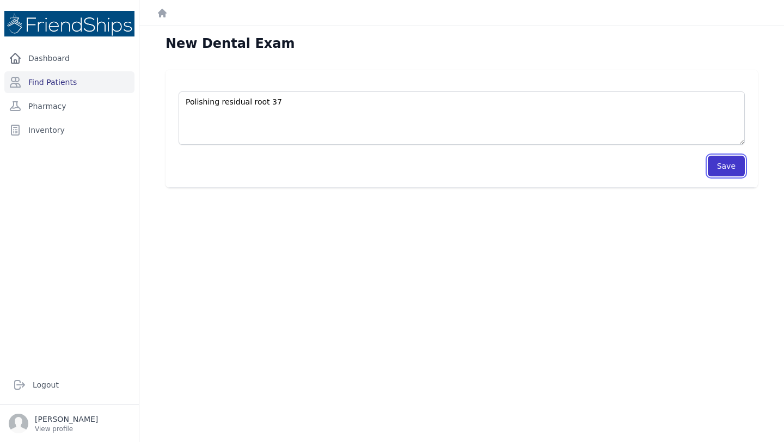
click at [739, 174] on button "Save" at bounding box center [726, 166] width 37 height 21
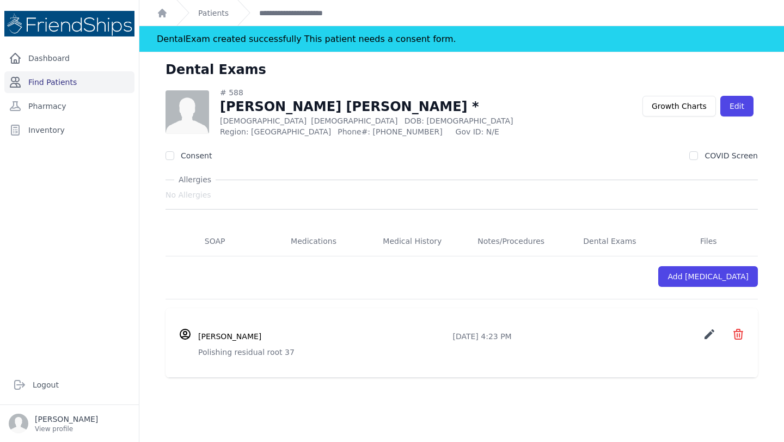
click at [99, 77] on link "Find Patients" at bounding box center [69, 82] width 130 height 22
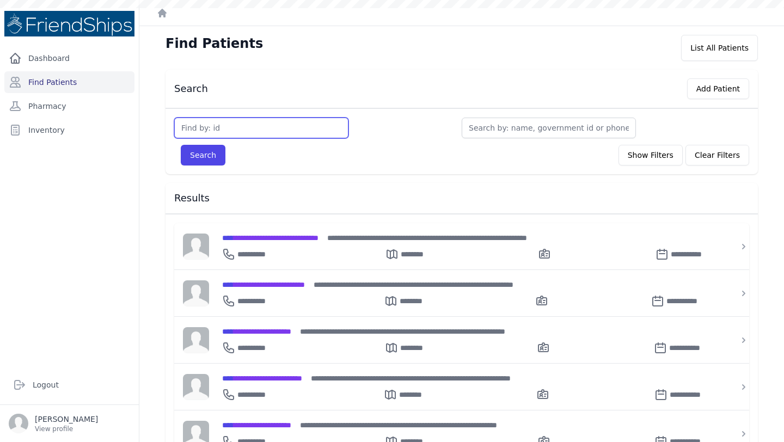
click at [257, 128] on input "text" at bounding box center [261, 128] width 174 height 21
type input "220"
click at [181, 145] on button "Search" at bounding box center [203, 155] width 45 height 21
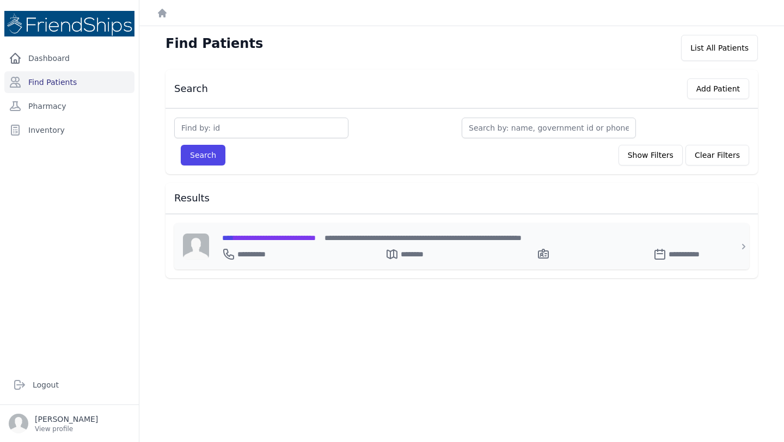
click at [302, 238] on span "**********" at bounding box center [269, 238] width 94 height 8
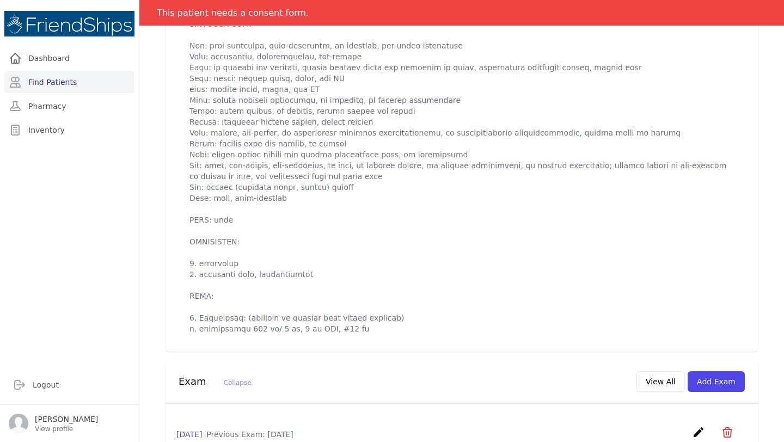
scroll to position [659, 0]
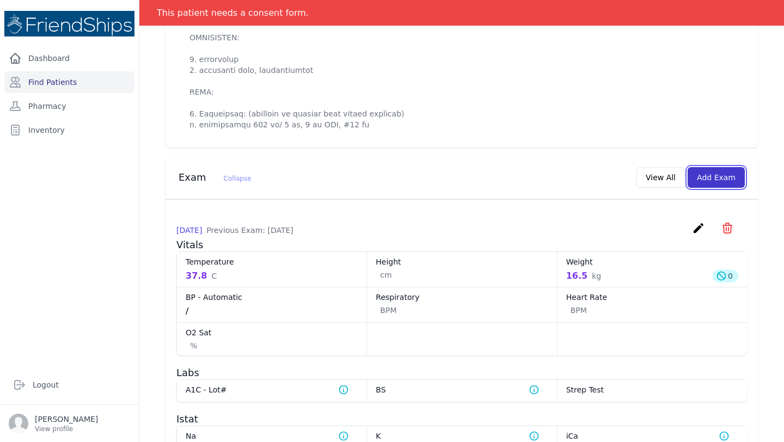
click at [714, 179] on button "Add Exam" at bounding box center [716, 177] width 57 height 21
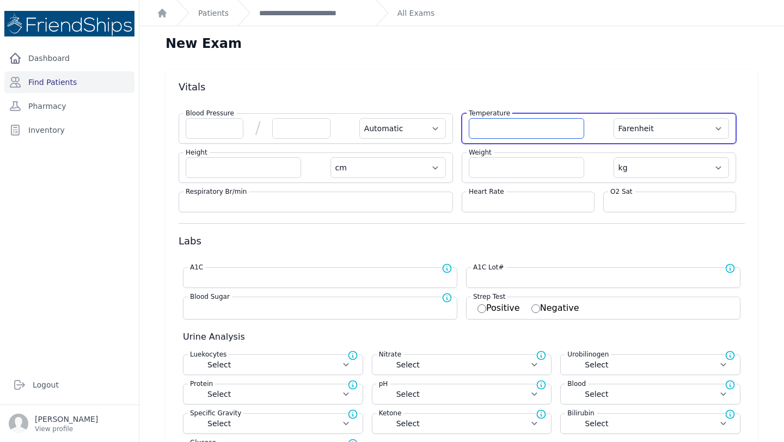
click at [519, 127] on input "number" at bounding box center [526, 128] width 115 height 21
type input "36.6"
click at [699, 130] on select "Farenheit Celcius" at bounding box center [671, 128] width 115 height 21
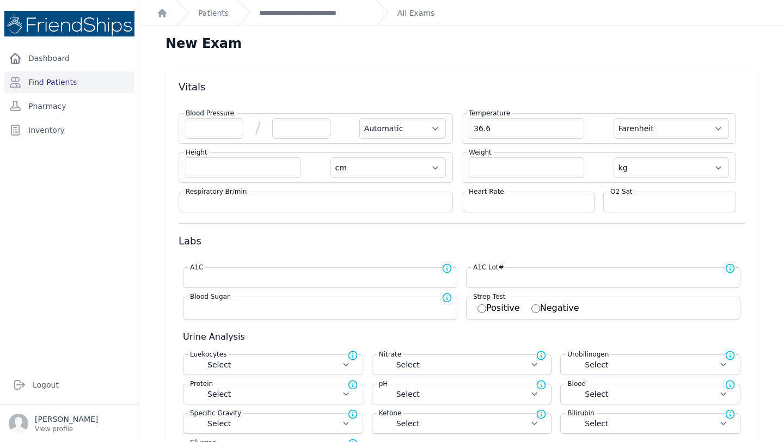
select select "Automatic"
select select "cm"
select select "kg"
select select
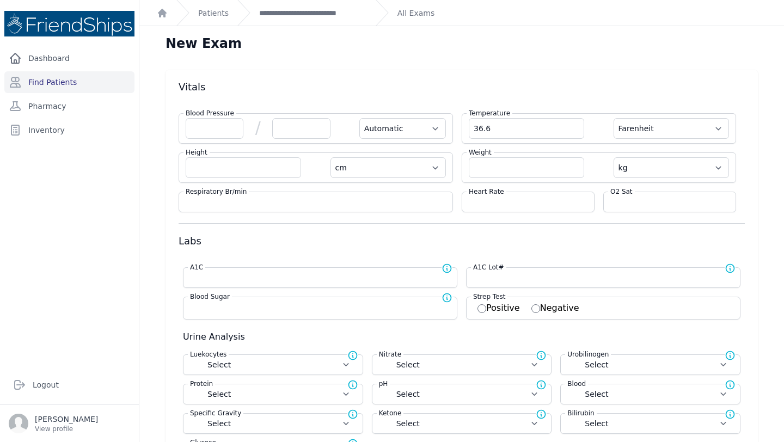
select select
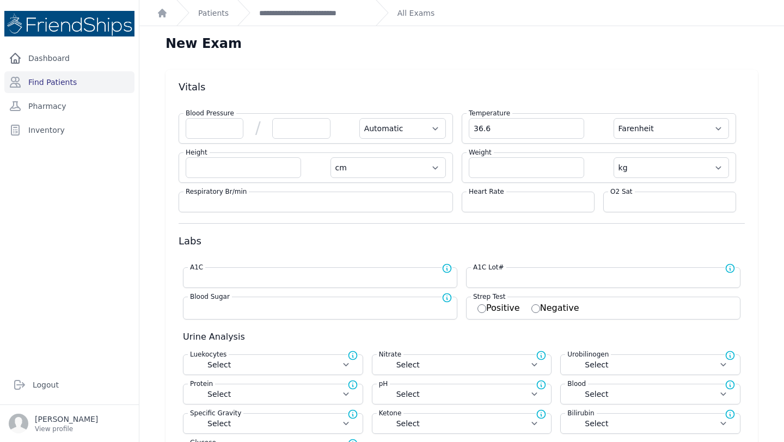
select select
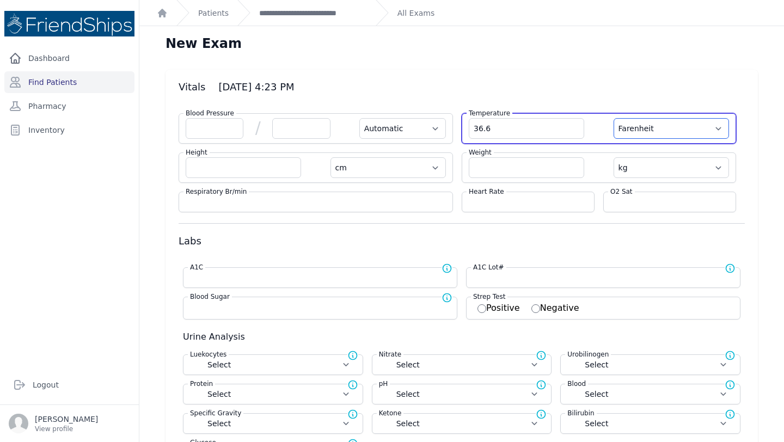
click at [680, 131] on select "Farenheit Celcius" at bounding box center [671, 128] width 115 height 21
select select "C"
select select "Automatic"
select select "cm"
select select "kg"
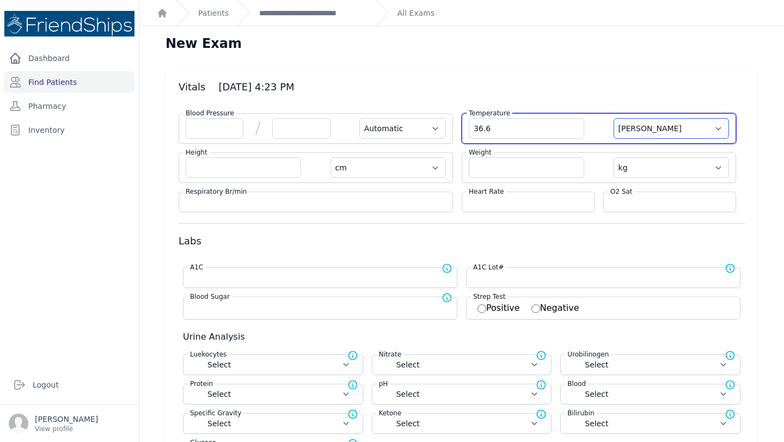
select select
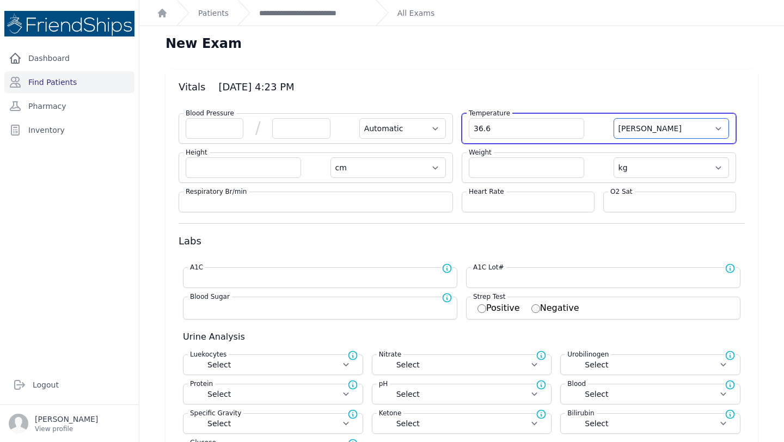
select select
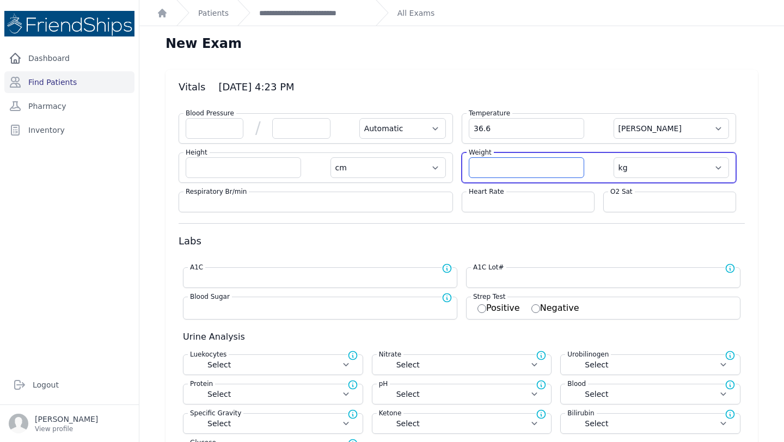
click at [496, 170] on input "number" at bounding box center [526, 167] width 115 height 21
type input "24.7"
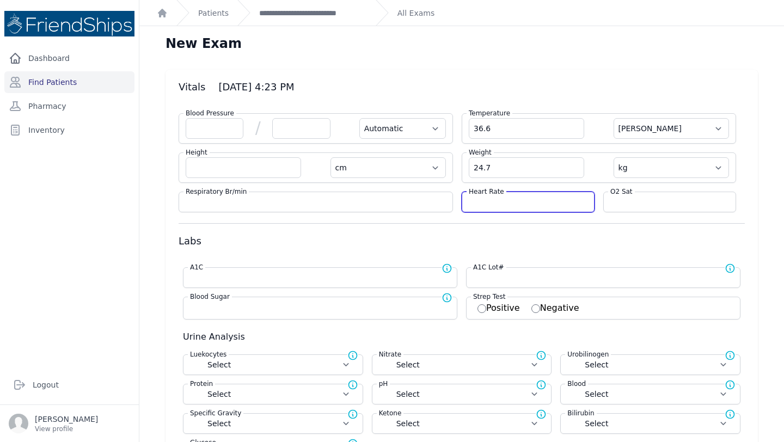
click at [498, 203] on input "number" at bounding box center [528, 202] width 119 height 11
select select "Automatic"
select select "C"
select select "cm"
select select "kg"
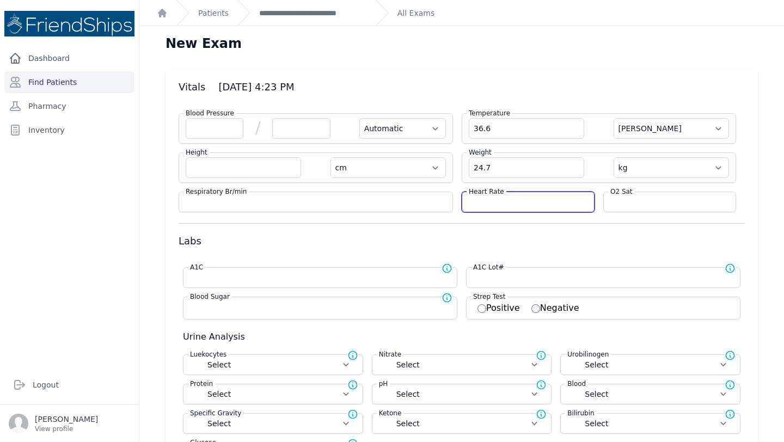
select select
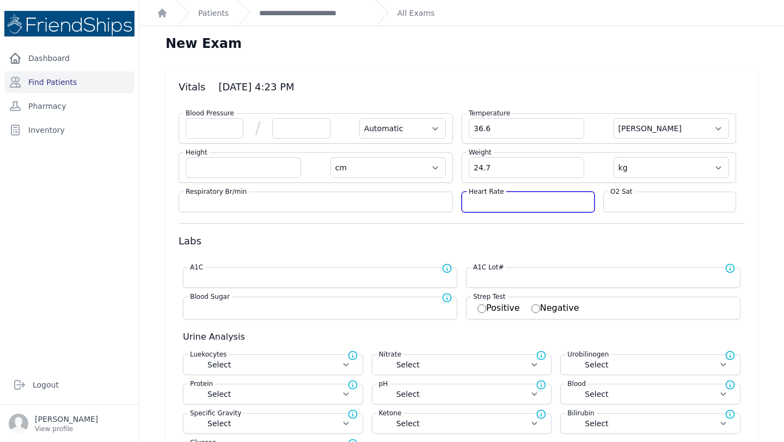
select select
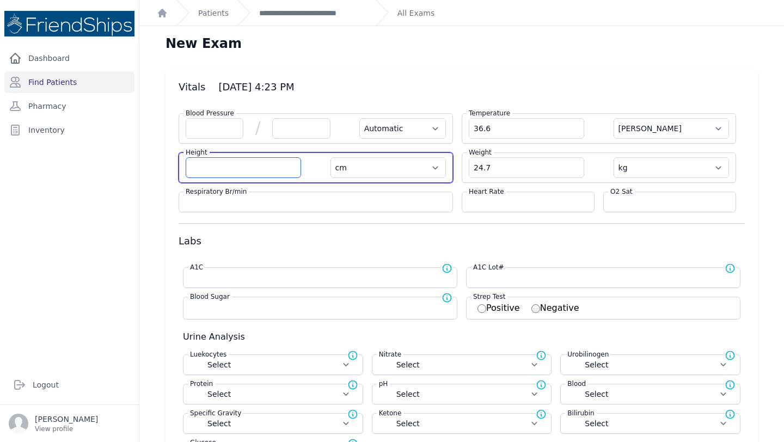
click at [227, 163] on input "number" at bounding box center [243, 167] width 115 height 21
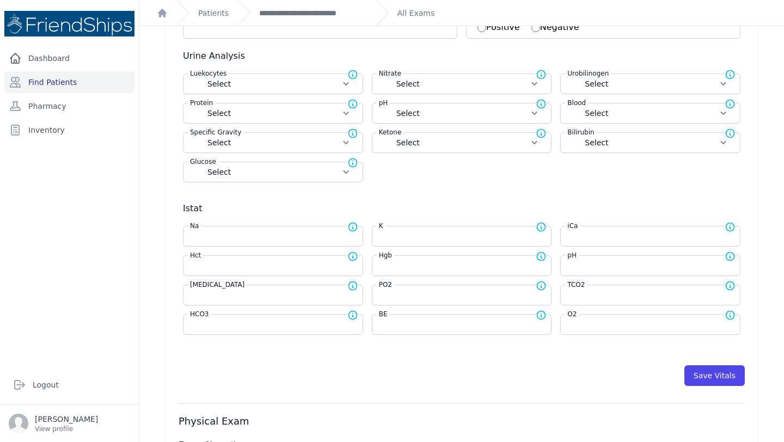
scroll to position [281, 0]
type input "120.6"
click at [711, 378] on button "Save Vitals" at bounding box center [714, 375] width 60 height 21
select select "Automatic"
select select "cm"
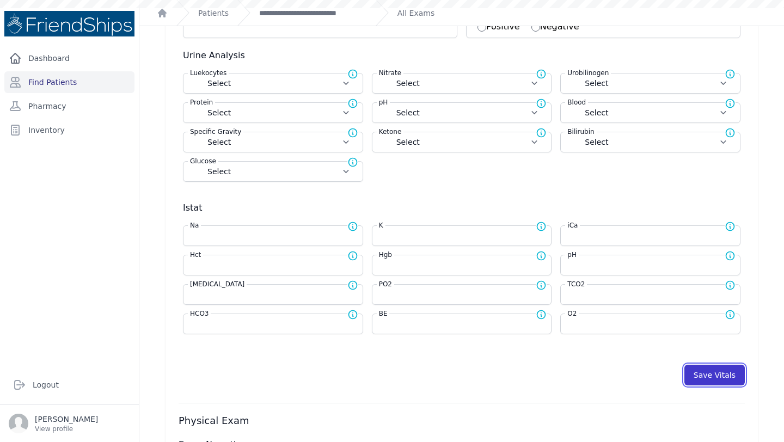
select select "kg"
select select
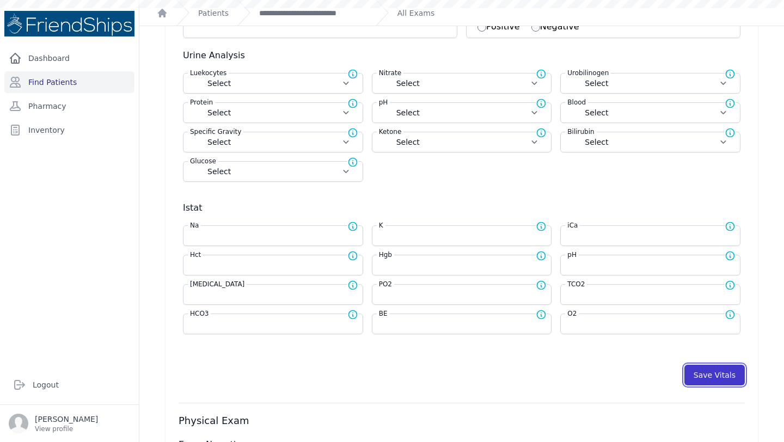
select select
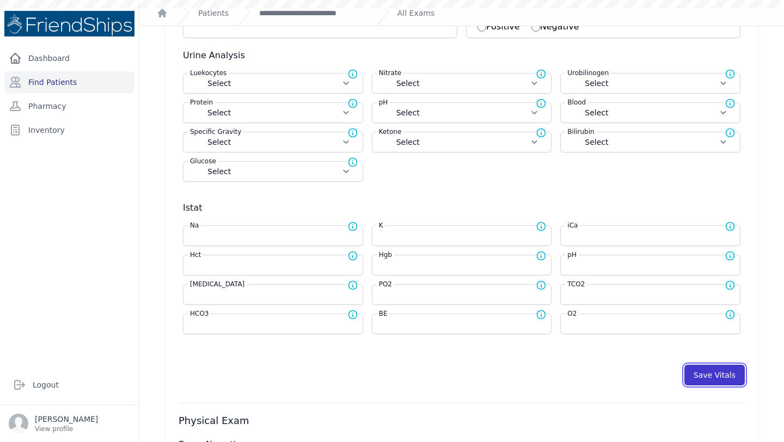
select select
click at [39, 91] on link "Find Patients" at bounding box center [69, 82] width 130 height 22
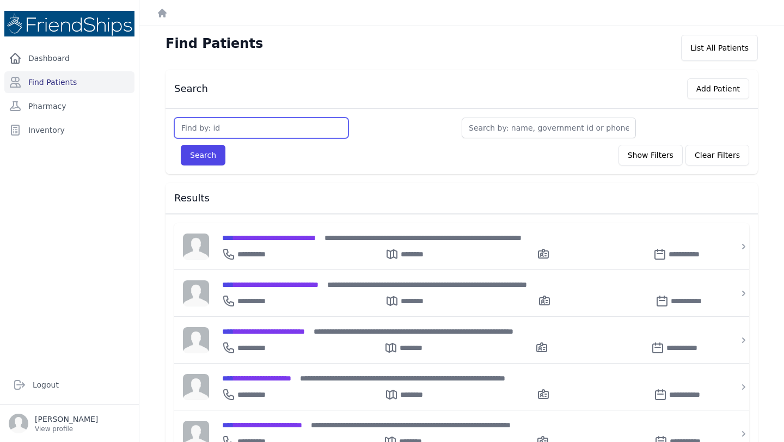
click at [264, 130] on input "text" at bounding box center [261, 128] width 174 height 21
type input "746"
click at [181, 145] on button "Search" at bounding box center [203, 155] width 45 height 21
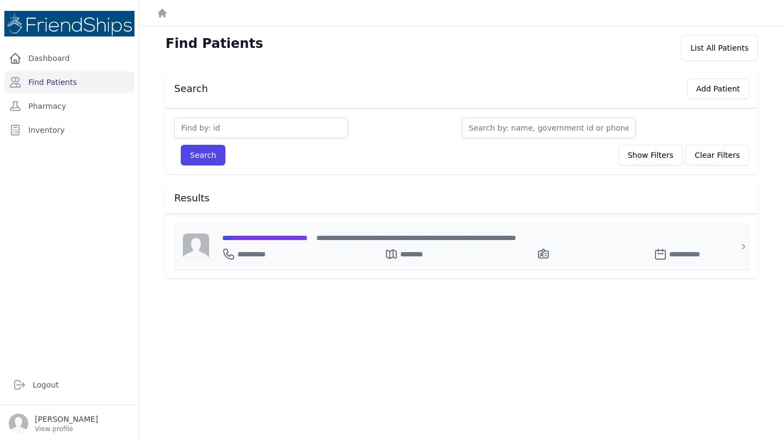
click at [308, 239] on span "**********" at bounding box center [264, 238] width 85 height 8
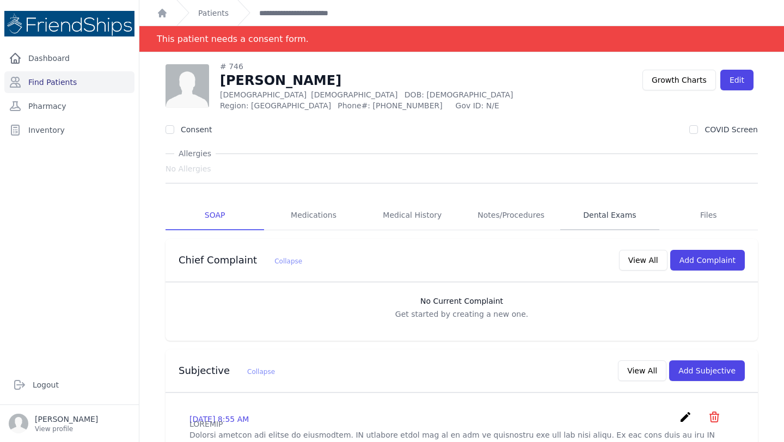
click at [602, 223] on link "Dental Exams" at bounding box center [609, 215] width 99 height 29
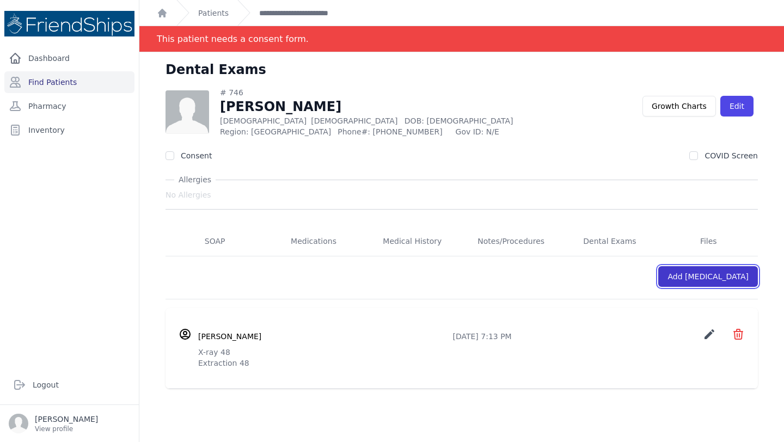
click at [704, 274] on link "Add [MEDICAL_DATA]" at bounding box center [708, 276] width 100 height 21
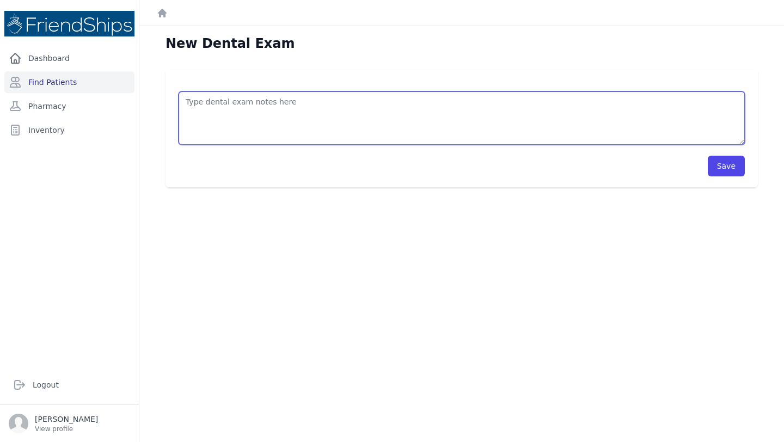
click at [306, 100] on textarea at bounding box center [462, 117] width 566 height 53
type textarea "Scaling general"
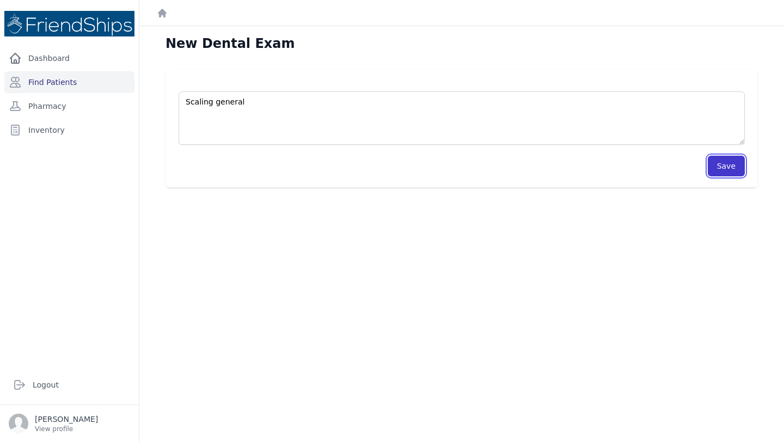
click at [727, 163] on button "Save" at bounding box center [726, 166] width 37 height 21
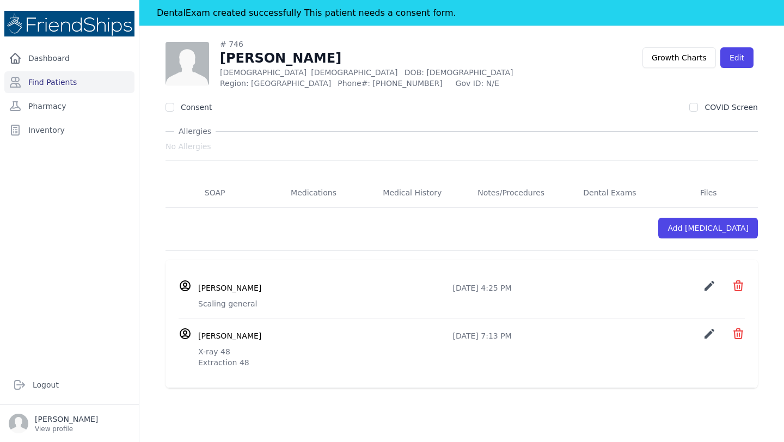
scroll to position [52, 0]
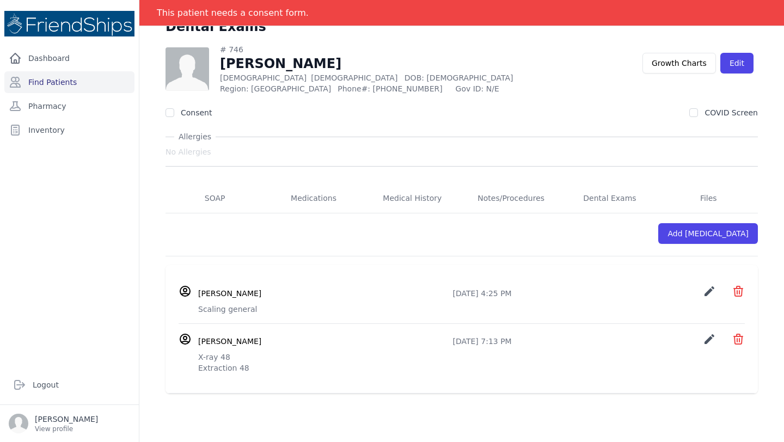
scroll to position [52, 0]
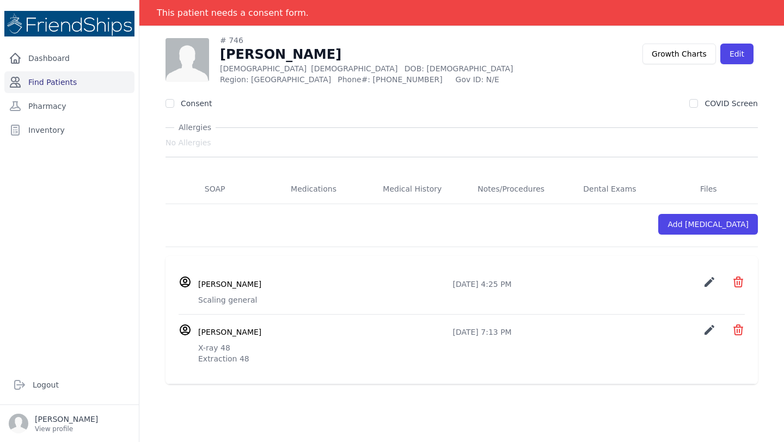
click at [49, 87] on link "Find Patients" at bounding box center [69, 82] width 130 height 22
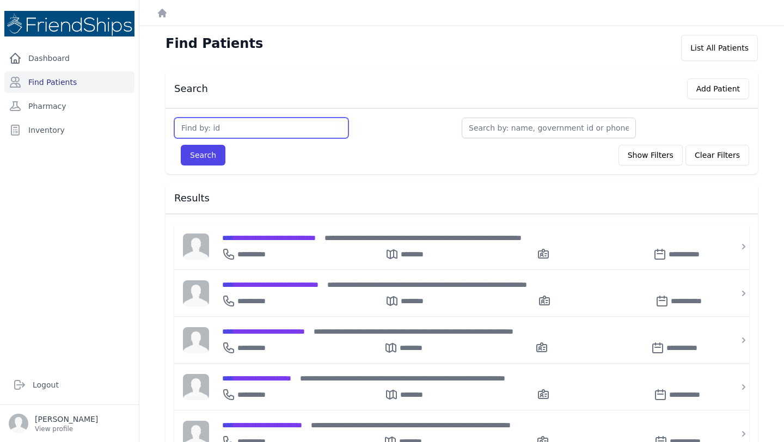
click at [254, 128] on input "text" at bounding box center [261, 128] width 174 height 21
type input "824"
click at [181, 145] on button "Search" at bounding box center [203, 155] width 45 height 21
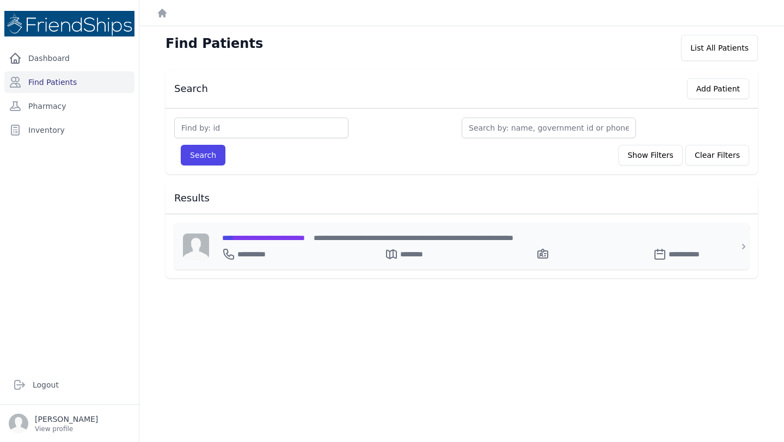
click at [286, 243] on div "**********" at bounding box center [468, 251] width 492 height 17
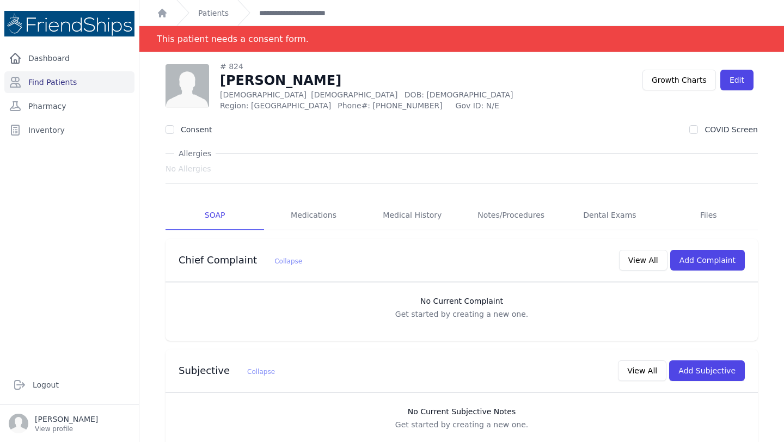
scroll to position [109, 0]
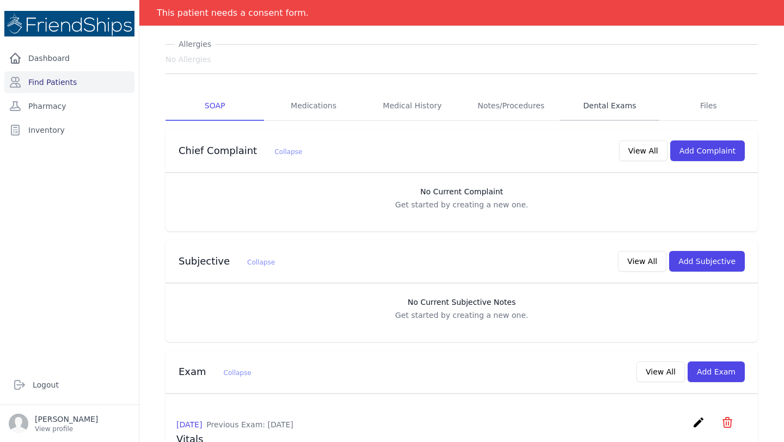
click at [611, 109] on link "Dental Exams" at bounding box center [609, 105] width 99 height 29
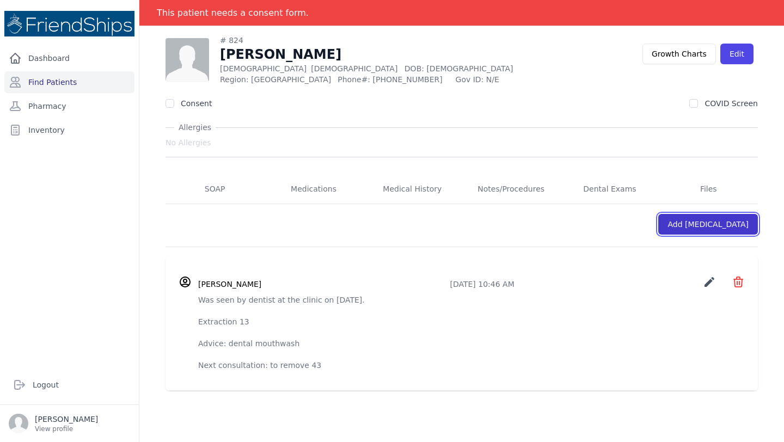
click at [740, 228] on link "Add [MEDICAL_DATA]" at bounding box center [708, 224] width 100 height 21
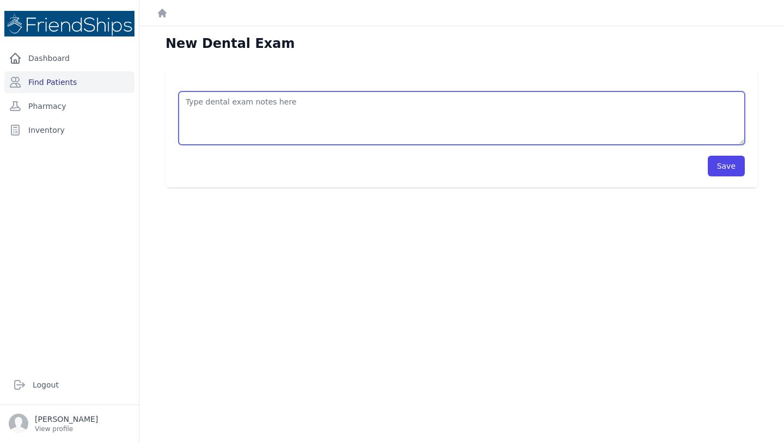
click at [345, 108] on textarea at bounding box center [462, 117] width 566 height 53
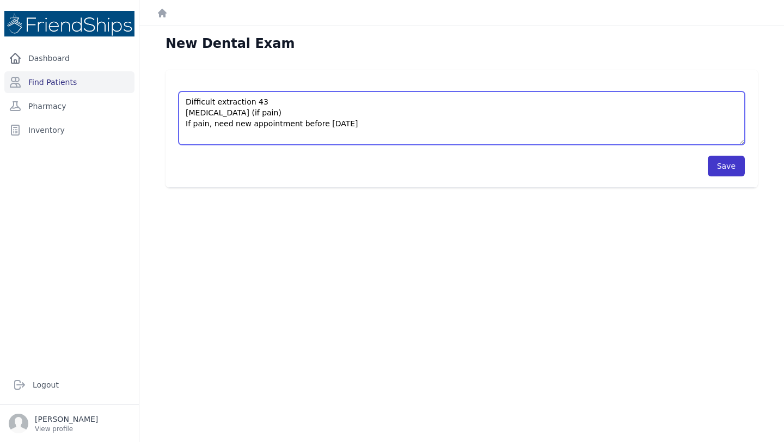
type textarea "Difficult extraction 43 Tylenol (if pain) If pain, need new appointment before …"
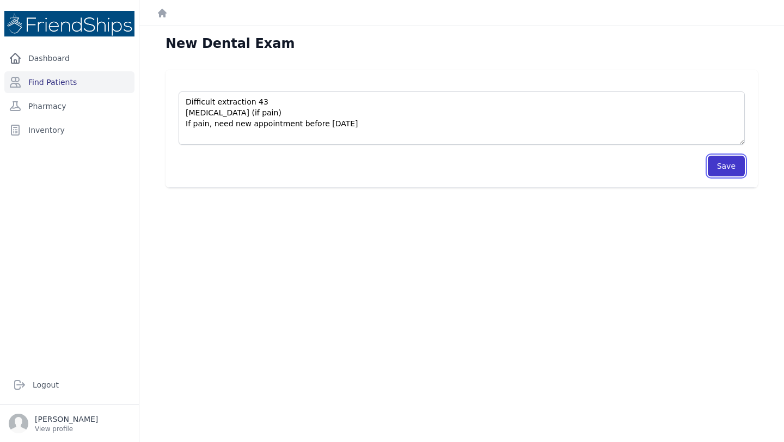
click at [711, 162] on button "Save" at bounding box center [726, 166] width 37 height 21
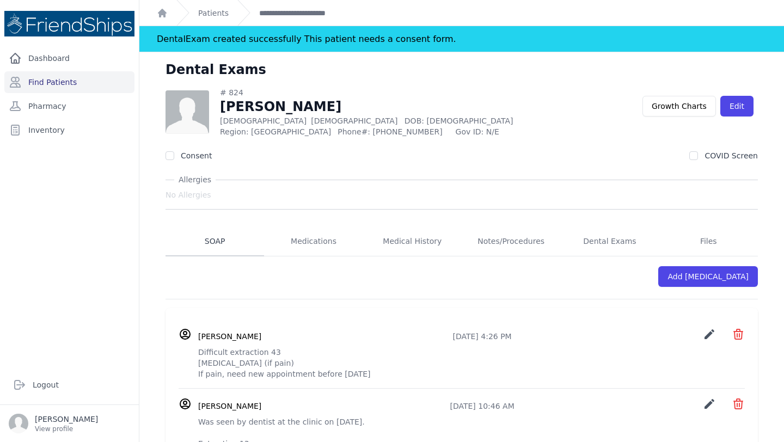
click at [217, 232] on link "SOAP" at bounding box center [215, 241] width 99 height 29
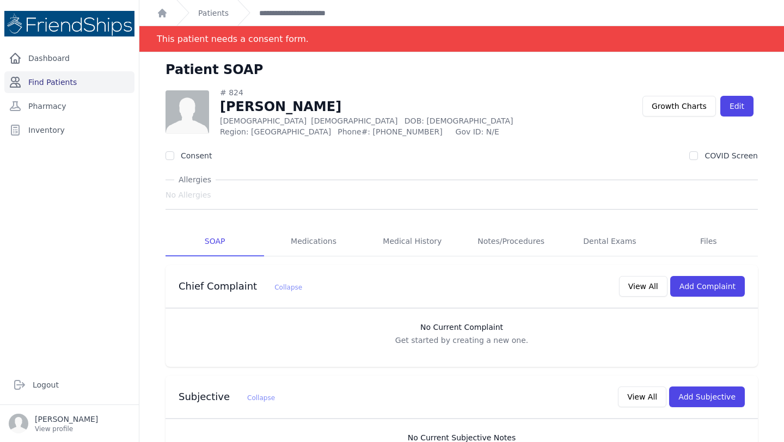
click at [54, 81] on link "Find Patients" at bounding box center [69, 82] width 130 height 22
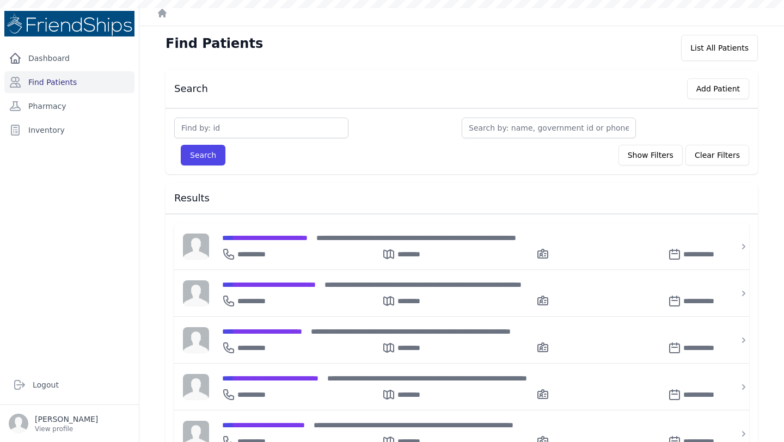
click at [259, 131] on input "text" at bounding box center [261, 128] width 174 height 21
type input "514"
click at [181, 145] on button "Search" at bounding box center [203, 155] width 45 height 21
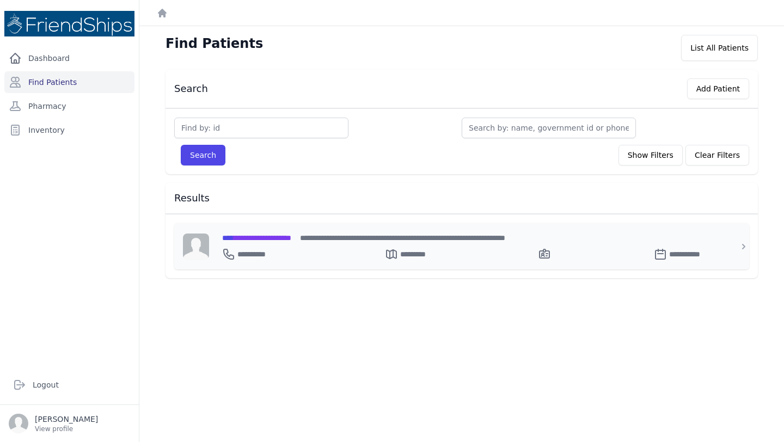
click at [260, 237] on span "**********" at bounding box center [256, 238] width 69 height 8
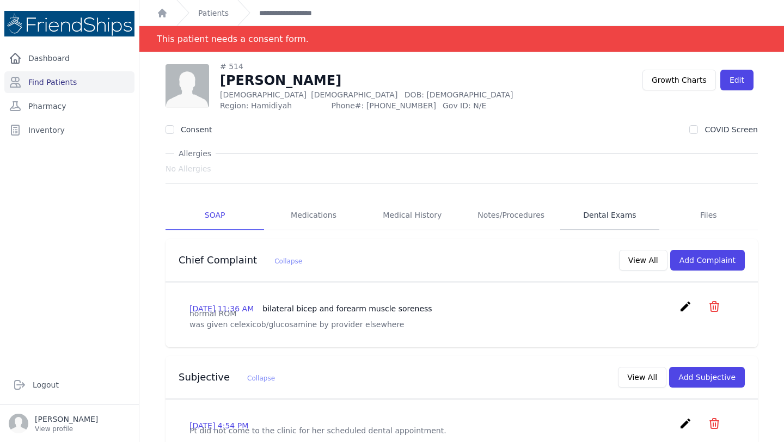
click at [616, 220] on link "Dental Exams" at bounding box center [609, 215] width 99 height 29
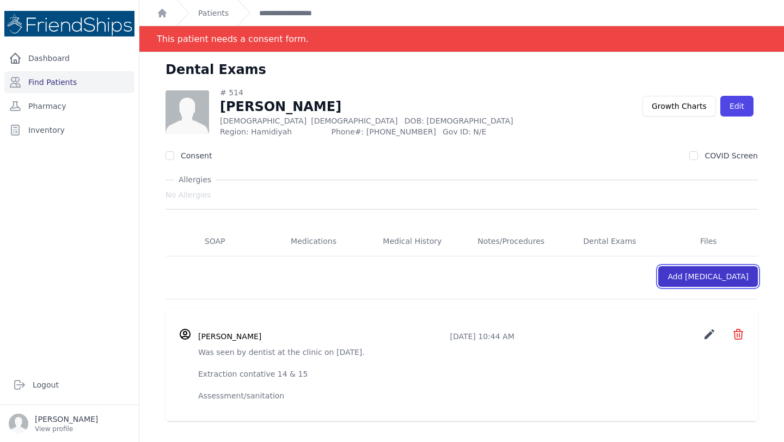
click at [717, 272] on link "Add [MEDICAL_DATA]" at bounding box center [708, 276] width 100 height 21
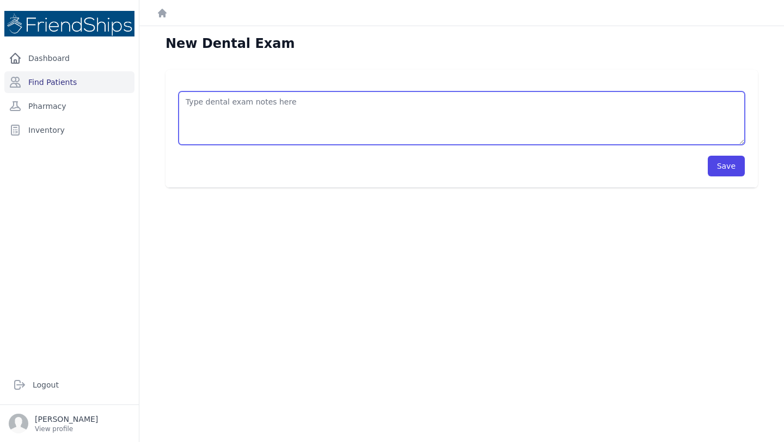
click at [357, 91] on textarea at bounding box center [462, 117] width 566 height 53
click at [327, 115] on textarea "No smoking [MEDICAL_DATA] (if pain" at bounding box center [462, 117] width 566 height 53
type textarea "No smoking [MEDICAL_DATA] (if pain) [MEDICAL_DATA] (3/day for 7 days)"
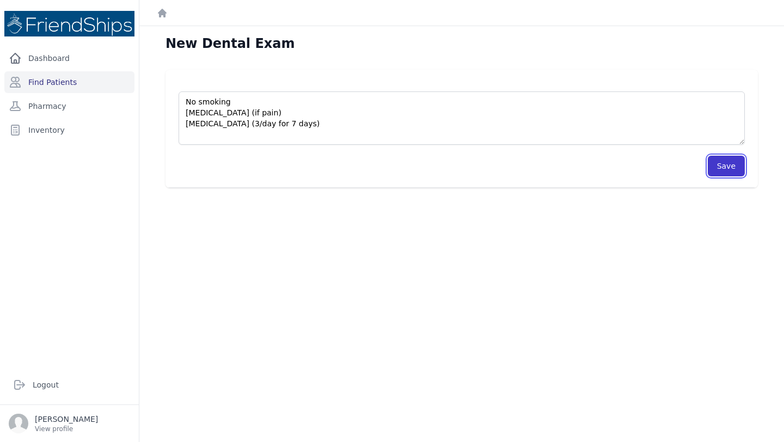
click at [732, 171] on button "Save" at bounding box center [726, 166] width 37 height 21
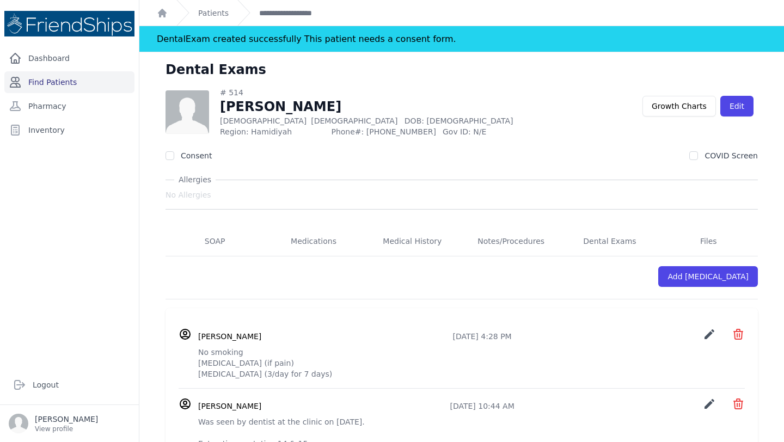
click at [81, 80] on link "Find Patients" at bounding box center [69, 82] width 130 height 22
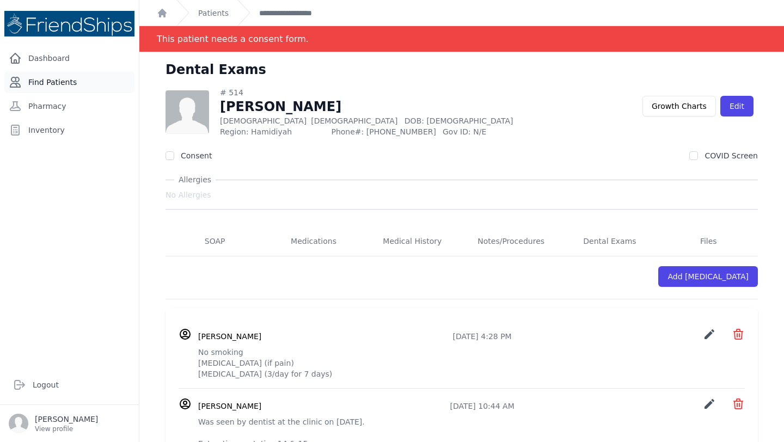
click at [68, 84] on link "Find Patients" at bounding box center [69, 82] width 130 height 22
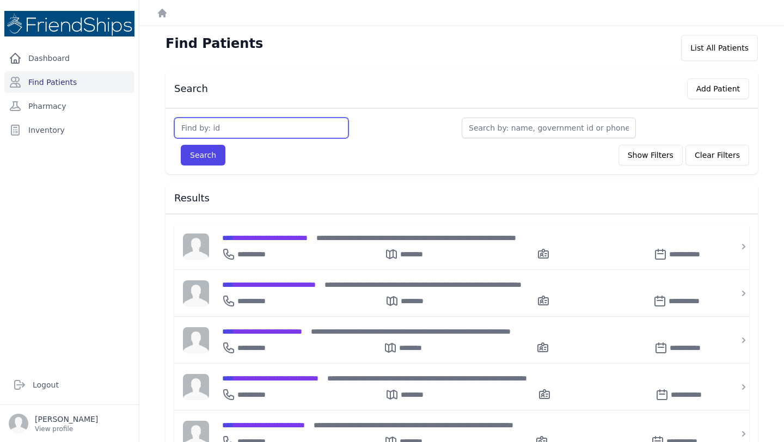
click at [253, 132] on input "text" at bounding box center [261, 128] width 174 height 21
type input "840"
click at [200, 156] on button "Search" at bounding box center [203, 155] width 45 height 21
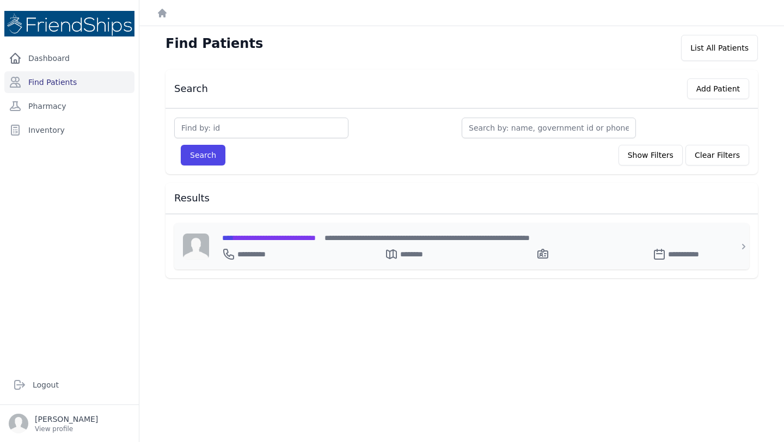
click at [282, 238] on span "**********" at bounding box center [269, 238] width 94 height 8
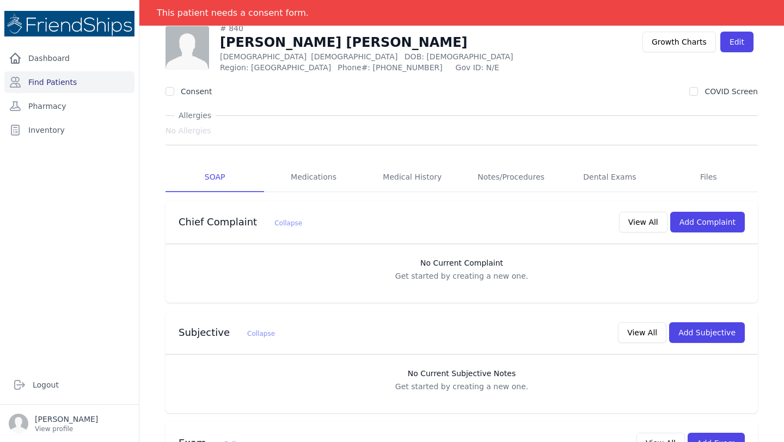
scroll to position [33, 0]
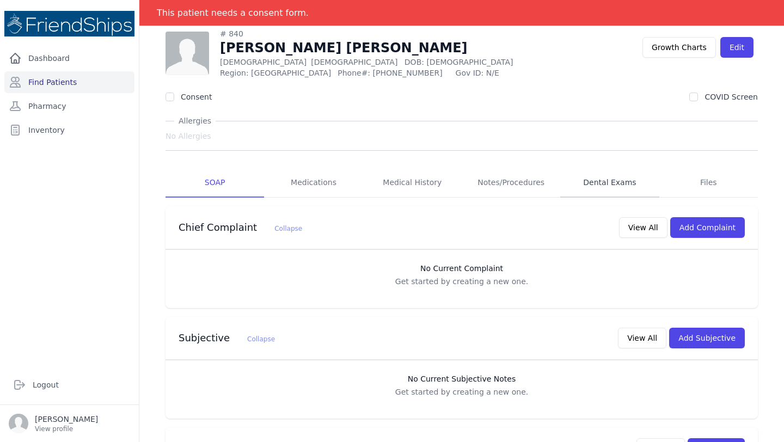
click at [602, 173] on link "Dental Exams" at bounding box center [609, 182] width 99 height 29
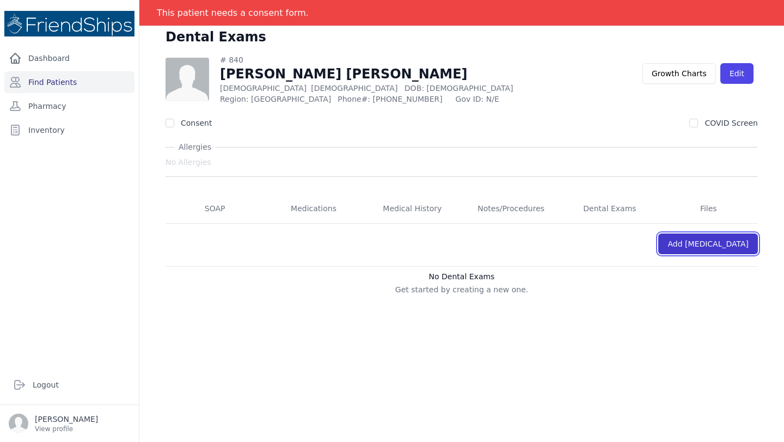
click at [694, 241] on link "Add [MEDICAL_DATA]" at bounding box center [708, 244] width 100 height 21
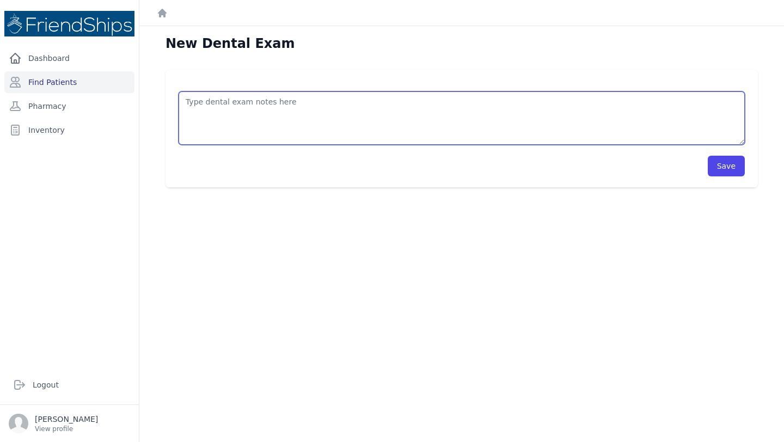
click at [230, 103] on textarea at bounding box center [462, 117] width 566 height 53
click at [250, 109] on textarea "extraction 26/aveolectomy composite 17 (3 faces) Advice: to come back if pain" at bounding box center [462, 117] width 566 height 53
click at [243, 96] on textarea "extraction 26/aveolectomy composite 17 (3 faces) Advice: to come back if pain" at bounding box center [462, 117] width 566 height 53
click at [250, 101] on textarea "extraction 26/aveolectomy composite 17 (3 faces) Advice: to come back if pain" at bounding box center [462, 117] width 566 height 53
type textarea "extraction 26/aveolectomy composite 17 (3 faces) Advice: to come back if pain"
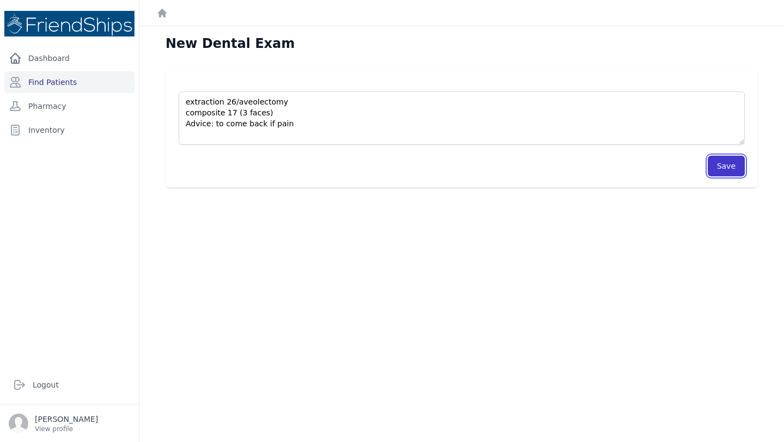
click at [733, 169] on button "Save" at bounding box center [726, 166] width 37 height 21
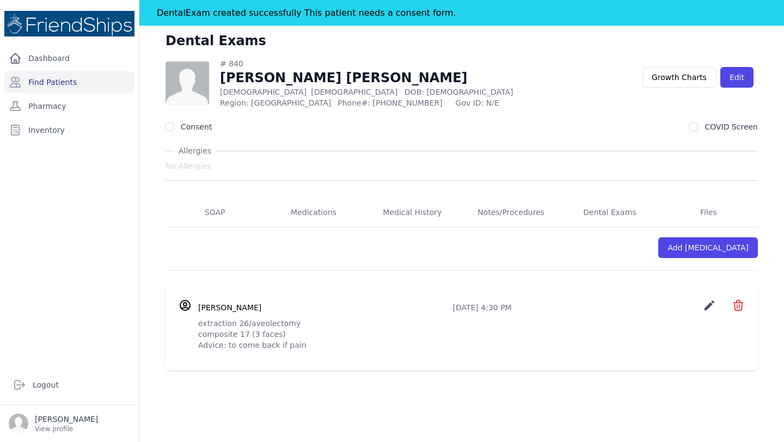
scroll to position [52, 0]
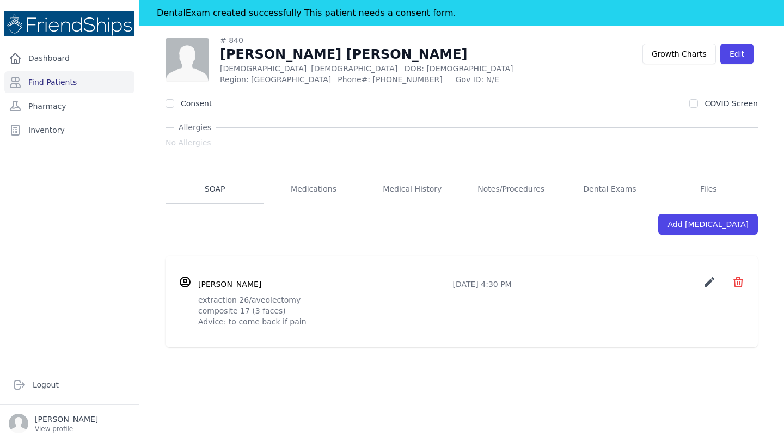
click at [211, 183] on link "SOAP" at bounding box center [215, 189] width 99 height 29
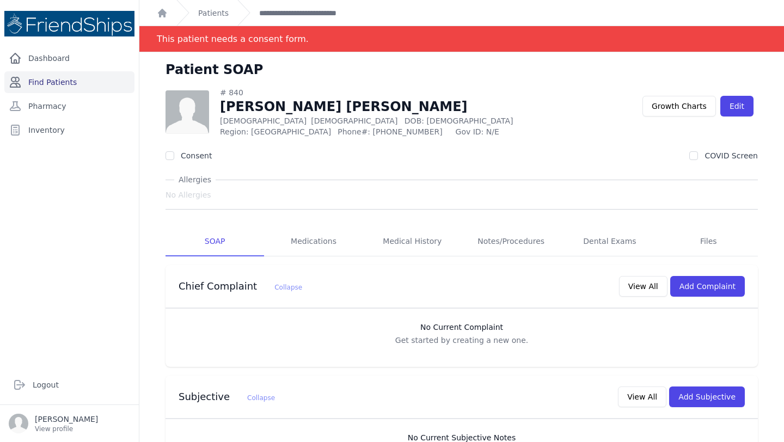
click at [90, 84] on link "Find Patients" at bounding box center [69, 82] width 130 height 22
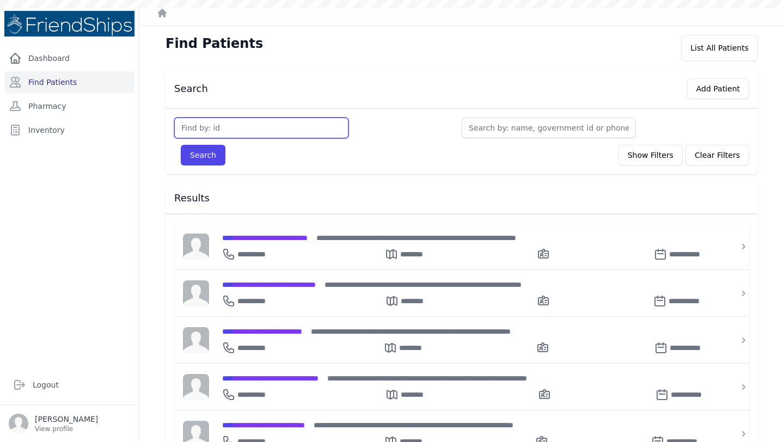
click at [260, 133] on input "text" at bounding box center [261, 128] width 174 height 21
type input "823"
click at [181, 145] on button "Search" at bounding box center [203, 155] width 45 height 21
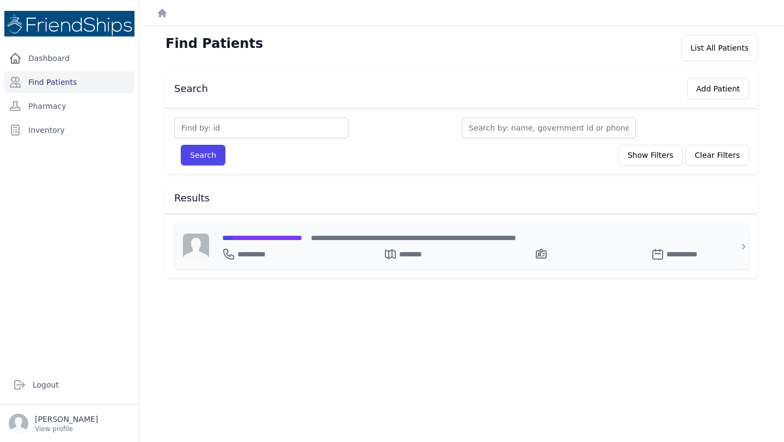
click at [286, 235] on span "**********" at bounding box center [262, 238] width 80 height 8
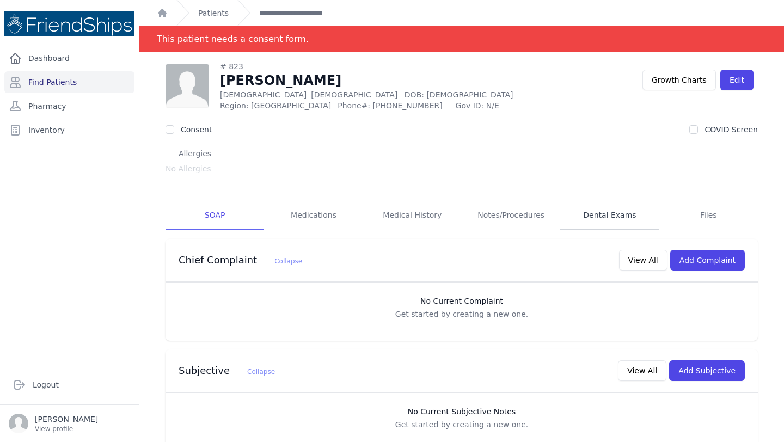
click at [604, 210] on link "Dental Exams" at bounding box center [609, 215] width 99 height 29
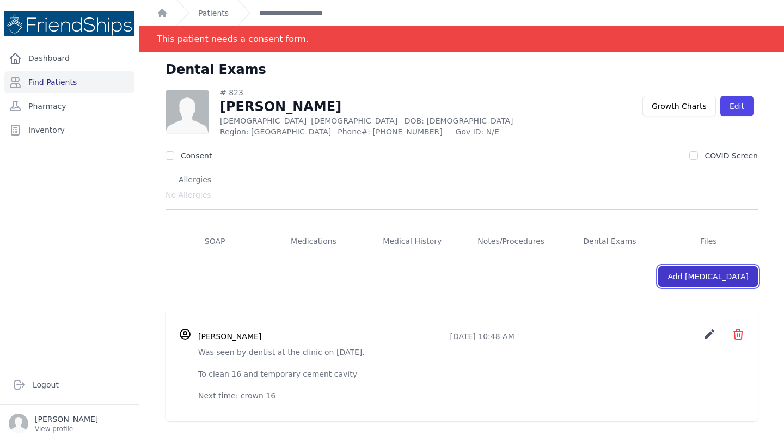
click at [712, 267] on link "Add [MEDICAL_DATA]" at bounding box center [708, 276] width 100 height 21
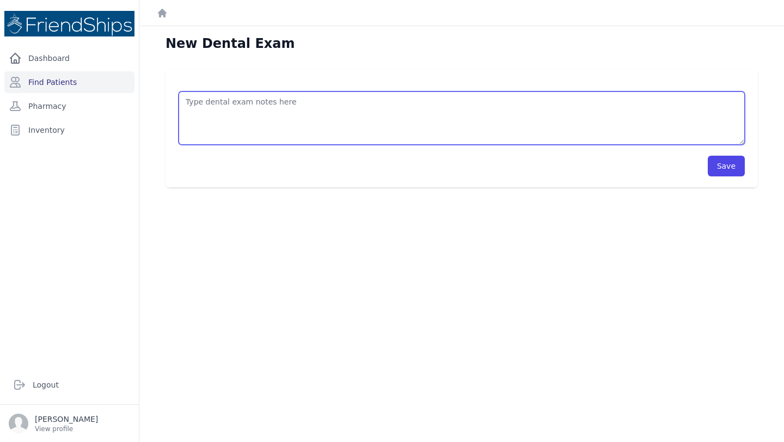
click at [399, 122] on textarea at bounding box center [462, 117] width 566 height 53
type textarea "16 (3 faces) and 17 (2 faces): definitive cement"
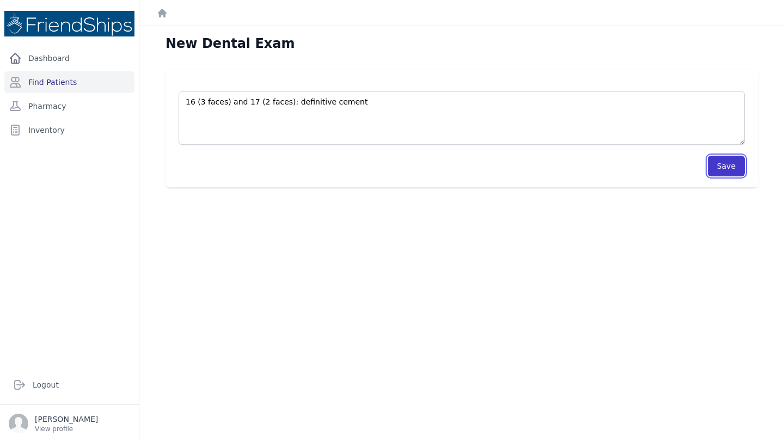
click at [731, 161] on button "Save" at bounding box center [726, 166] width 37 height 21
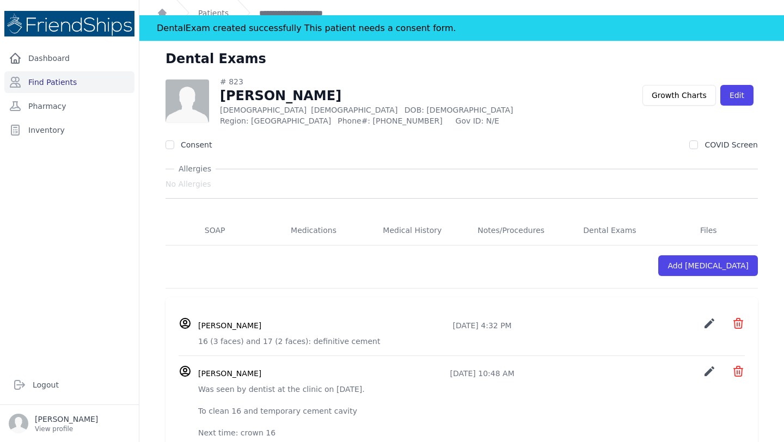
scroll to position [13, 0]
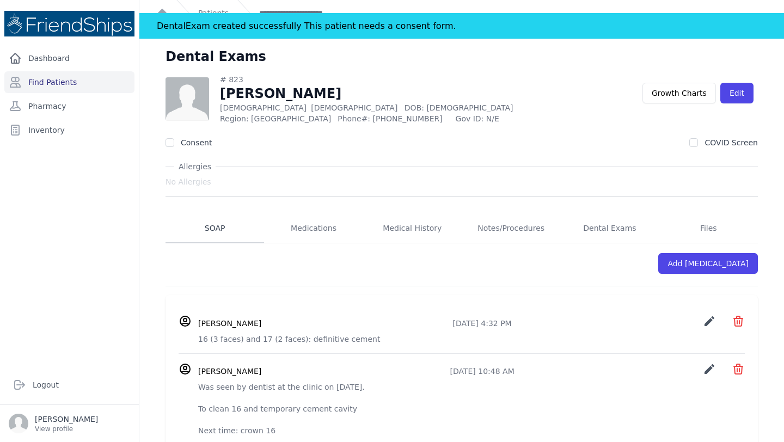
click at [210, 226] on link "SOAP" at bounding box center [215, 228] width 99 height 29
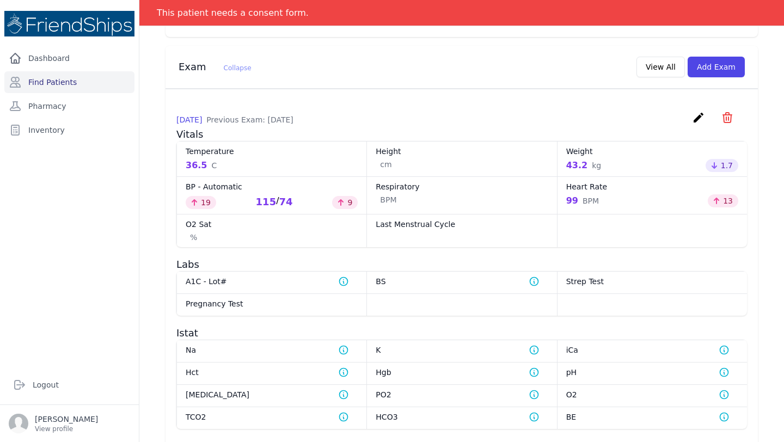
scroll to position [441, 0]
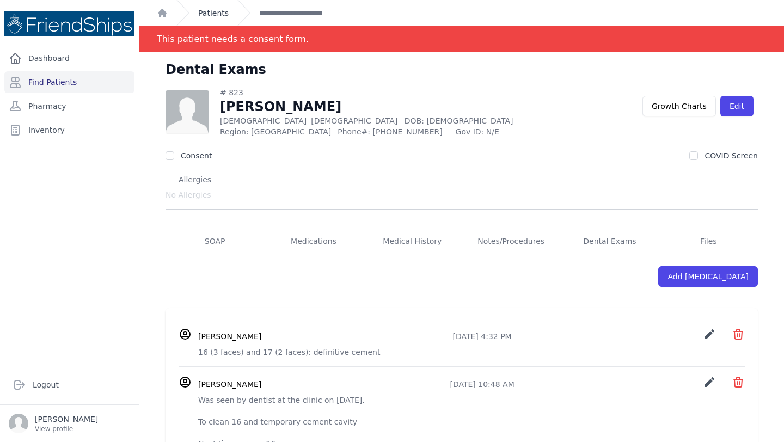
click at [209, 12] on link "Patients" at bounding box center [213, 13] width 30 height 11
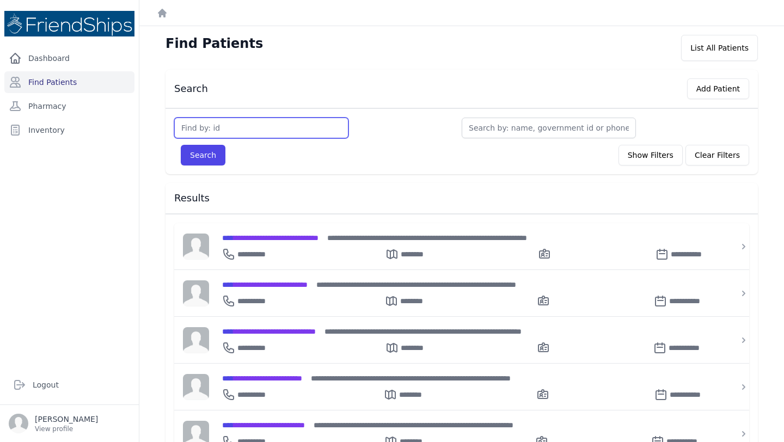
click at [244, 130] on input "text" at bounding box center [261, 128] width 174 height 21
type input "640"
click at [181, 145] on button "Search" at bounding box center [203, 155] width 45 height 21
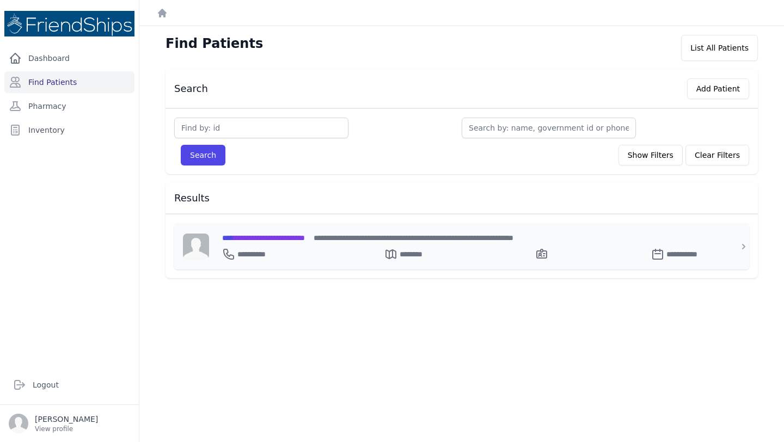
click at [291, 243] on div "**********" at bounding box center [468, 251] width 492 height 17
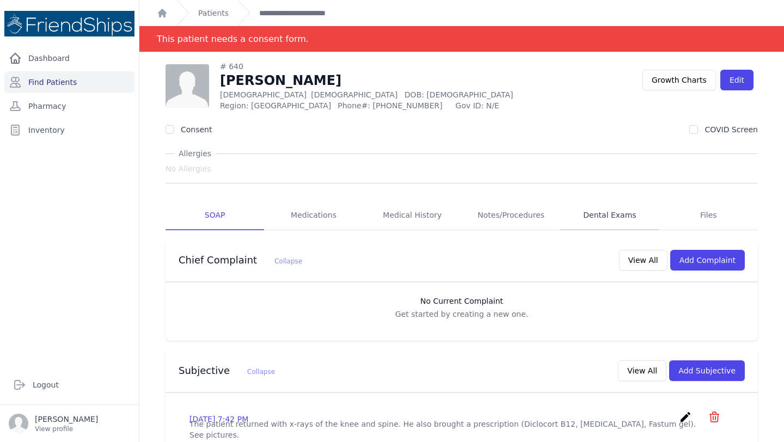
click at [616, 216] on link "Dental Exams" at bounding box center [609, 215] width 99 height 29
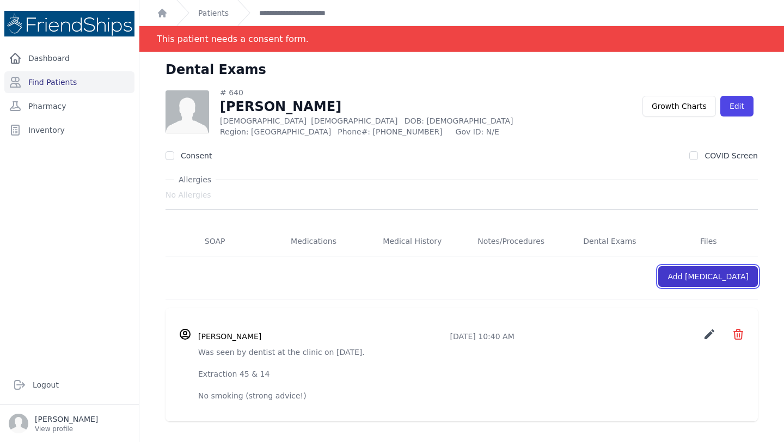
click at [723, 274] on link "Add [MEDICAL_DATA]" at bounding box center [708, 276] width 100 height 21
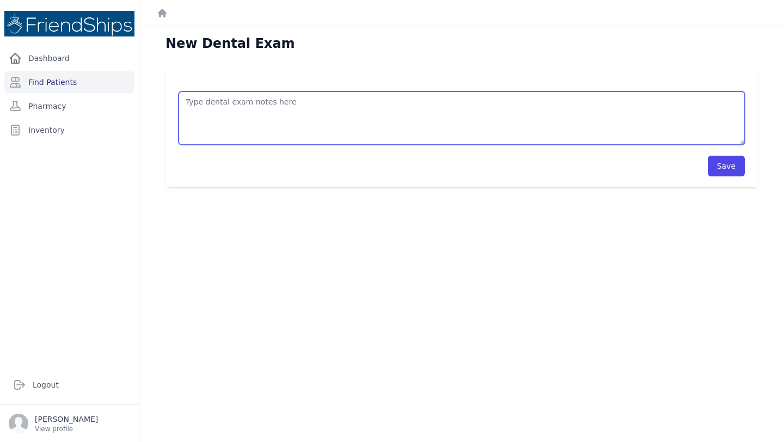
click at [384, 99] on textarea at bounding box center [462, 117] width 566 height 53
click at [222, 121] on textarea "filling vestibular 24 extraction up 26 [MEDICAL_DATA] 3/day for 7 days)" at bounding box center [462, 117] width 566 height 53
click at [191, 123] on textarea "filling vestibular 24 extraction up 26 [MEDICAL_DATA] (3/day for 7 days)" at bounding box center [462, 117] width 566 height 53
click at [314, 127] on textarea "filling vestibular 24 extraction up 26 [MEDICAL_DATA] (3/day for 7 days)" at bounding box center [462, 117] width 566 height 53
click at [188, 100] on textarea "filling vestibular 24 extraction up 26 [MEDICAL_DATA] (3/day for 7 days) [MEDIC…" at bounding box center [462, 117] width 566 height 53
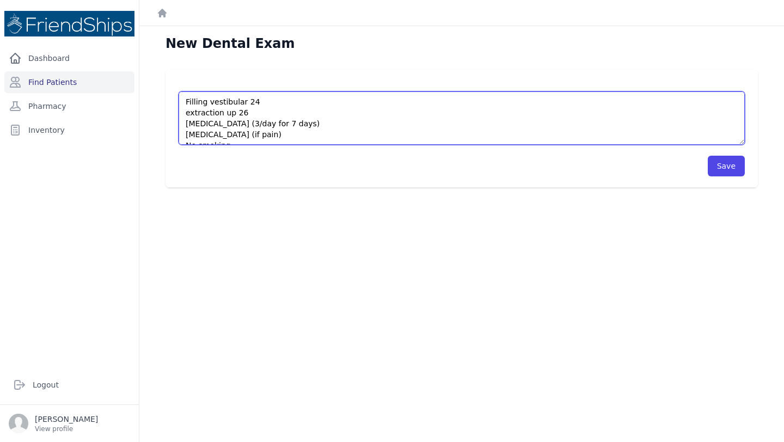
click at [191, 113] on textarea "Filling vestibular 24 extraction up 26 [MEDICAL_DATA] (3/day for 7 days) [MEDIC…" at bounding box center [462, 117] width 566 height 53
type textarea "Filling vestibular 24 Extraction up 26 [MEDICAL_DATA] (3/day for 7 days) [MEDIC…"
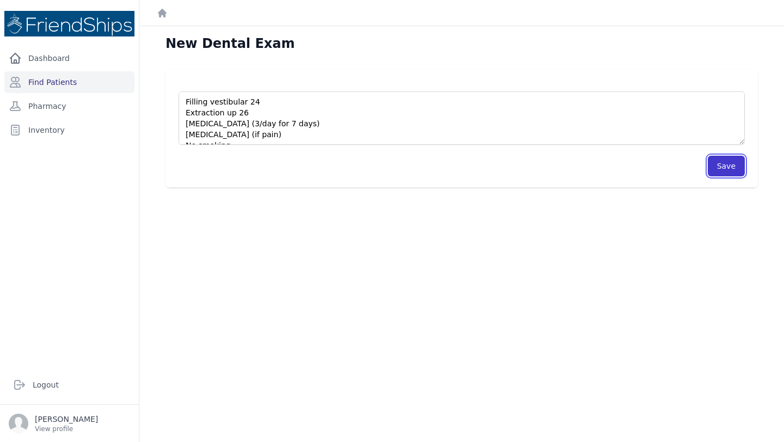
click at [731, 165] on button "Save" at bounding box center [726, 166] width 37 height 21
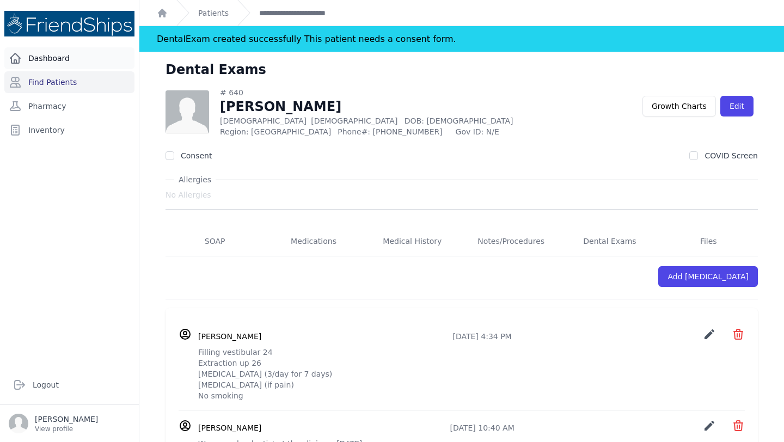
click at [55, 54] on link "Dashboard" at bounding box center [69, 58] width 130 height 22
